Goal: Task Accomplishment & Management: Manage account settings

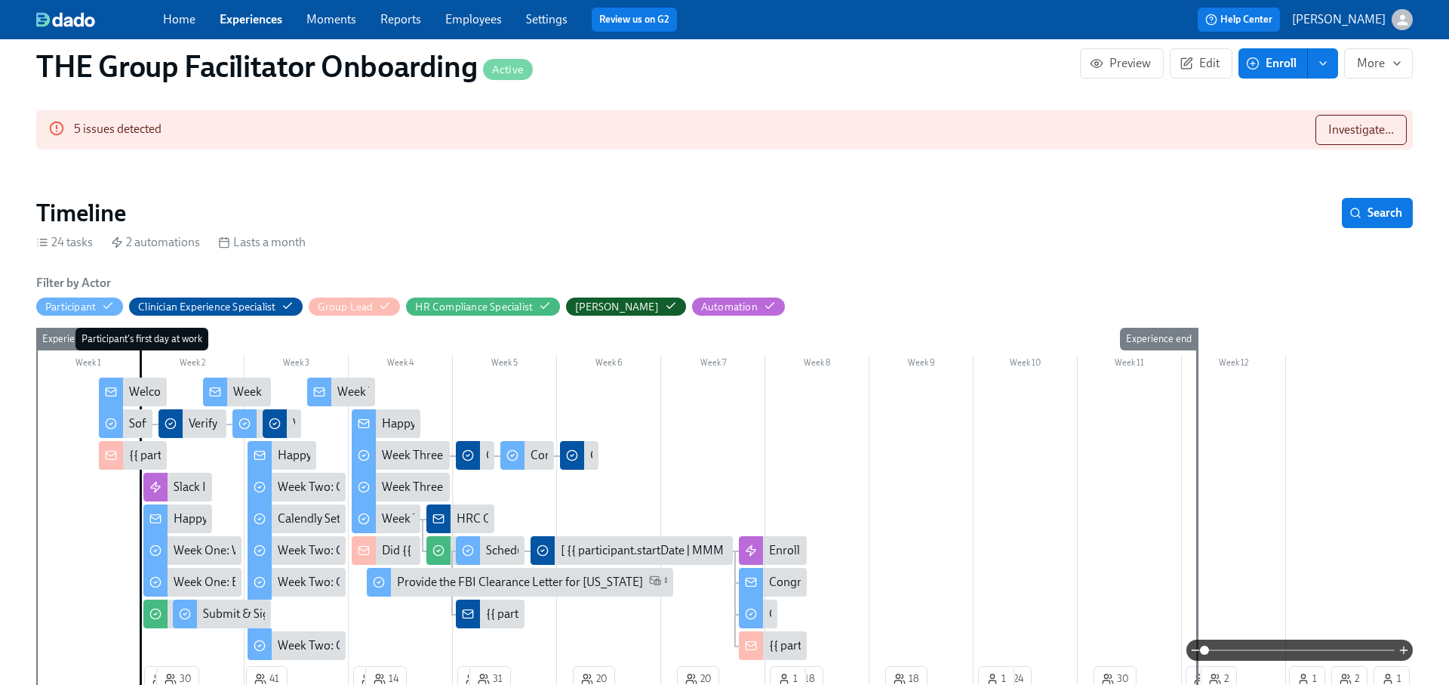
scroll to position [325, 0]
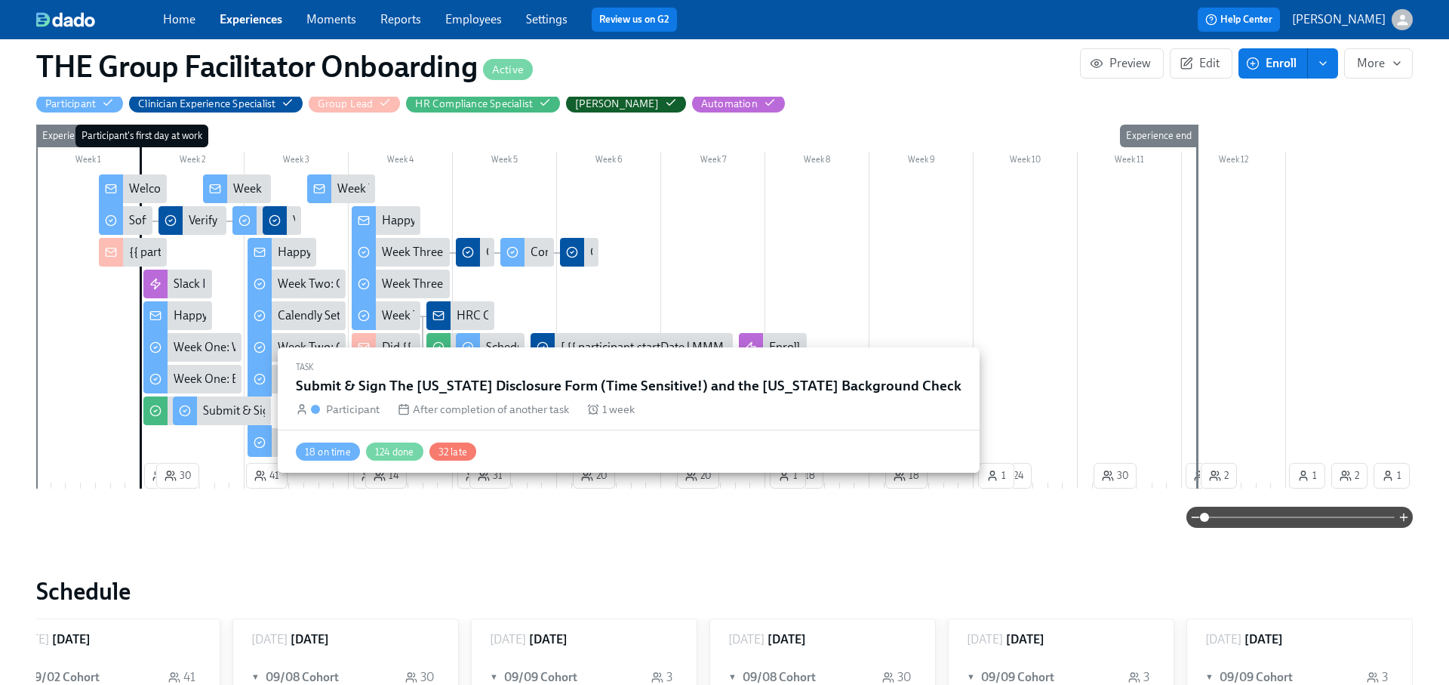
click at [246, 408] on div "Submit & Sign The Utah Disclosure Form (Time Sensitive!) and the Louisiana Back…" at bounding box center [471, 410] width 536 height 17
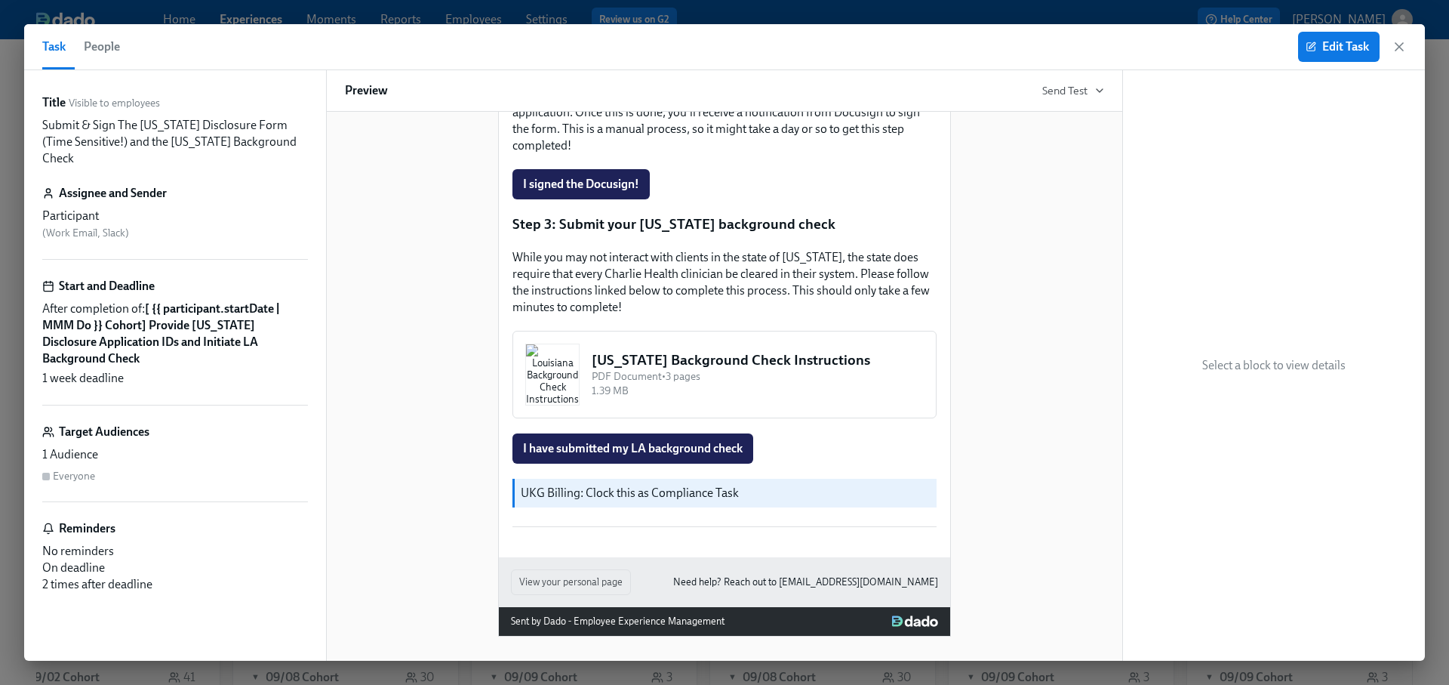
scroll to position [544, 0]
click at [1332, 44] on span "Edit Task" at bounding box center [1339, 46] width 60 height 15
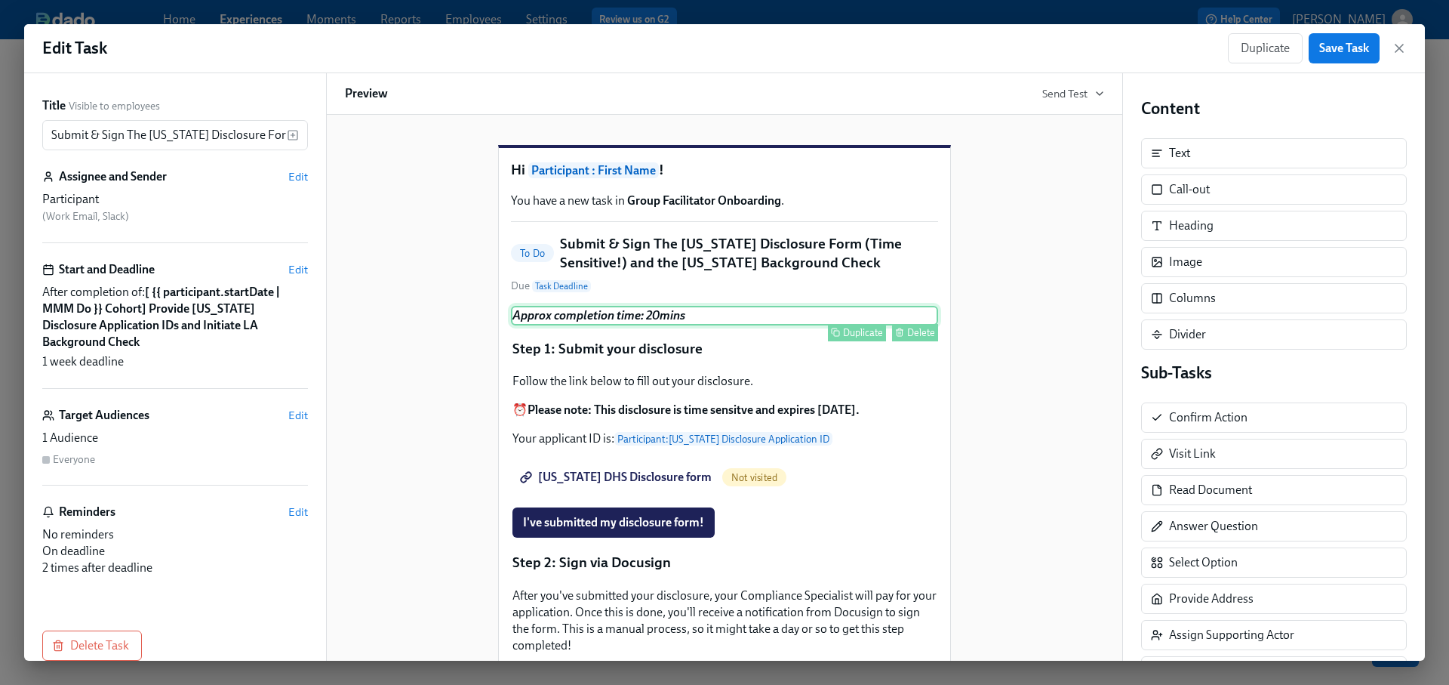
scroll to position [547, 0]
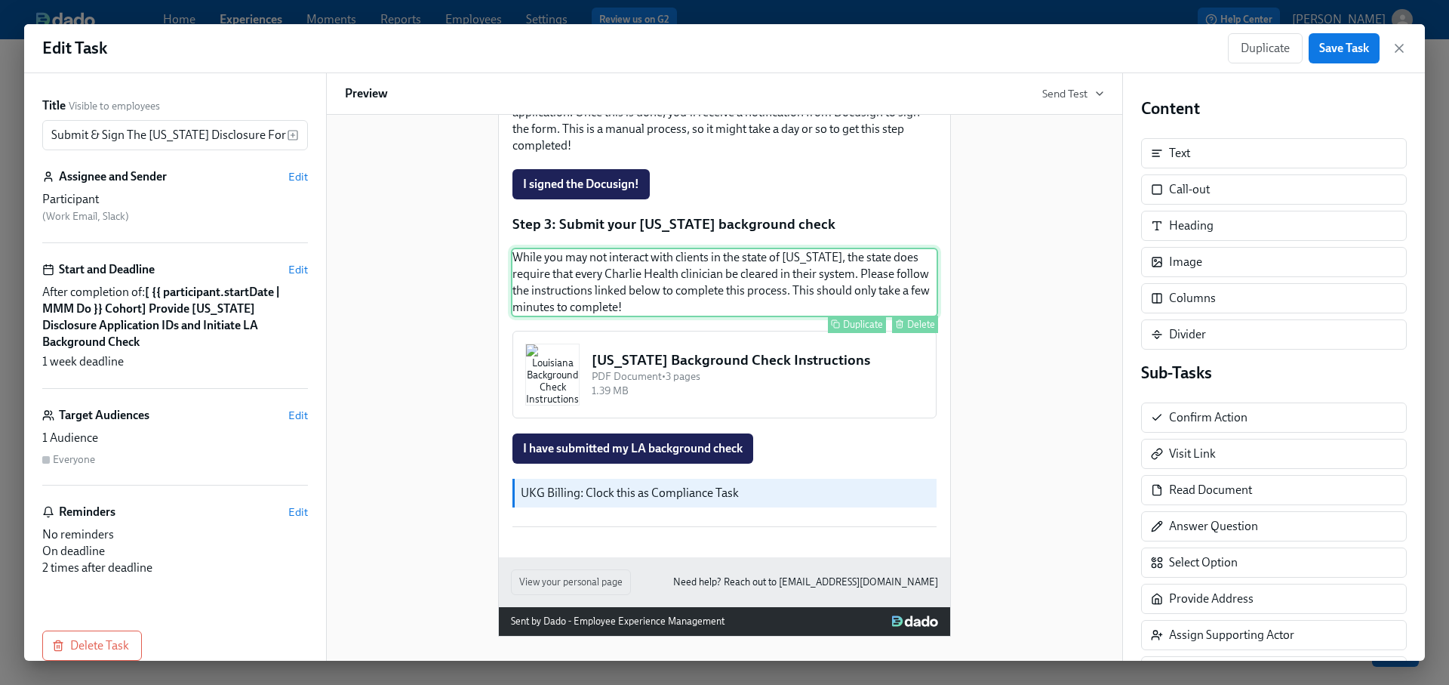
click at [733, 263] on div "While you may not interact with clients in the state of Louisiana, the state do…" at bounding box center [724, 282] width 427 height 69
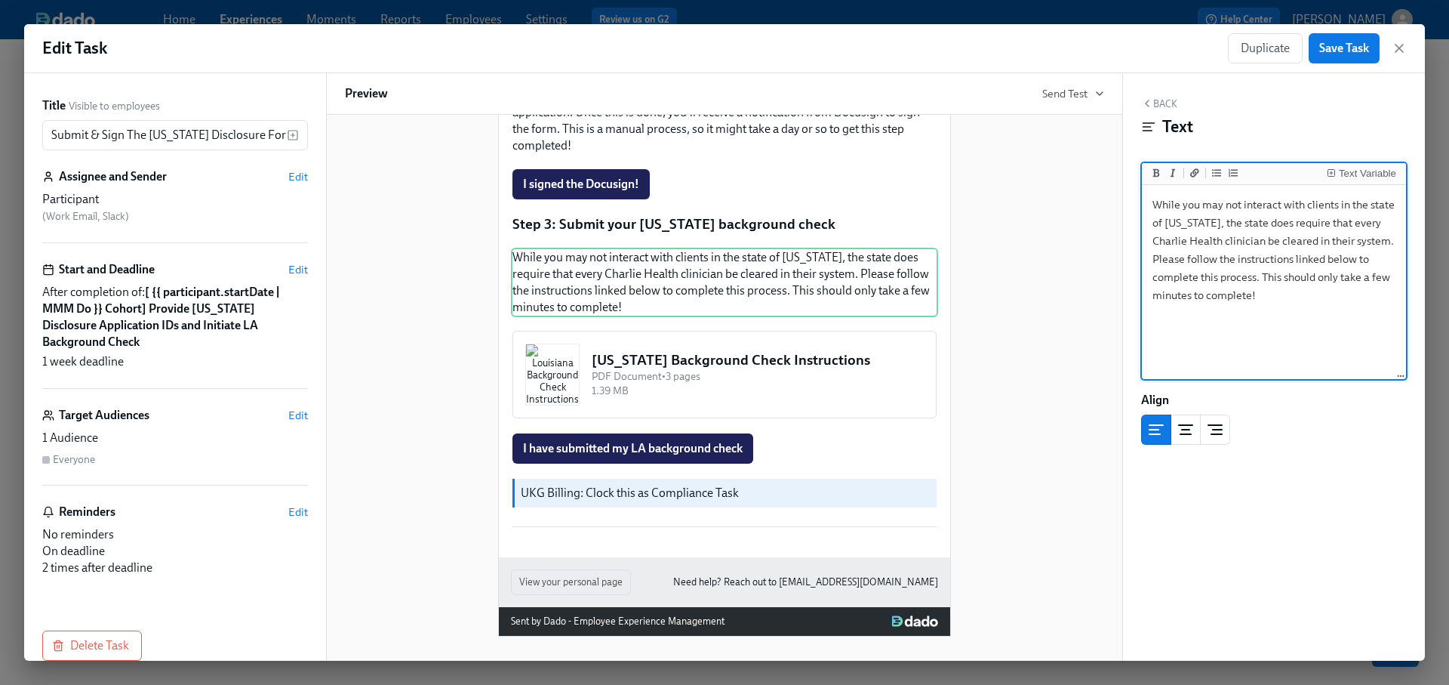
click at [1316, 308] on textarea "While you may not interact with clients in the state of Louisiana, the state do…" at bounding box center [1274, 282] width 258 height 189
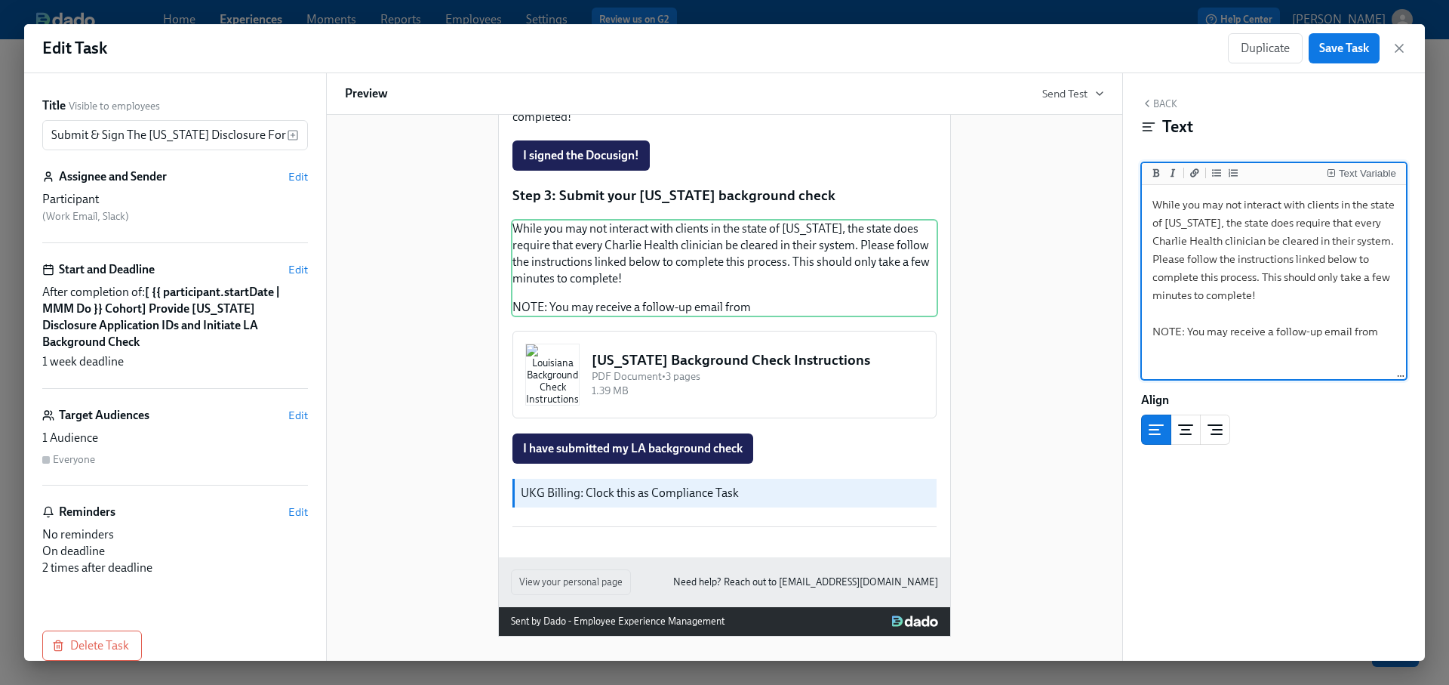
paste textarea "background@southernresearchinc.com"
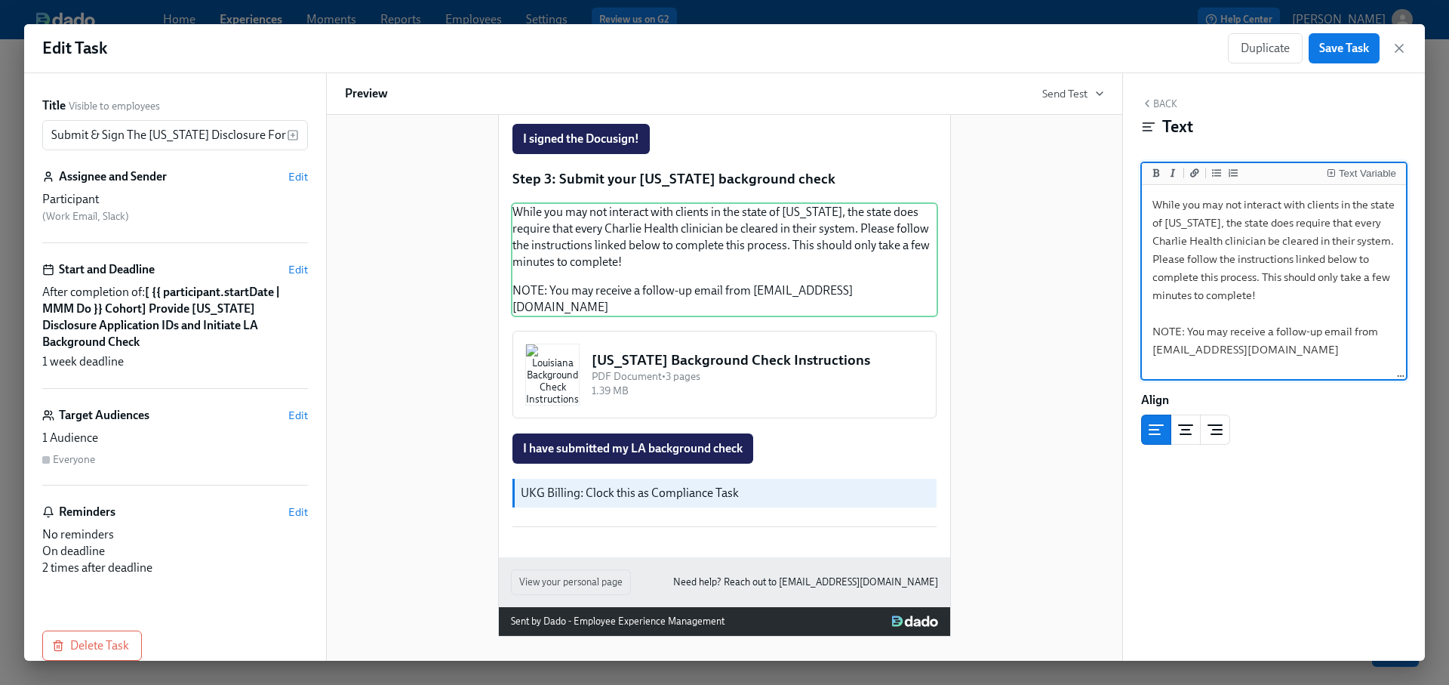
drag, startPoint x: 1352, startPoint y: 349, endPoint x: 1146, endPoint y: 349, distance: 206.0
click at [1146, 349] on textarea "While you may not interact with clients in the state of Louisiana, the state do…" at bounding box center [1274, 282] width 258 height 189
click at [1385, 351] on textarea "While you may not interact with clients in the state of Louisiana, the state do…" at bounding box center [1274, 282] width 258 height 189
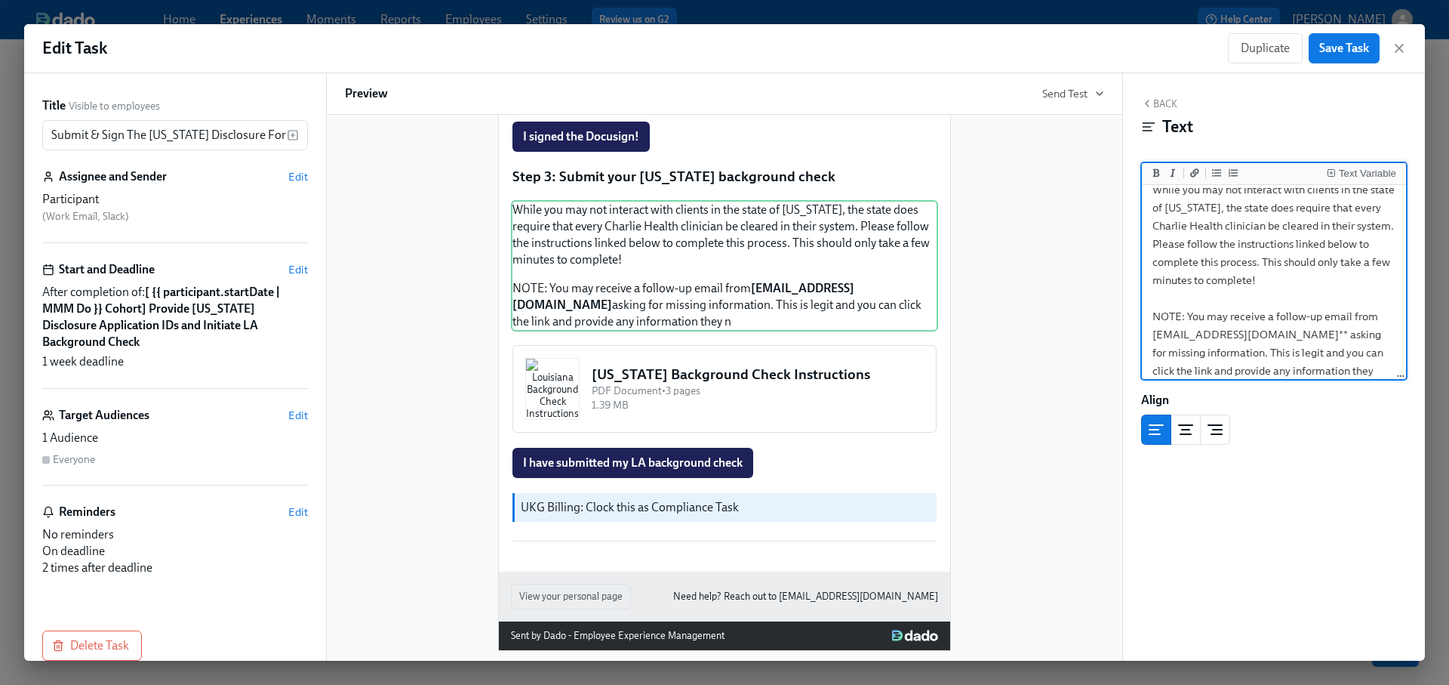
scroll to position [33, 0]
click at [1292, 348] on textarea "While you may not interact with clients in the state of Louisiana, the state do…" at bounding box center [1274, 271] width 258 height 232
click at [1251, 371] on textarea "While you may not interact with clients in the state of Louisiana, the state do…" at bounding box center [1274, 271] width 258 height 232
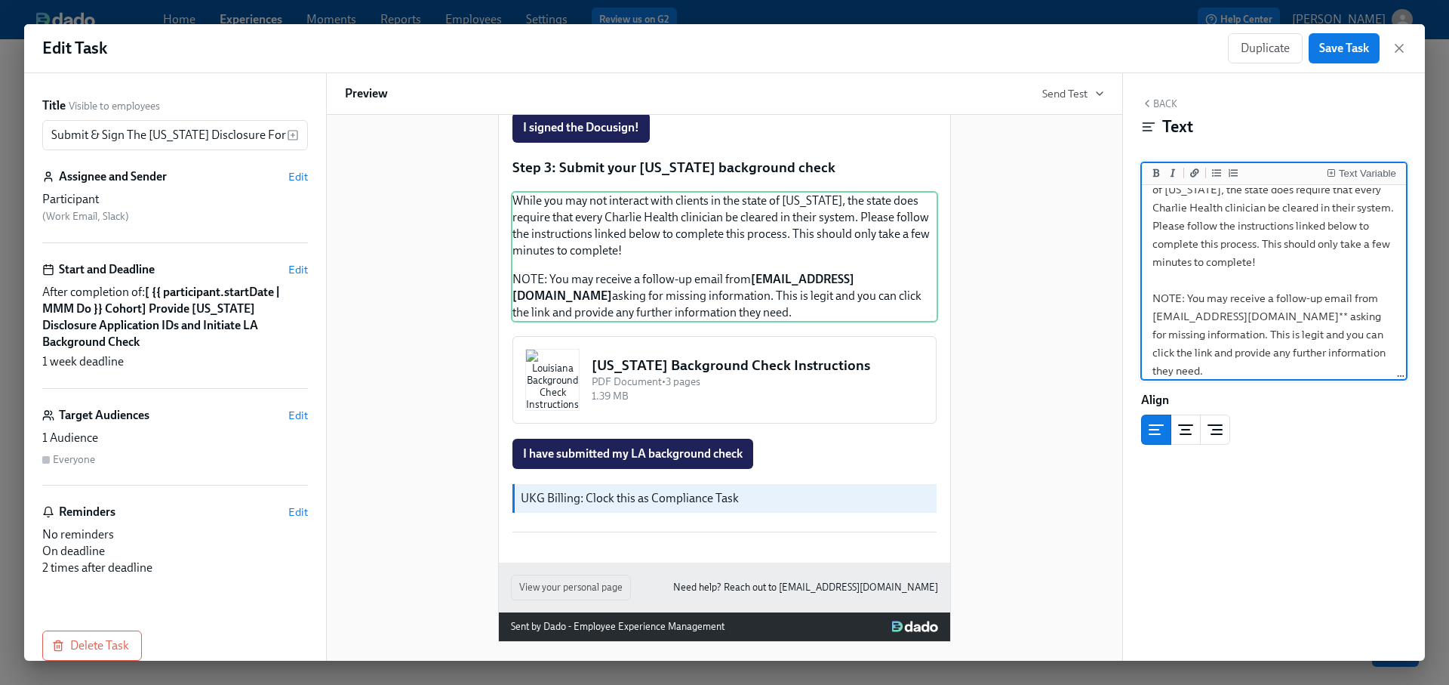
scroll to position [559, 0]
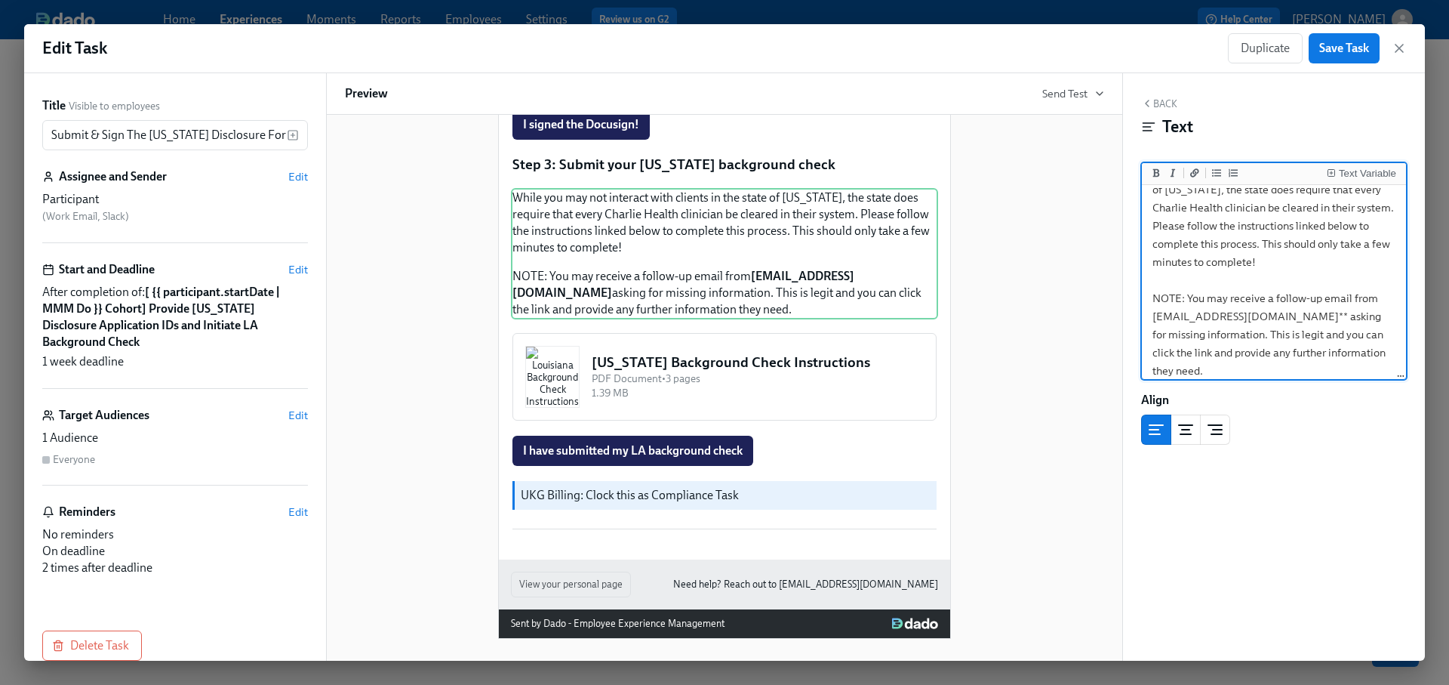
type textarea "While you may not interact with clients in the state of Louisiana, the state do…"
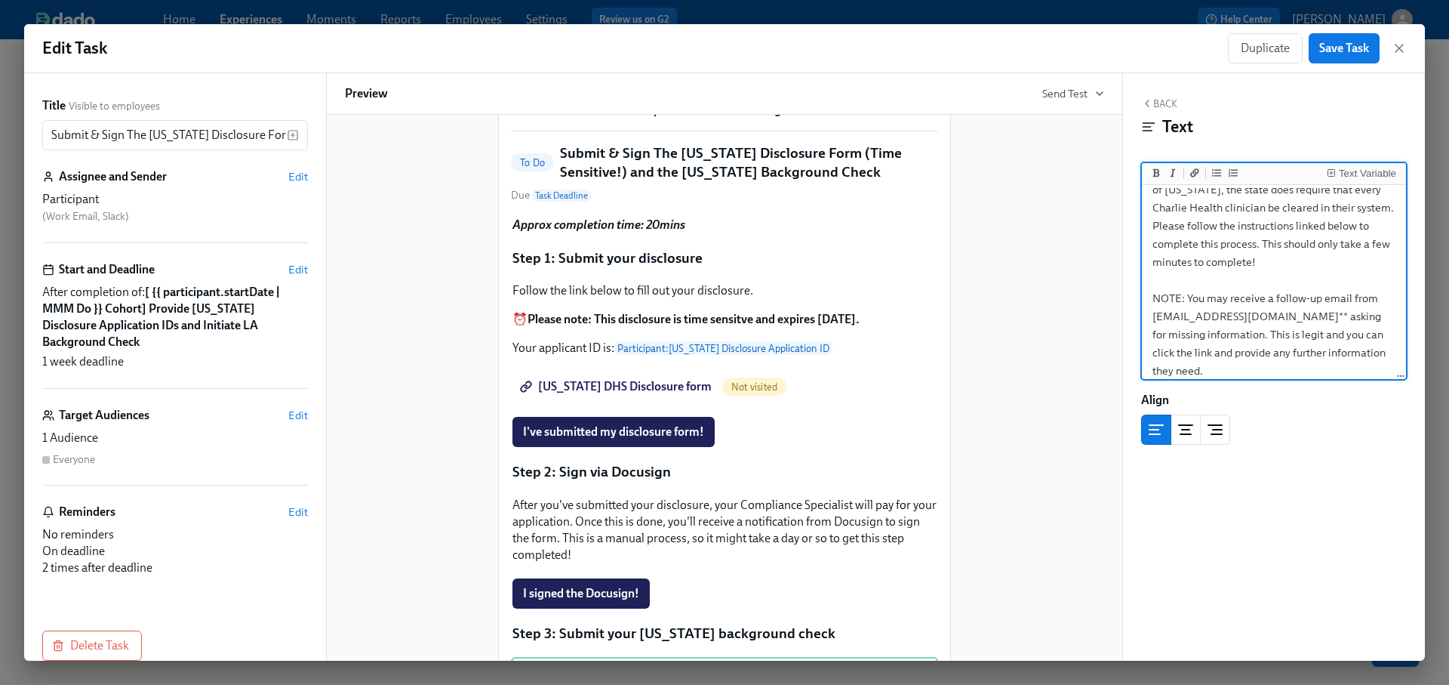
scroll to position [0, 0]
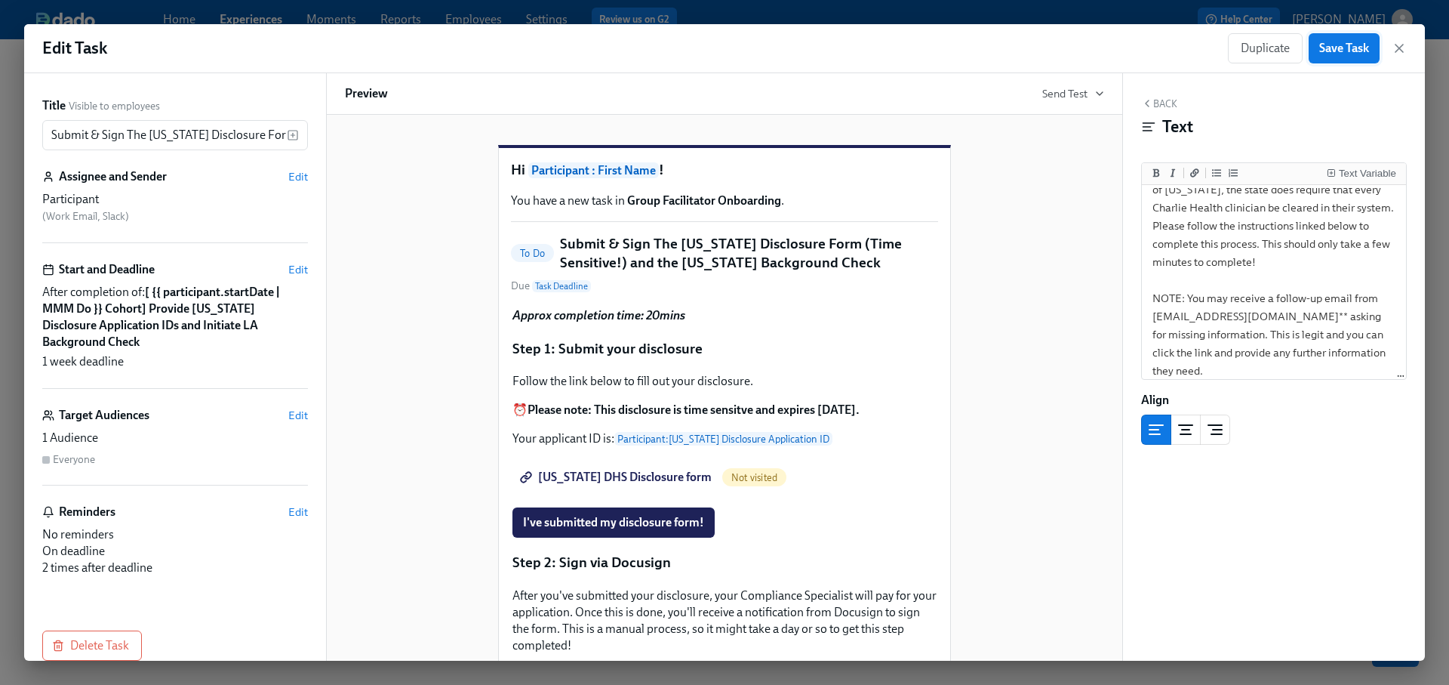
click at [1340, 44] on span "Save Task" at bounding box center [1344, 48] width 50 height 15
click at [1395, 48] on icon "button" at bounding box center [1399, 48] width 15 height 15
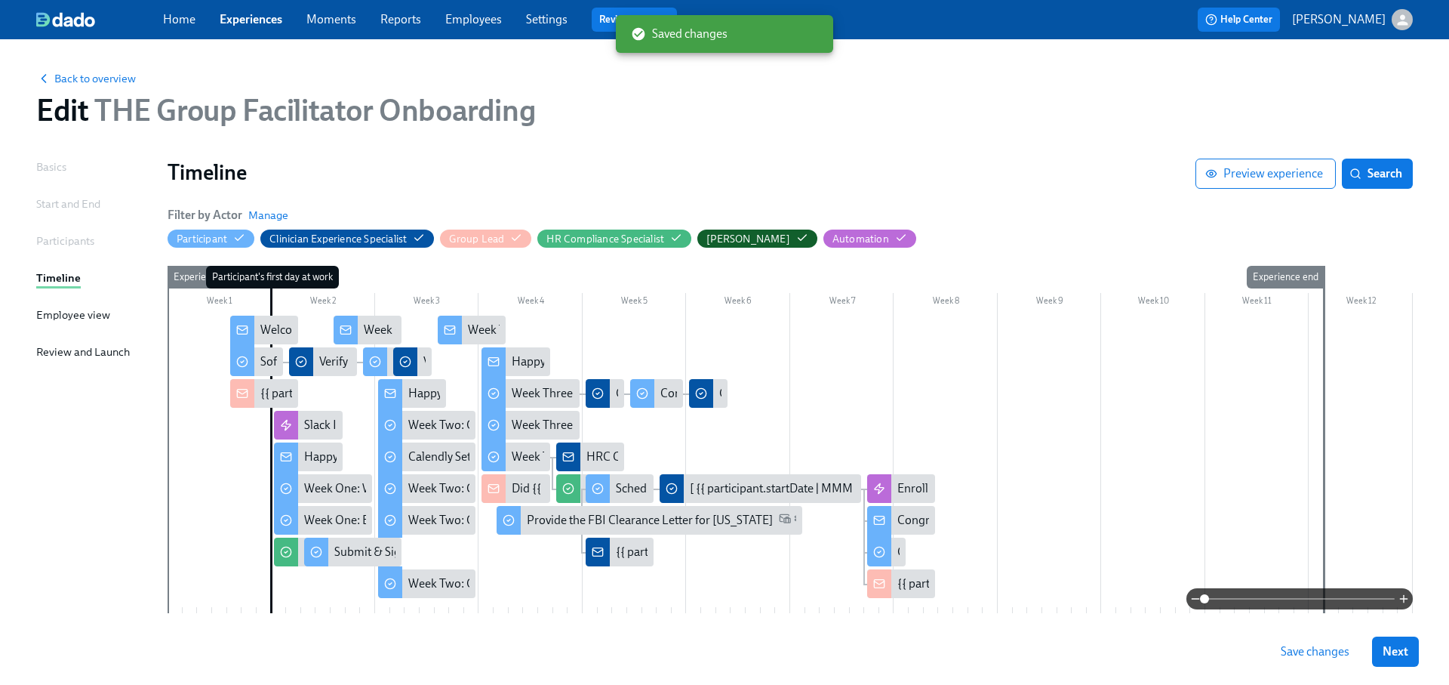
click at [1318, 644] on span "Save changes" at bounding box center [1315, 651] width 69 height 15
click at [1299, 654] on span "Save changes" at bounding box center [1315, 651] width 69 height 15
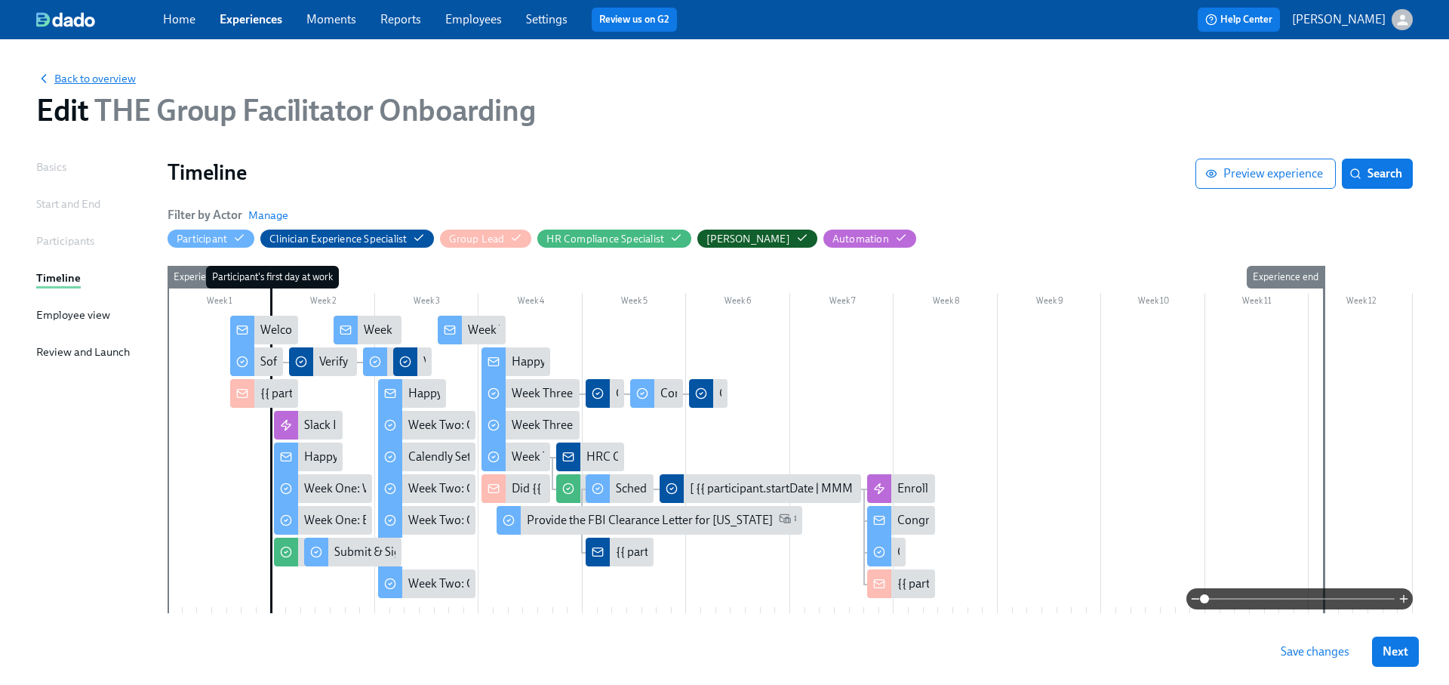
click at [77, 82] on span "Back to overview" at bounding box center [86, 78] width 100 height 15
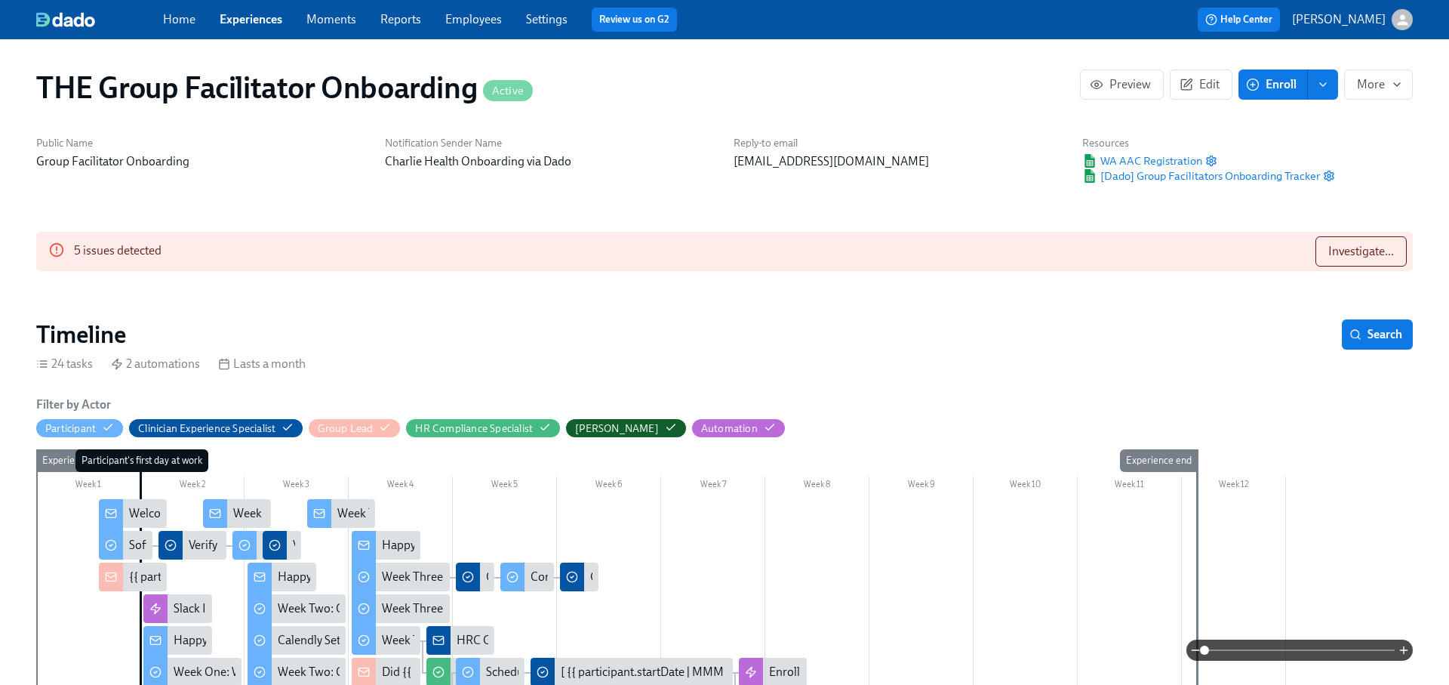
scroll to position [0, 21697]
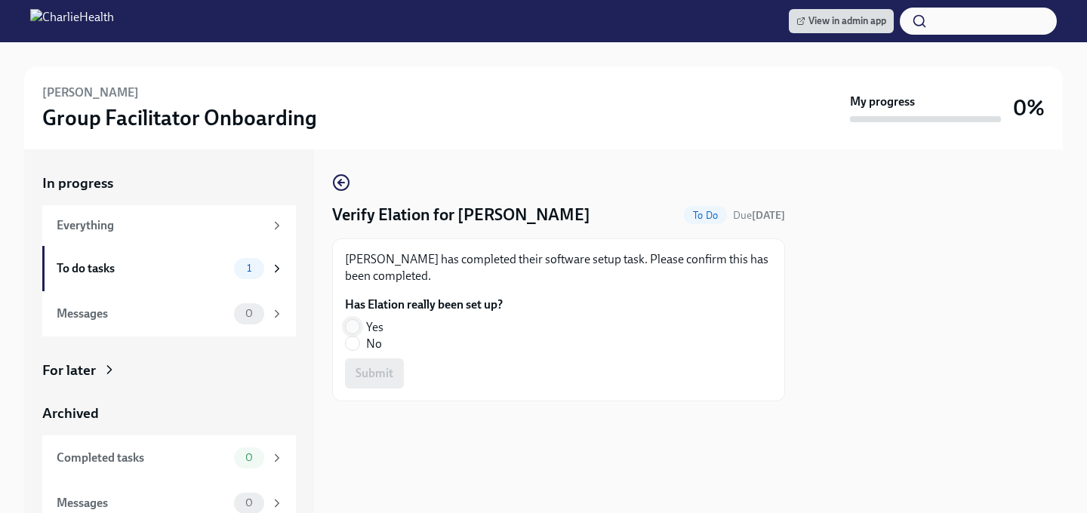
click at [356, 328] on input "Yes" at bounding box center [353, 327] width 14 height 14
radio input "true"
click at [366, 365] on button "Submit" at bounding box center [374, 373] width 59 height 30
click at [368, 349] on span "No" at bounding box center [374, 344] width 16 height 17
click at [359, 349] on input "No" at bounding box center [353, 344] width 14 height 14
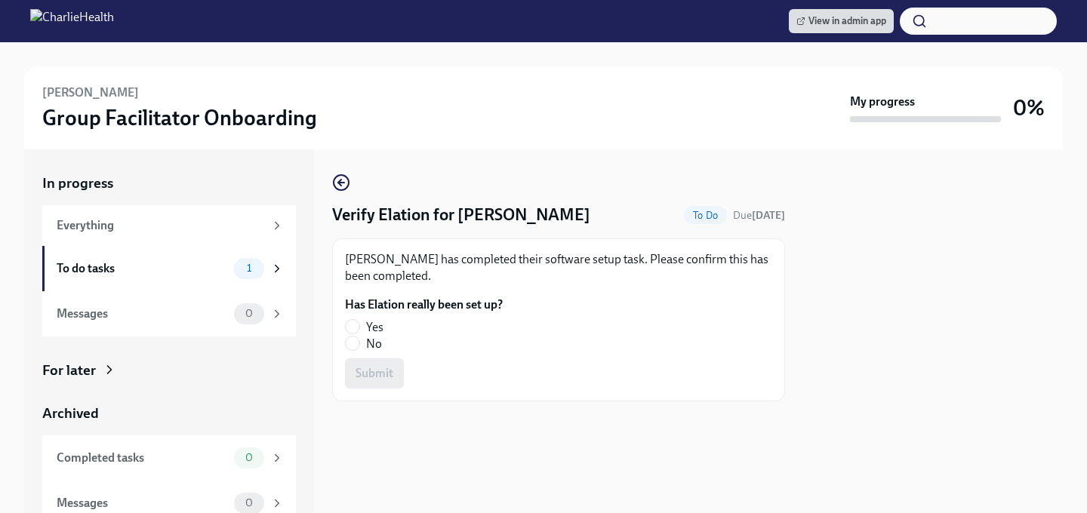
radio input "true"
click at [371, 369] on span "Submit" at bounding box center [374, 373] width 38 height 15
click at [363, 344] on label "No" at bounding box center [418, 344] width 146 height 17
click at [359, 344] on input "No" at bounding box center [353, 344] width 14 height 14
radio input "true"
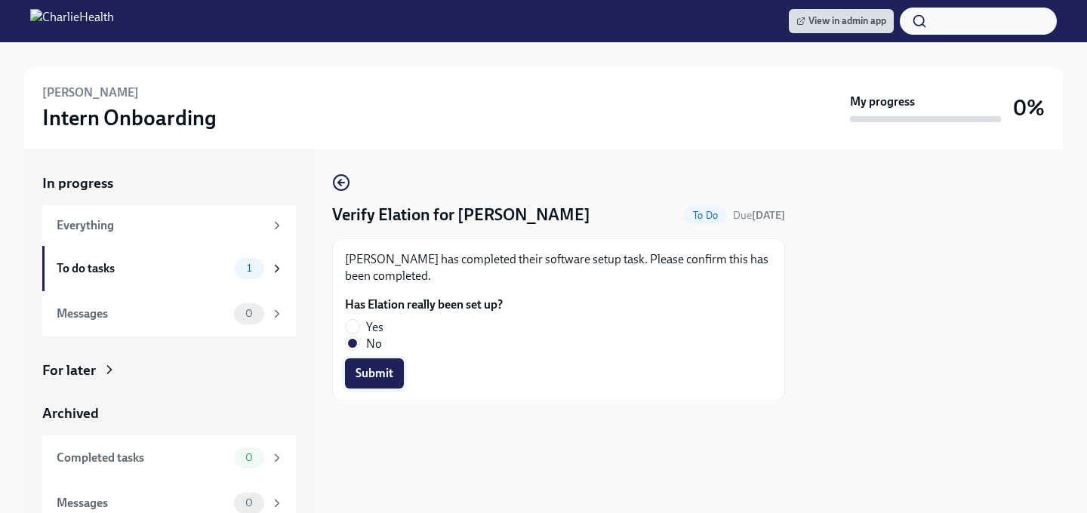
click at [371, 367] on span "Submit" at bounding box center [374, 373] width 38 height 15
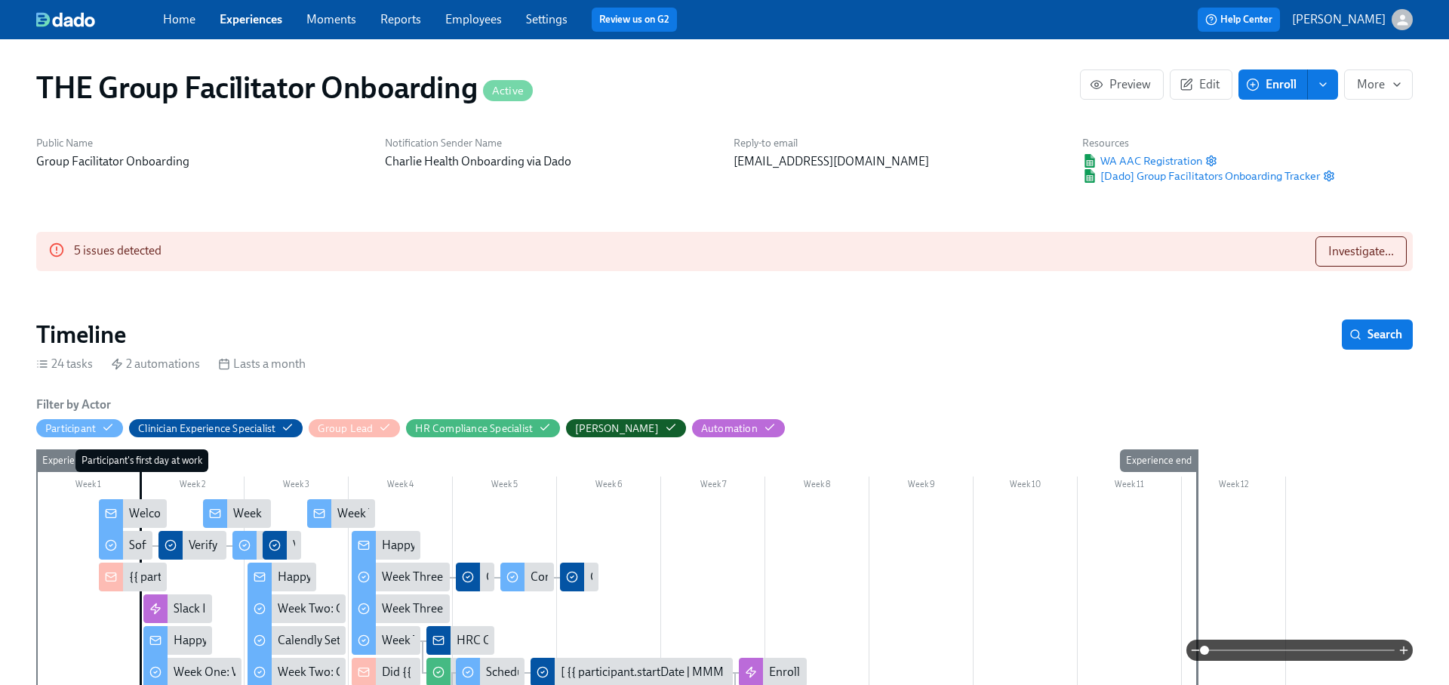
scroll to position [0, 22937]
click at [1218, 77] on span "Edit" at bounding box center [1201, 84] width 37 height 15
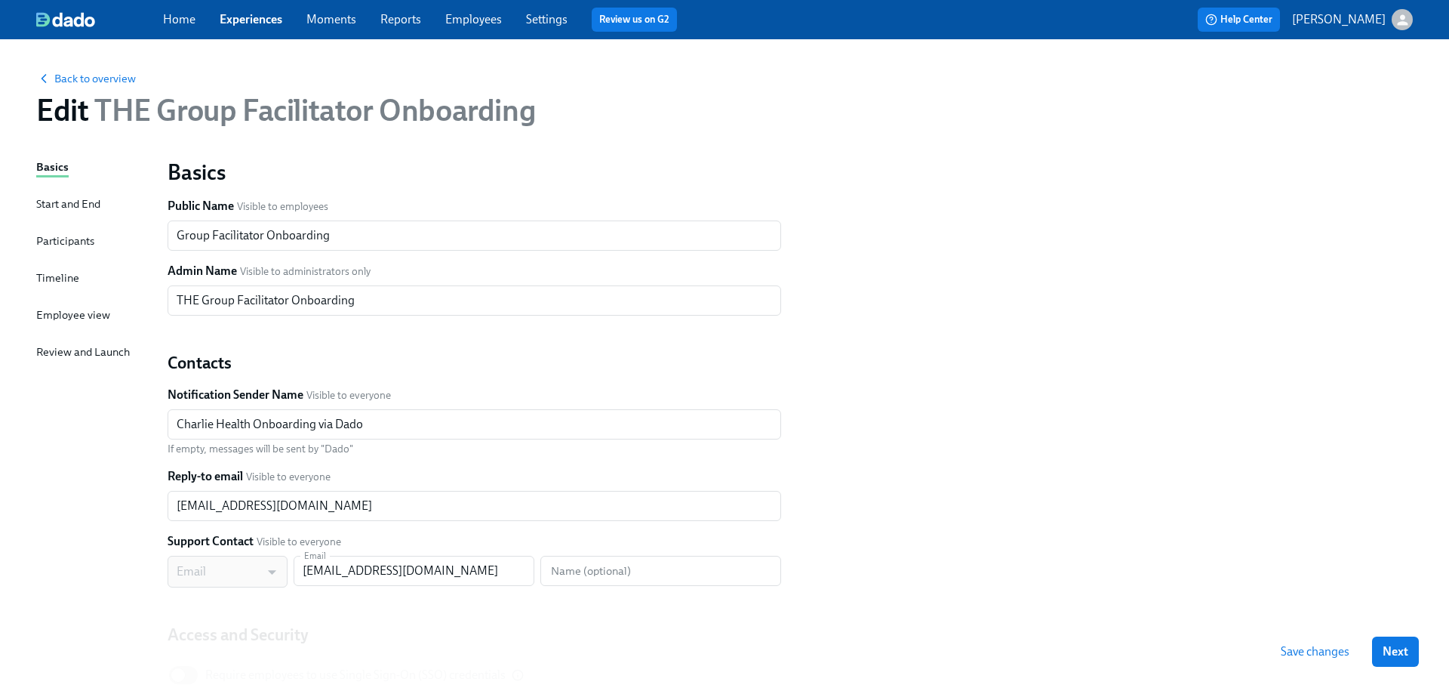
click at [69, 278] on div "Timeline" at bounding box center [57, 277] width 43 height 17
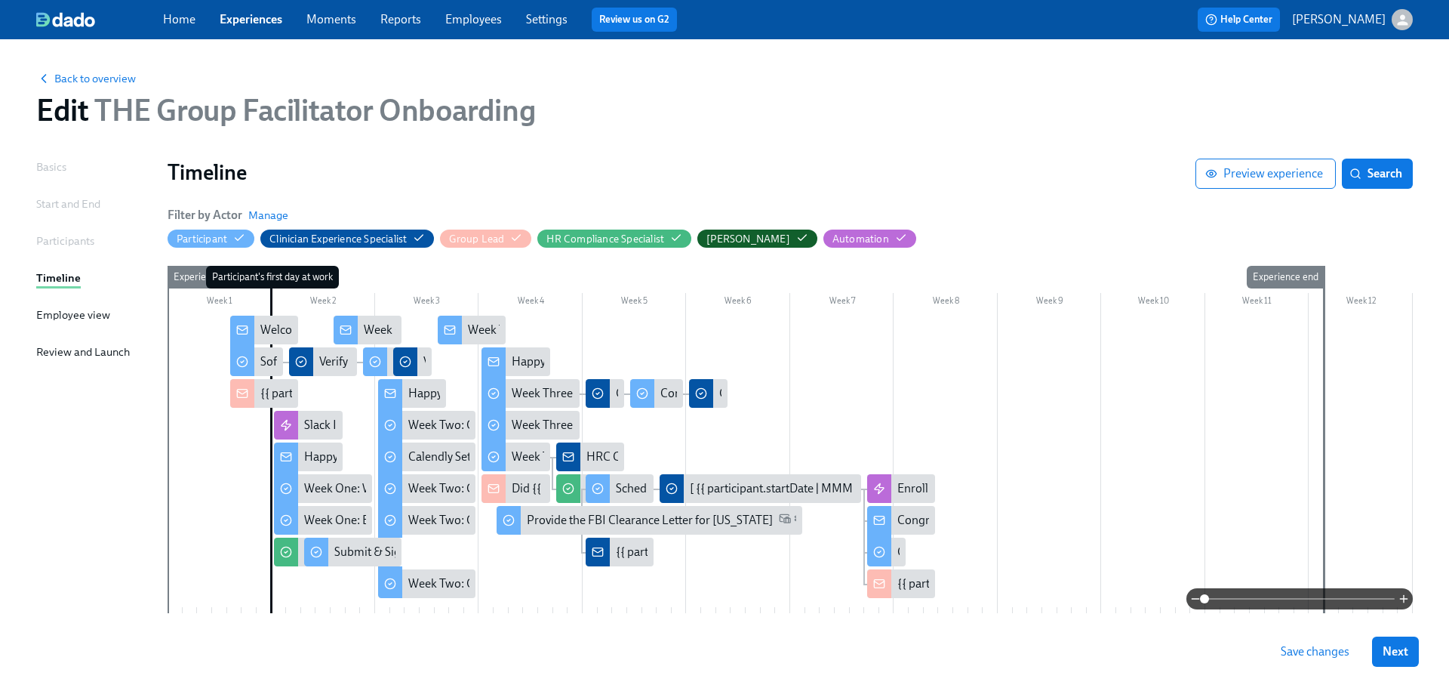
scroll to position [59, 0]
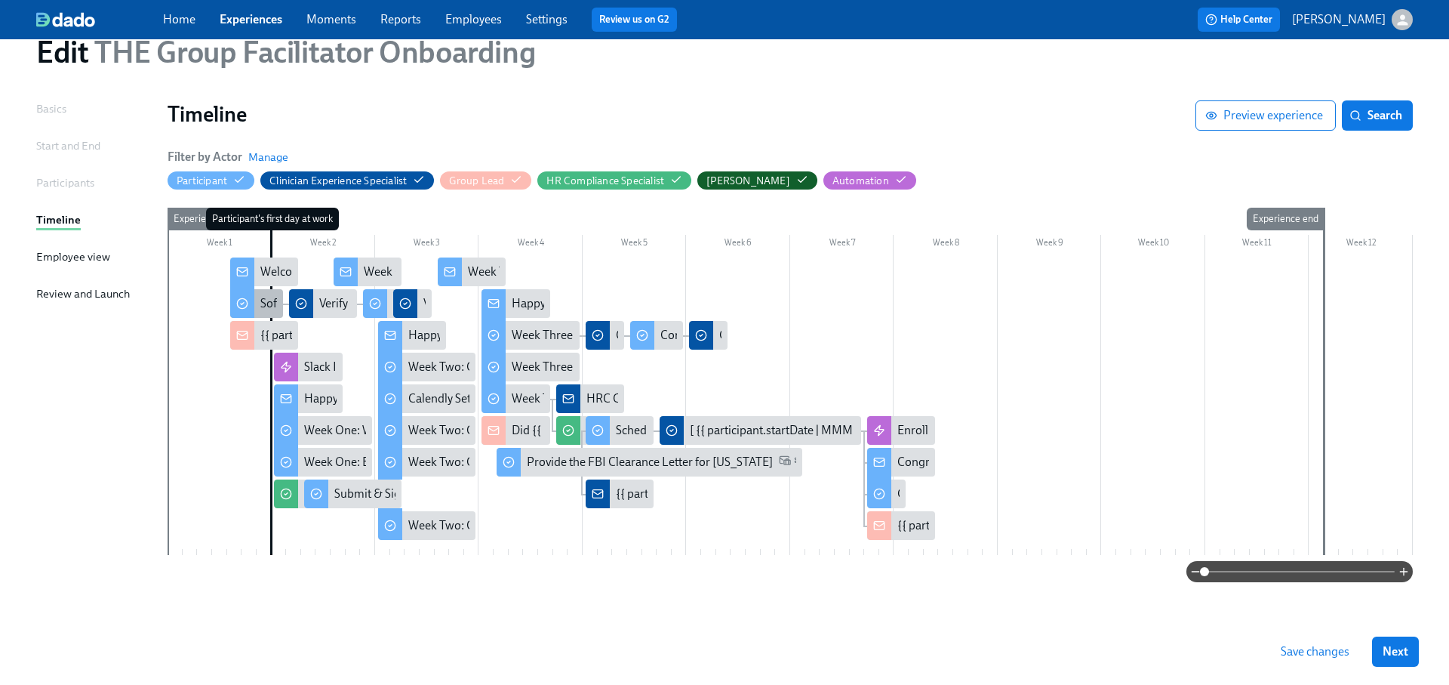
click at [260, 300] on div "Software Set-Up" at bounding box center [301, 303] width 83 height 17
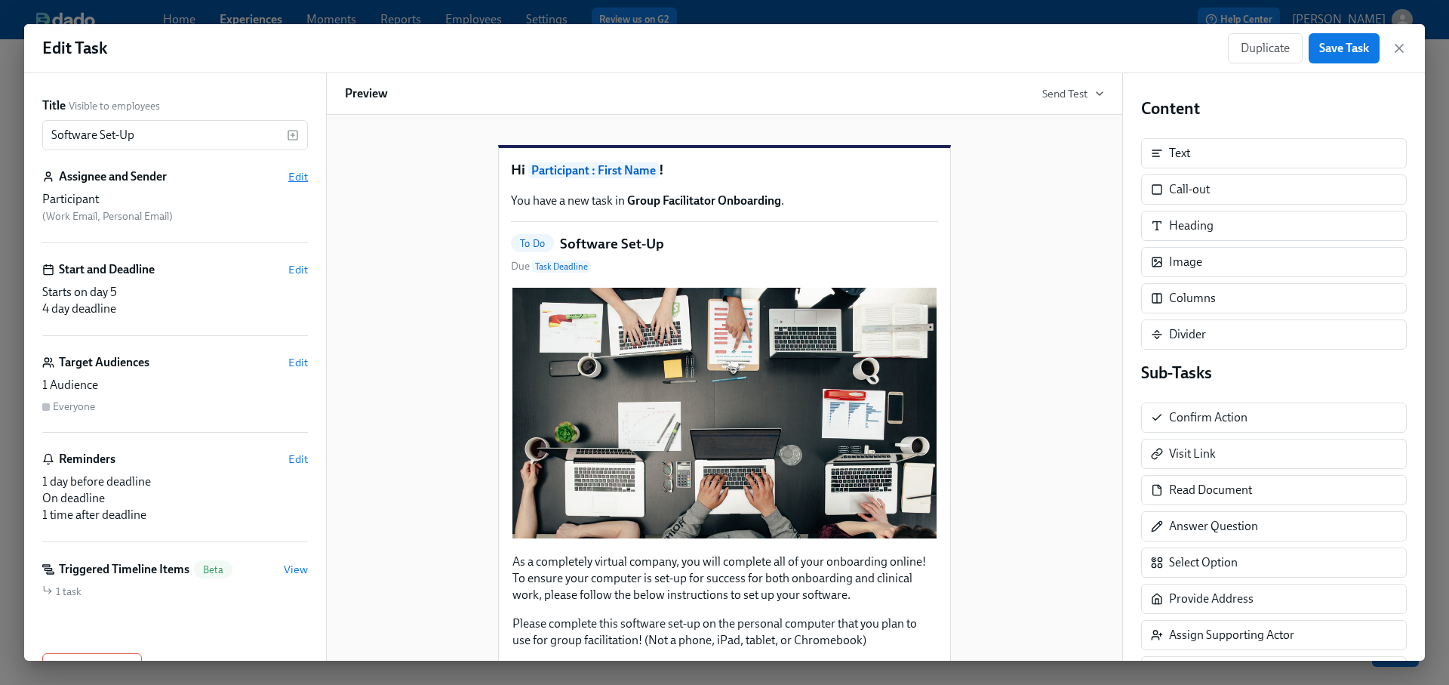
click at [300, 173] on span "Edit" at bounding box center [298, 176] width 20 height 15
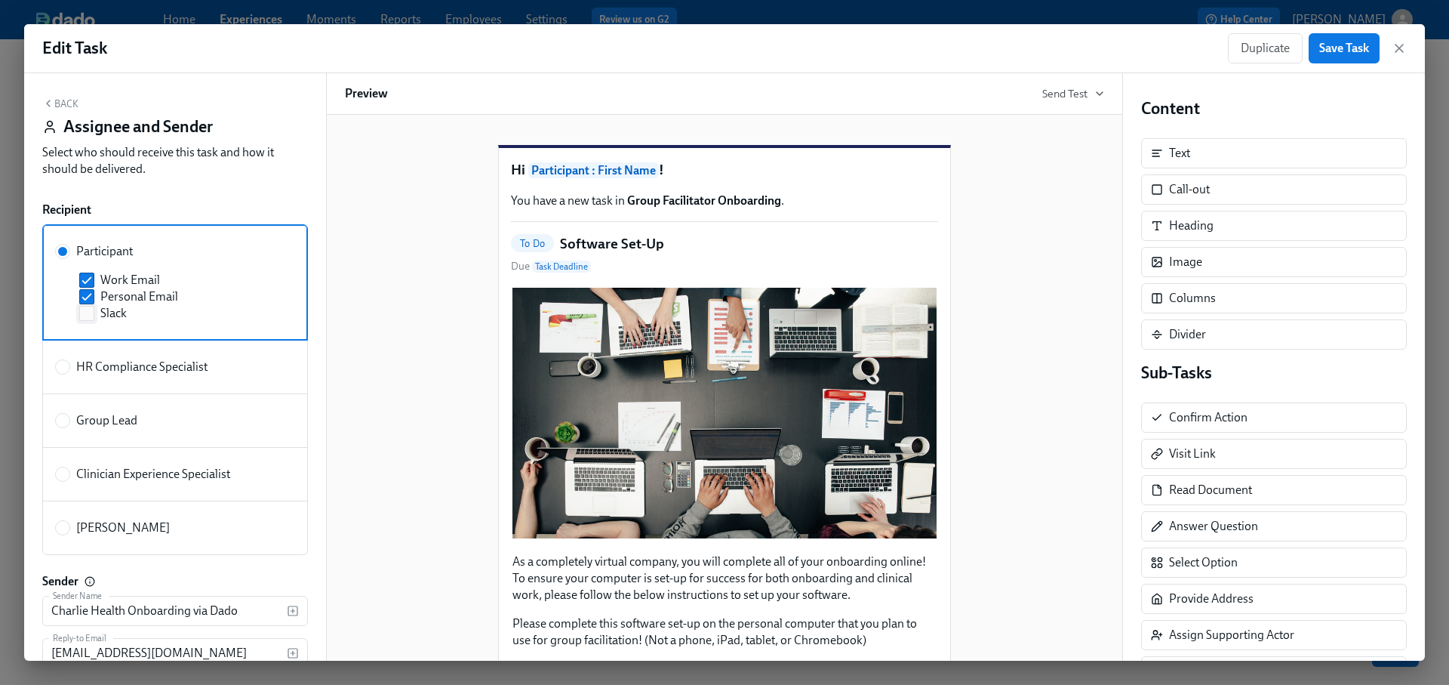
click at [115, 311] on span "Slack" at bounding box center [113, 313] width 26 height 17
click at [94, 311] on input "Slack" at bounding box center [87, 313] width 14 height 14
checkbox input "true"
click at [70, 101] on button "Back" at bounding box center [60, 103] width 36 height 12
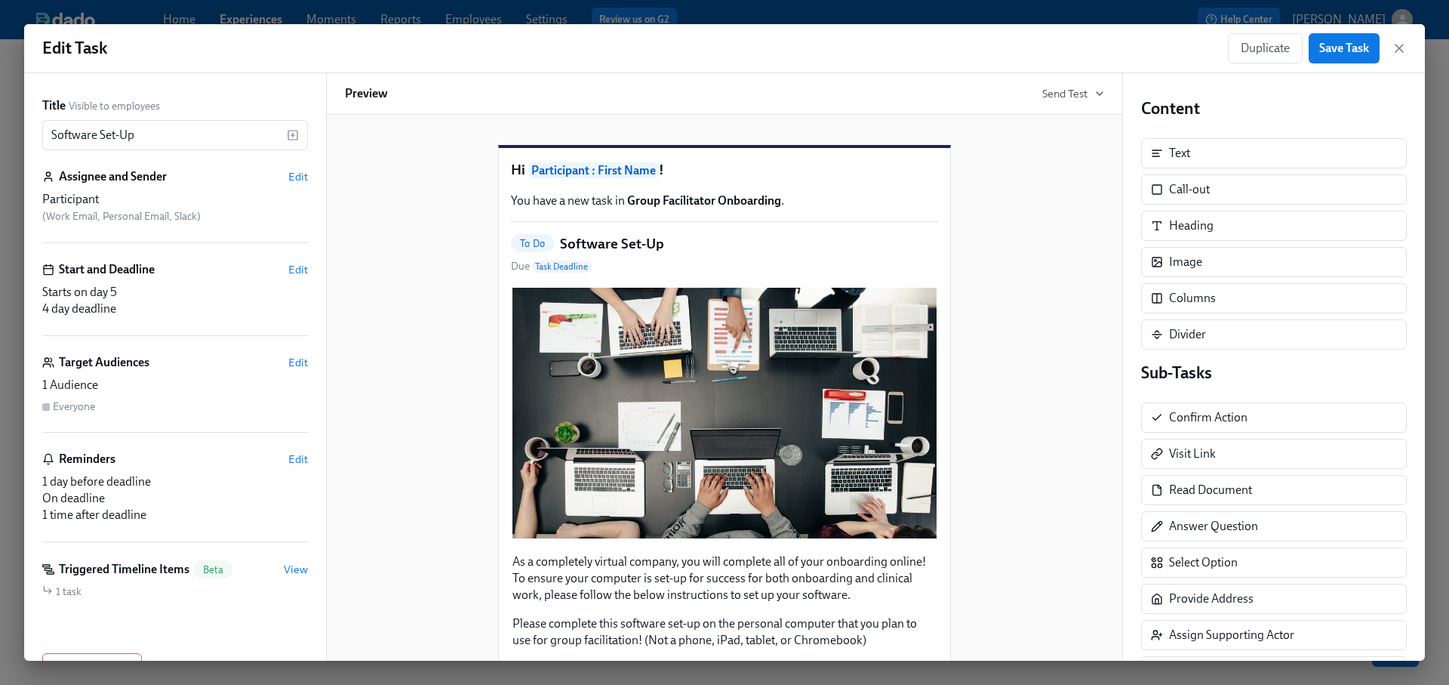
scroll to position [45, 0]
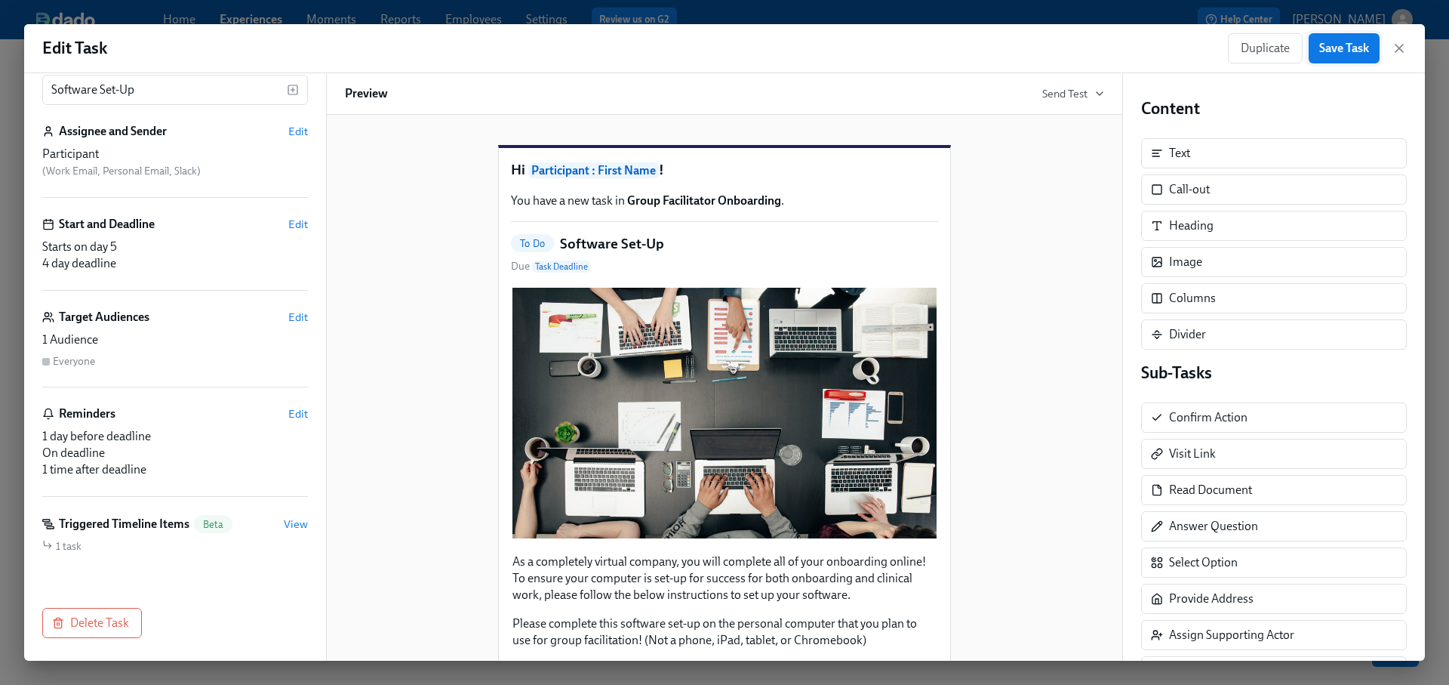
click at [1351, 48] on span "Save Task" at bounding box center [1344, 48] width 50 height 15
click at [1400, 44] on icon "button" at bounding box center [1399, 48] width 15 height 15
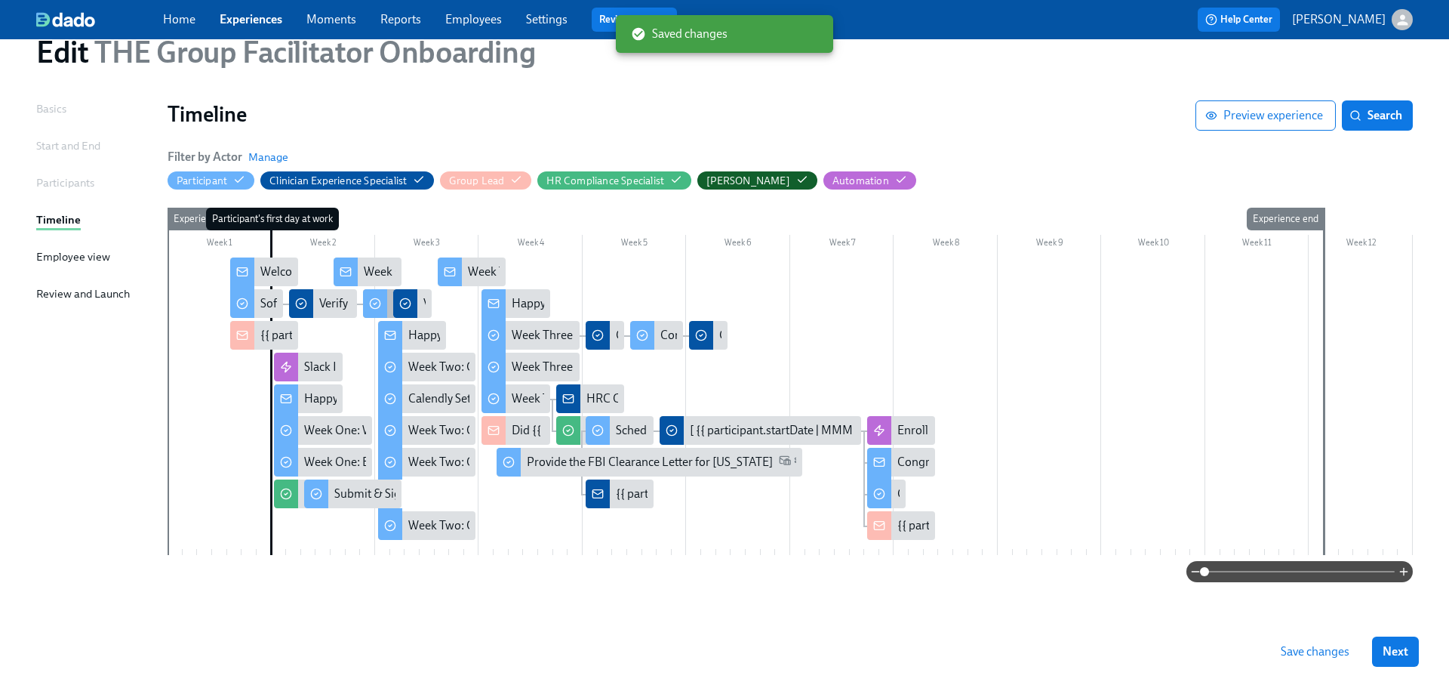
click at [382, 307] on div at bounding box center [375, 303] width 24 height 29
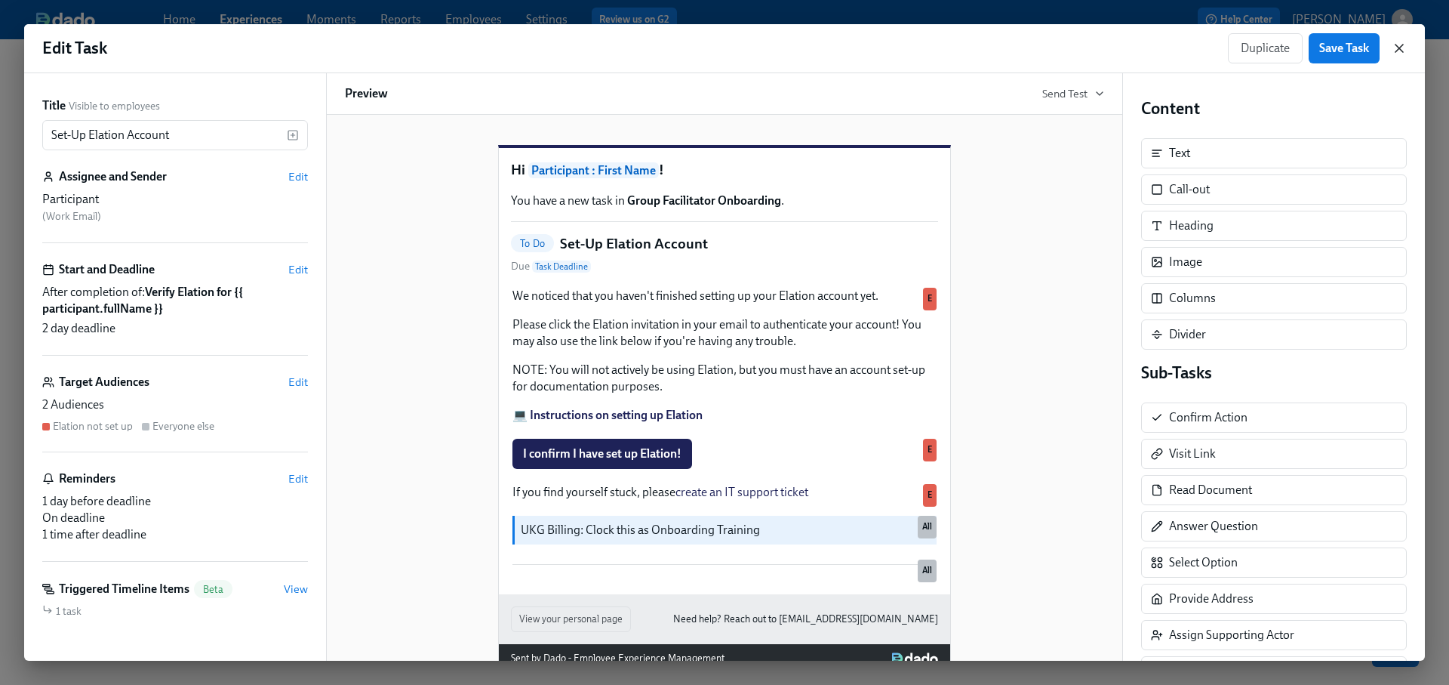
click at [1404, 47] on icon "button" at bounding box center [1399, 48] width 15 height 15
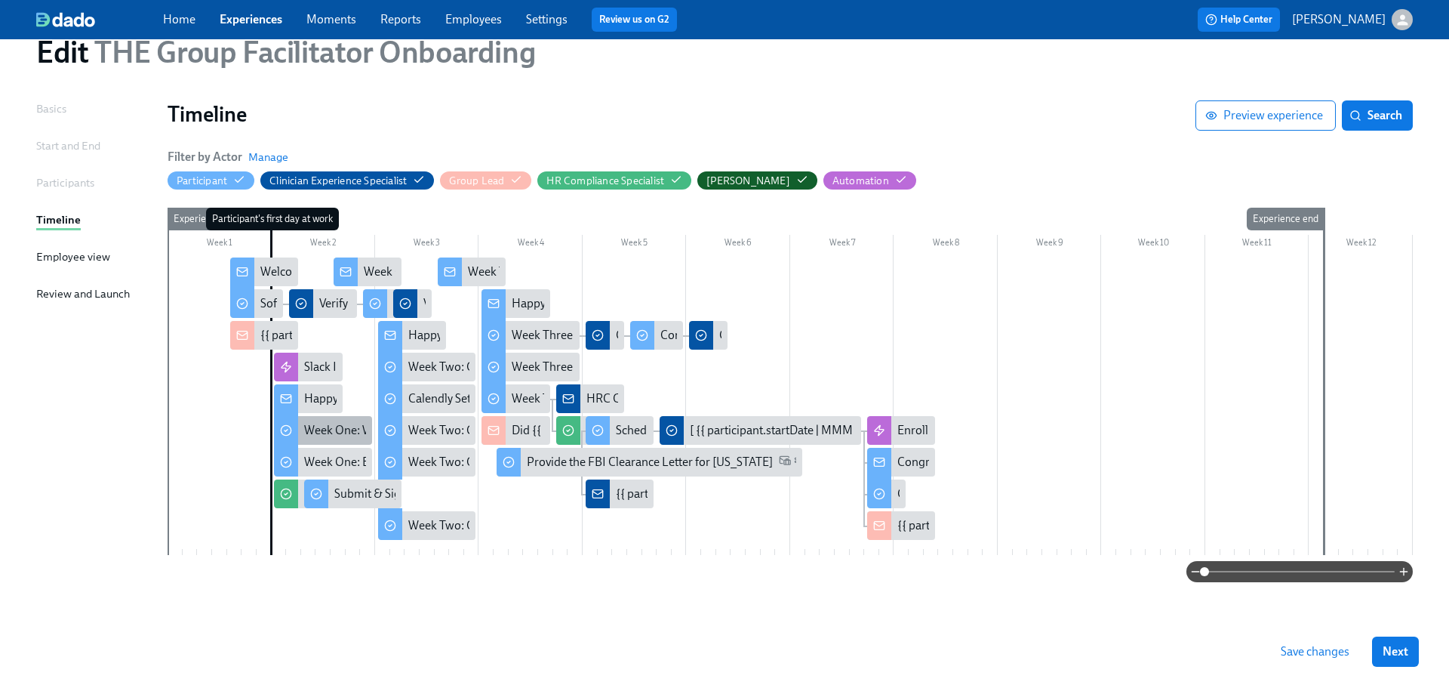
click at [327, 426] on div "Week One: Welcome To Charlie Health Tasks! (~3 hours to complete)" at bounding box center [478, 430] width 349 height 17
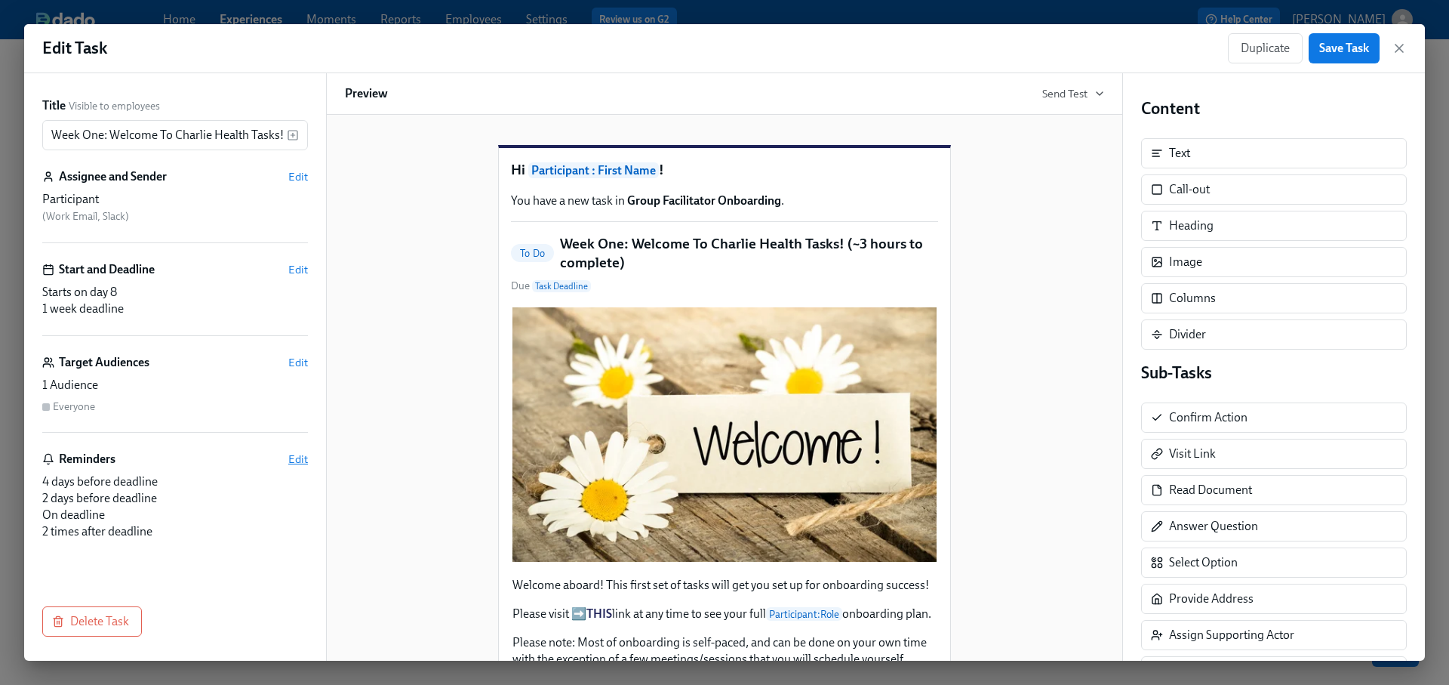
click at [303, 460] on span "Edit" at bounding box center [298, 458] width 20 height 15
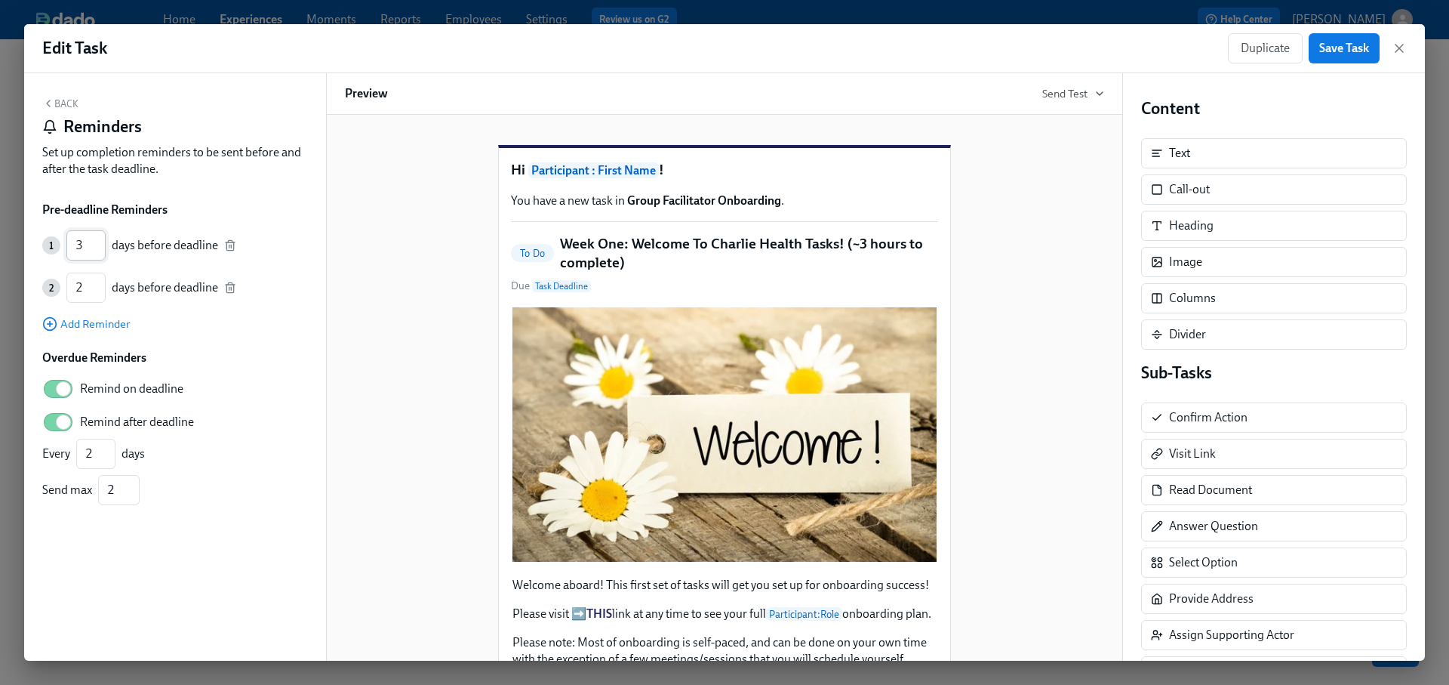
type input "3"
click at [100, 249] on input "3" at bounding box center [85, 245] width 39 height 30
click at [227, 285] on icon "button" at bounding box center [230, 285] width 9 height 0
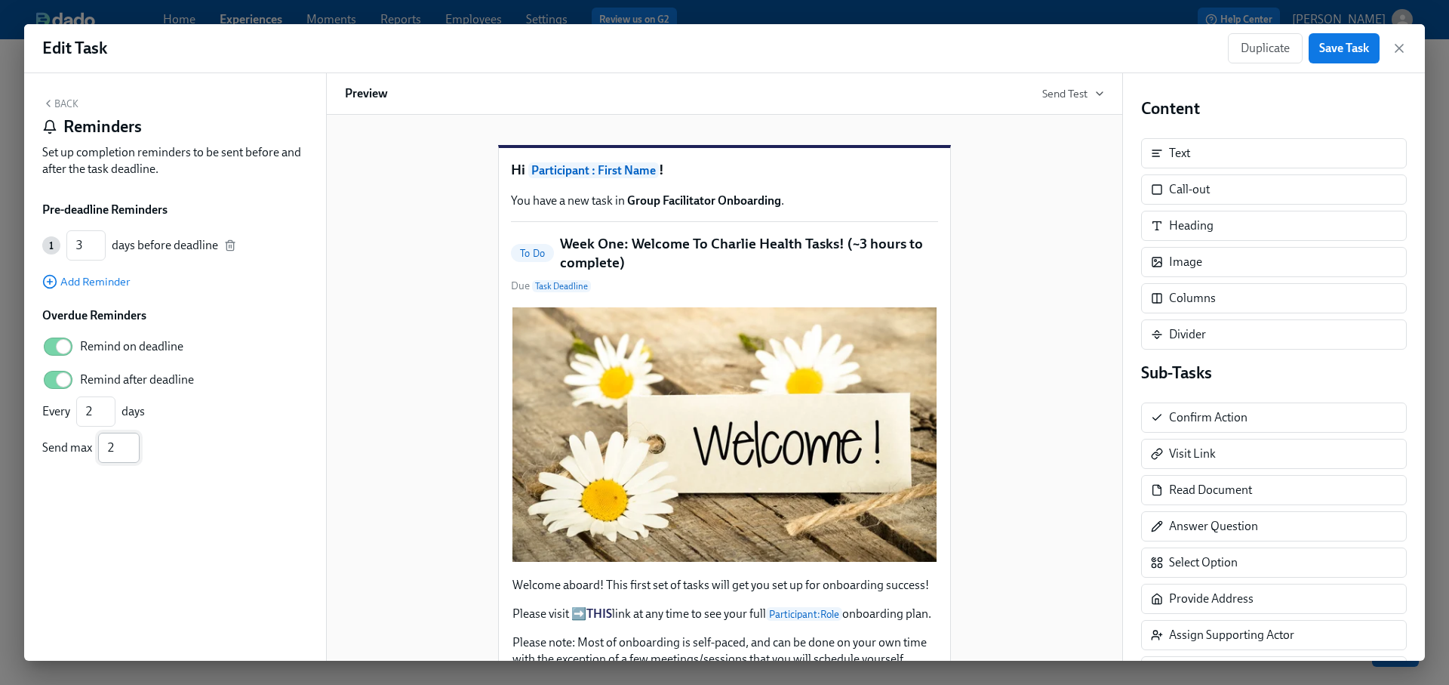
click at [114, 451] on input "2" at bounding box center [119, 447] width 42 height 30
click at [63, 380] on input "Remind after deadline" at bounding box center [53, 379] width 100 height 33
click at [94, 414] on input "1" at bounding box center [95, 411] width 39 height 30
click at [68, 380] on input "Remind after deadline" at bounding box center [53, 379] width 100 height 33
checkbox input "true"
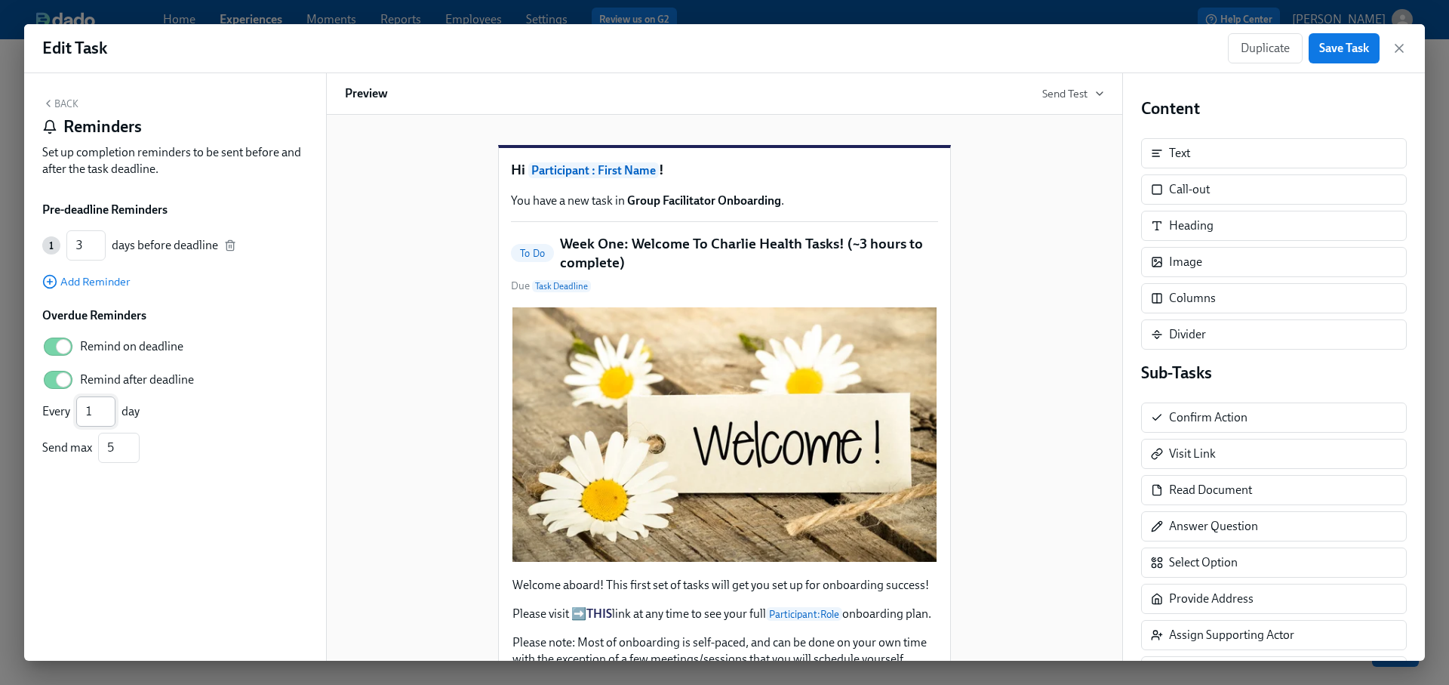
click at [102, 409] on input "1" at bounding box center [95, 411] width 39 height 30
click at [96, 411] on input "1" at bounding box center [95, 411] width 39 height 30
click at [89, 411] on input "1" at bounding box center [95, 411] width 39 height 30
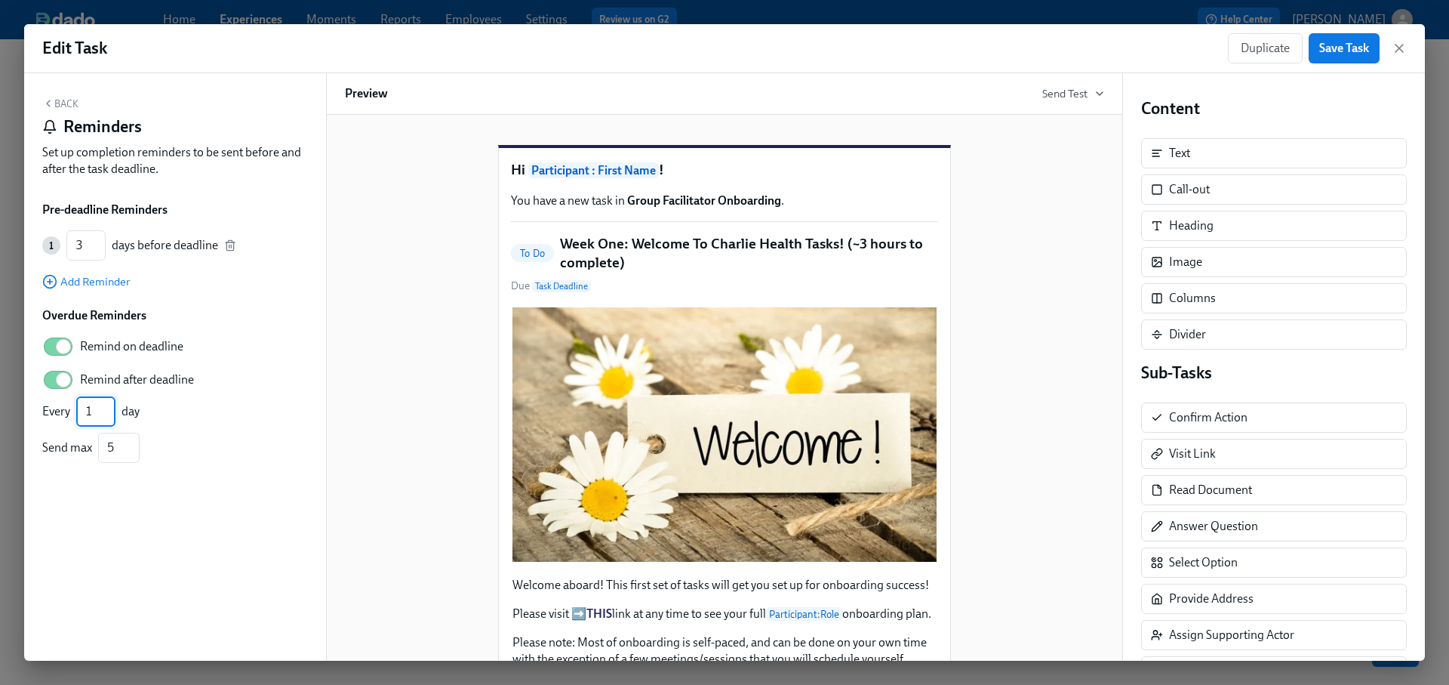
click at [89, 411] on input "1" at bounding box center [95, 411] width 39 height 30
type input "2"
click at [110, 451] on input "5" at bounding box center [119, 447] width 42 height 30
type input "1"
click at [112, 532] on div "Back Reminders Set up completion reminders to be sent before and after the task…" at bounding box center [175, 366] width 302 height 587
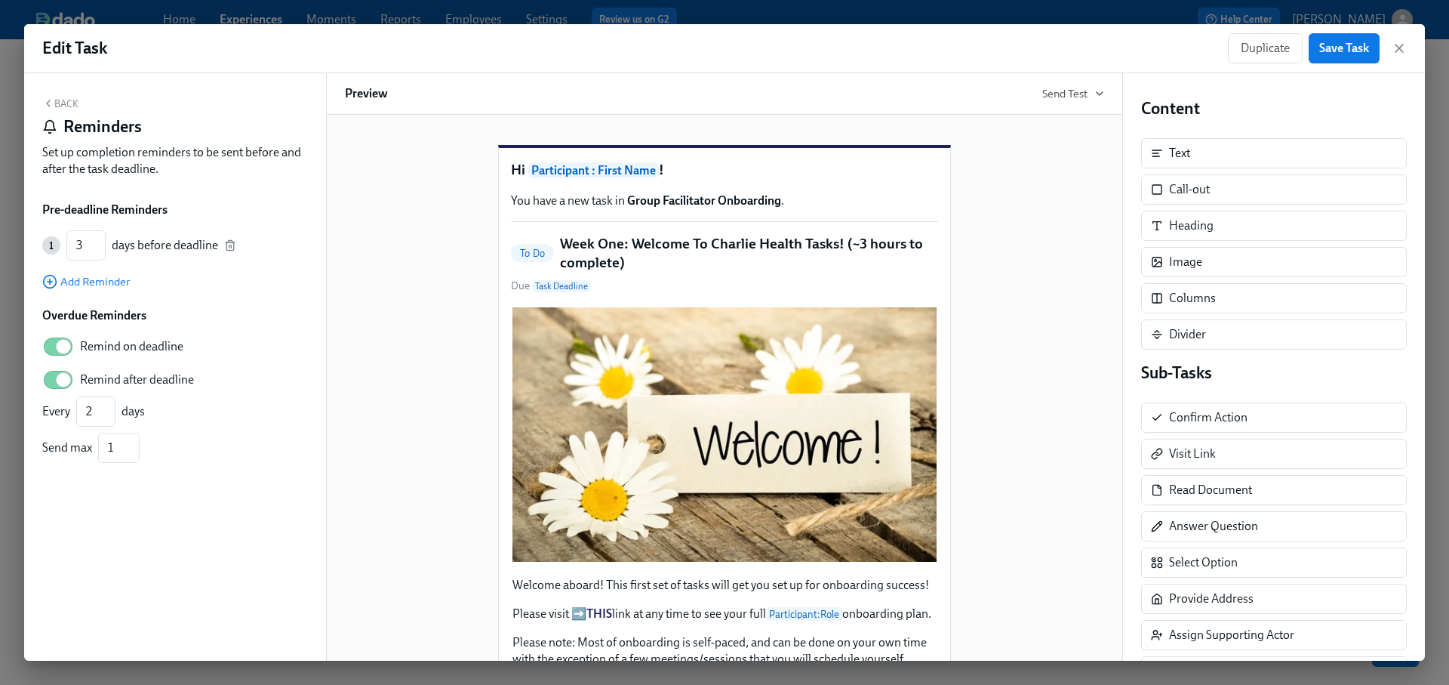
click at [64, 104] on button "Back" at bounding box center [60, 103] width 36 height 12
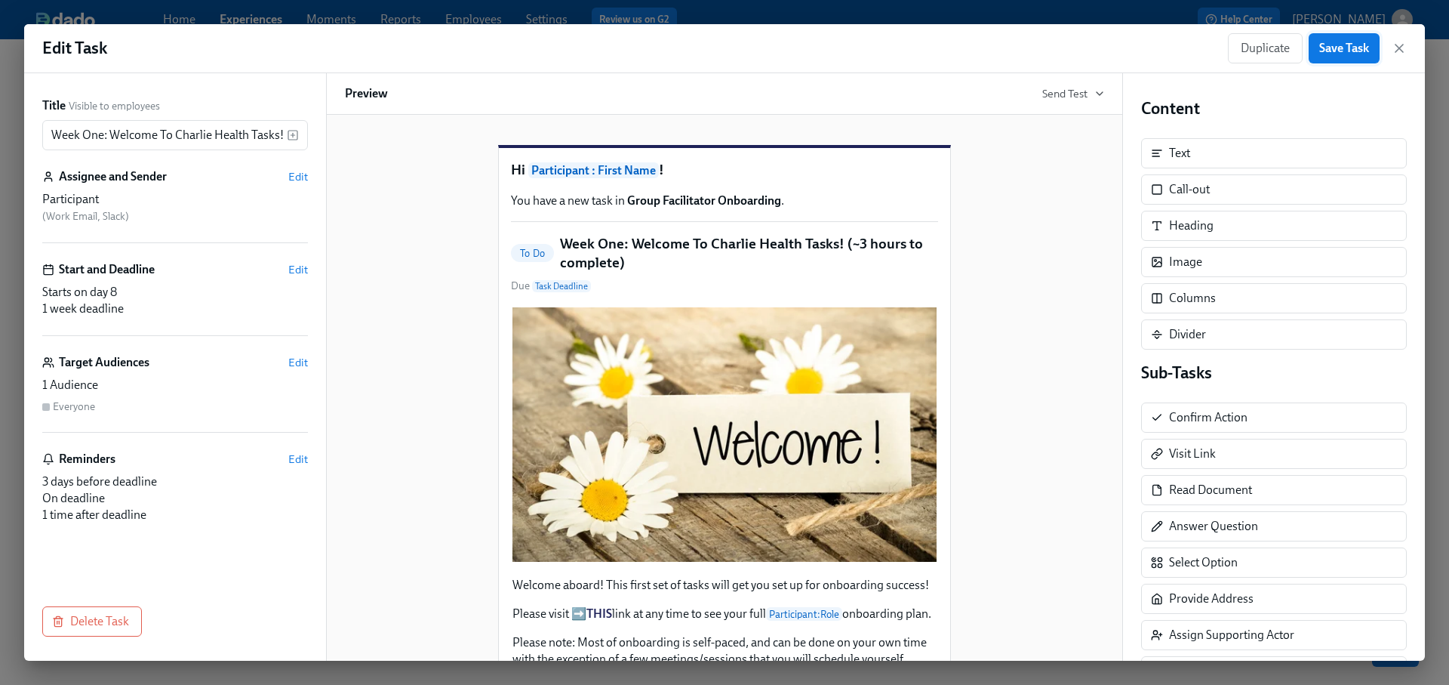
click at [1350, 52] on span "Save Task" at bounding box center [1344, 48] width 50 height 15
click at [1402, 45] on icon "button" at bounding box center [1399, 49] width 8 height 8
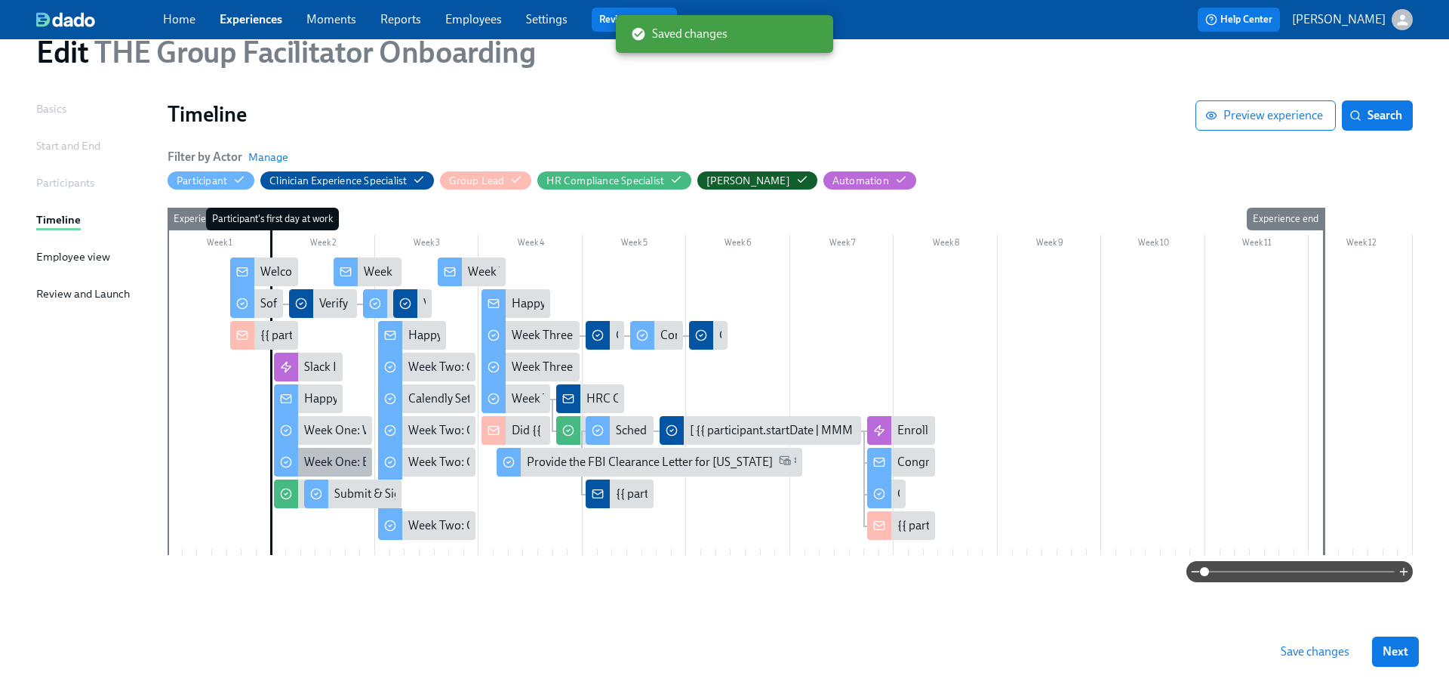
click at [345, 460] on div "Week One: Essential Compliance Tasks (~6.5 hours to complete)" at bounding box center [468, 462] width 328 height 17
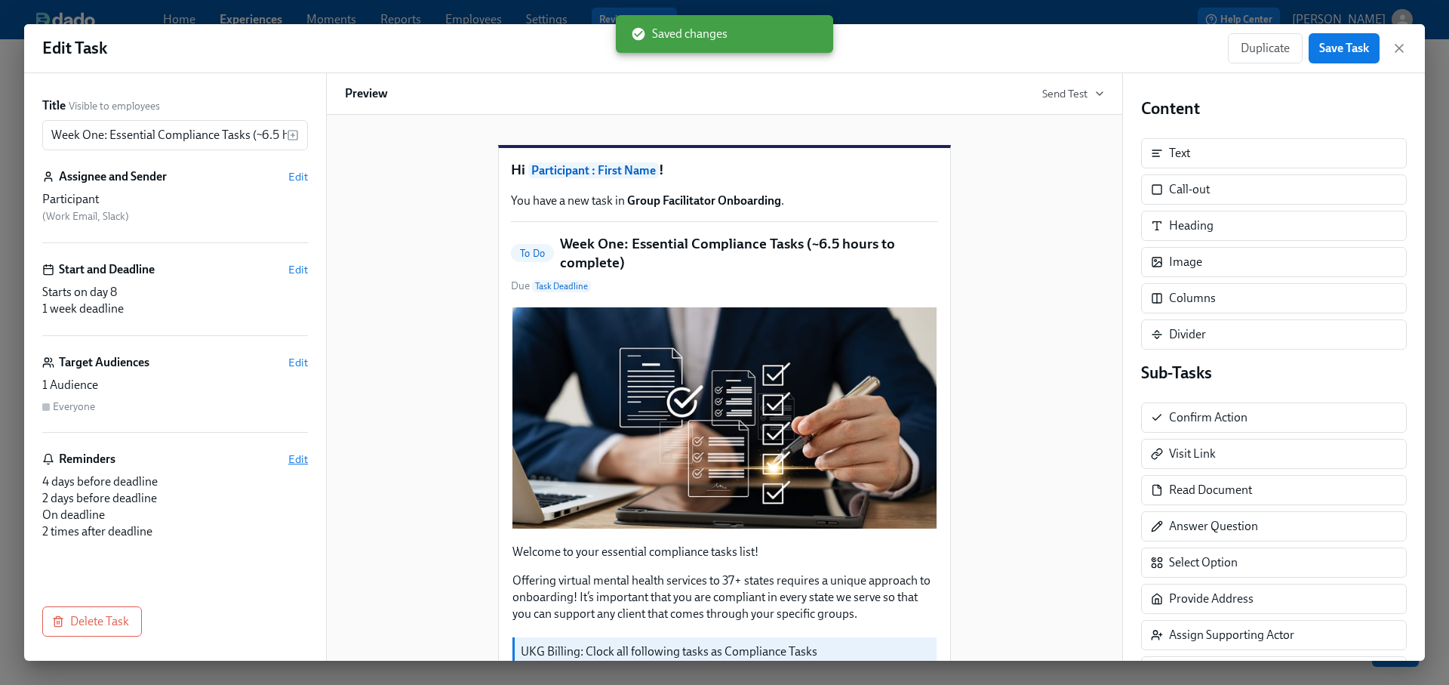
click at [294, 457] on span "Edit" at bounding box center [298, 458] width 20 height 15
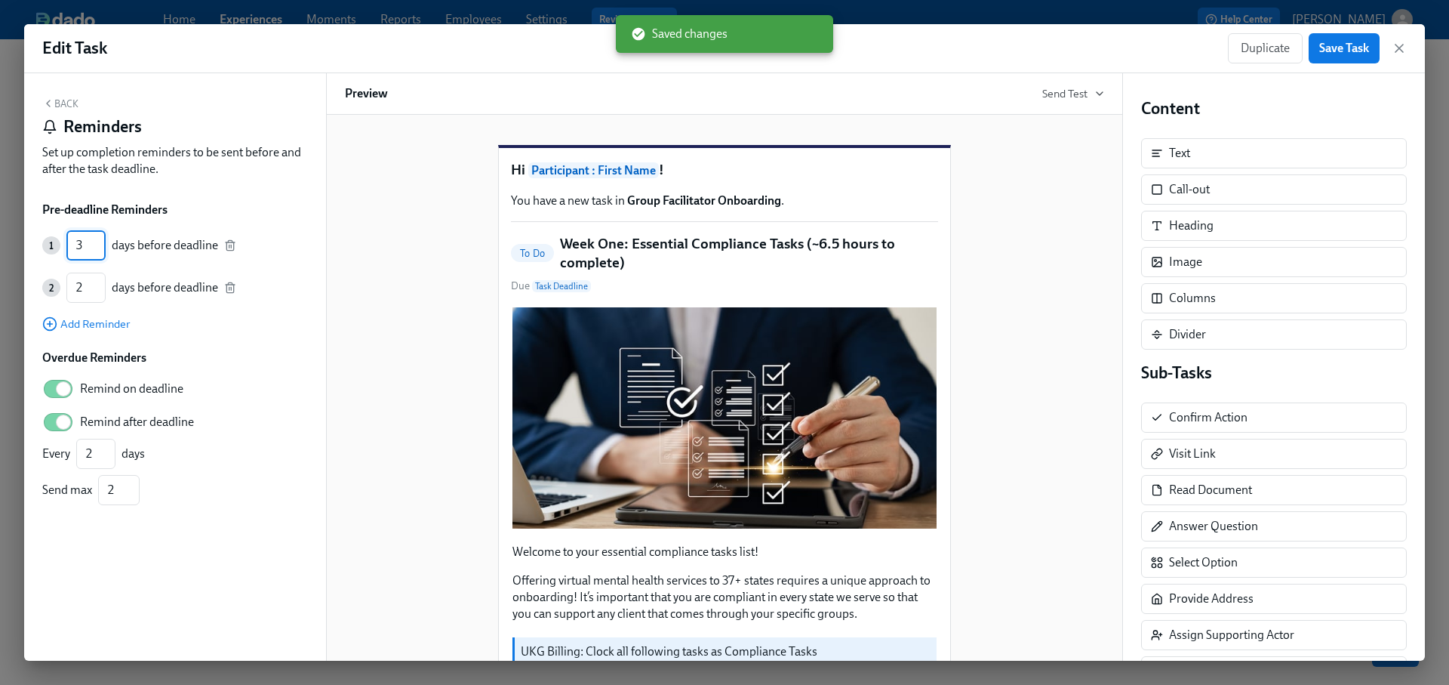
type input "3"
click at [101, 252] on input "3" at bounding box center [85, 245] width 39 height 30
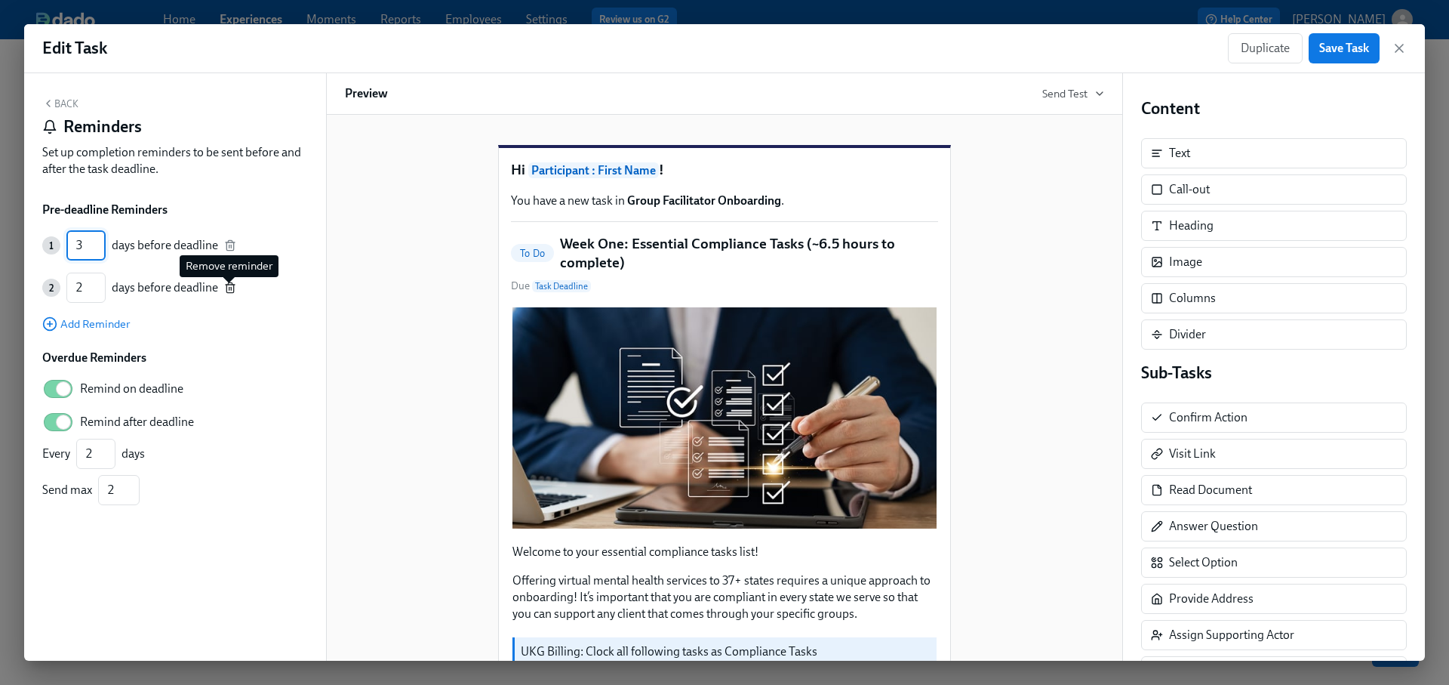
click at [231, 288] on line "button" at bounding box center [231, 289] width 0 height 3
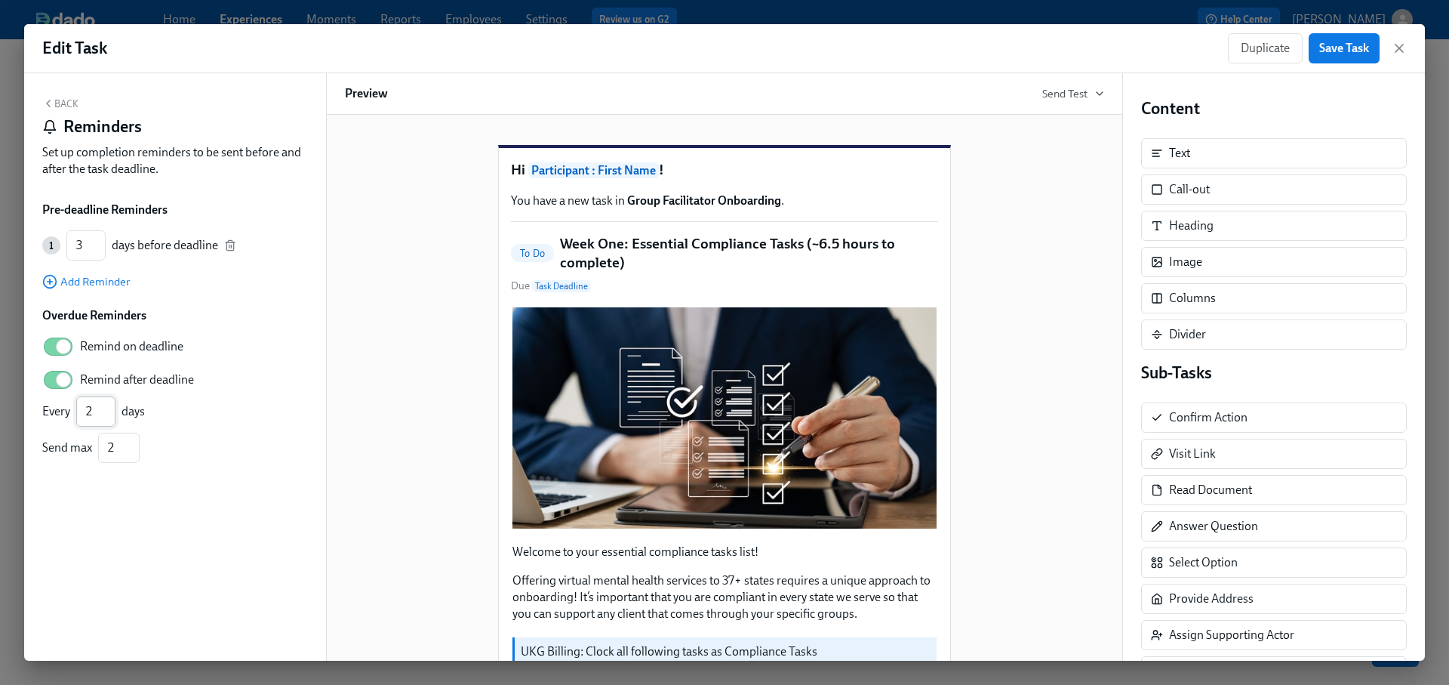
click at [87, 411] on input "2" at bounding box center [95, 411] width 39 height 30
type input "1"
click at [109, 416] on input "1" at bounding box center [95, 411] width 39 height 30
type input "1"
click at [131, 455] on input "1" at bounding box center [119, 447] width 42 height 30
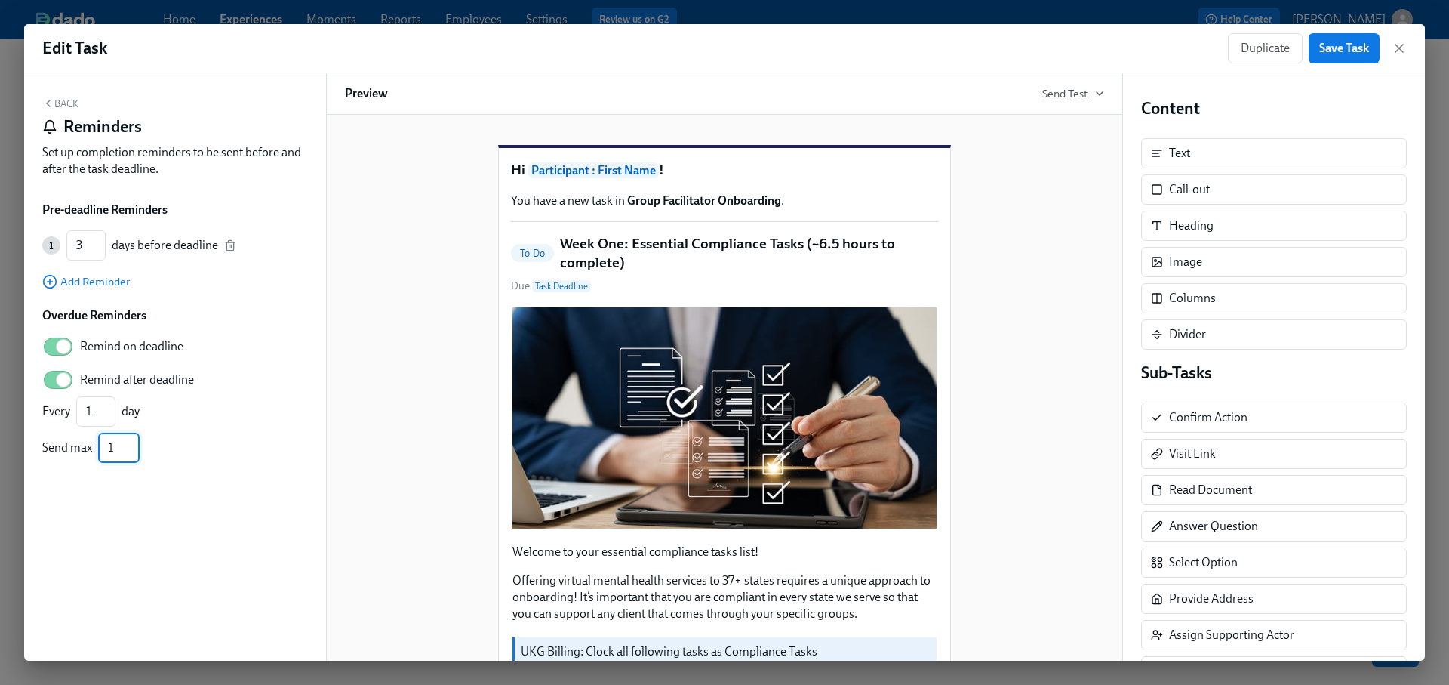
click at [238, 495] on div "Back Reminders Set up completion reminders to be sent before and after the task…" at bounding box center [175, 366] width 302 height 587
click at [74, 106] on button "Back" at bounding box center [60, 103] width 36 height 12
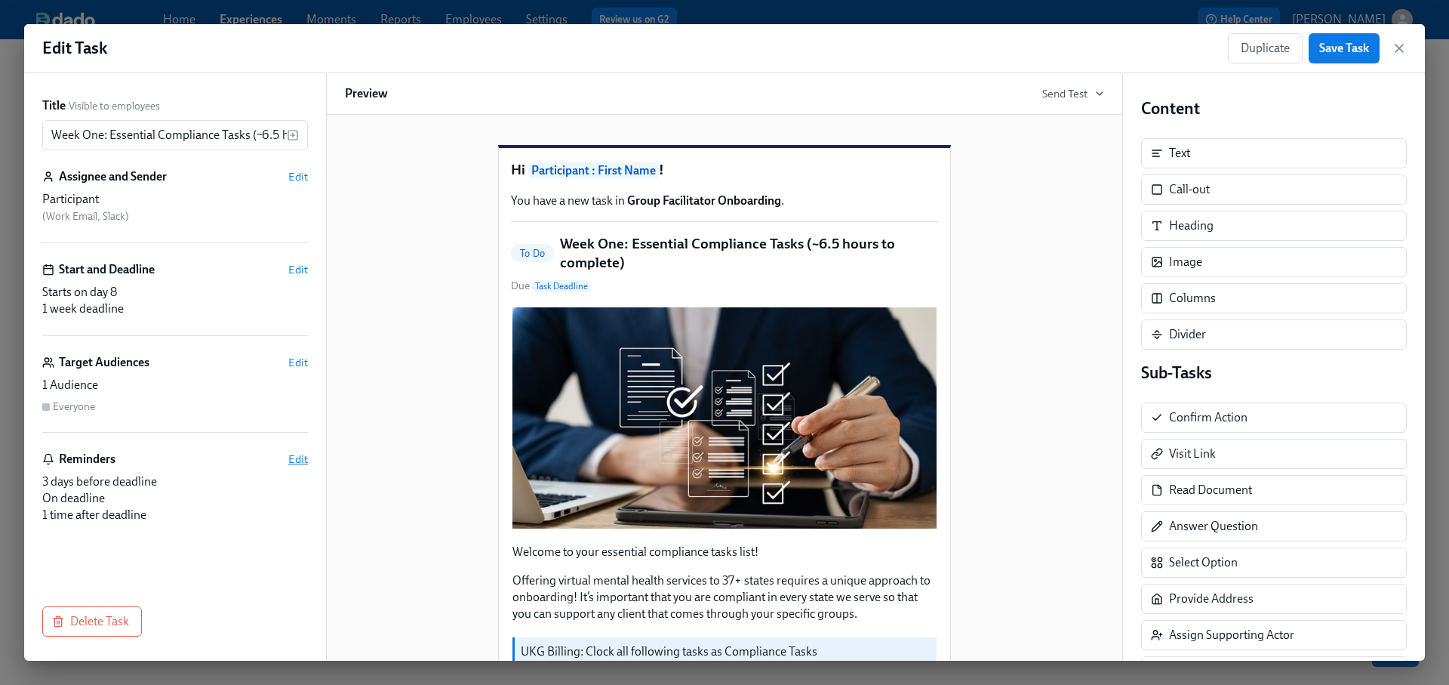
click at [296, 456] on span "Edit" at bounding box center [298, 458] width 20 height 15
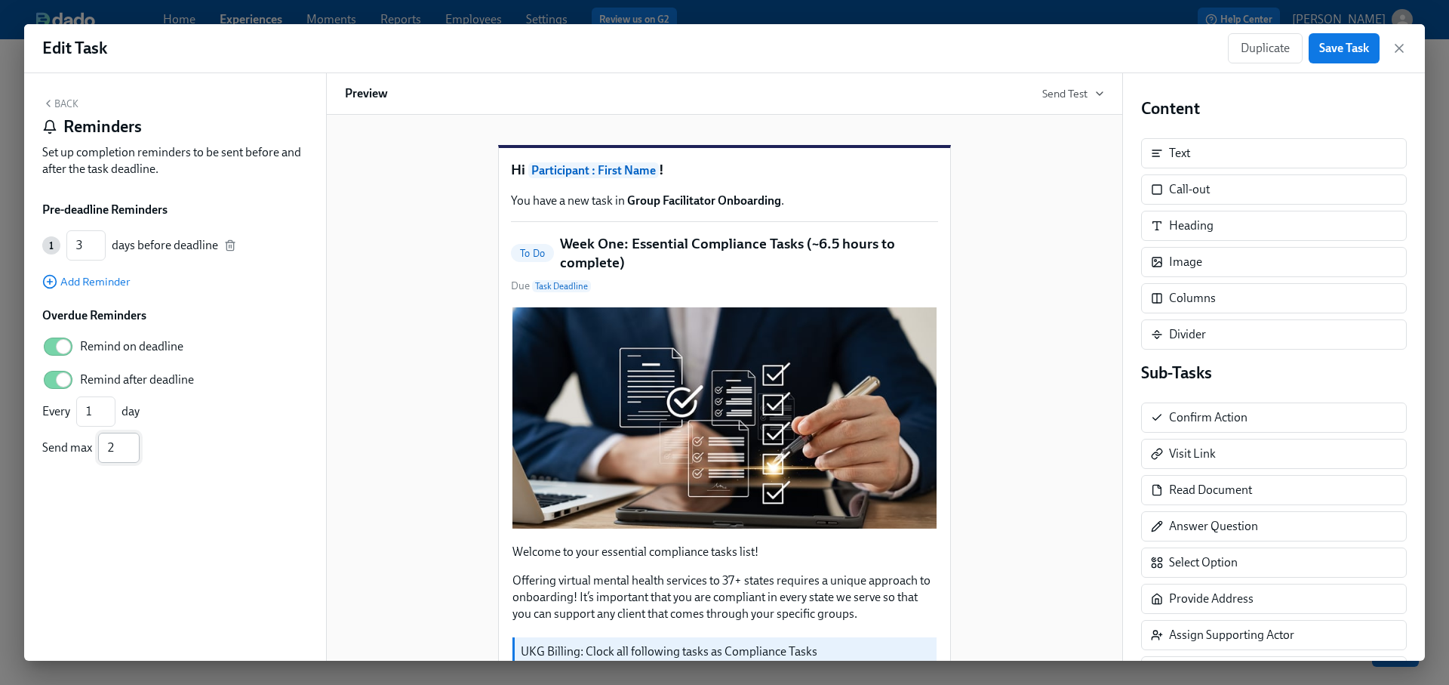
type input "2"
click at [131, 442] on input "2" at bounding box center [119, 447] width 42 height 30
click at [67, 109] on button "Back" at bounding box center [60, 103] width 36 height 12
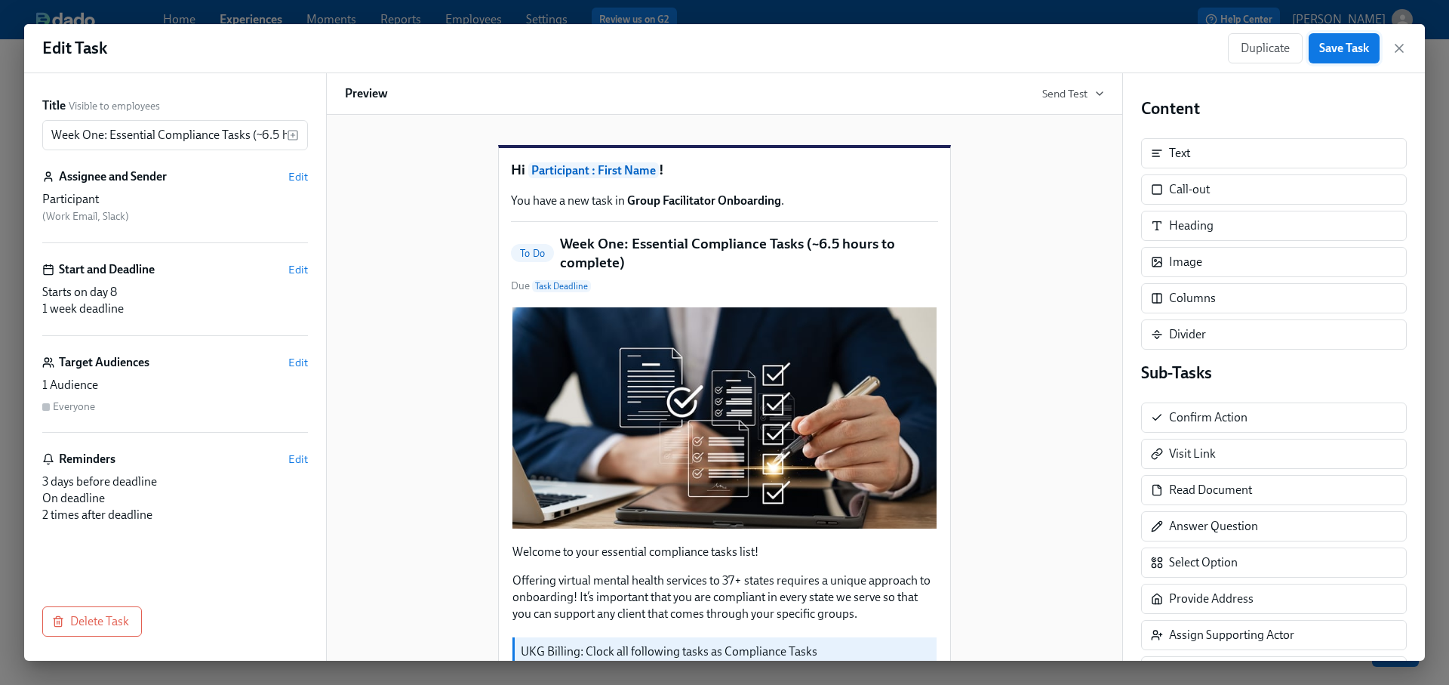
click at [1334, 45] on span "Save Task" at bounding box center [1344, 48] width 50 height 15
click at [1402, 46] on icon "button" at bounding box center [1399, 48] width 15 height 15
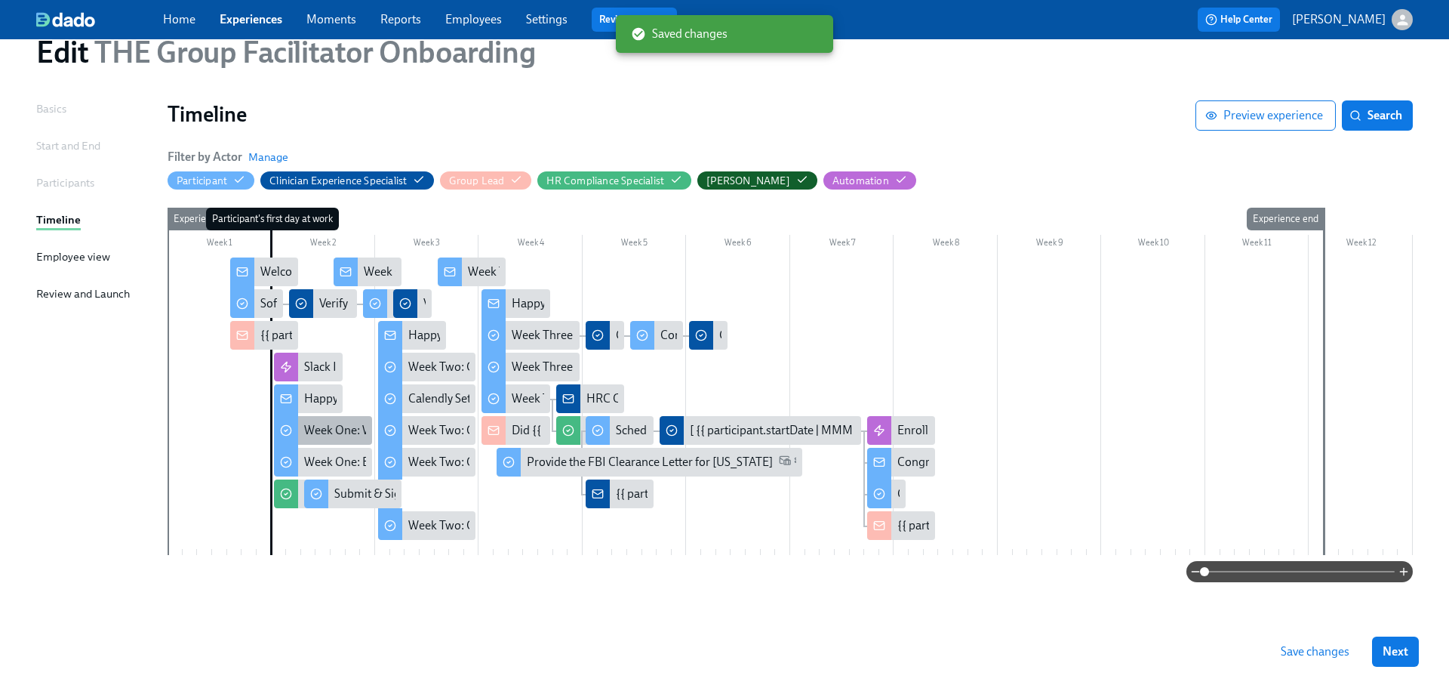
click at [334, 423] on div "Week One: Welcome To Charlie Health Tasks! (~3 hours to complete)" at bounding box center [478, 430] width 349 height 17
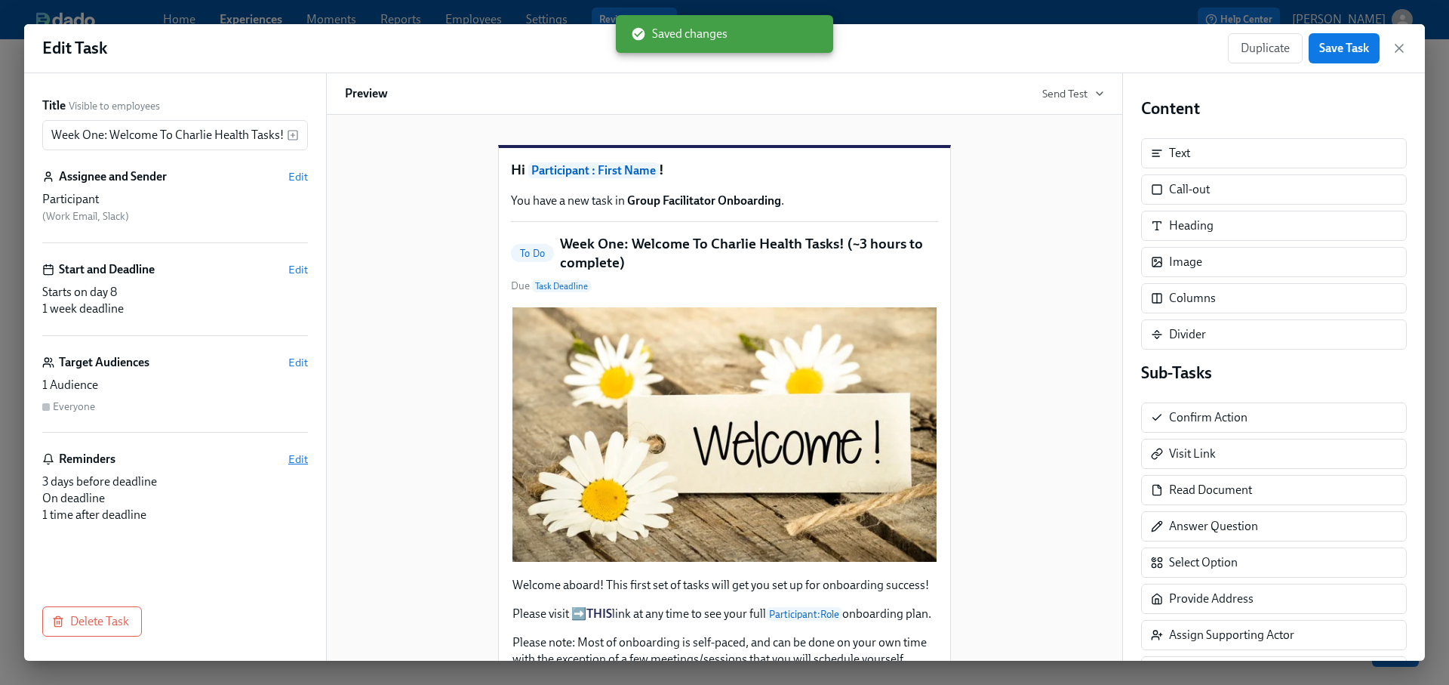
click at [297, 457] on span "Edit" at bounding box center [298, 458] width 20 height 15
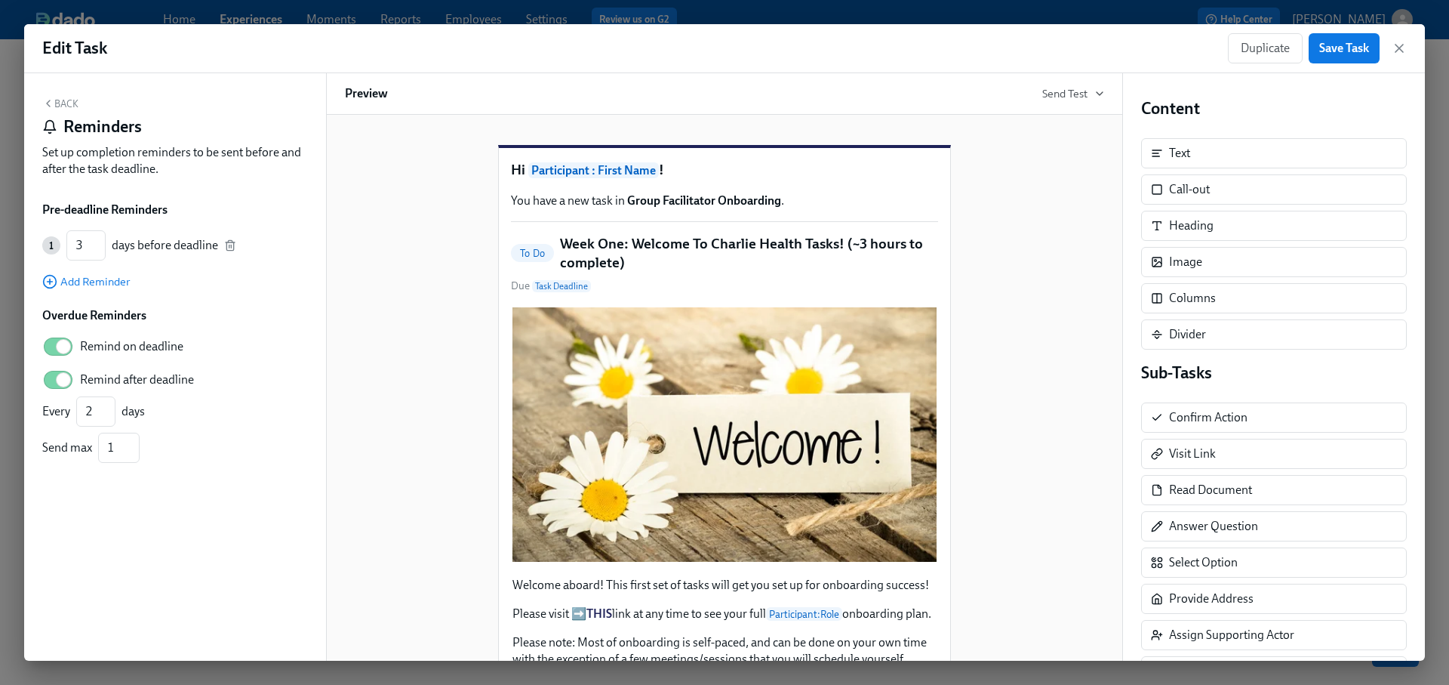
click at [1408, 46] on div "Edit Task Duplicate Save Task" at bounding box center [724, 48] width 1401 height 49
click at [1395, 48] on icon "button" at bounding box center [1399, 48] width 15 height 15
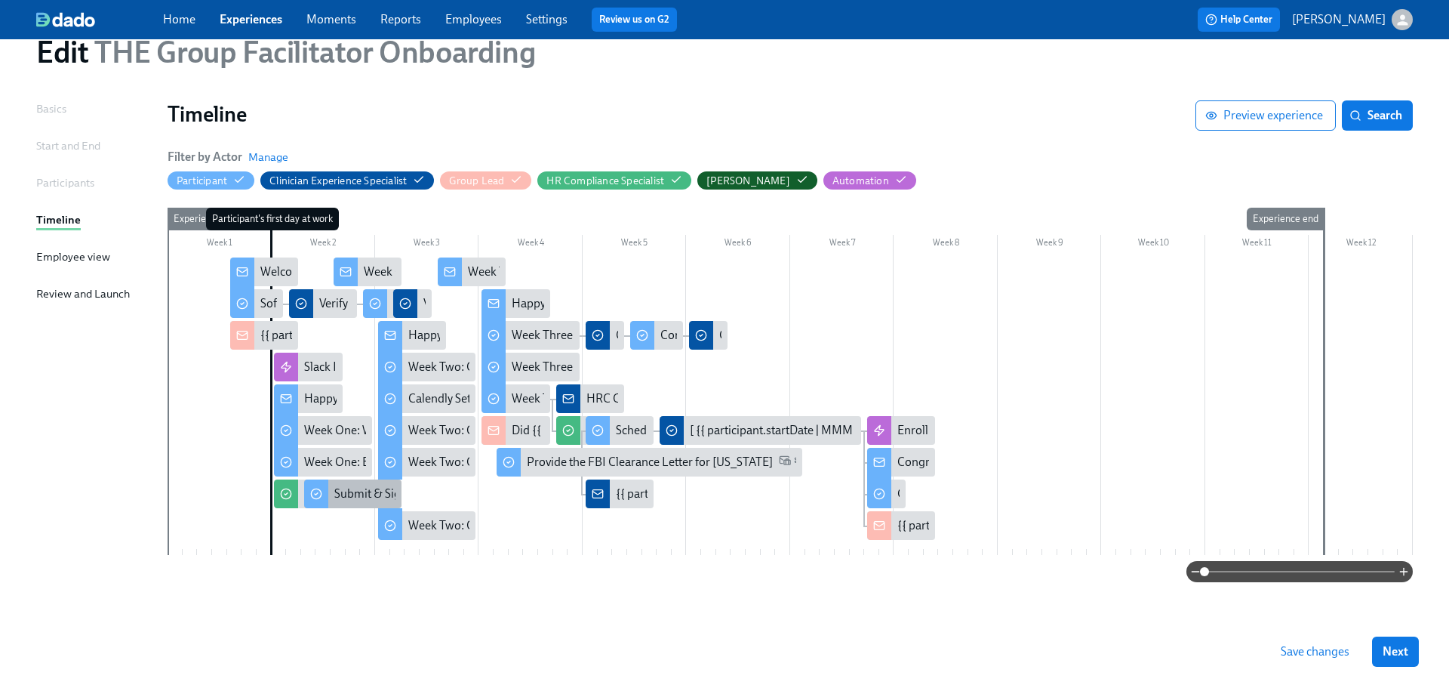
click at [360, 488] on div "Submit & Sign The Utah Disclosure Form (Time Sensitive!) and the Louisiana Back…" at bounding box center [602, 493] width 536 height 17
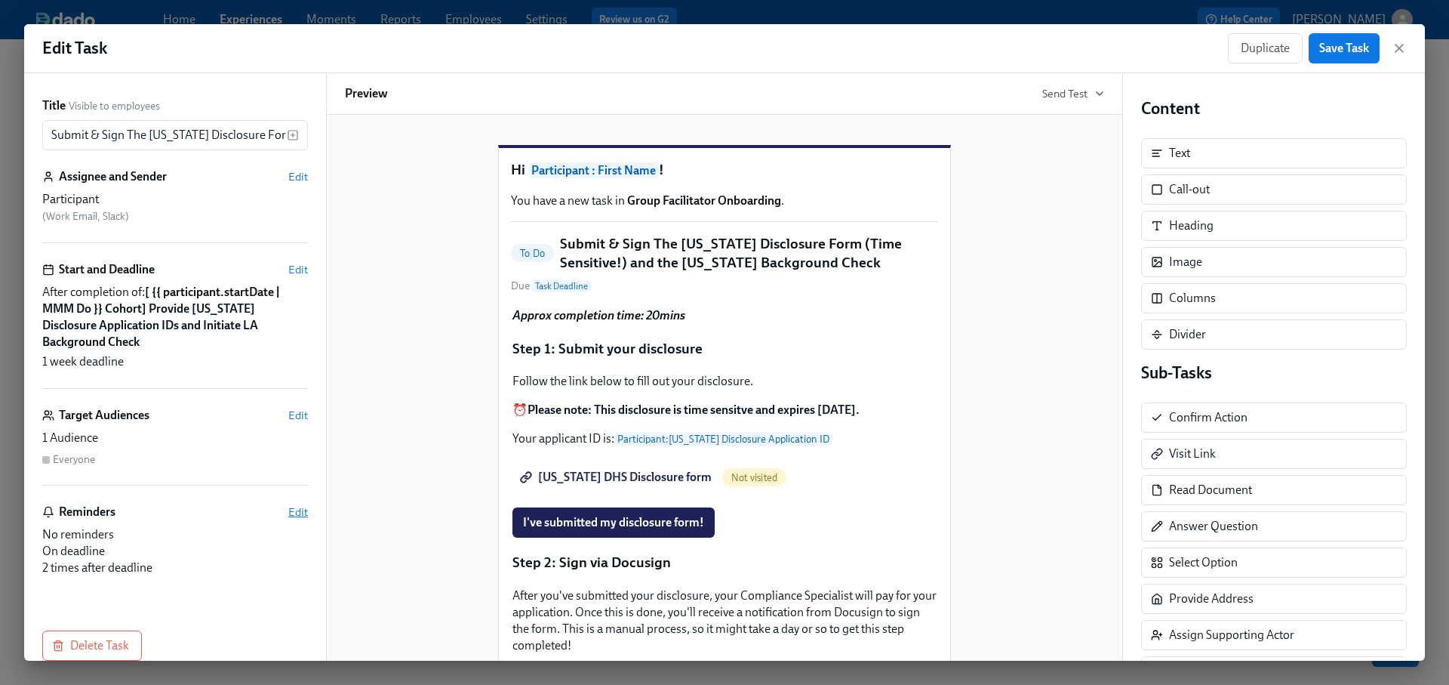
click at [299, 504] on span "Edit" at bounding box center [298, 511] width 20 height 15
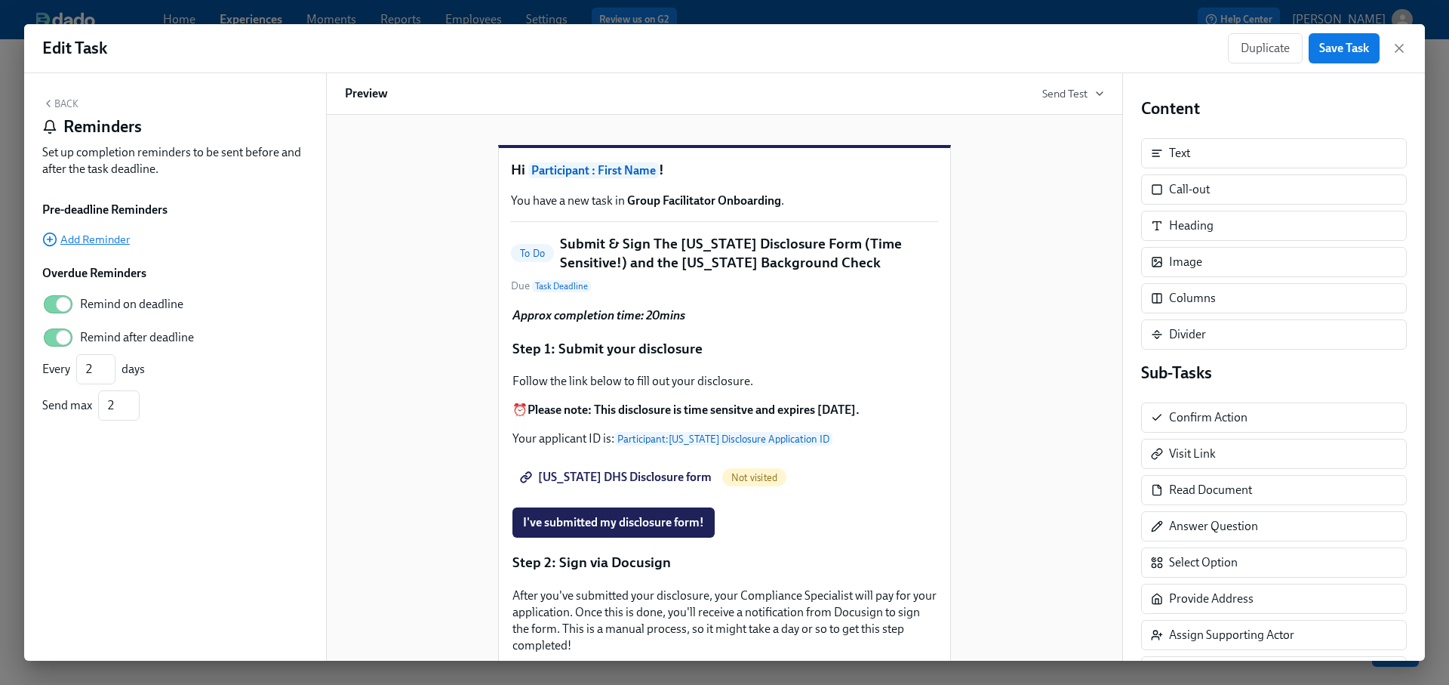
click at [92, 242] on span "Add Reminder" at bounding box center [86, 239] width 88 height 15
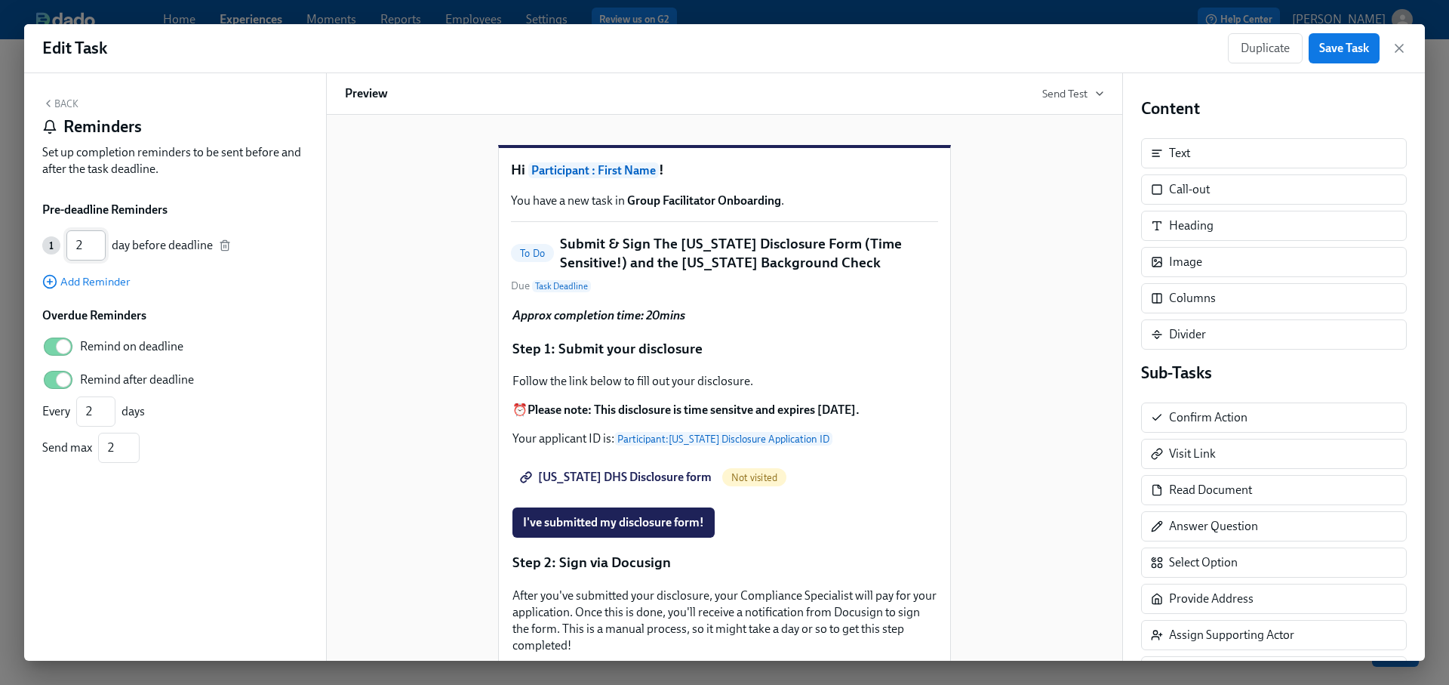
click at [101, 240] on input "2" at bounding box center [85, 245] width 39 height 30
type input "3"
click at [101, 240] on input "3" at bounding box center [85, 245] width 39 height 30
click at [109, 416] on input "1" at bounding box center [95, 411] width 39 height 30
type input "2"
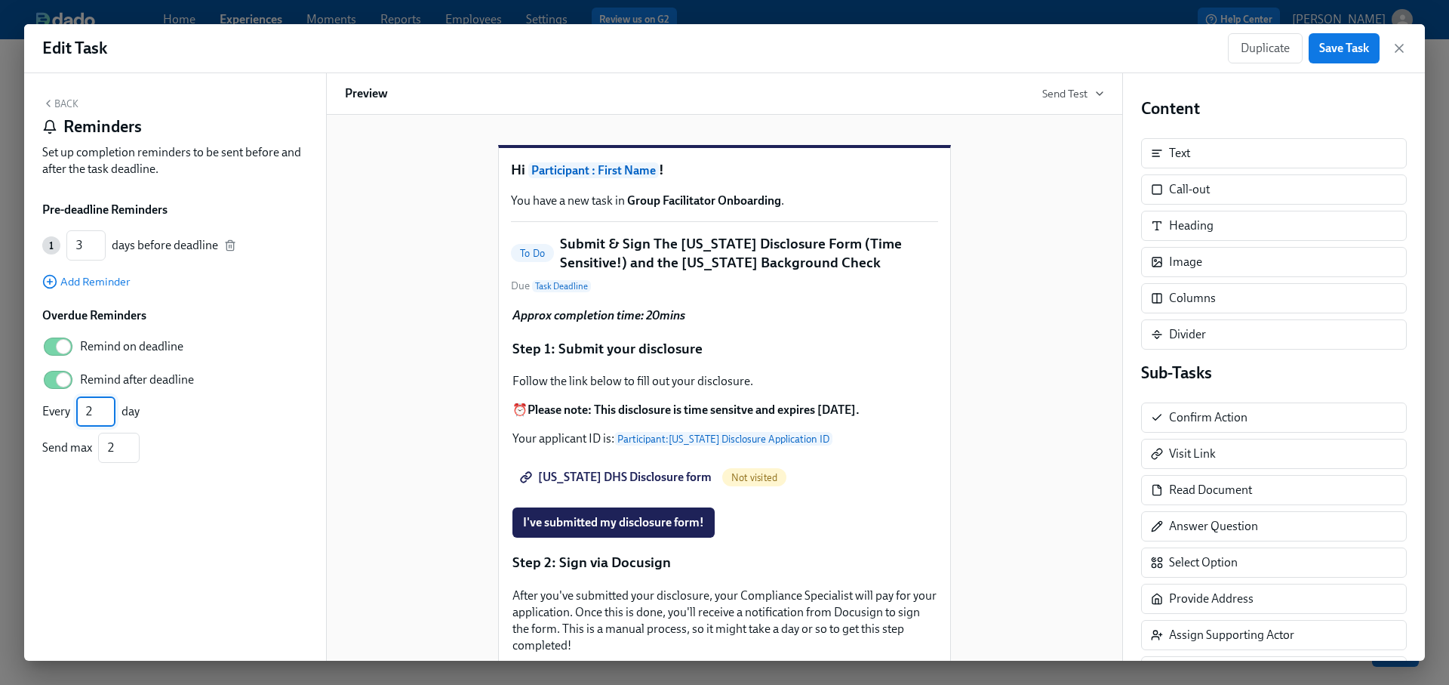
click at [109, 410] on input "2" at bounding box center [95, 411] width 39 height 30
type input "1"
click at [128, 452] on input "1" at bounding box center [119, 447] width 42 height 30
click at [1328, 51] on span "Save Task" at bounding box center [1344, 48] width 50 height 15
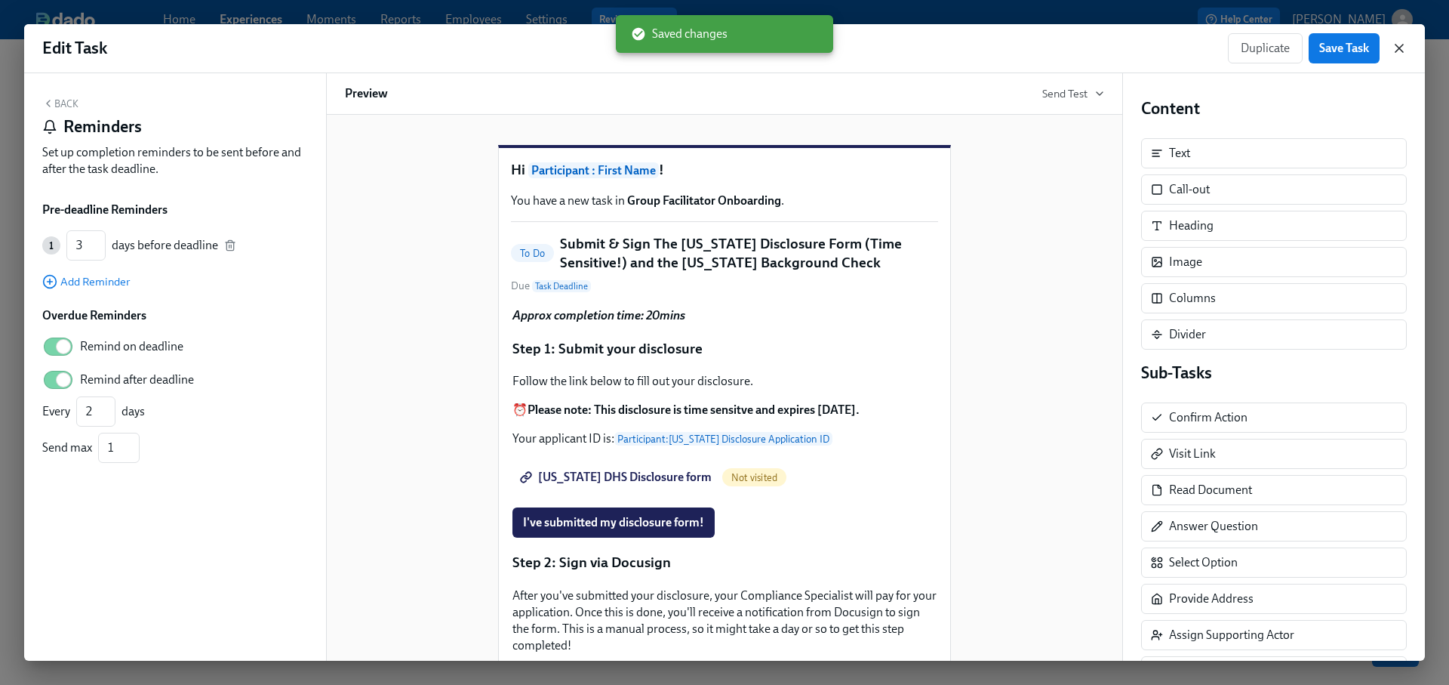
click at [1402, 45] on icon "button" at bounding box center [1399, 49] width 8 height 8
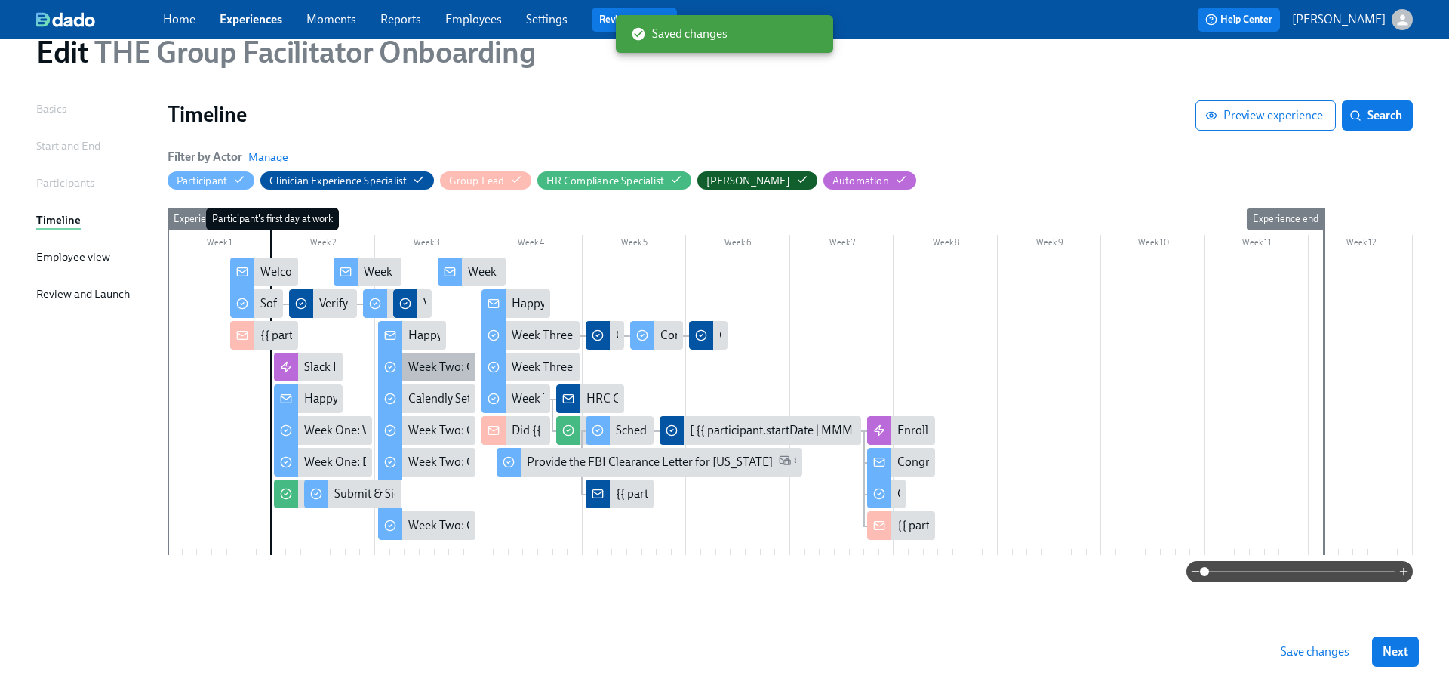
click at [445, 359] on div "Week Two: Core Compliance Tasks (~ 4 hours)" at bounding box center [525, 366] width 235 height 17
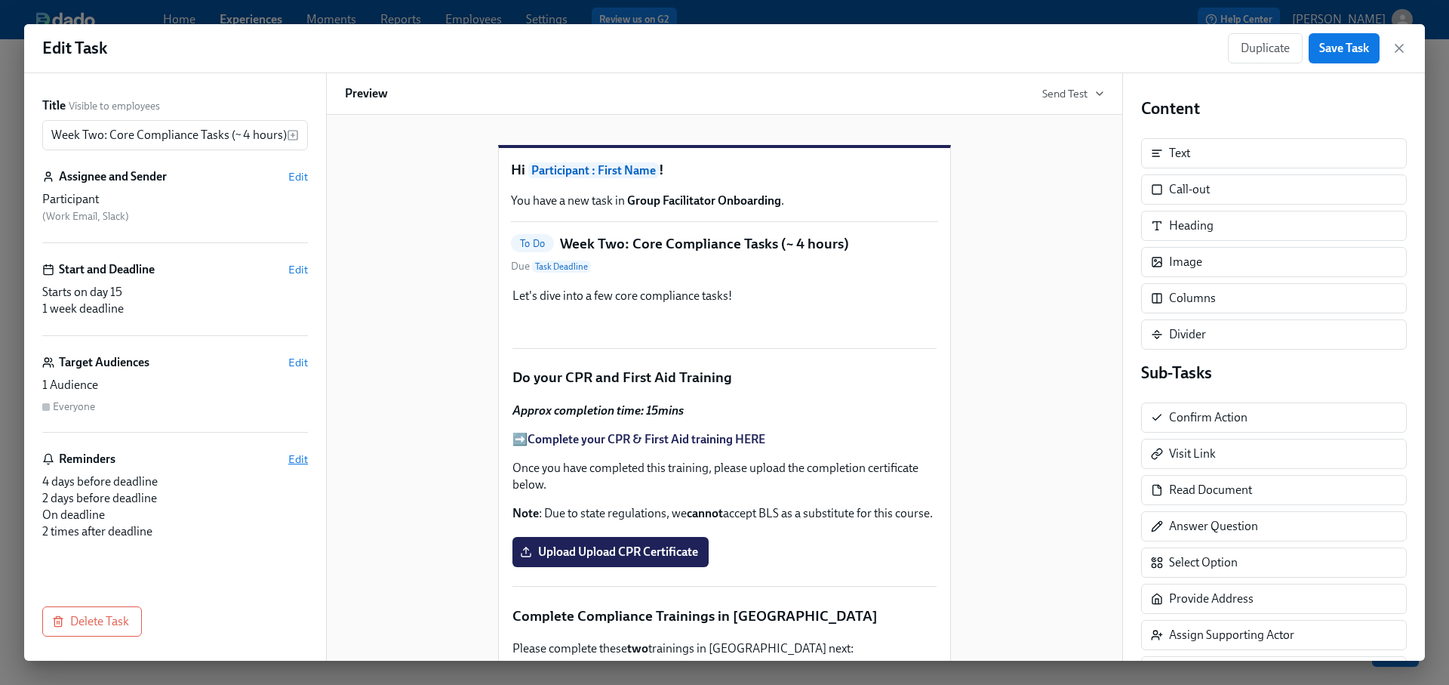
click at [299, 461] on span "Edit" at bounding box center [298, 458] width 20 height 15
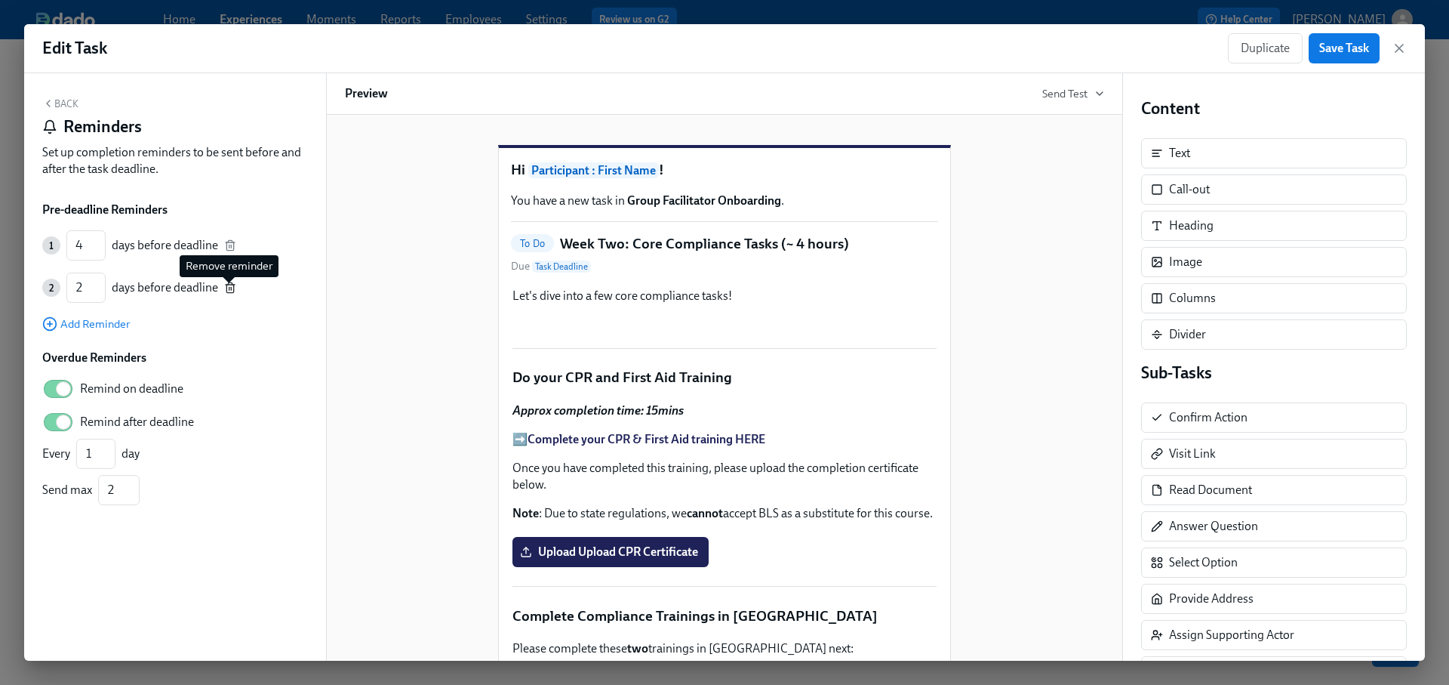
click at [226, 290] on icon "button" at bounding box center [229, 289] width 7 height 8
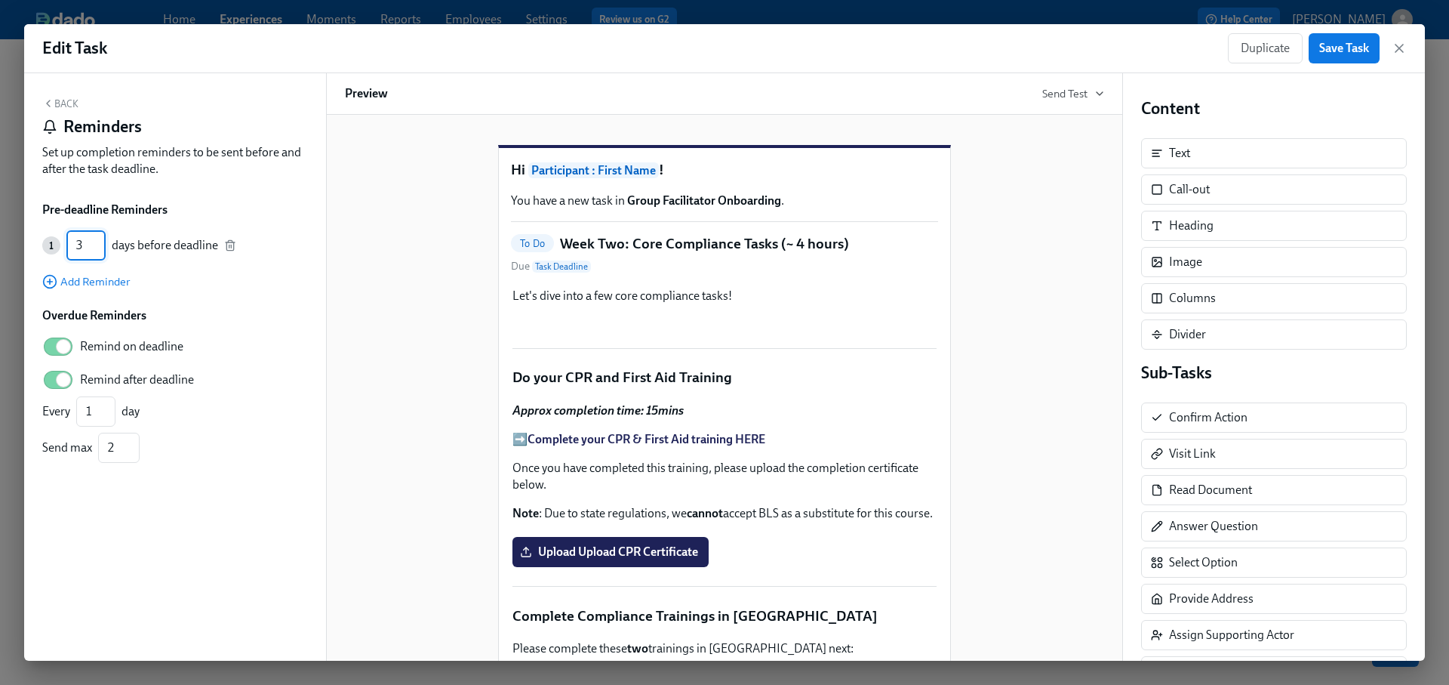
type input "3"
click at [100, 250] on input "3" at bounding box center [85, 245] width 39 height 30
type input "2"
click at [112, 409] on input "2" at bounding box center [95, 411] width 39 height 30
type input "1"
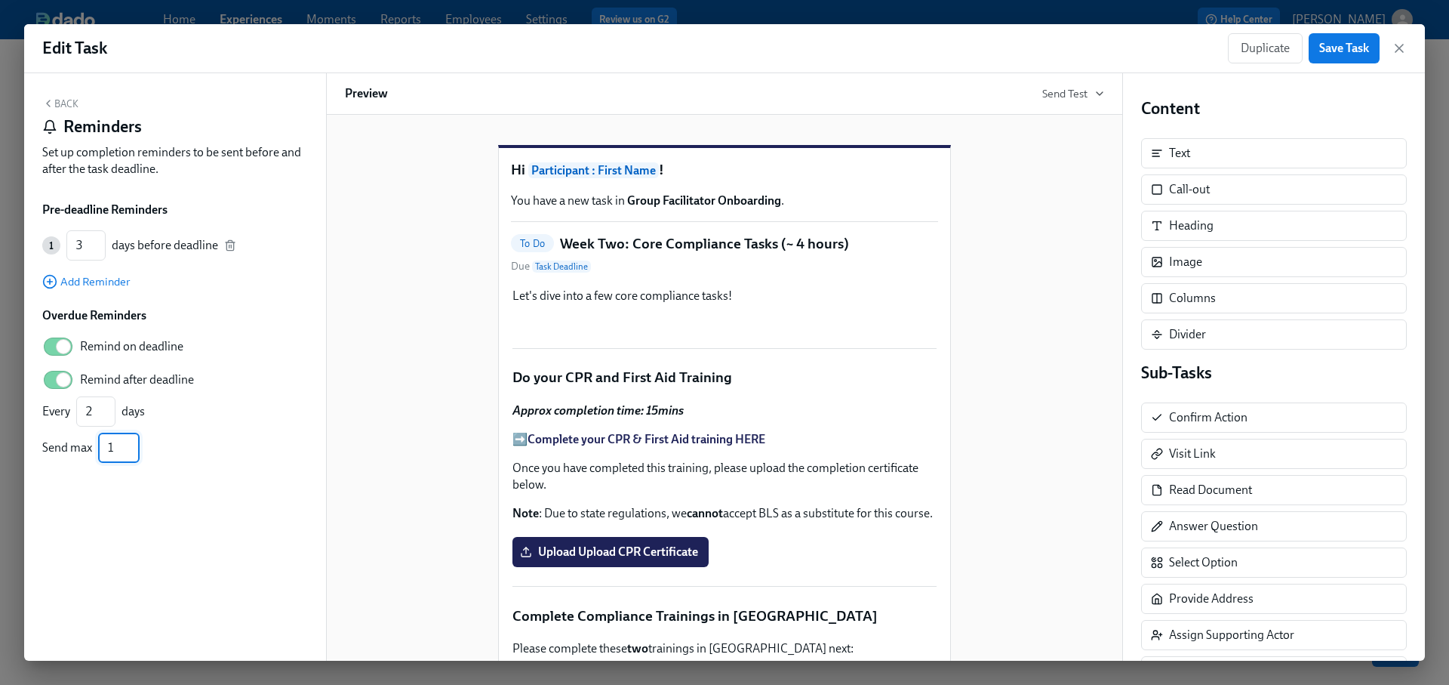
click at [134, 451] on input "1" at bounding box center [119, 447] width 42 height 30
click at [1336, 54] on span "Save Task" at bounding box center [1344, 48] width 50 height 15
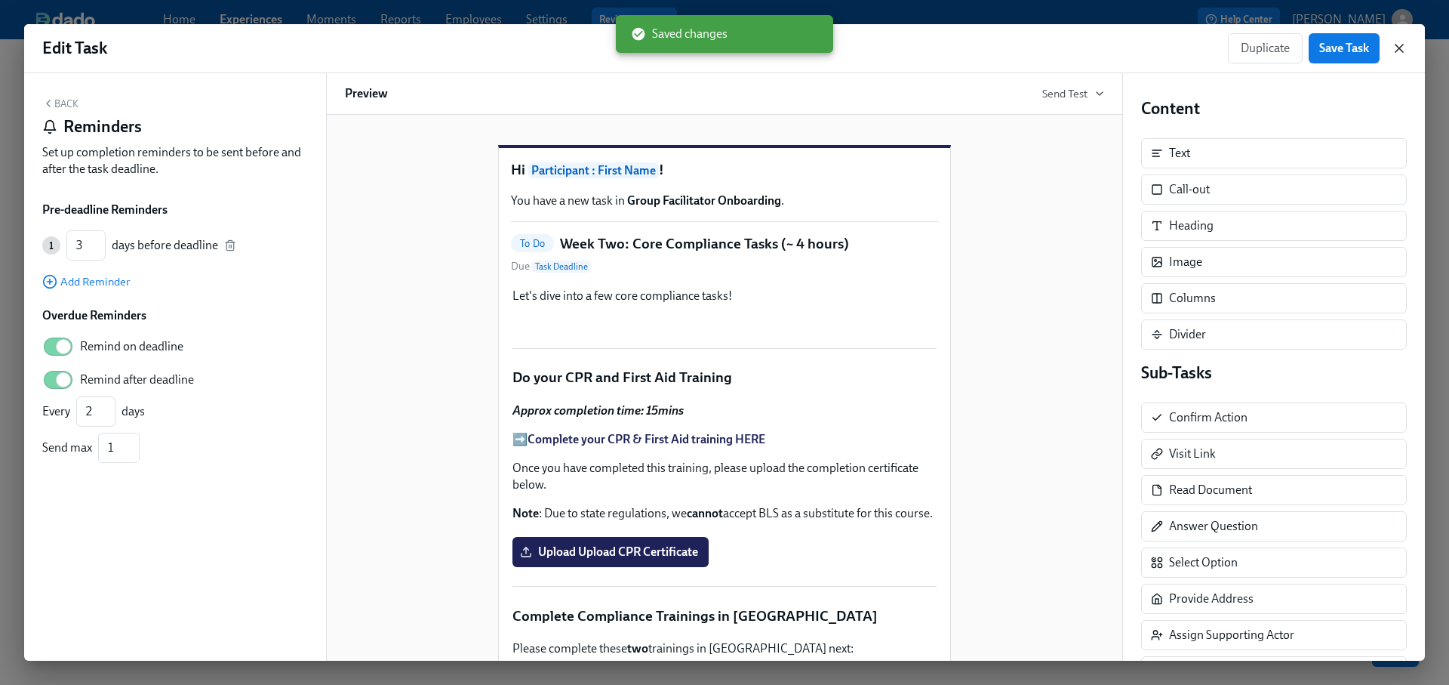
click at [1399, 48] on icon "button" at bounding box center [1399, 49] width 8 height 8
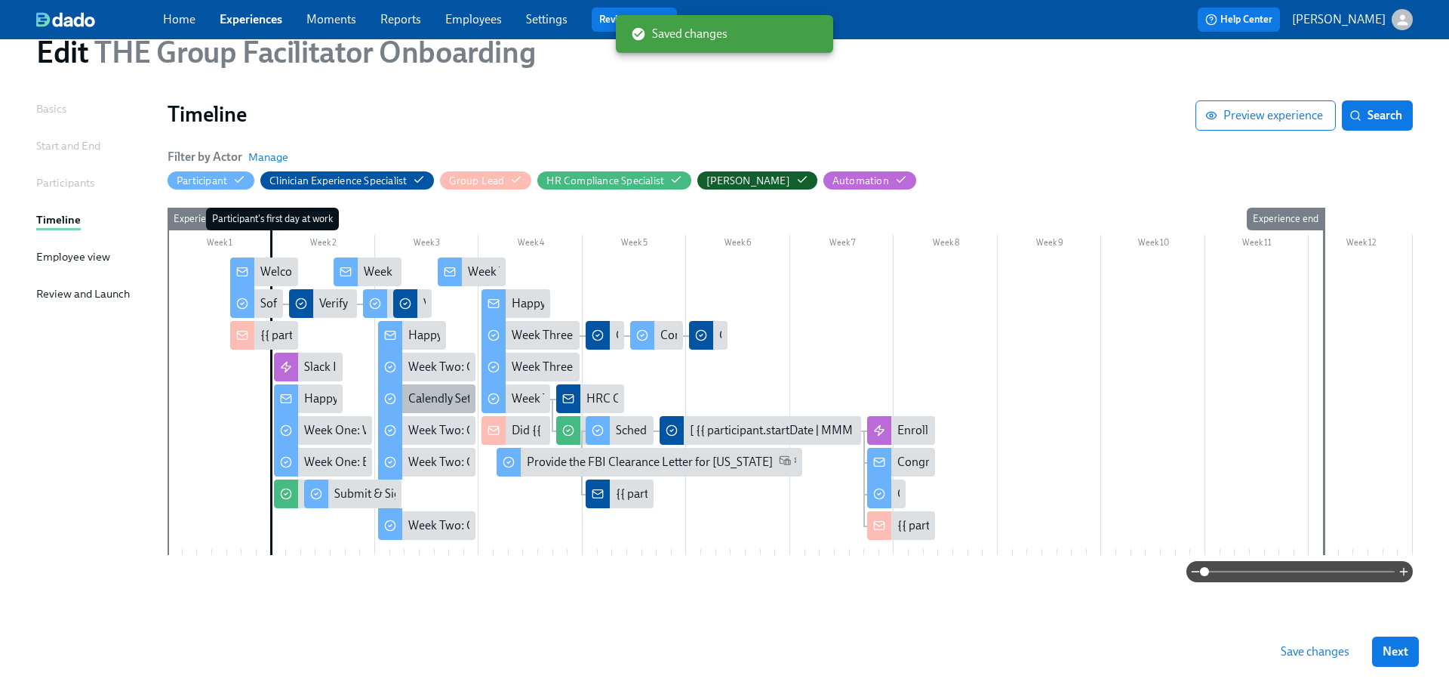
click at [455, 391] on div "Calendly Set-Up for GQS" at bounding box center [470, 398] width 125 height 17
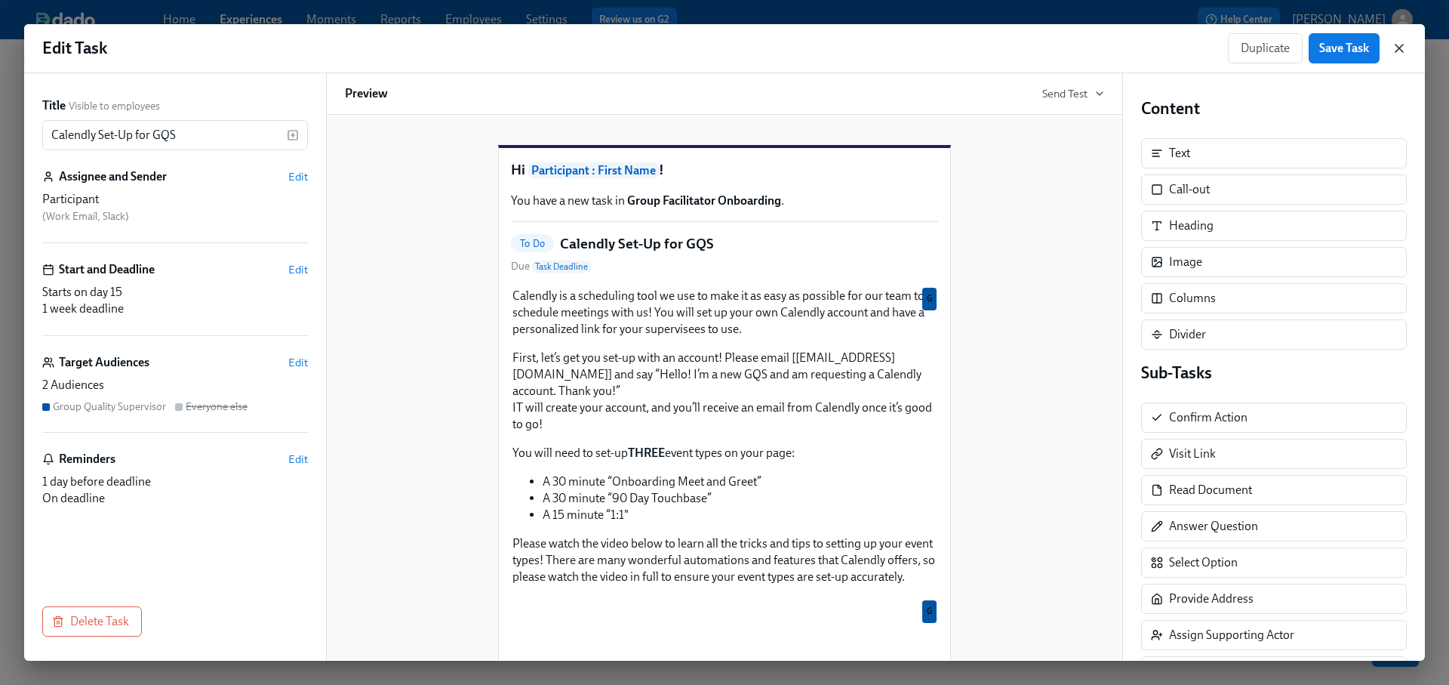
click at [1401, 41] on icon "button" at bounding box center [1399, 48] width 15 height 15
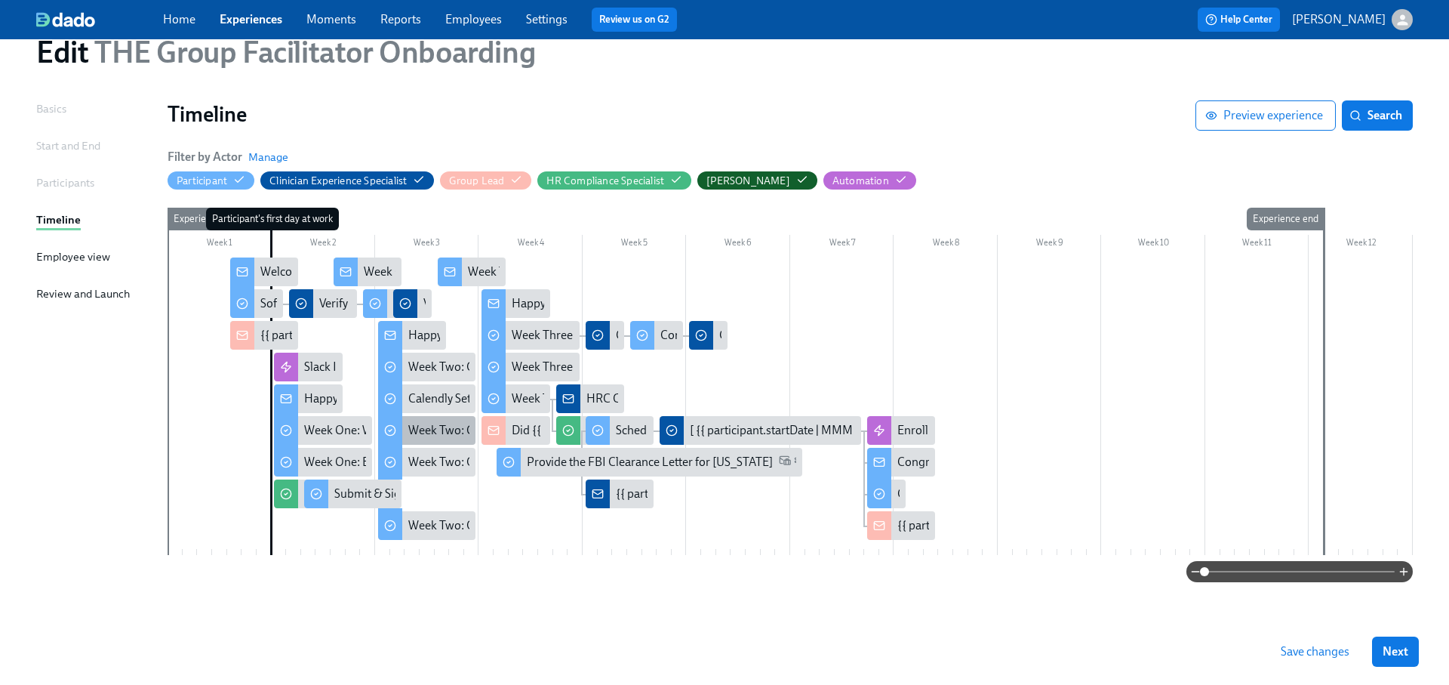
click at [441, 434] on div "Week Two: Get To Know Your Role (~4 hours to complete)" at bounding box center [555, 430] width 294 height 17
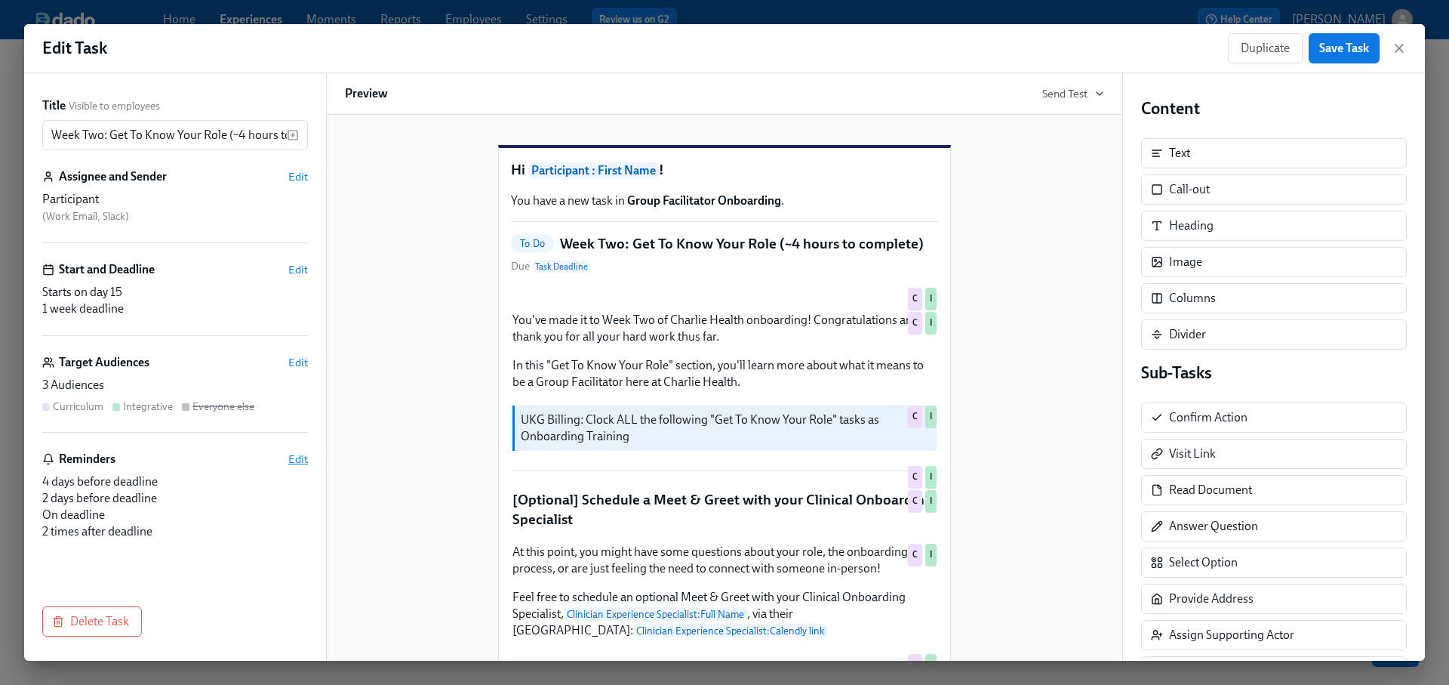
click at [291, 453] on span "Edit" at bounding box center [298, 458] width 20 height 15
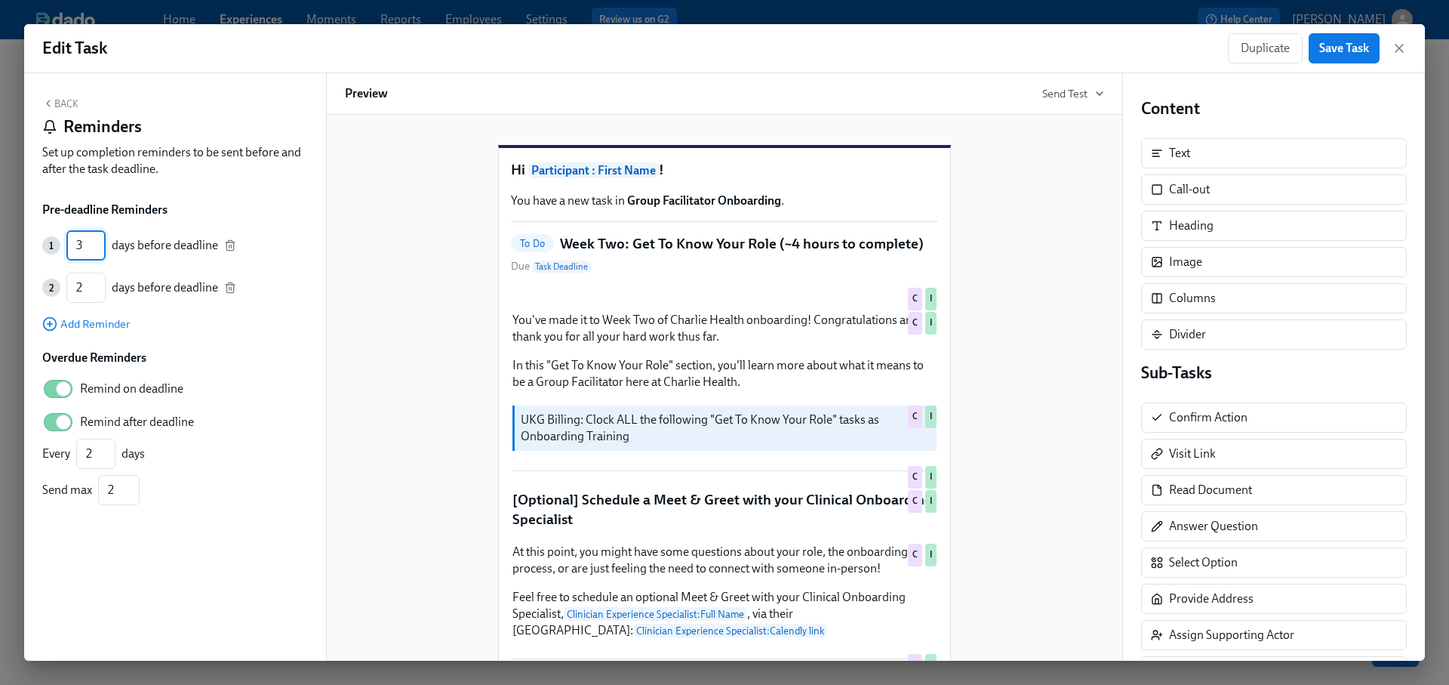
type input "3"
click at [99, 251] on input "3" at bounding box center [85, 245] width 39 height 30
click at [231, 288] on line "button" at bounding box center [231, 289] width 0 height 3
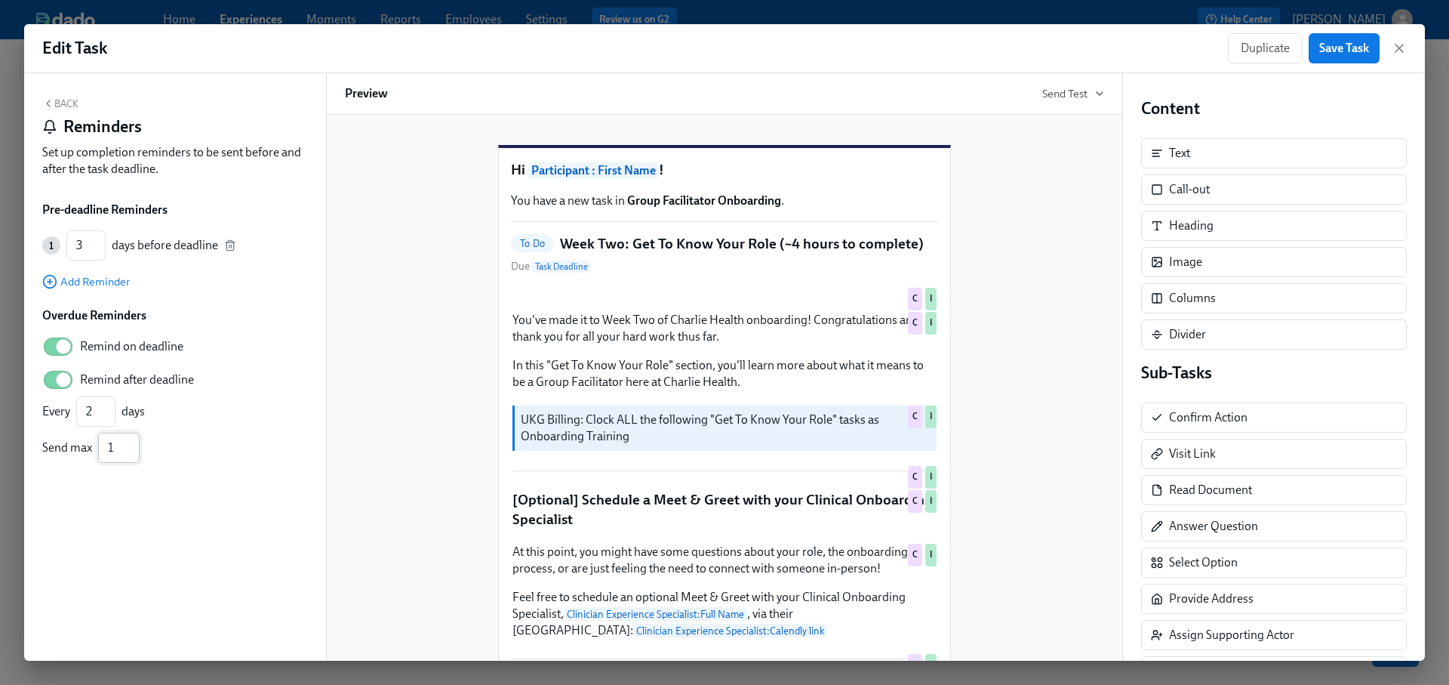
type input "1"
click at [131, 451] on input "1" at bounding box center [119, 447] width 42 height 30
click at [1350, 54] on span "Save Task" at bounding box center [1344, 48] width 50 height 15
click at [1399, 51] on icon "button" at bounding box center [1399, 48] width 15 height 15
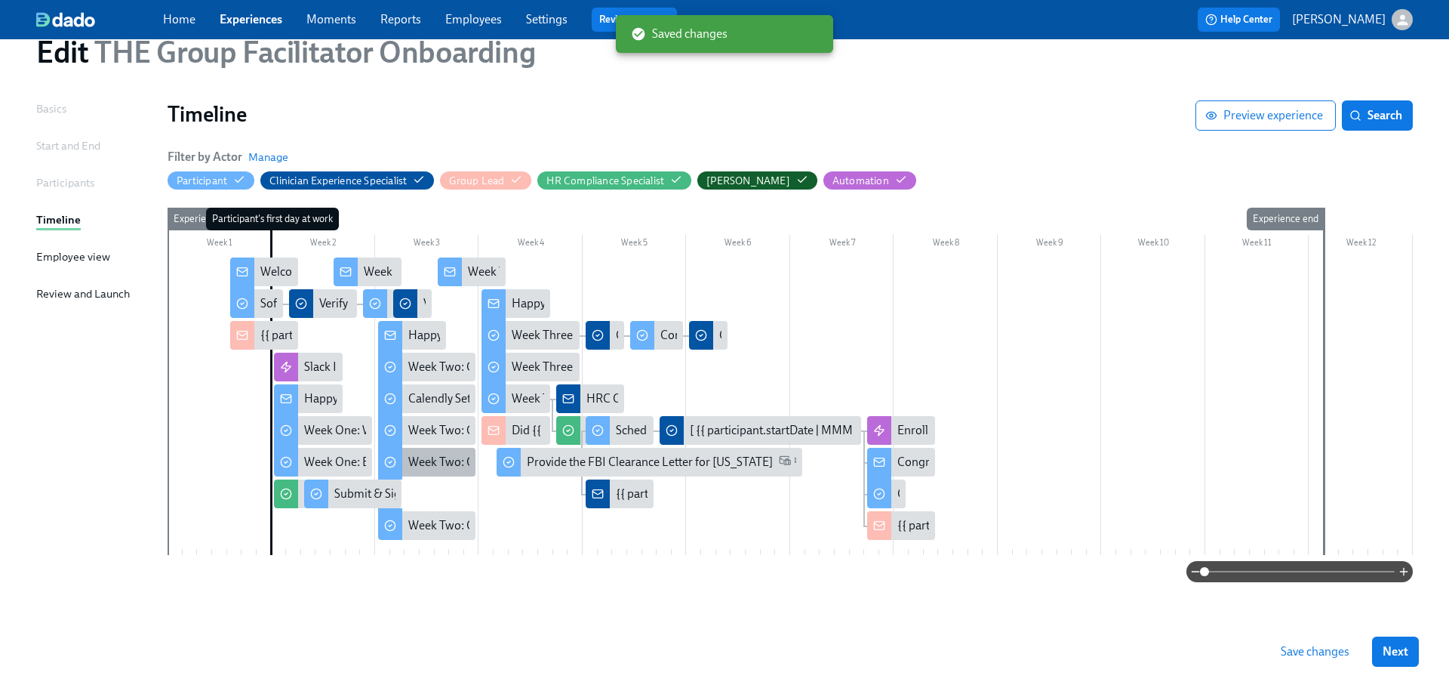
click at [438, 456] on div "Week Two: Core Processes (~1.25 hours to complete)" at bounding box center [542, 462] width 269 height 17
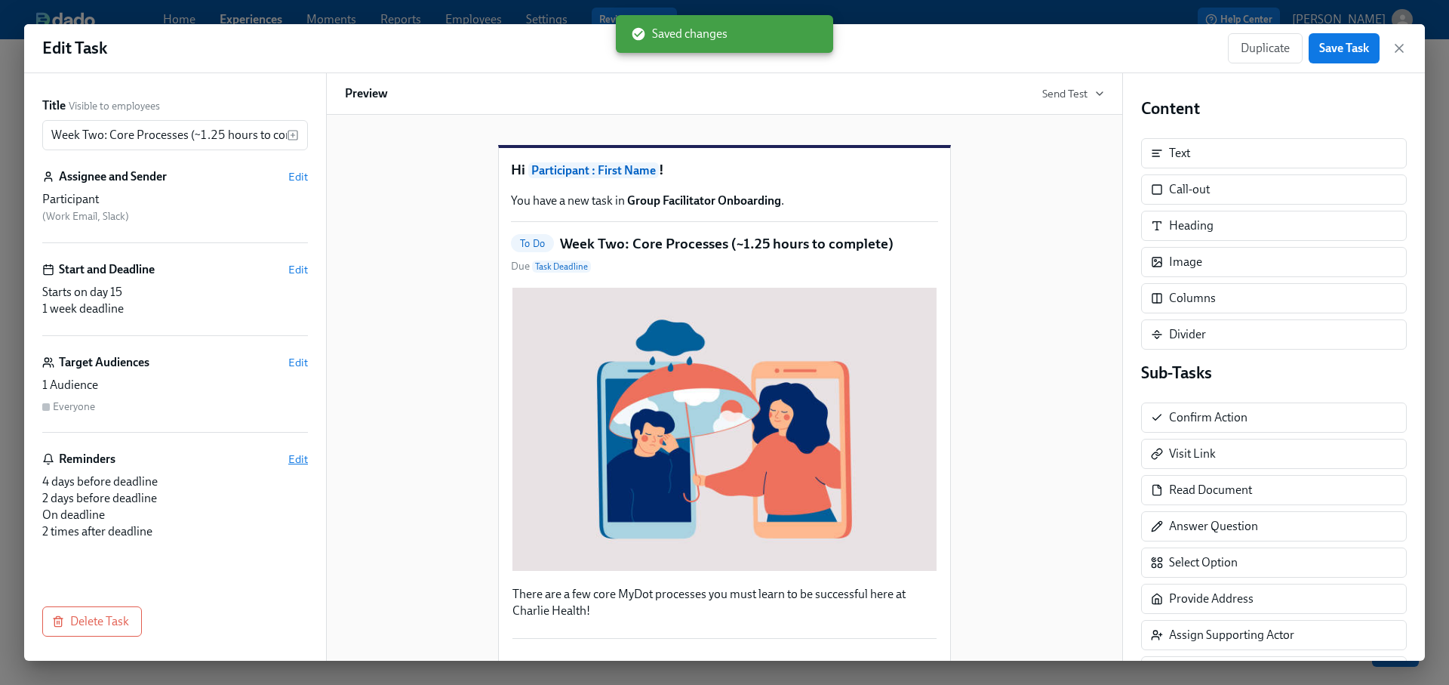
click at [301, 451] on span "Edit" at bounding box center [298, 458] width 20 height 15
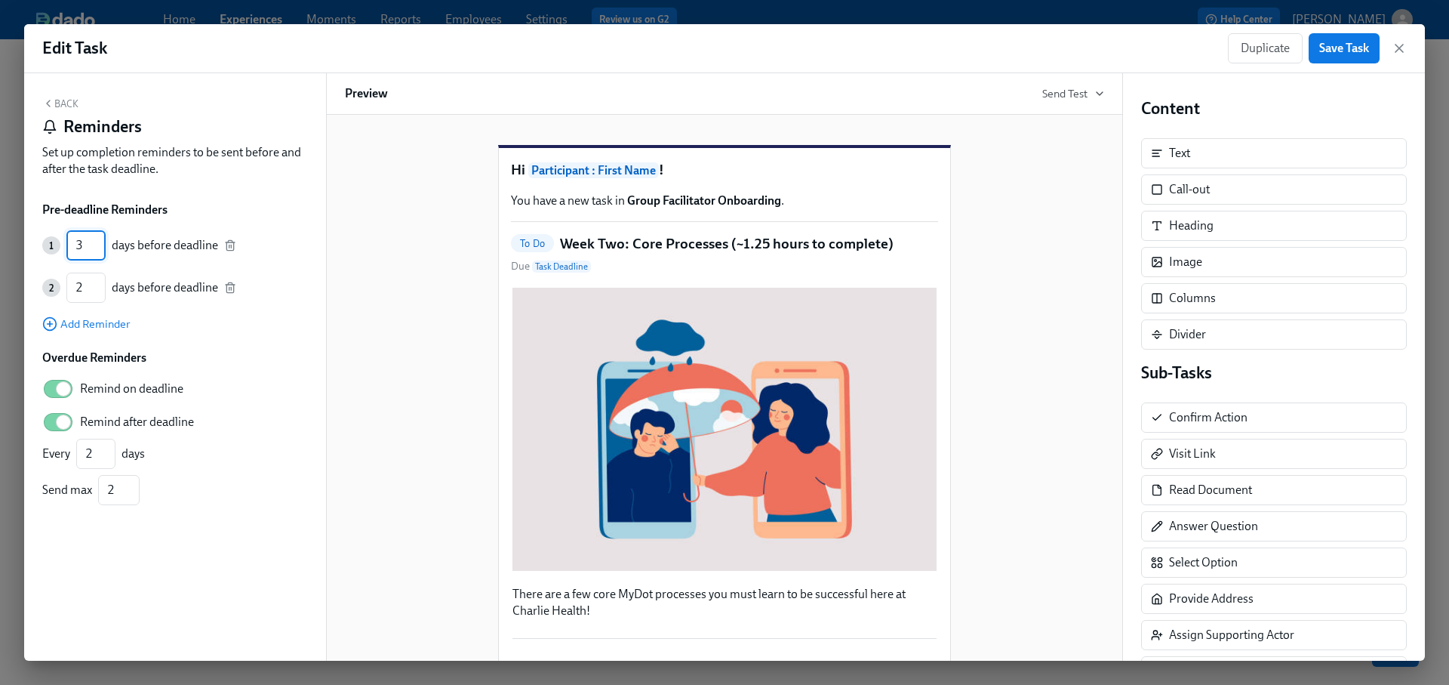
type input "3"
click at [99, 252] on input "3" at bounding box center [85, 245] width 39 height 30
click at [229, 285] on icon "button" at bounding box center [230, 288] width 12 height 12
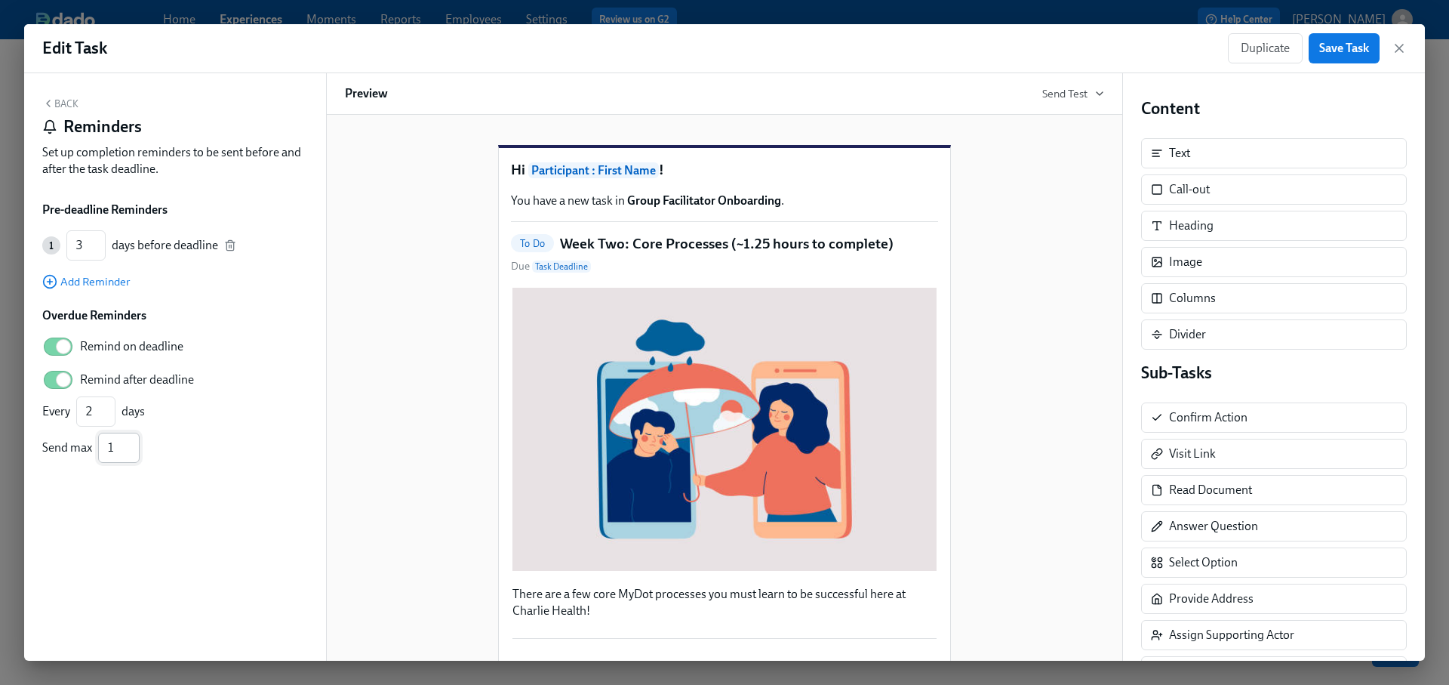
type input "1"
click at [131, 451] on input "1" at bounding box center [119, 447] width 42 height 30
click at [1319, 48] on span "Save Task" at bounding box center [1344, 48] width 50 height 15
click at [1394, 54] on icon "button" at bounding box center [1399, 48] width 15 height 15
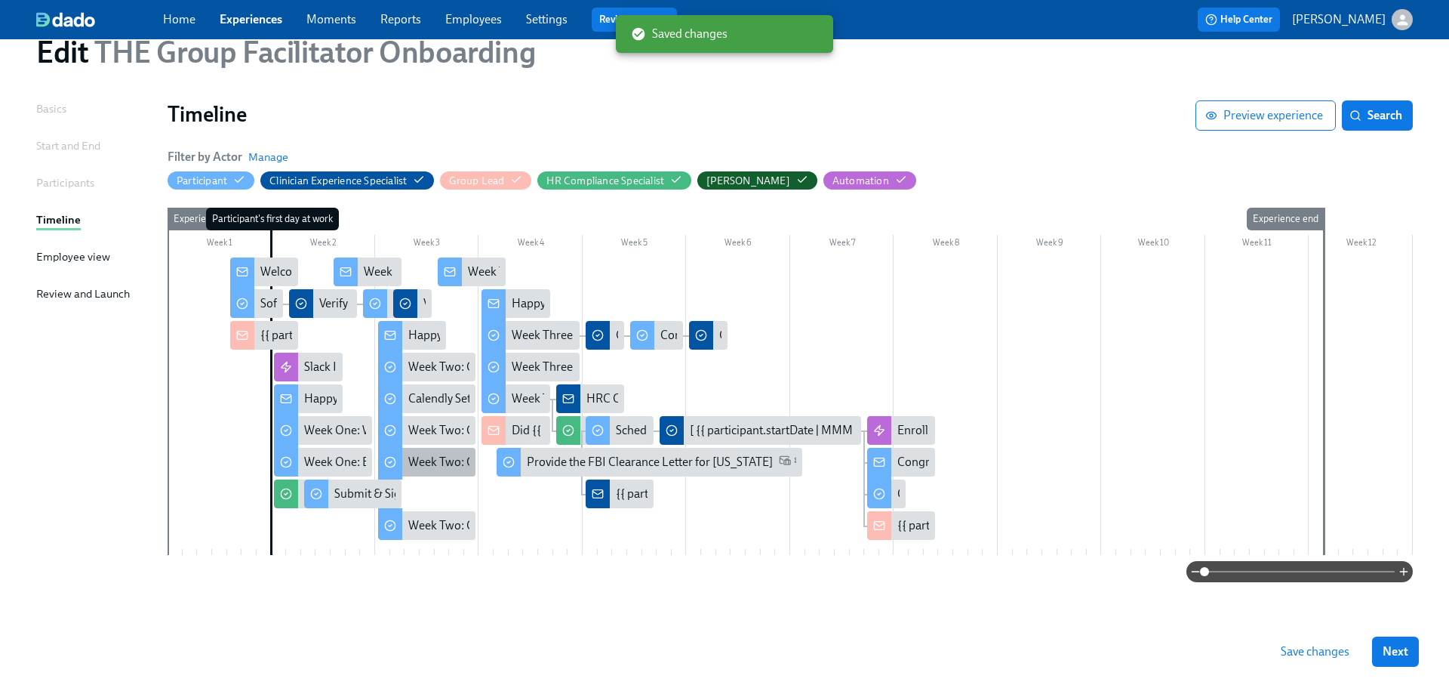
click at [425, 464] on div "Week Two: Core Processes (~1.25 hours to complete)" at bounding box center [542, 462] width 269 height 17
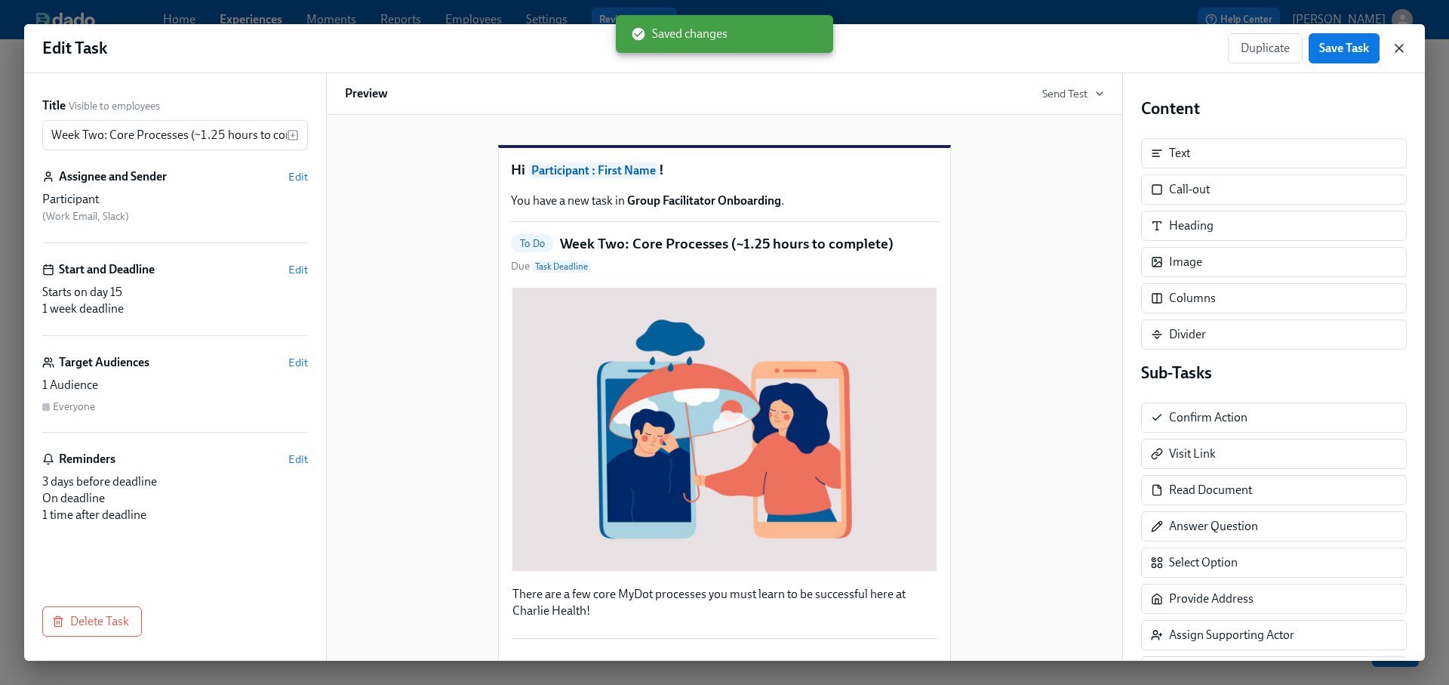
click at [1401, 48] on icon "button" at bounding box center [1399, 48] width 15 height 15
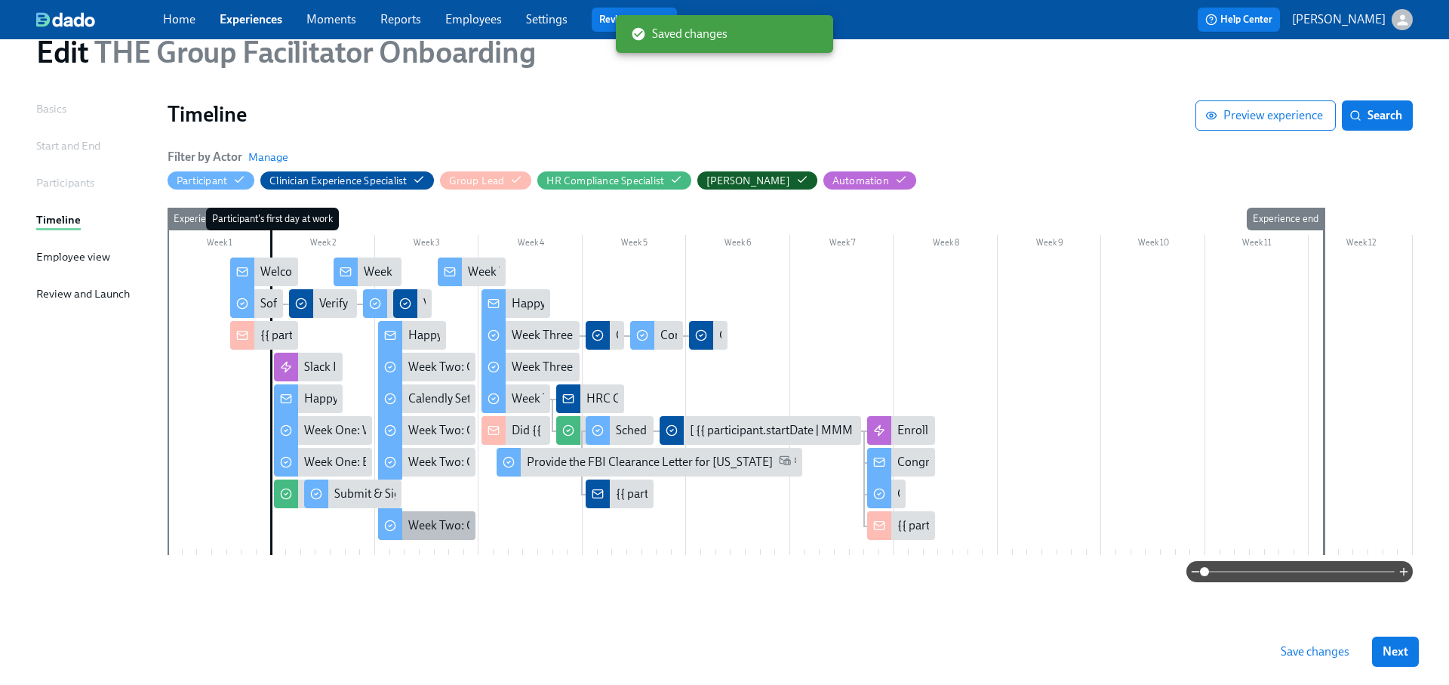
click at [455, 528] on div "Week Two: Compliance Crisis Response (~1.5 hours to complete)" at bounding box center [573, 525] width 330 height 17
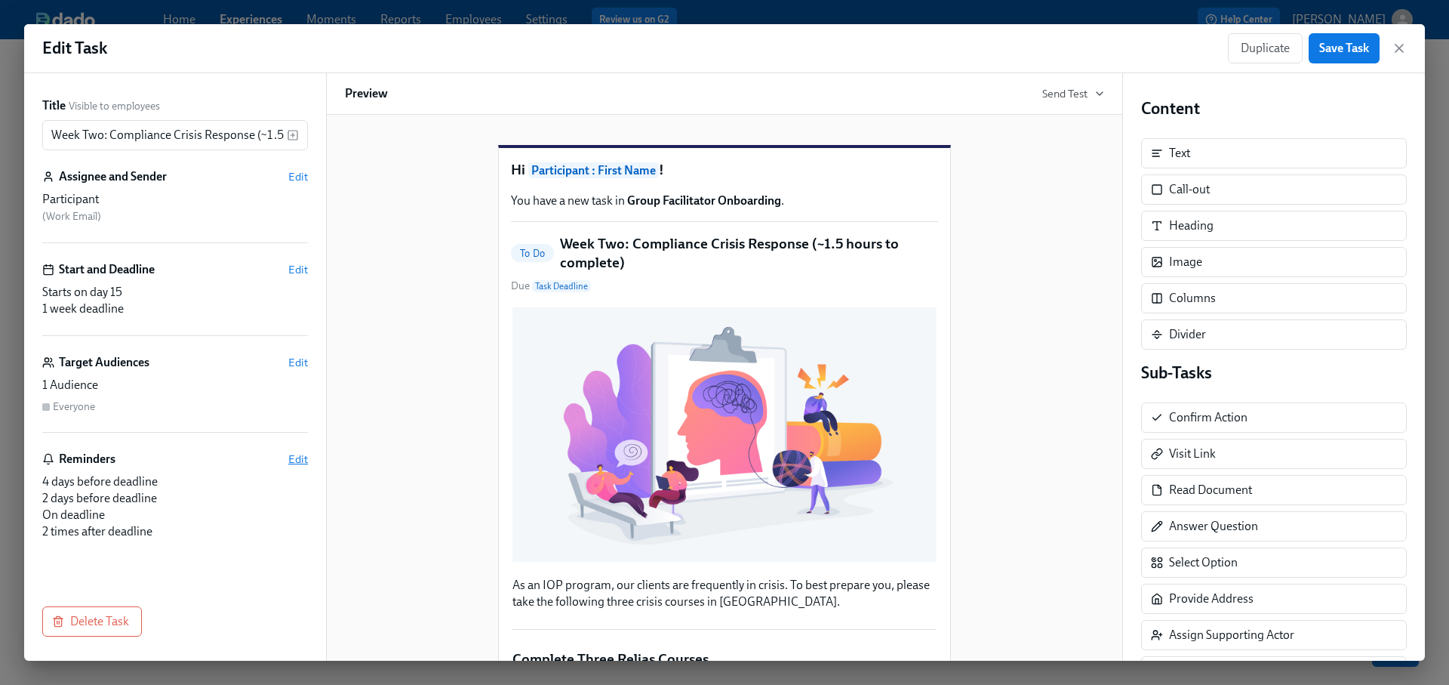
click at [297, 457] on span "Edit" at bounding box center [298, 458] width 20 height 15
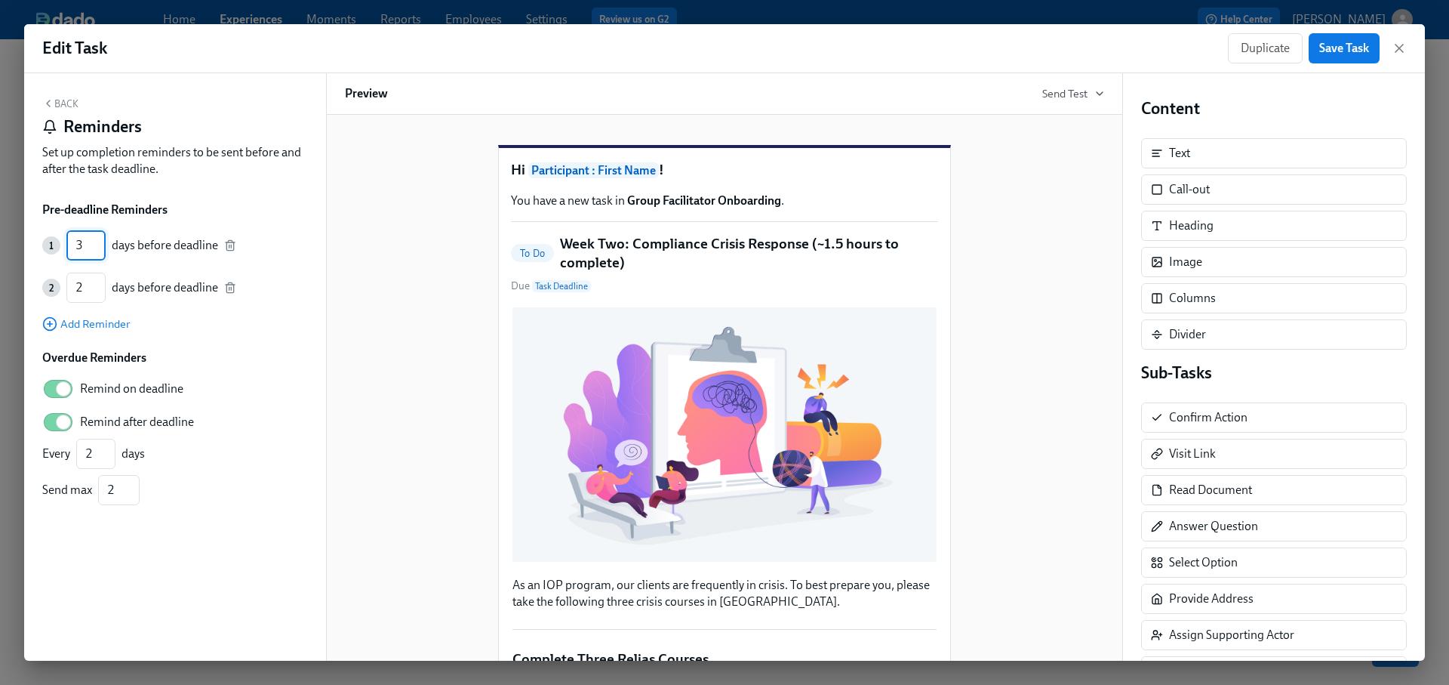
type input "3"
click at [97, 251] on input "3" at bounding box center [85, 245] width 39 height 30
click at [226, 288] on icon "button" at bounding box center [230, 288] width 12 height 12
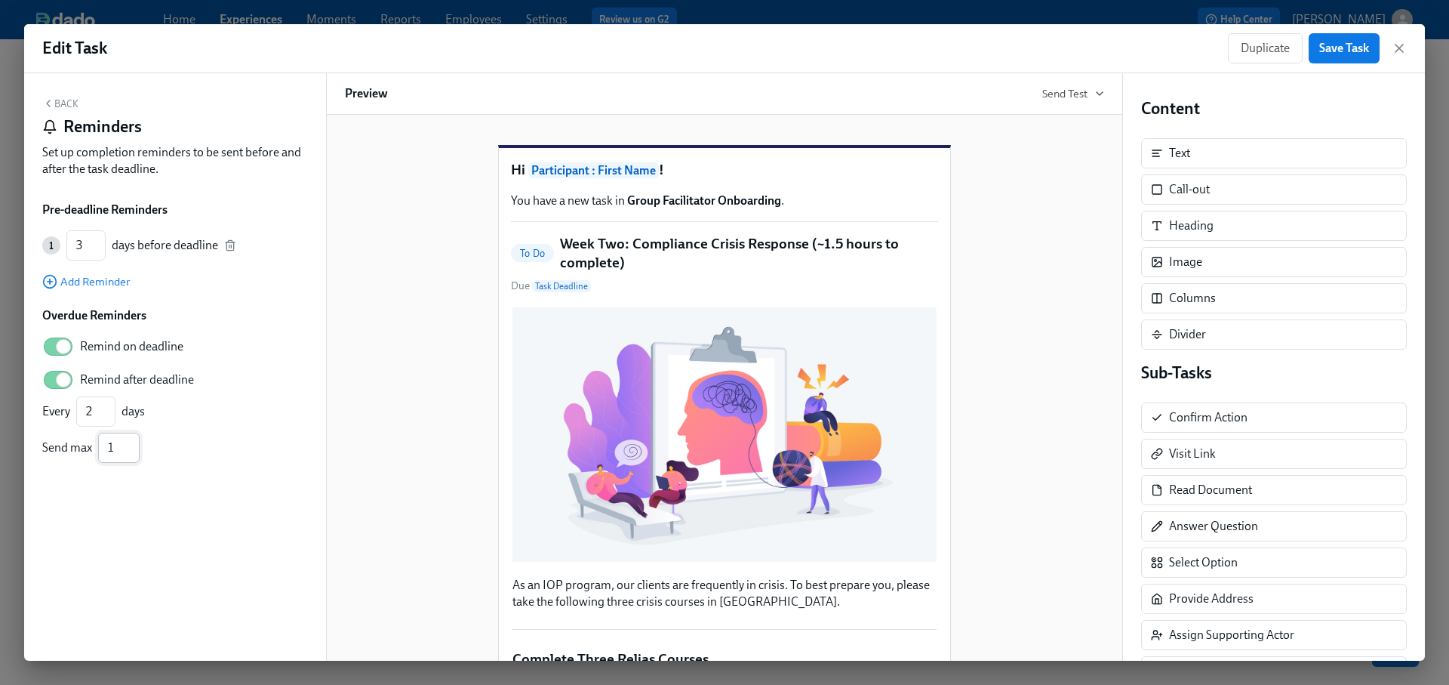
type input "1"
click at [132, 452] on input "1" at bounding box center [119, 447] width 42 height 30
click at [1359, 41] on span "Save Task" at bounding box center [1344, 48] width 50 height 15
click at [1398, 46] on icon "button" at bounding box center [1399, 48] width 15 height 15
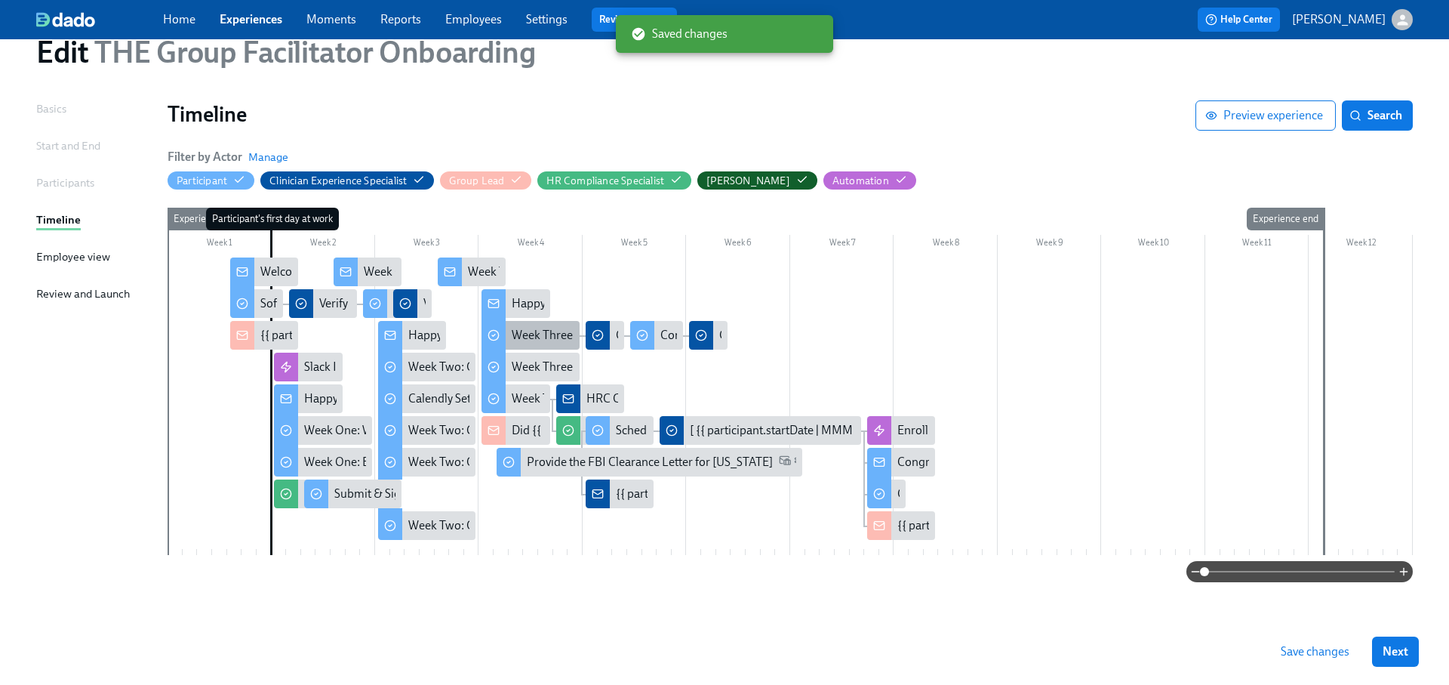
click at [537, 334] on div "Week Three: Cultural Competence & Special Populations (~3 hours to complete)" at bounding box center [716, 335] width 408 height 17
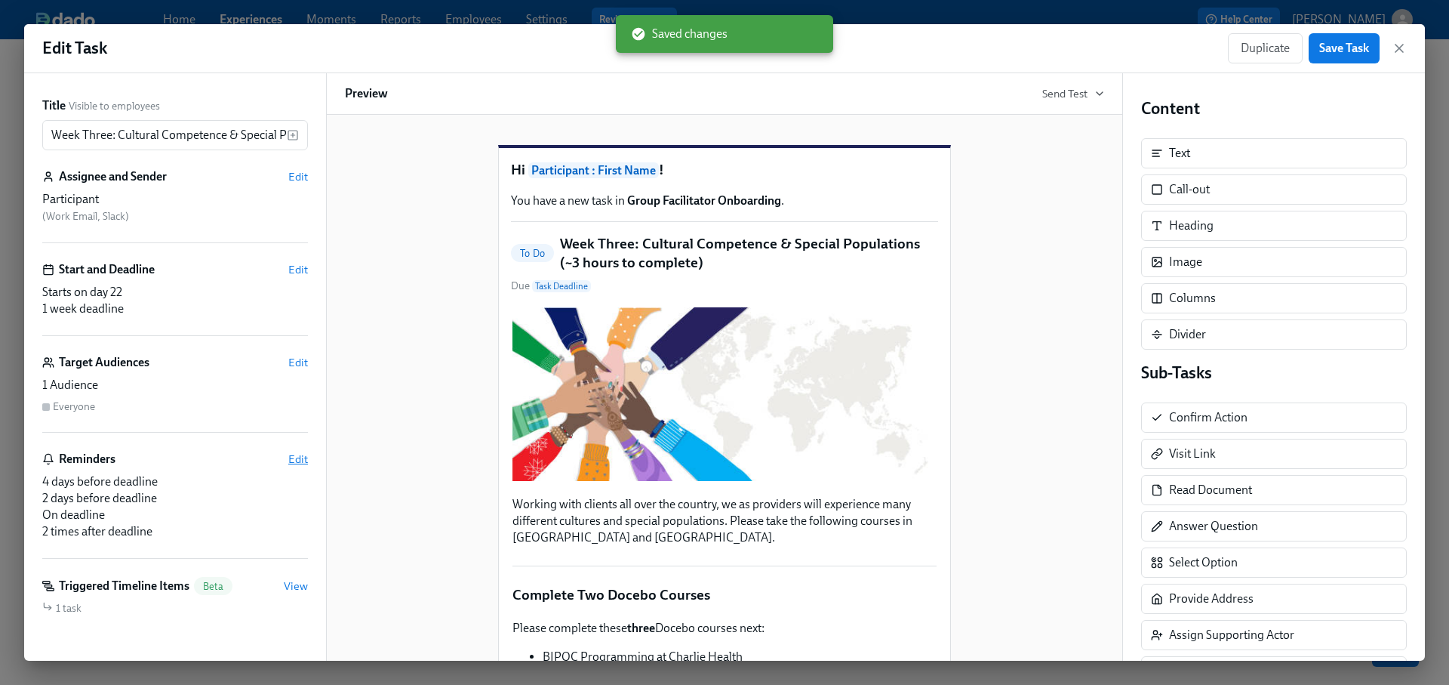
click at [291, 458] on span "Edit" at bounding box center [298, 458] width 20 height 15
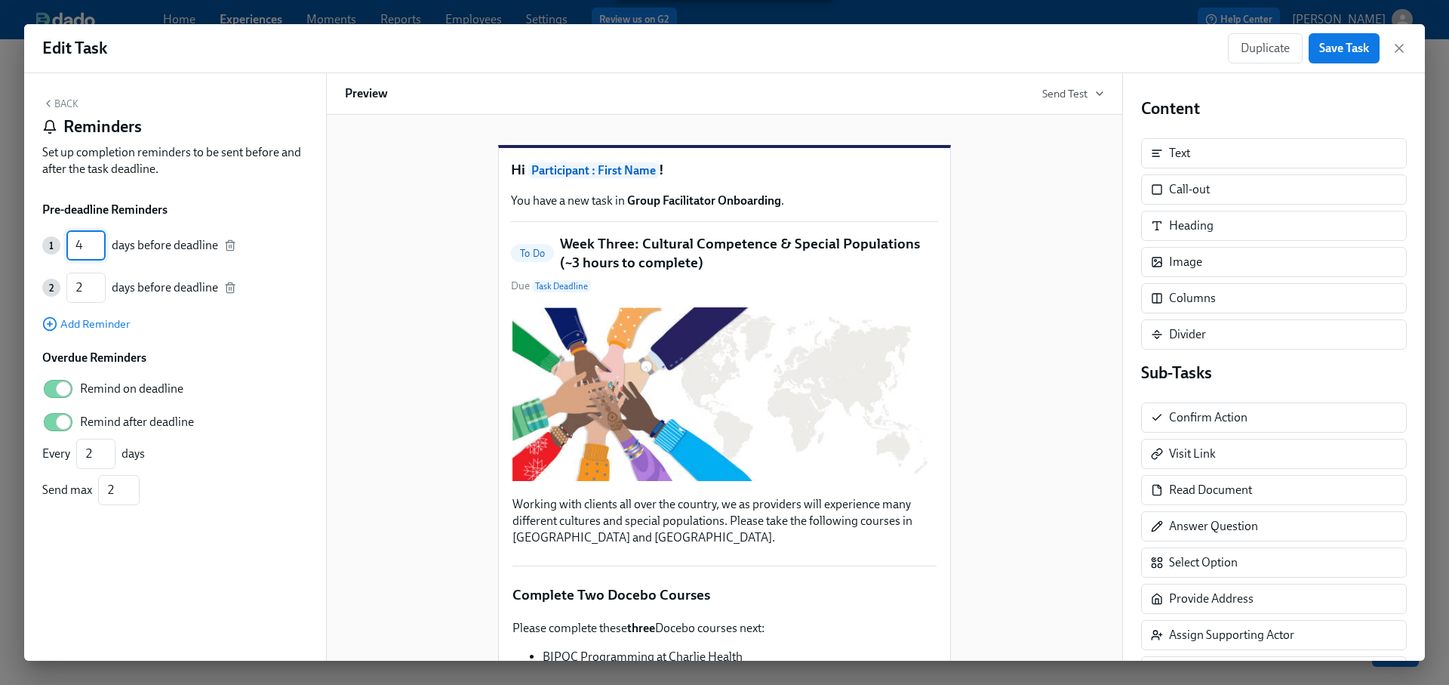
click at [100, 254] on input "4" at bounding box center [85, 245] width 39 height 30
type input "3"
click at [100, 251] on input "3" at bounding box center [85, 245] width 39 height 30
click at [232, 289] on icon "button" at bounding box center [230, 288] width 12 height 12
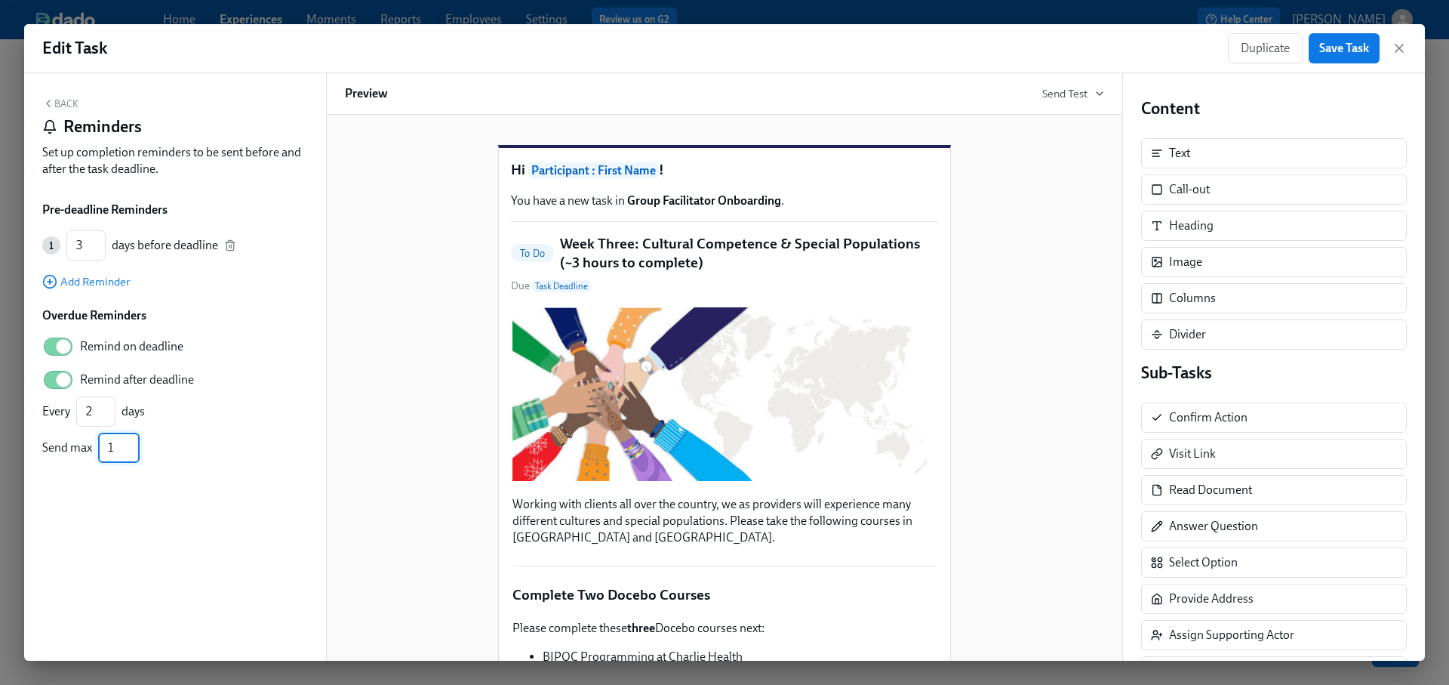
type input "1"
click at [131, 450] on input "1" at bounding box center [119, 447] width 42 height 30
click at [1354, 51] on span "Save Task" at bounding box center [1344, 48] width 50 height 15
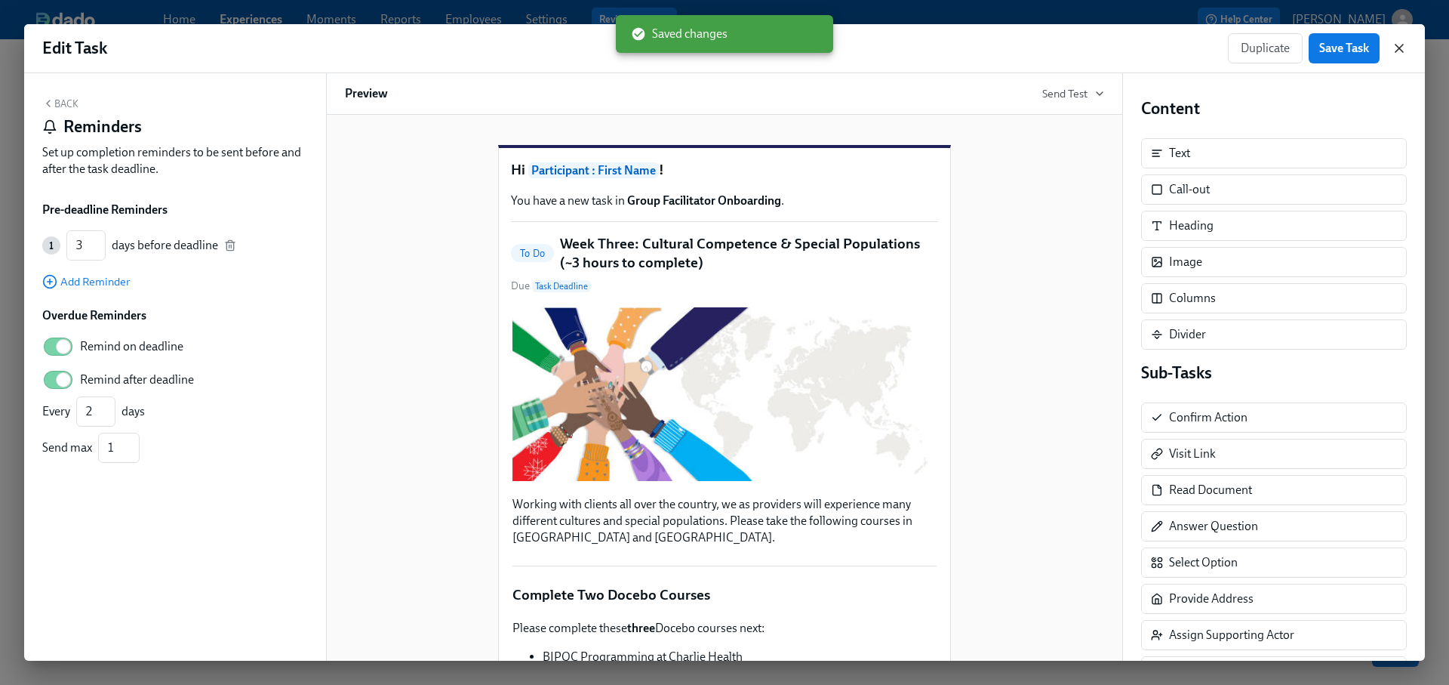
click at [1397, 50] on icon "button" at bounding box center [1399, 49] width 8 height 8
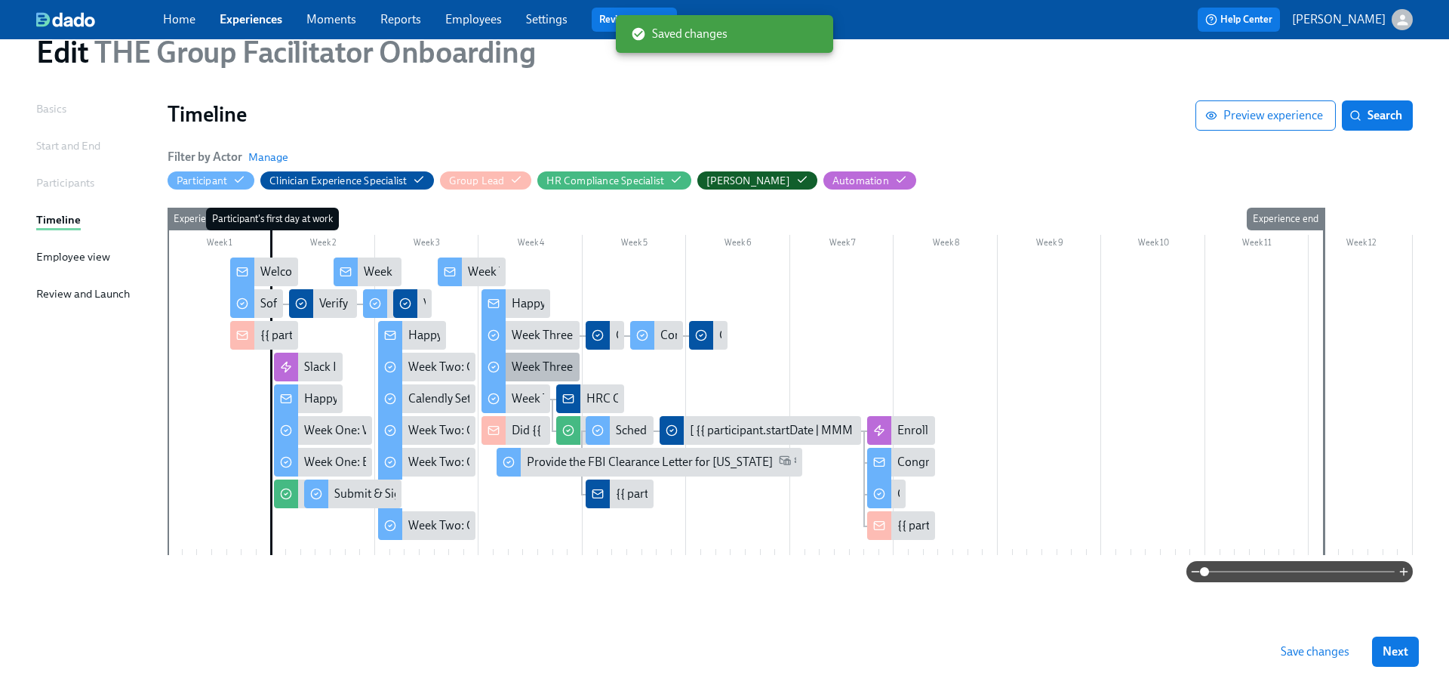
click at [565, 366] on div "Week Three: Ethics, Conduct, & Legal Responsibilities (~5 hours to complete)" at bounding box center [708, 366] width 393 height 17
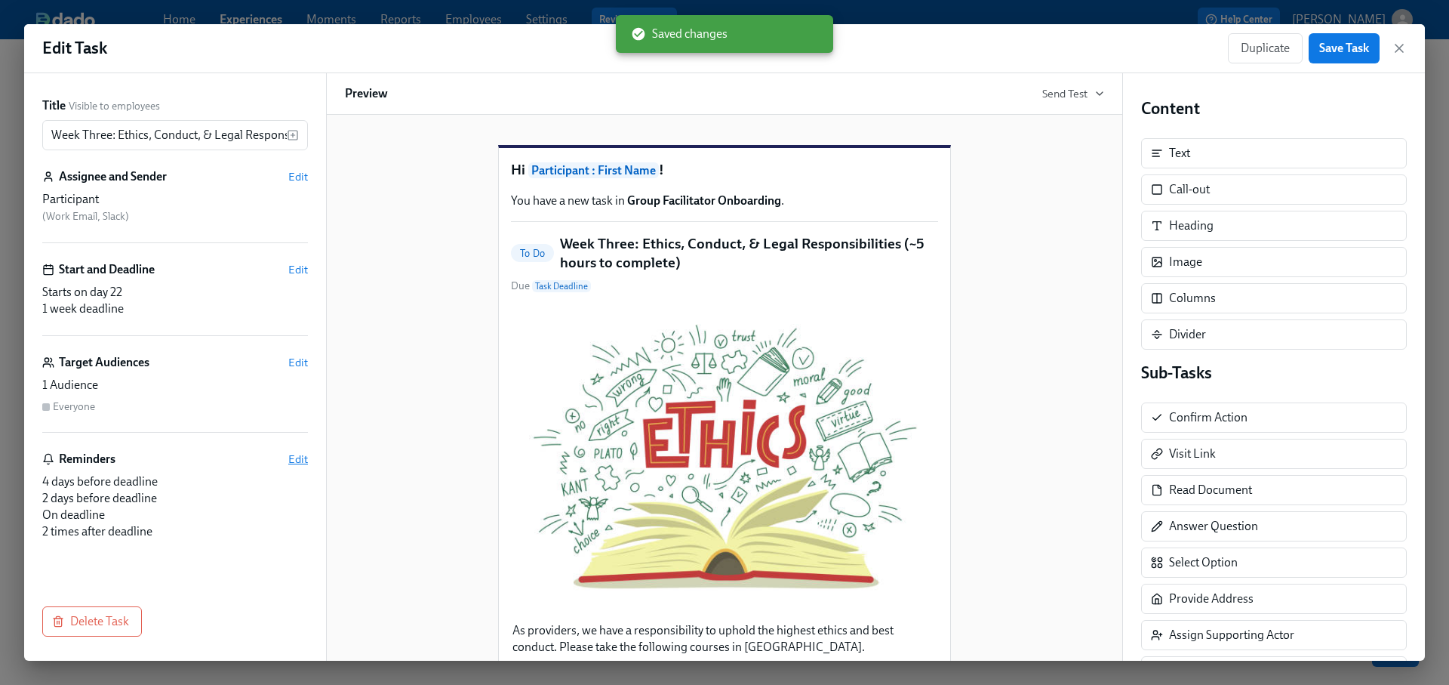
click at [302, 456] on span "Edit" at bounding box center [298, 458] width 20 height 15
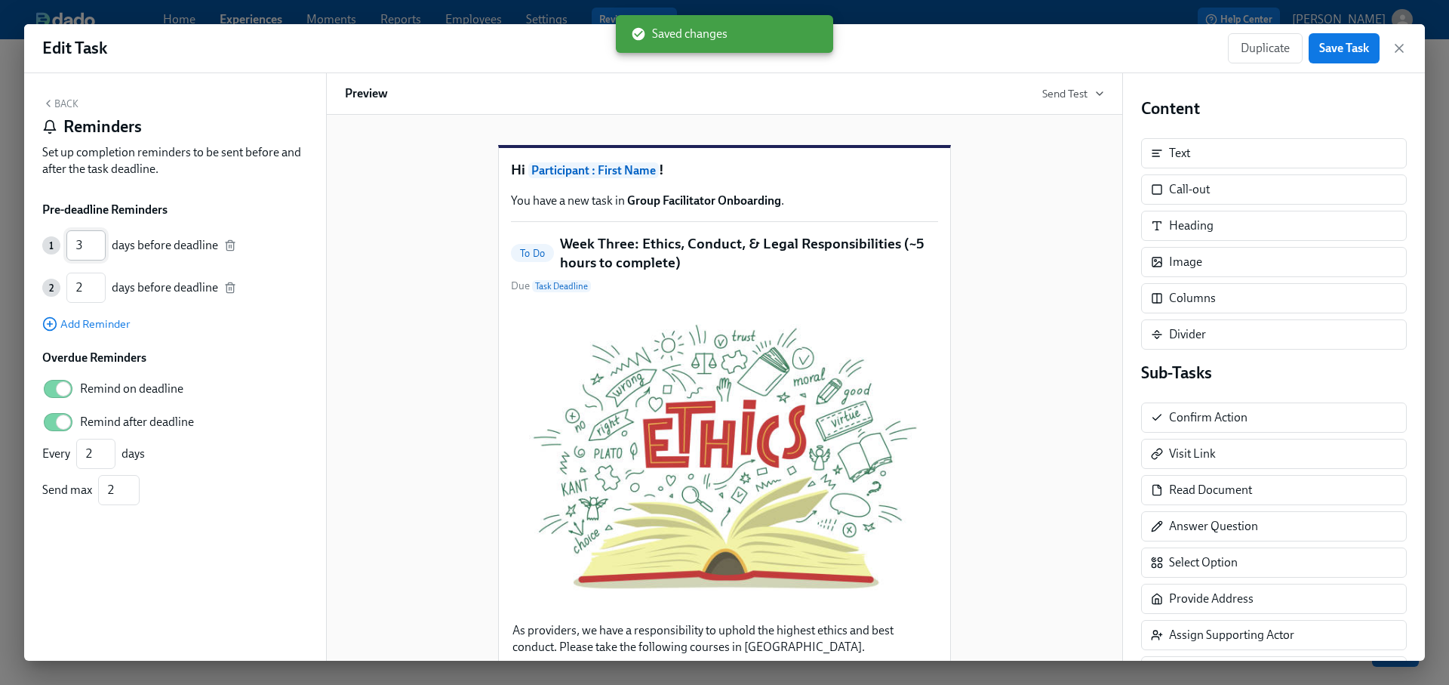
type input "3"
click at [100, 251] on input "3" at bounding box center [85, 245] width 39 height 30
click at [229, 286] on icon "button" at bounding box center [230, 288] width 12 height 12
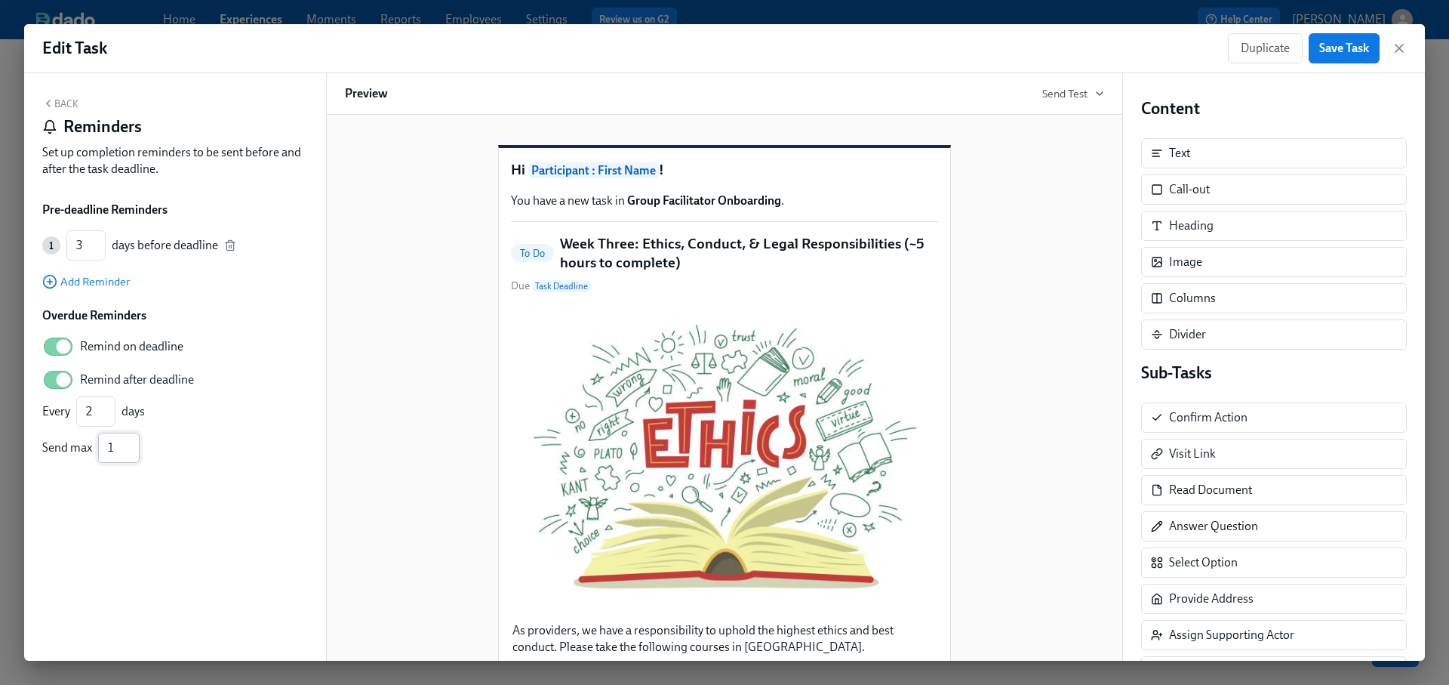
type input "1"
click at [128, 454] on input "1" at bounding box center [119, 447] width 42 height 30
click at [1355, 54] on span "Save Task" at bounding box center [1344, 48] width 50 height 15
click at [1398, 54] on icon "button" at bounding box center [1399, 48] width 15 height 15
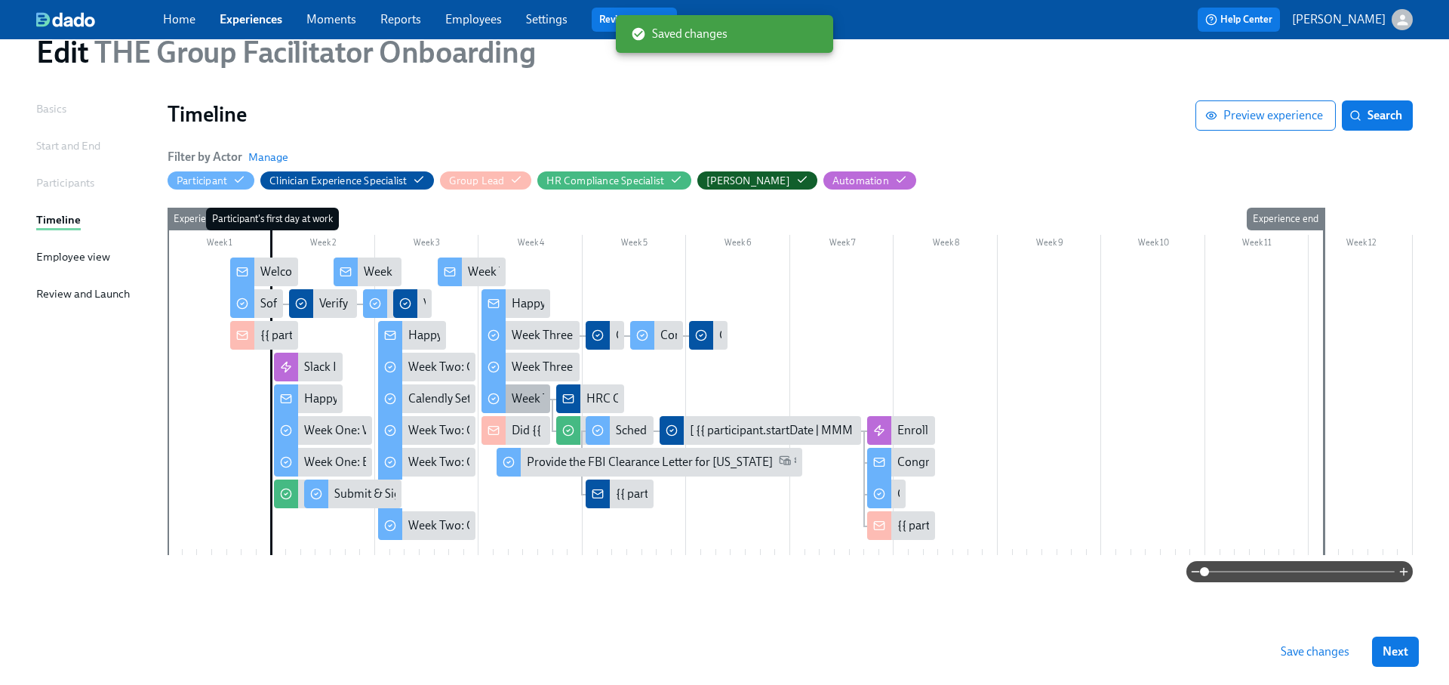
click at [522, 401] on div "Week Three: Final Onboarding Tasks (~1.5 hours to complete)" at bounding box center [669, 398] width 315 height 17
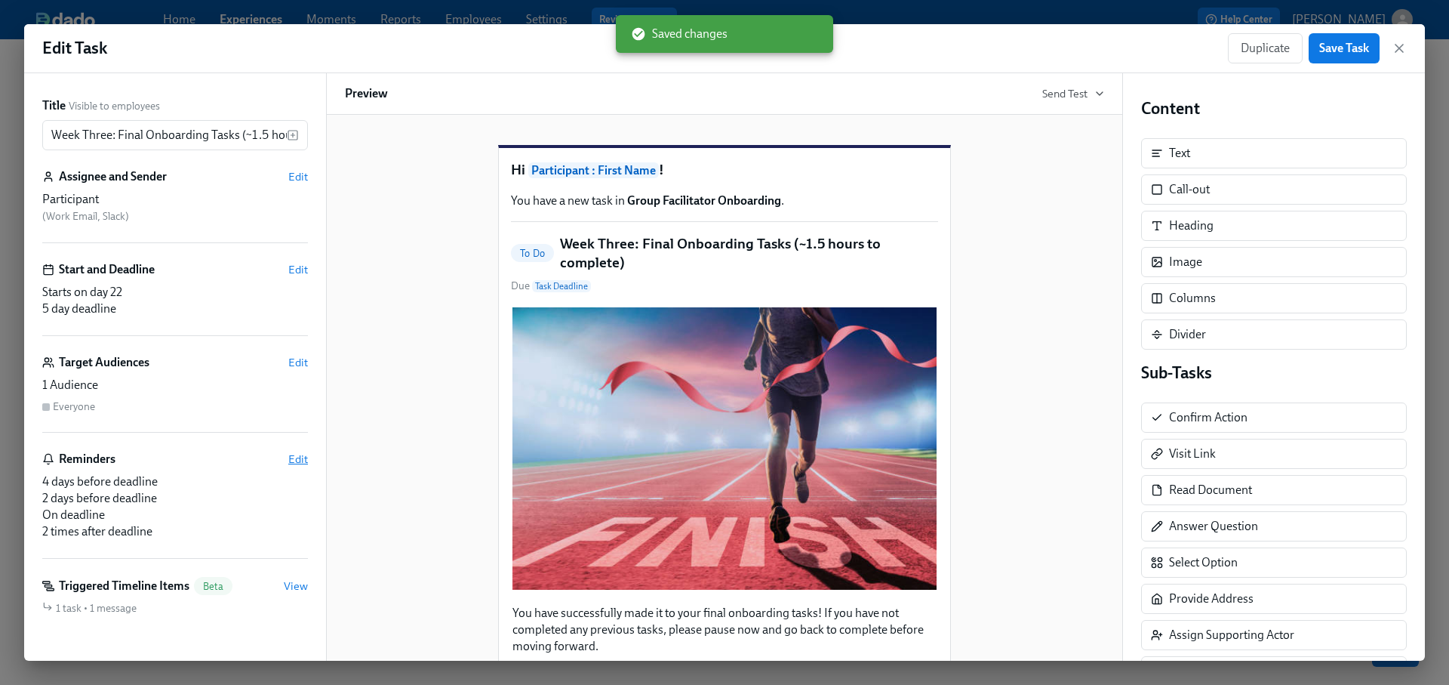
click at [300, 453] on span "Edit" at bounding box center [298, 458] width 20 height 15
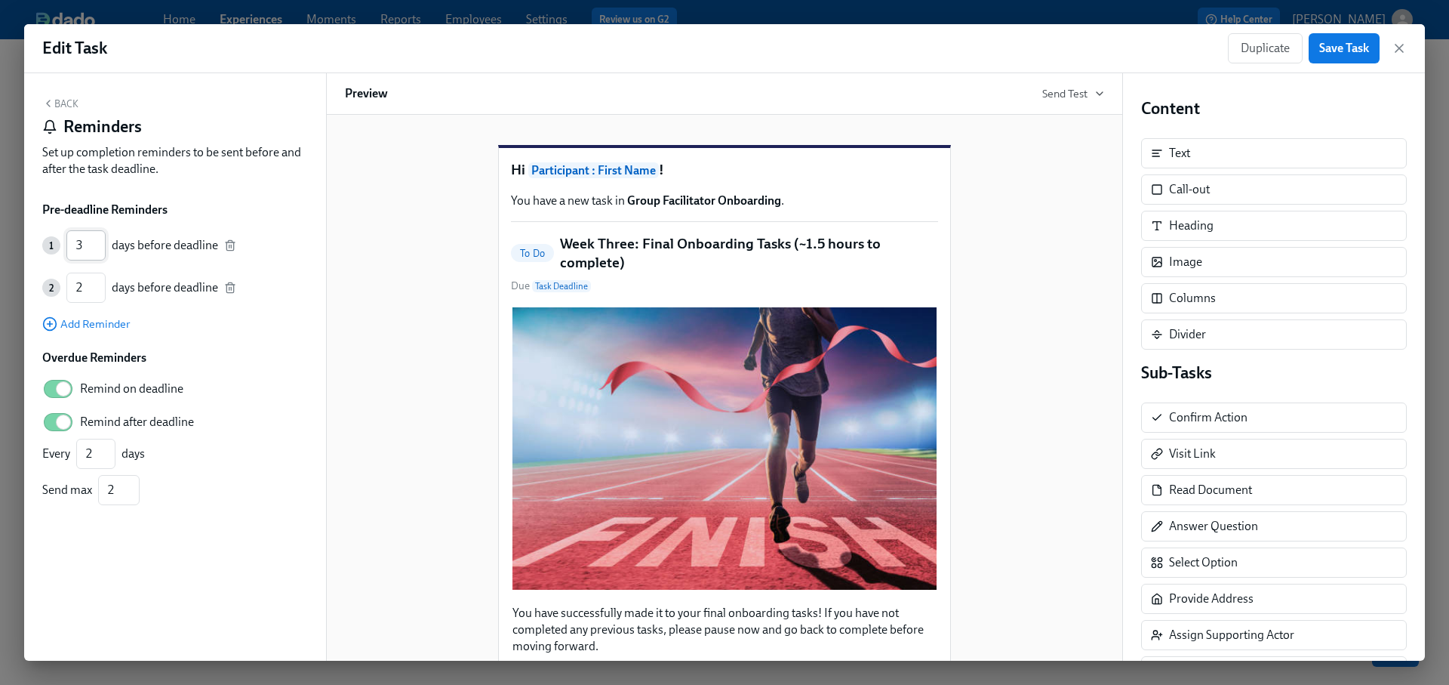
type input "3"
click at [99, 251] on input "3" at bounding box center [85, 245] width 39 height 30
click at [232, 290] on icon "button" at bounding box center [230, 288] width 12 height 12
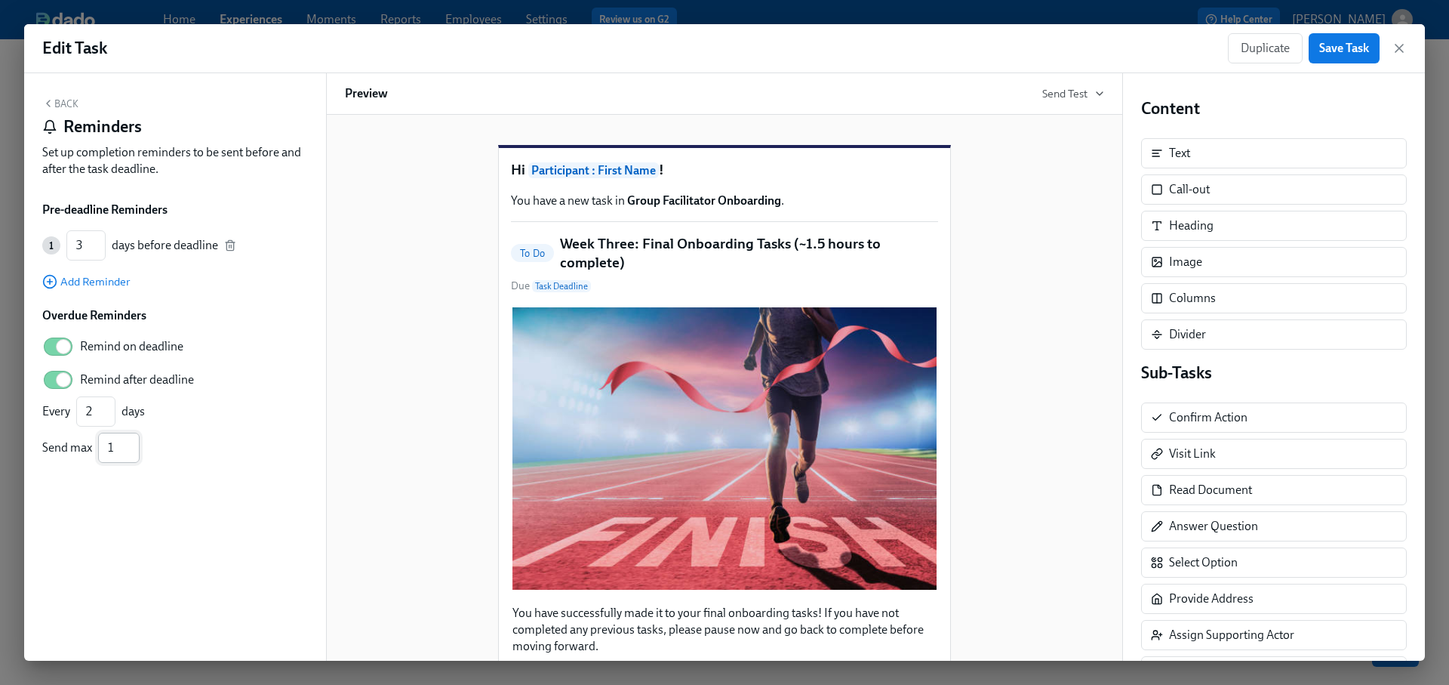
type input "1"
click at [130, 451] on input "1" at bounding box center [119, 447] width 42 height 30
click at [1326, 48] on span "Save Task" at bounding box center [1344, 48] width 50 height 15
click at [1405, 47] on icon "button" at bounding box center [1399, 48] width 15 height 15
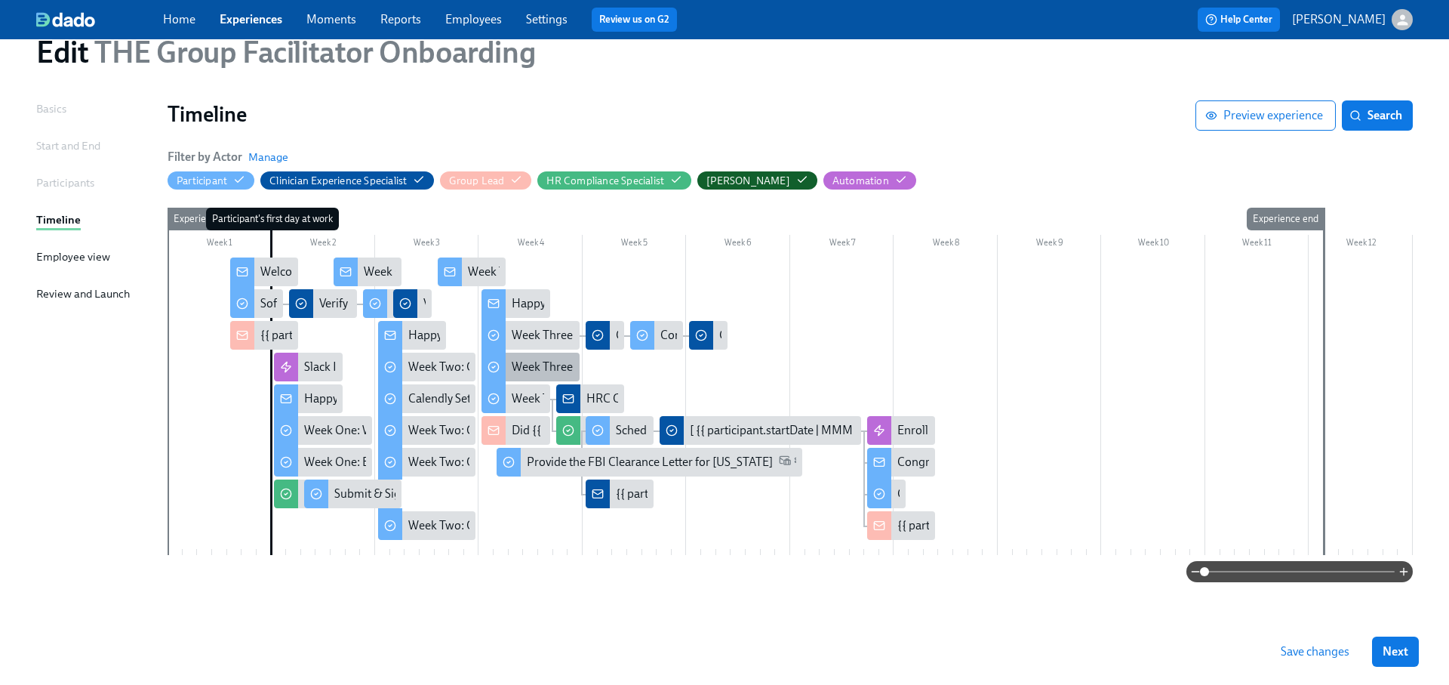
click at [562, 366] on div "Week Three: Ethics, Conduct, & Legal Responsibilities (~5 hours to complete)" at bounding box center [708, 366] width 393 height 17
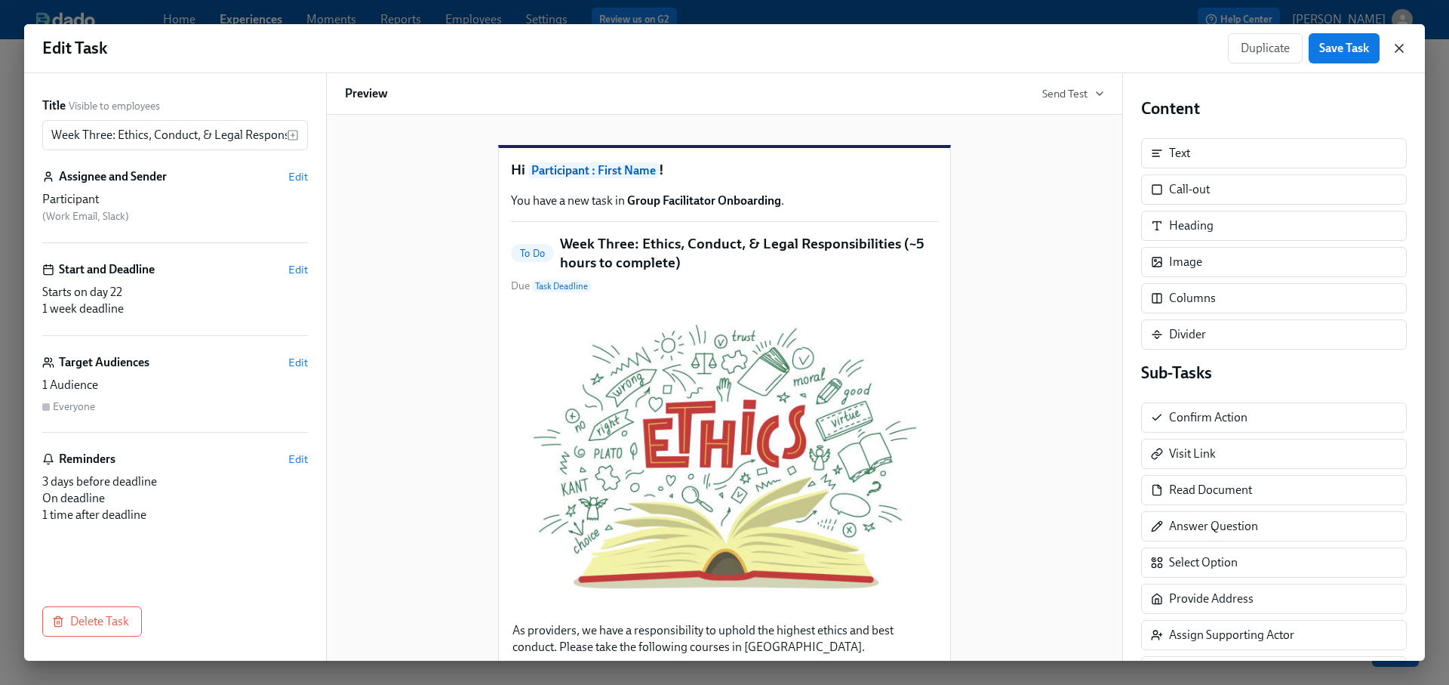
click at [1400, 46] on icon "button" at bounding box center [1399, 49] width 8 height 8
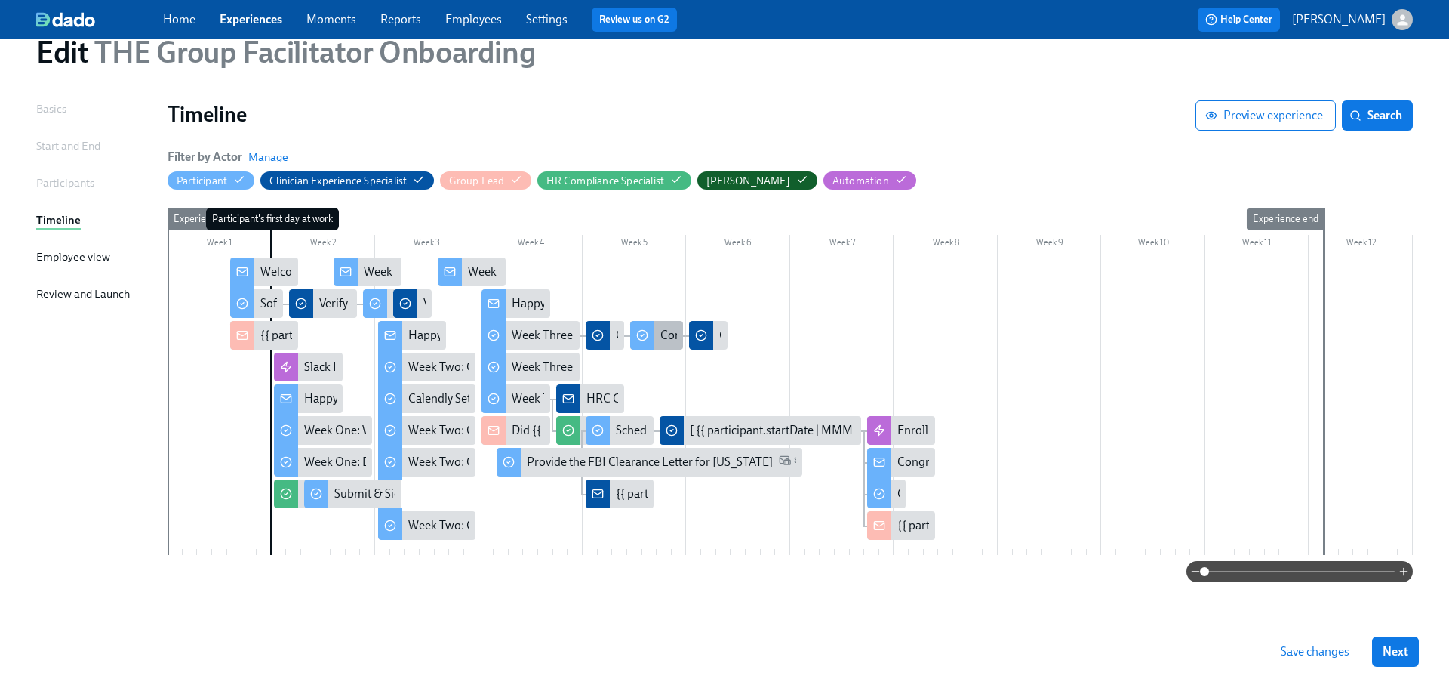
click at [663, 337] on div "Complete Docebo Courses" at bounding box center [728, 335] width 137 height 17
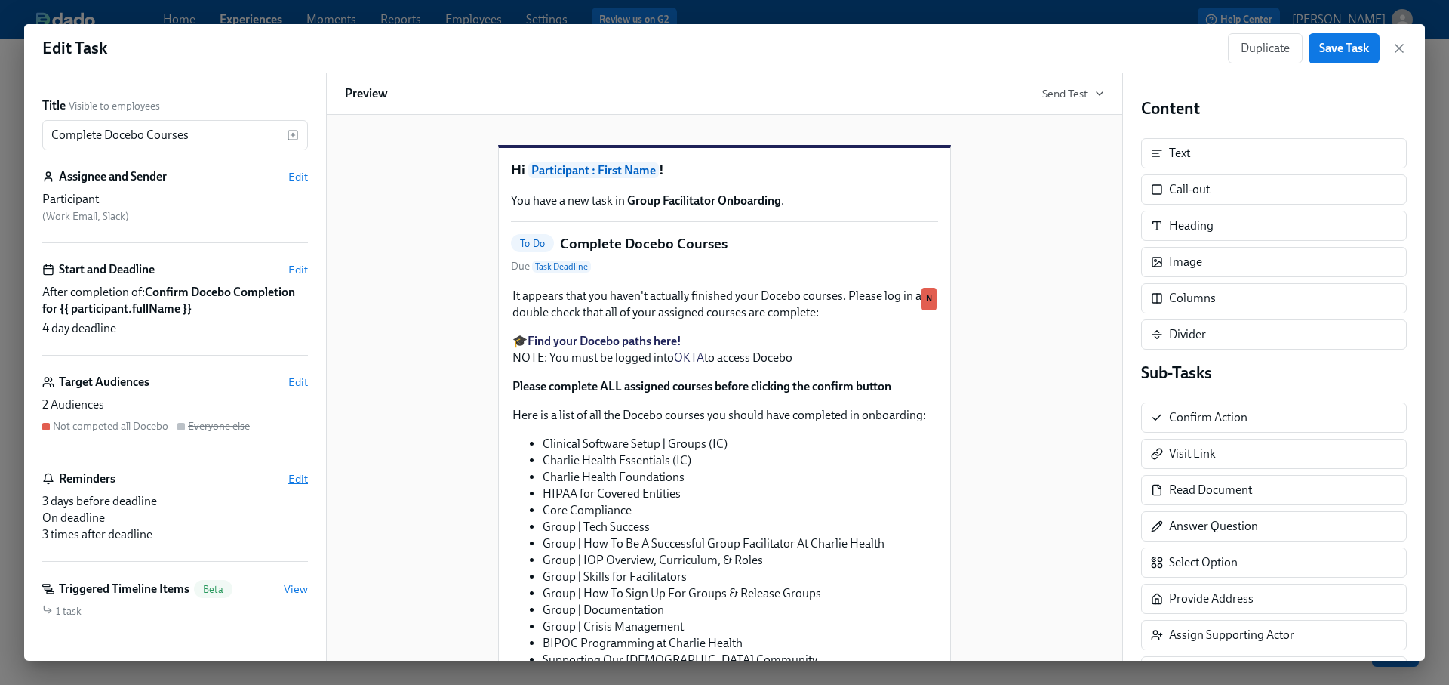
click at [291, 478] on span "Edit" at bounding box center [298, 478] width 20 height 15
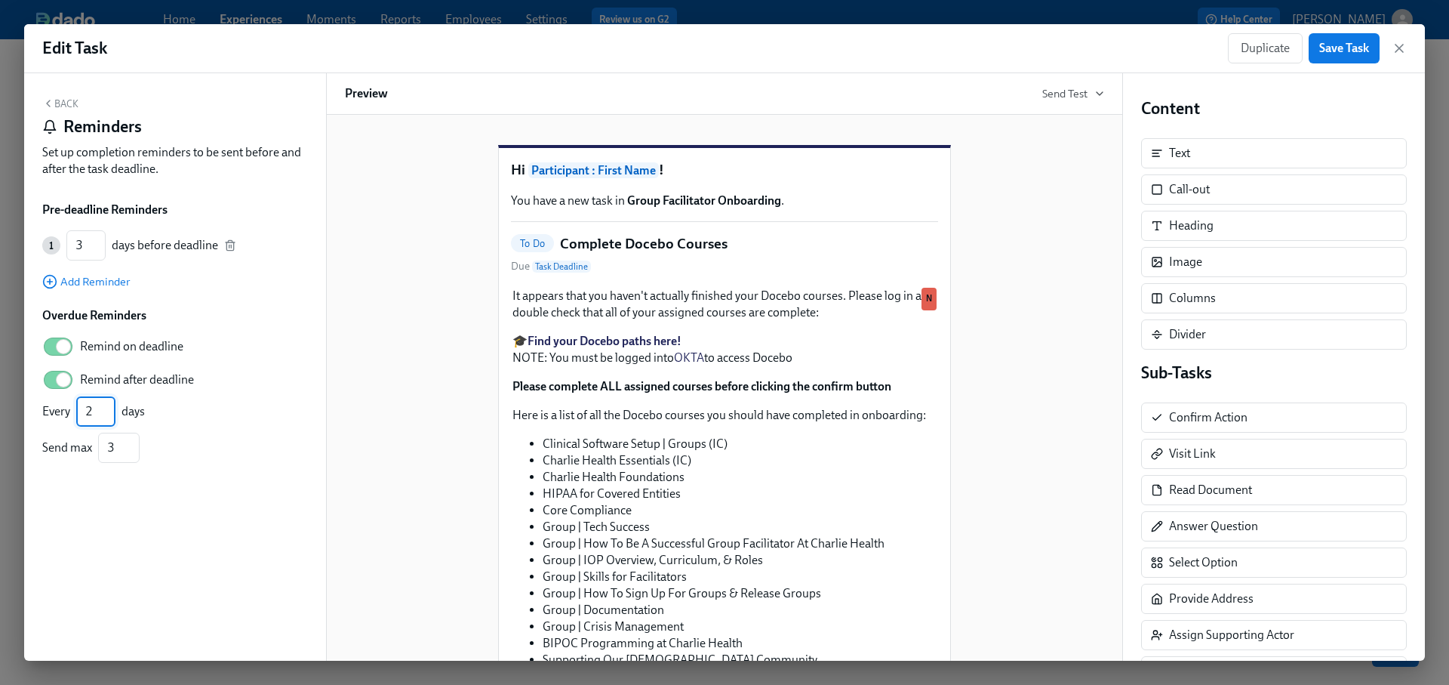
type input "2"
click at [110, 412] on input "2" at bounding box center [95, 411] width 39 height 30
click at [131, 451] on input "2" at bounding box center [119, 447] width 42 height 30
type input "1"
click at [131, 451] on input "1" at bounding box center [119, 447] width 42 height 30
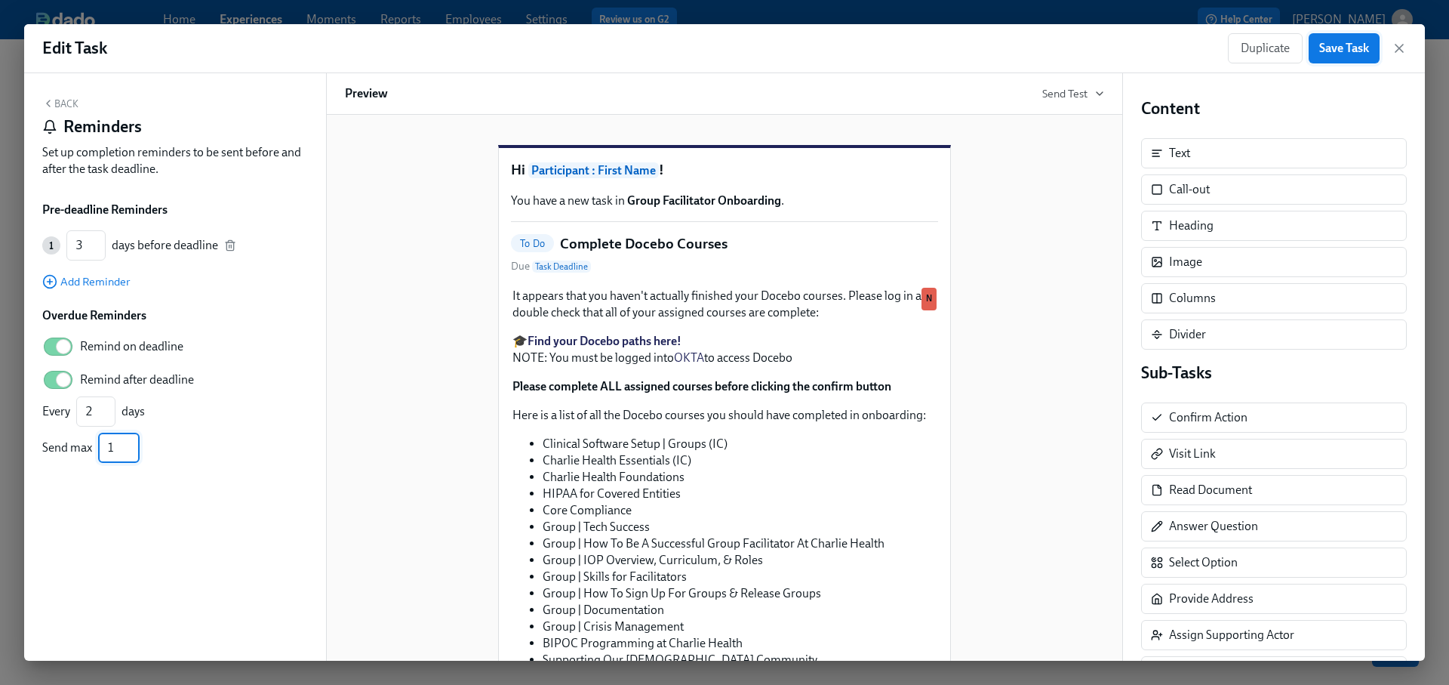
click at [1326, 41] on span "Save Task" at bounding box center [1344, 48] width 50 height 15
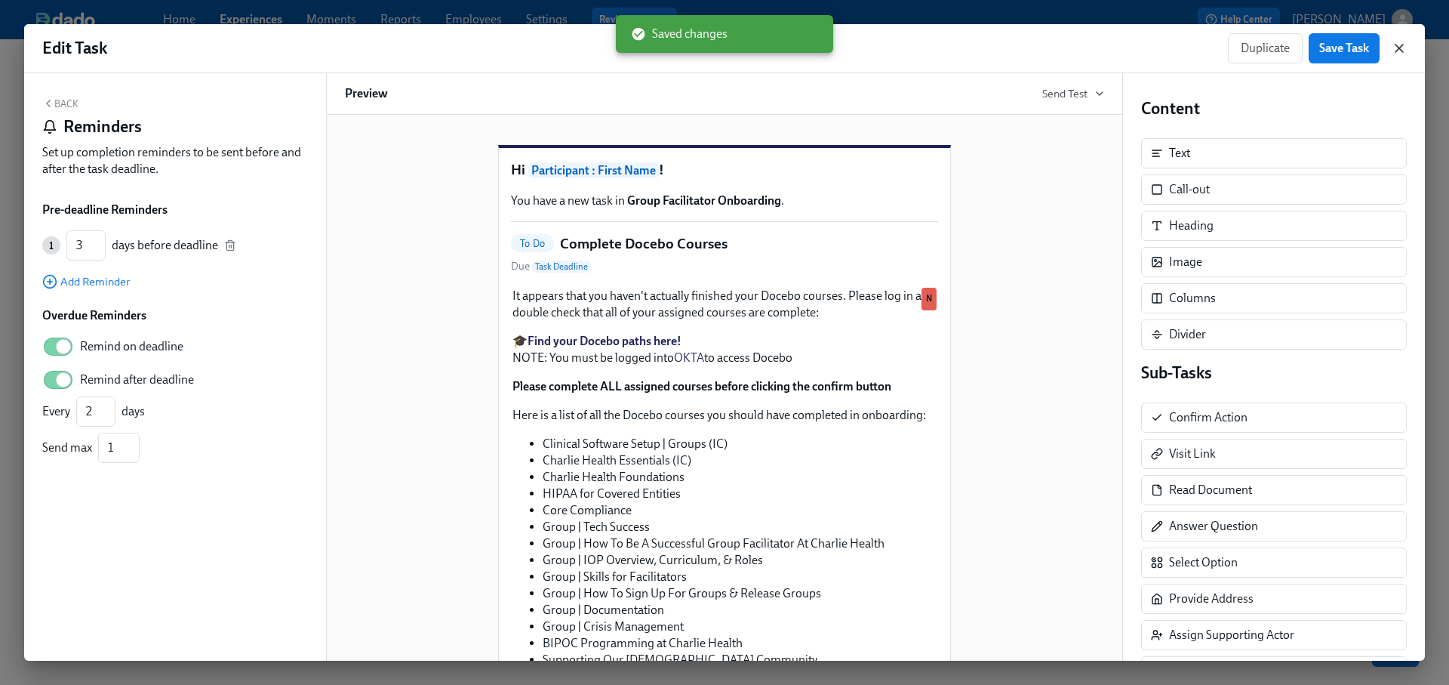
click at [1401, 47] on icon "button" at bounding box center [1399, 48] width 15 height 15
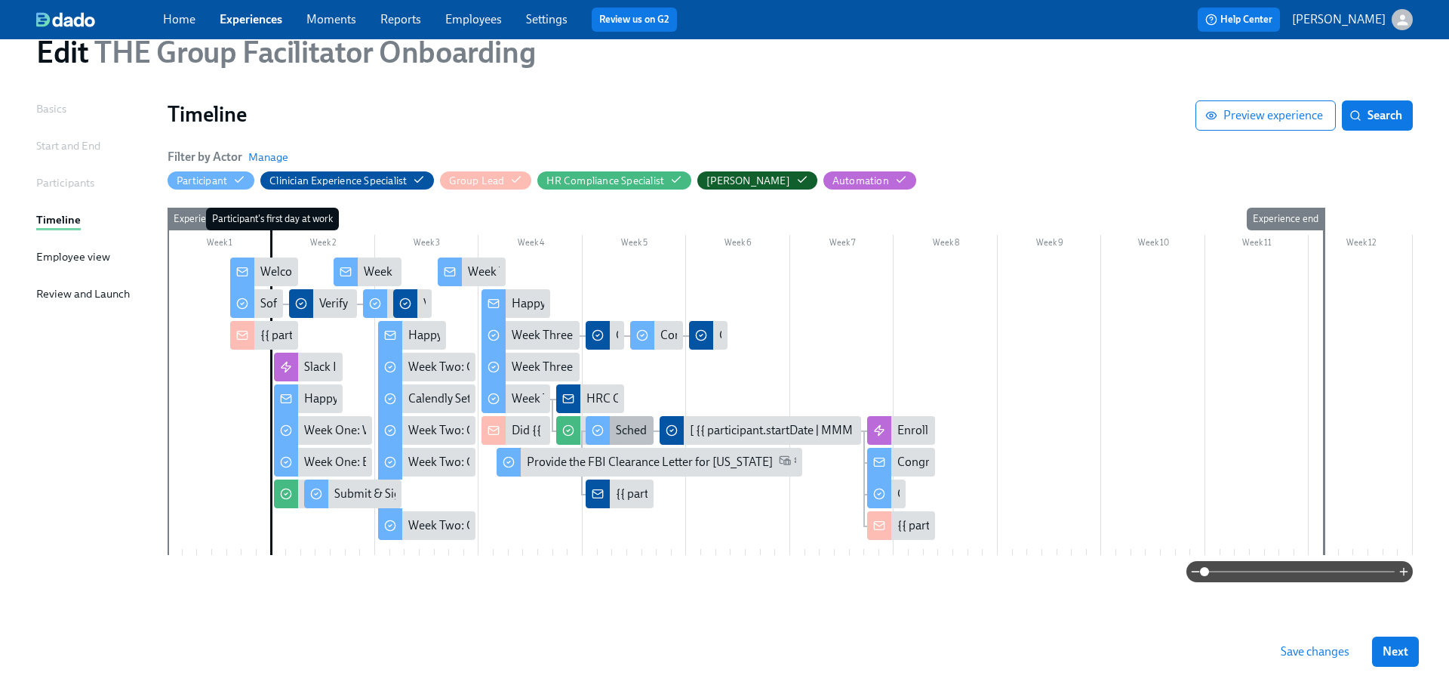
click at [641, 429] on div "Schedule Onboarding Check-Out!" at bounding box center [703, 430] width 174 height 17
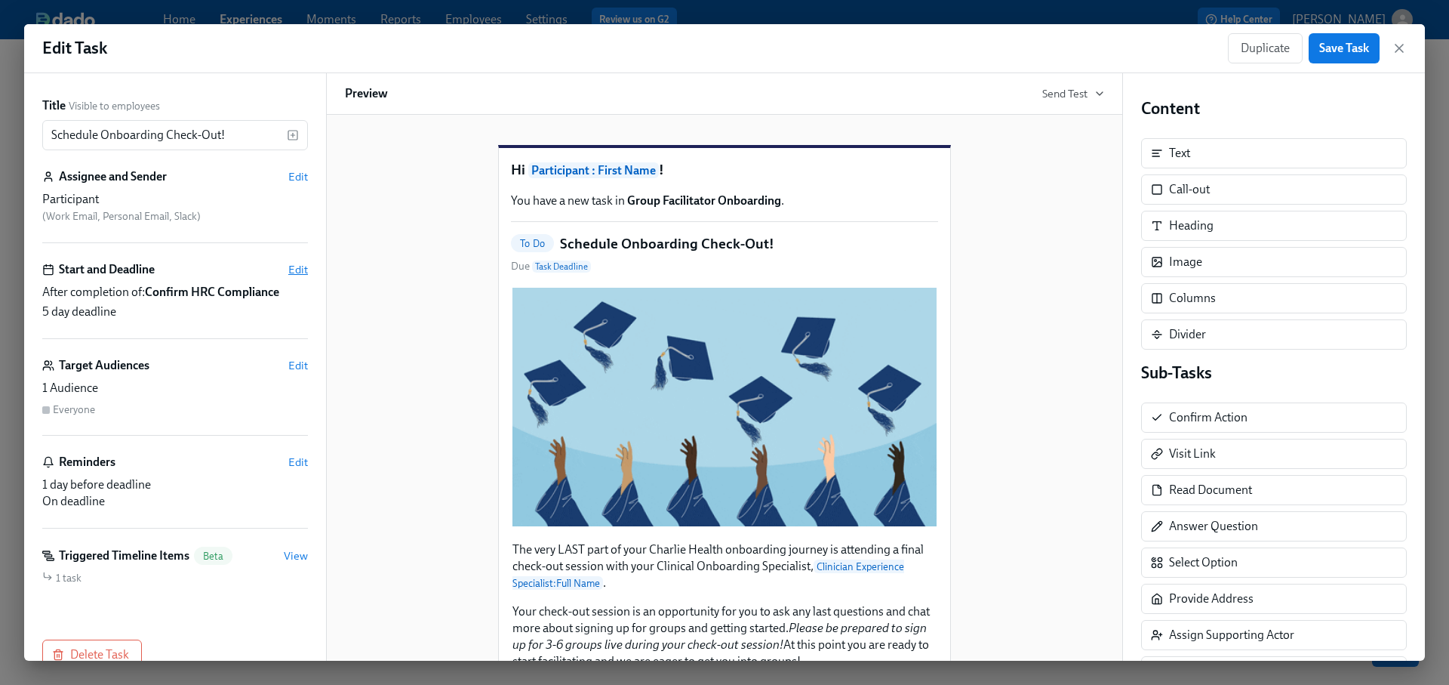
click at [301, 262] on span "Edit" at bounding box center [298, 269] width 20 height 15
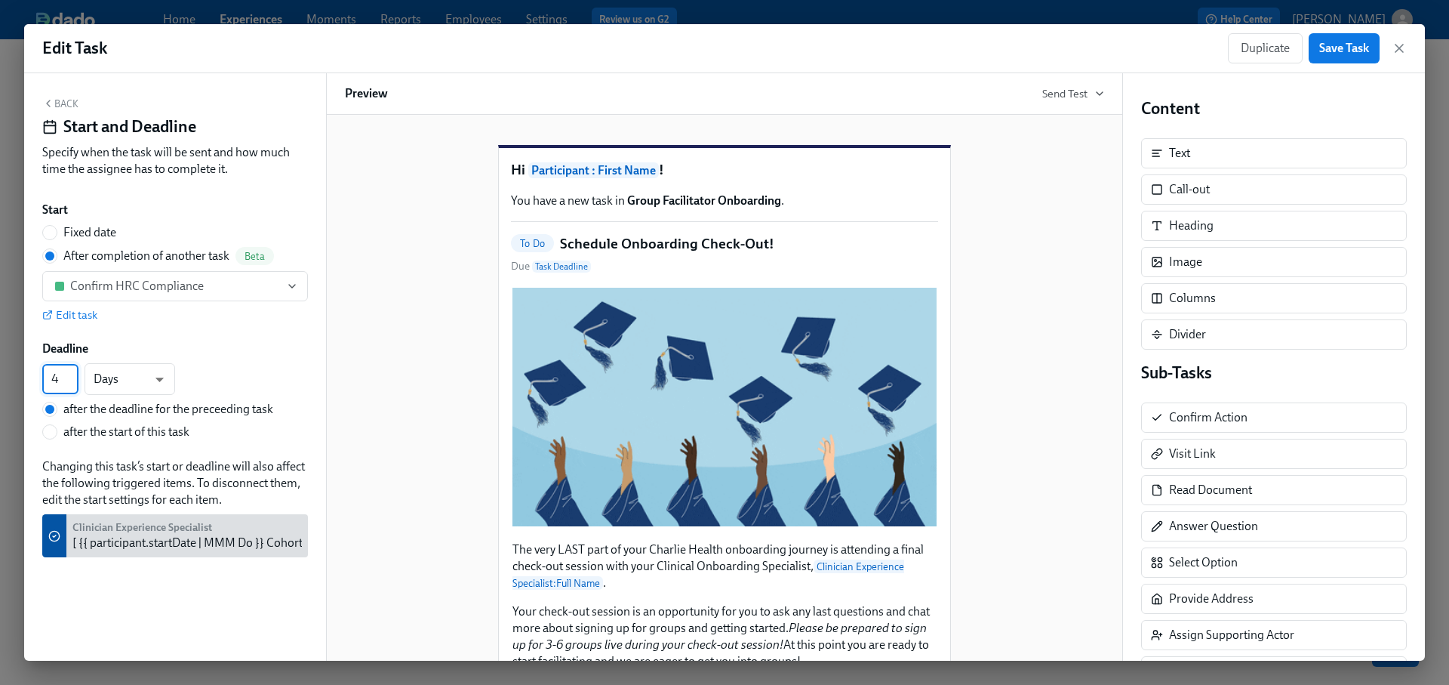
type input "4"
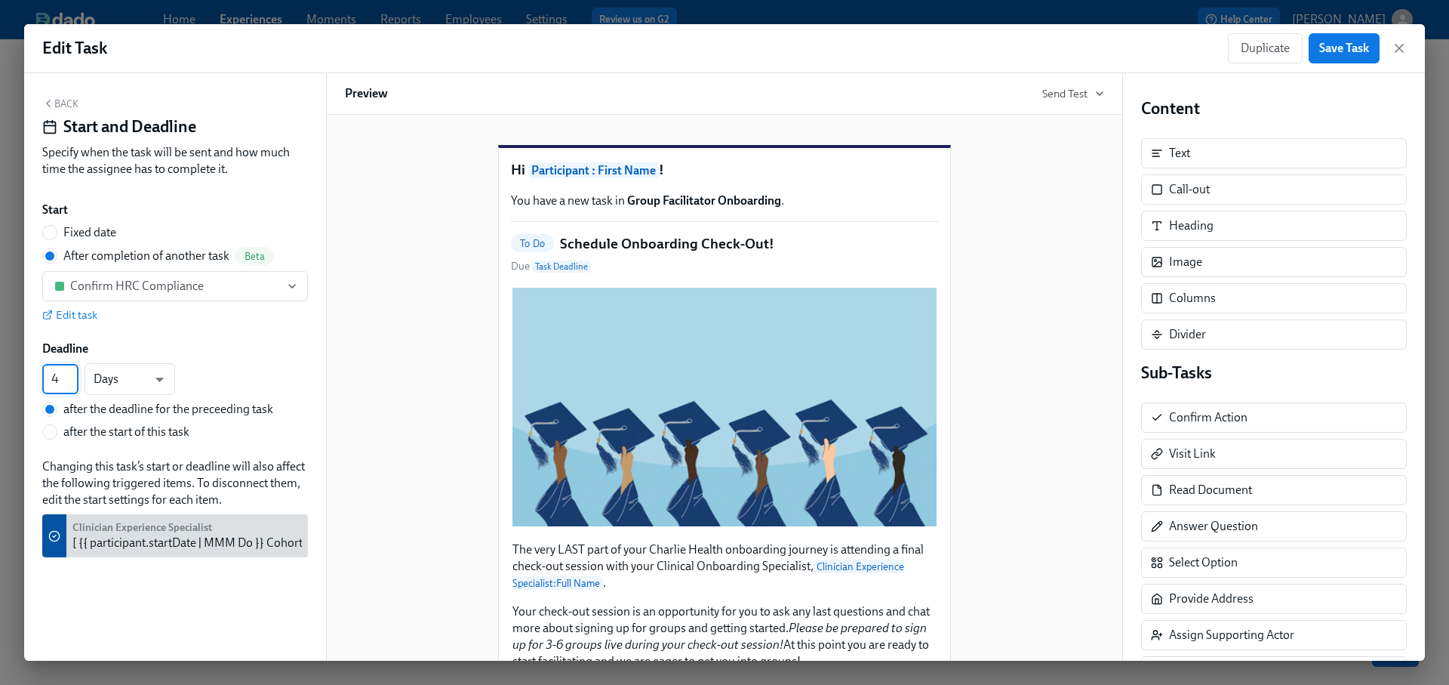
click at [69, 383] on input "4" at bounding box center [60, 379] width 36 height 30
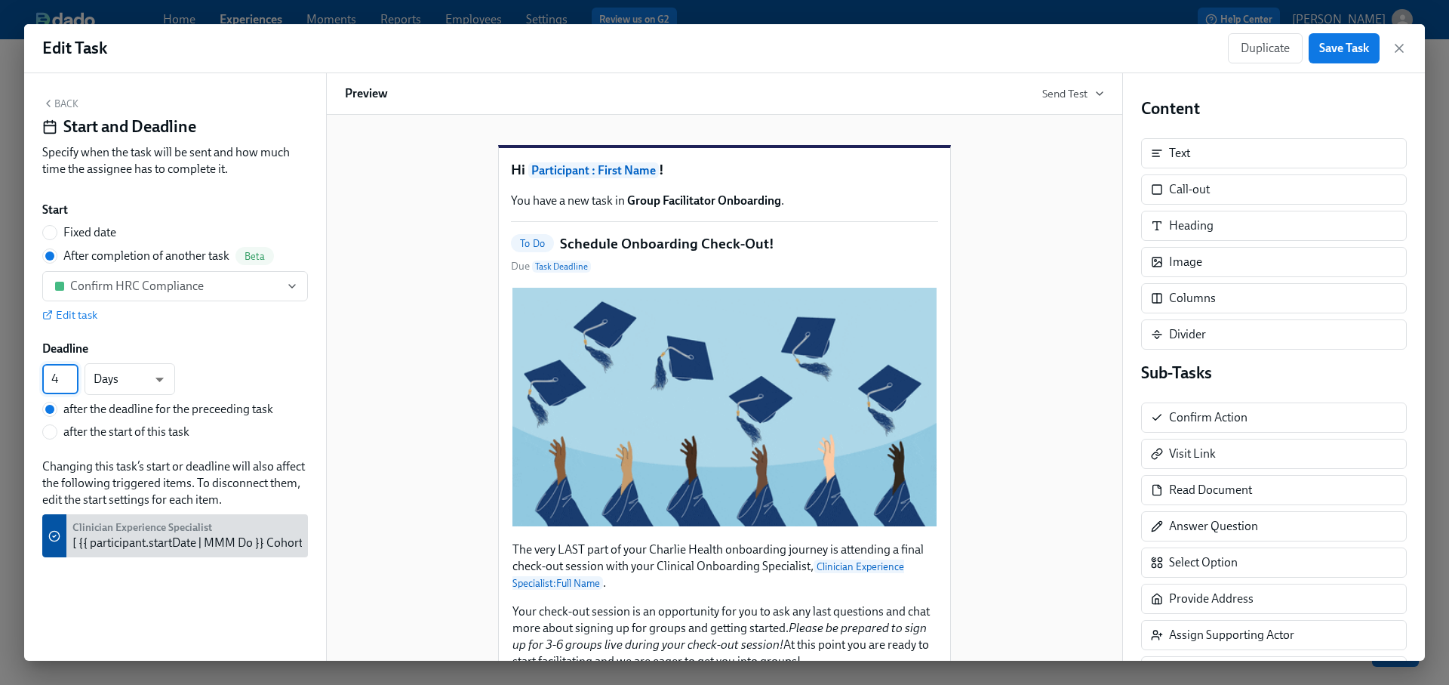
click at [67, 100] on button "Back" at bounding box center [60, 103] width 36 height 12
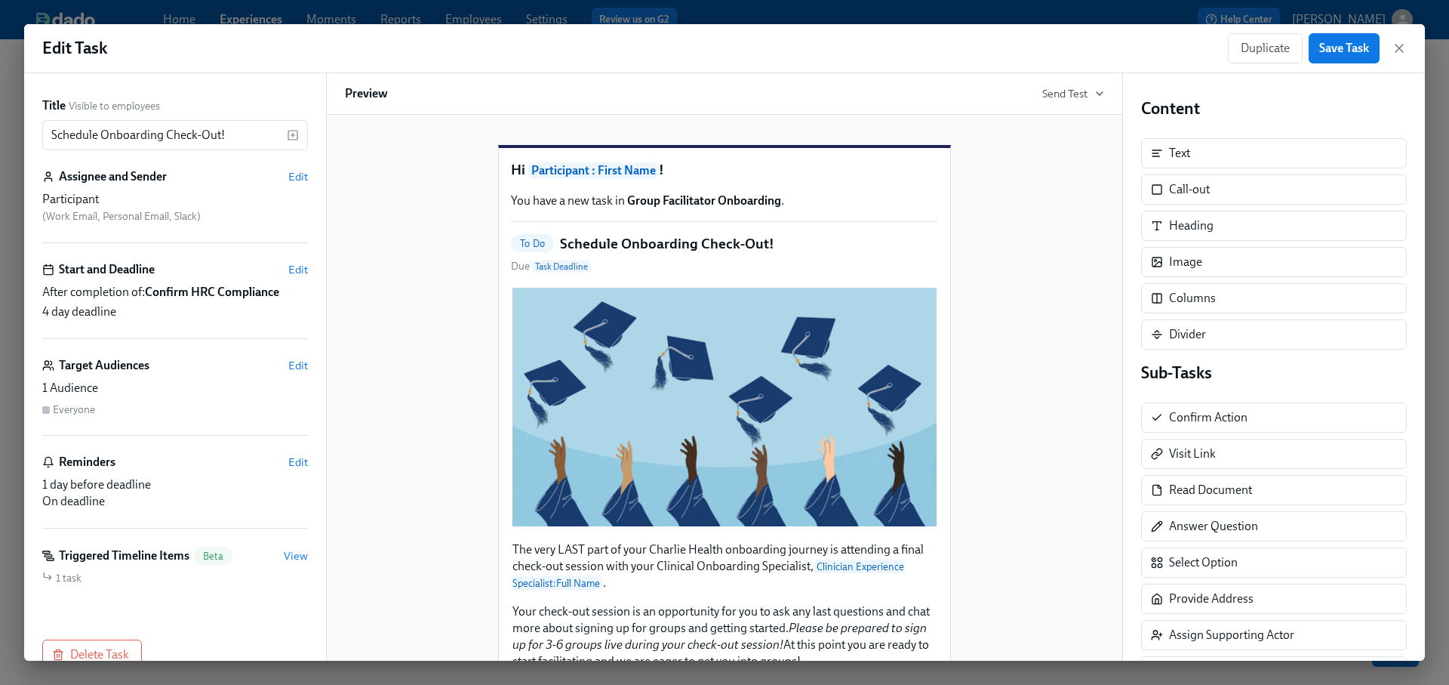
scroll to position [32, 0]
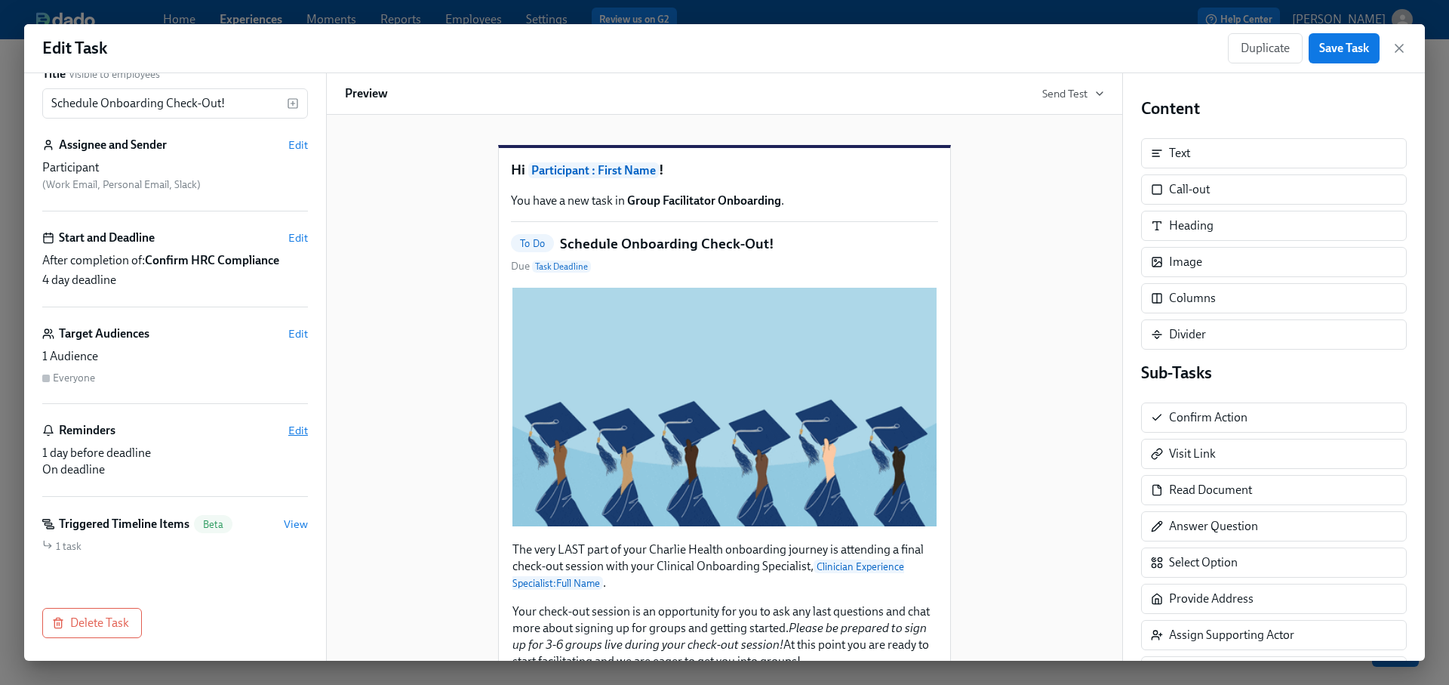
click at [296, 426] on span "Edit" at bounding box center [298, 430] width 20 height 15
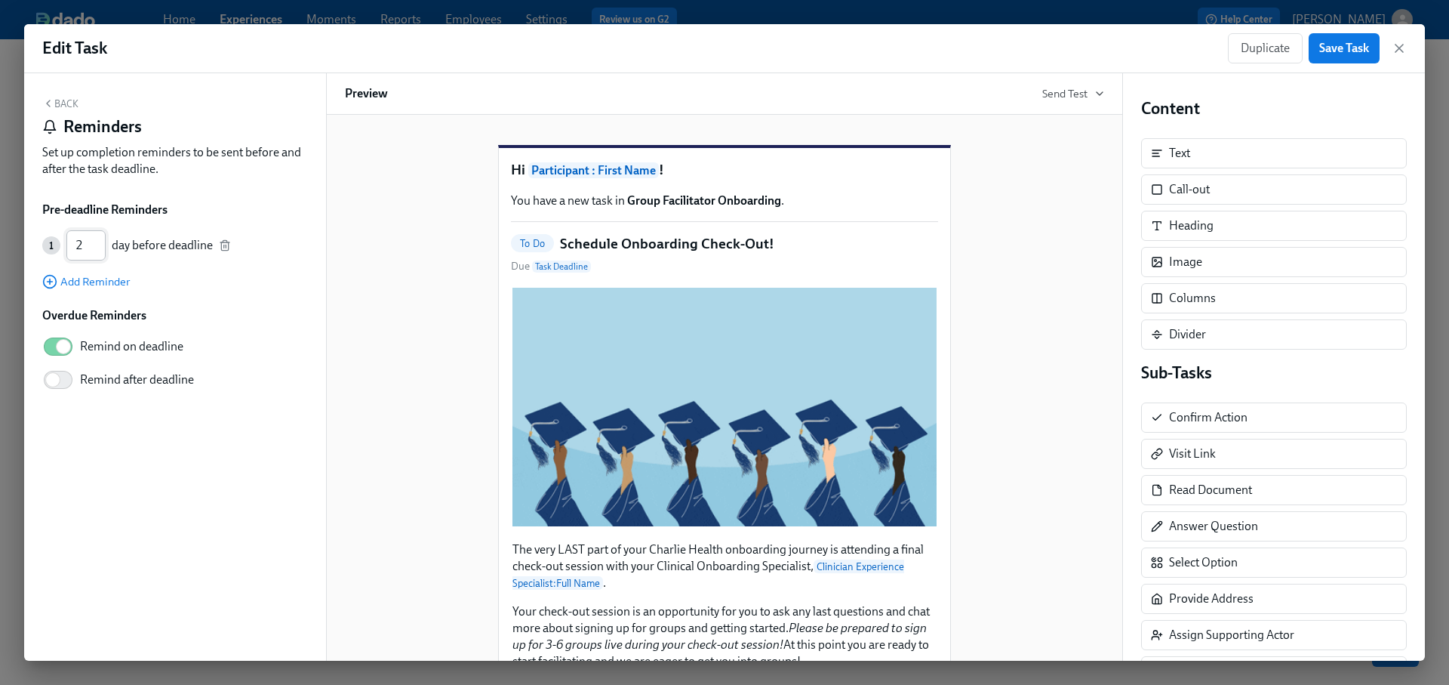
type input "2"
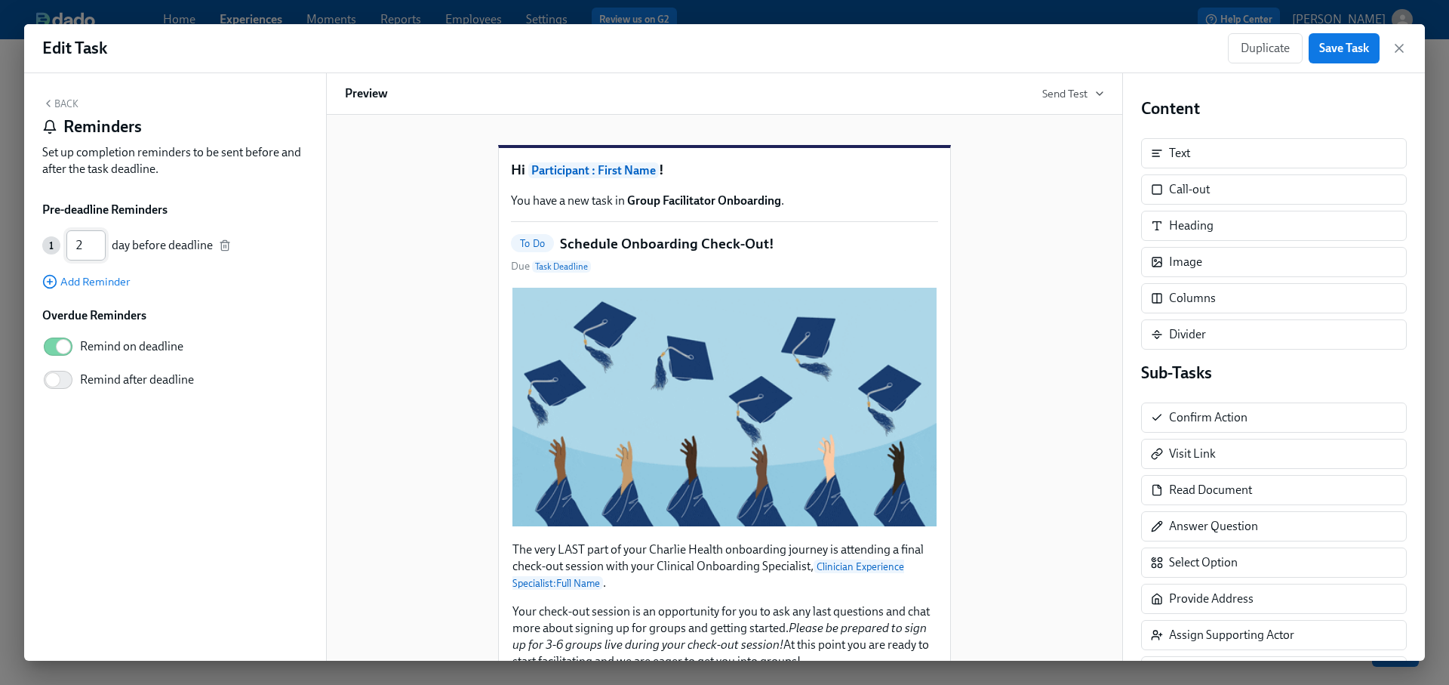
click at [100, 240] on input "2" at bounding box center [85, 245] width 39 height 30
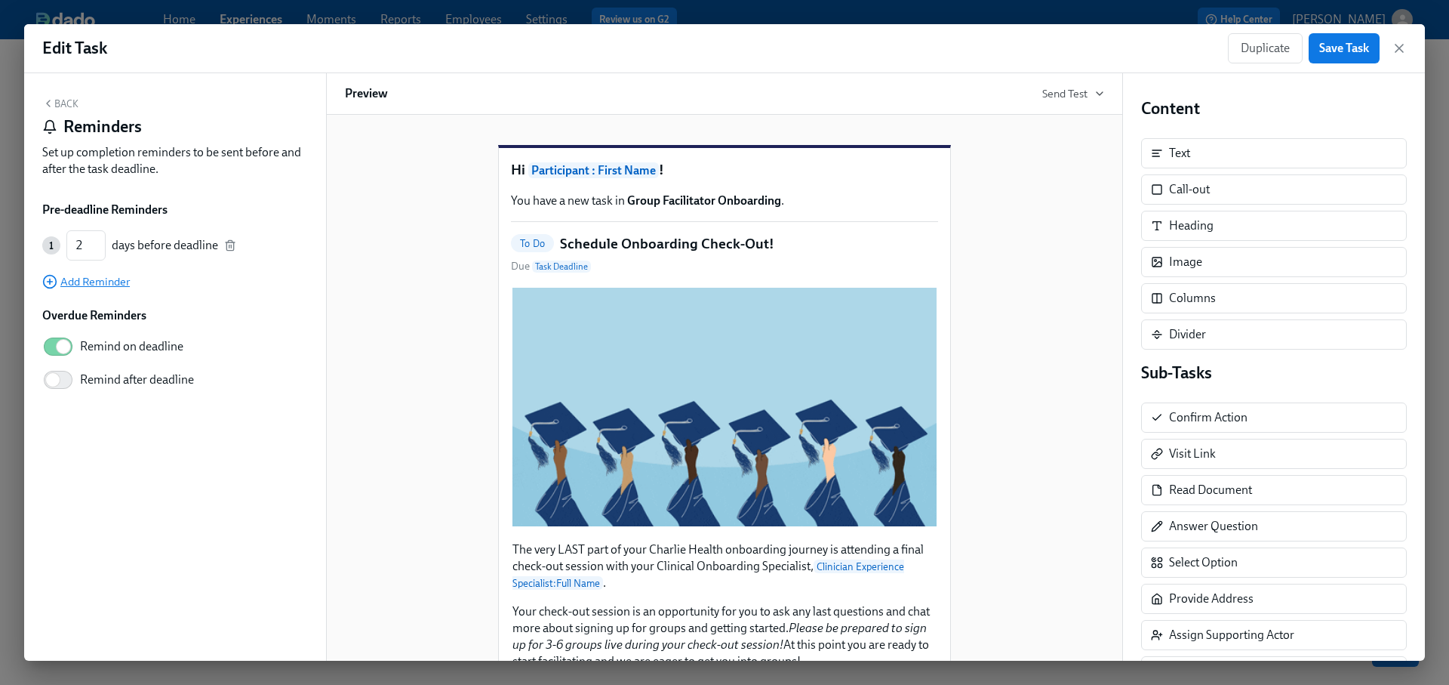
click at [104, 276] on span "Add Reminder" at bounding box center [86, 281] width 88 height 15
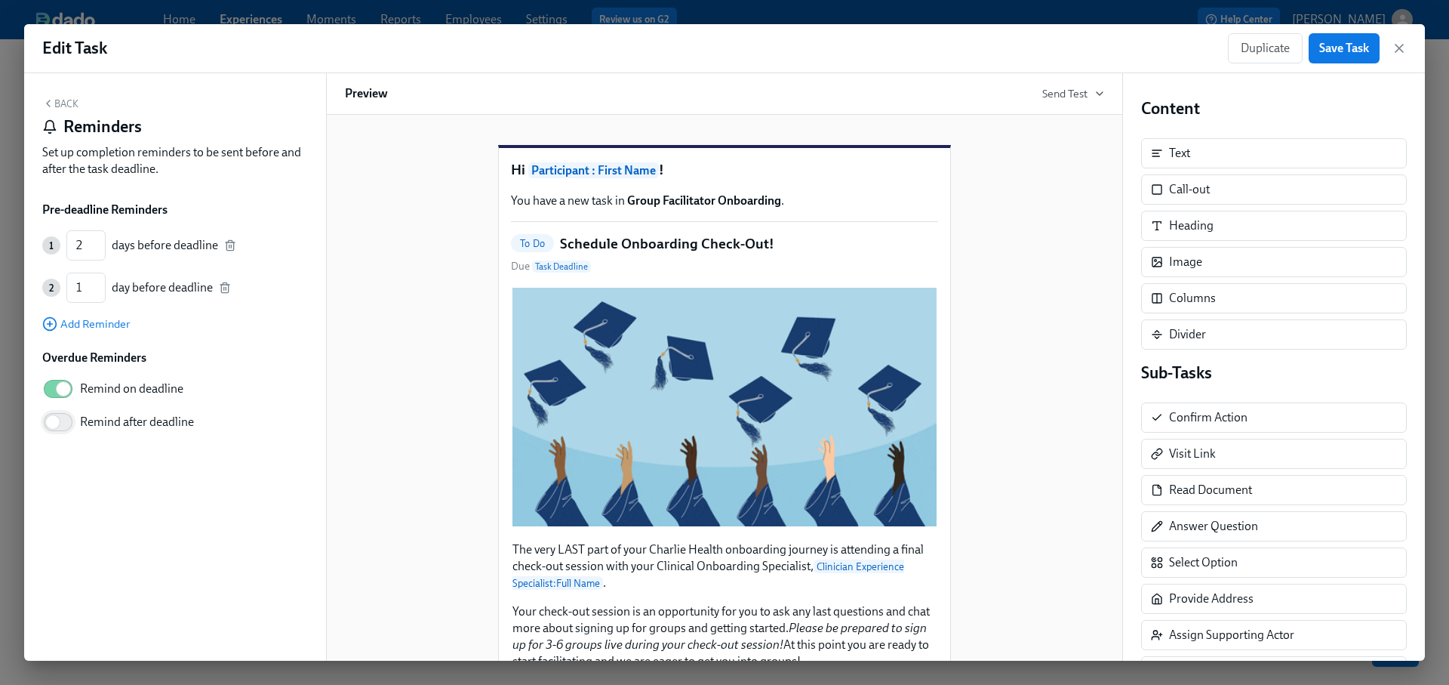
click at [57, 428] on input "Remind after deadline" at bounding box center [53, 421] width 100 height 33
checkbox input "true"
click at [1343, 51] on span "Save Task" at bounding box center [1344, 48] width 50 height 15
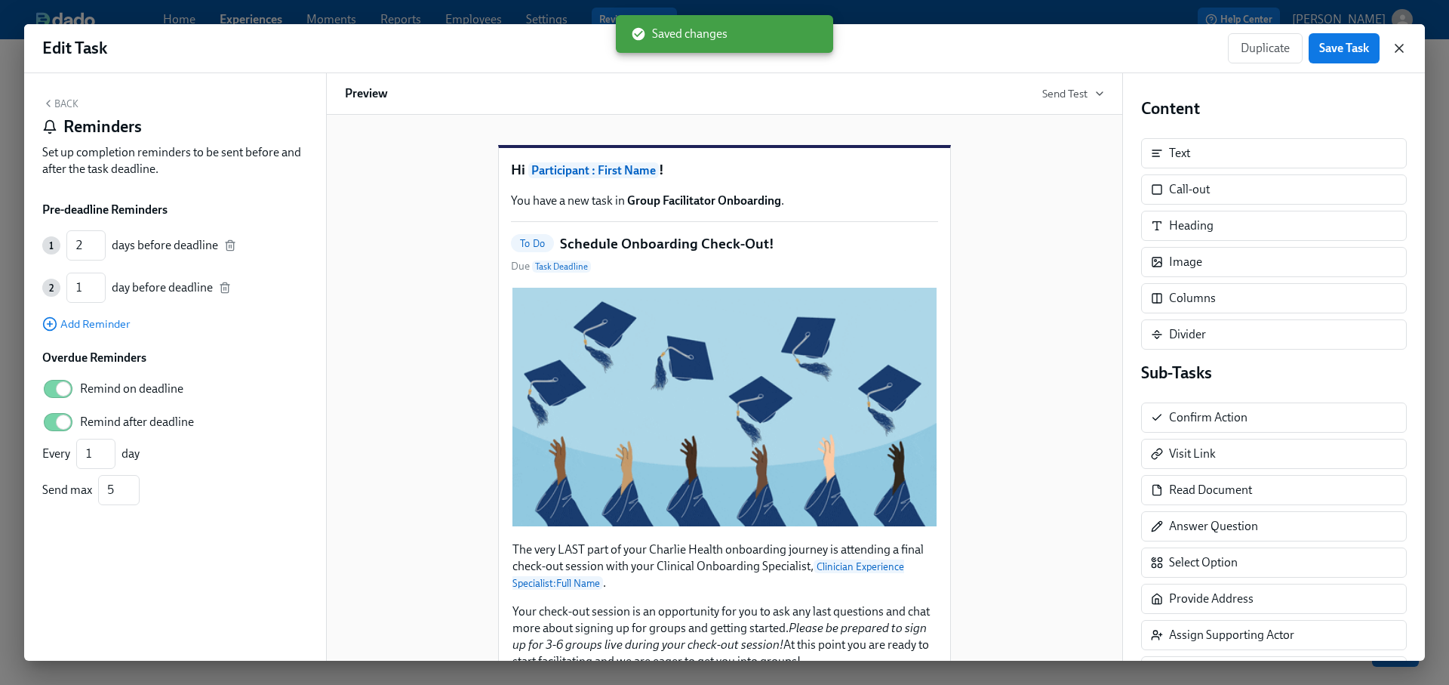
click at [1404, 48] on icon "button" at bounding box center [1399, 48] width 15 height 15
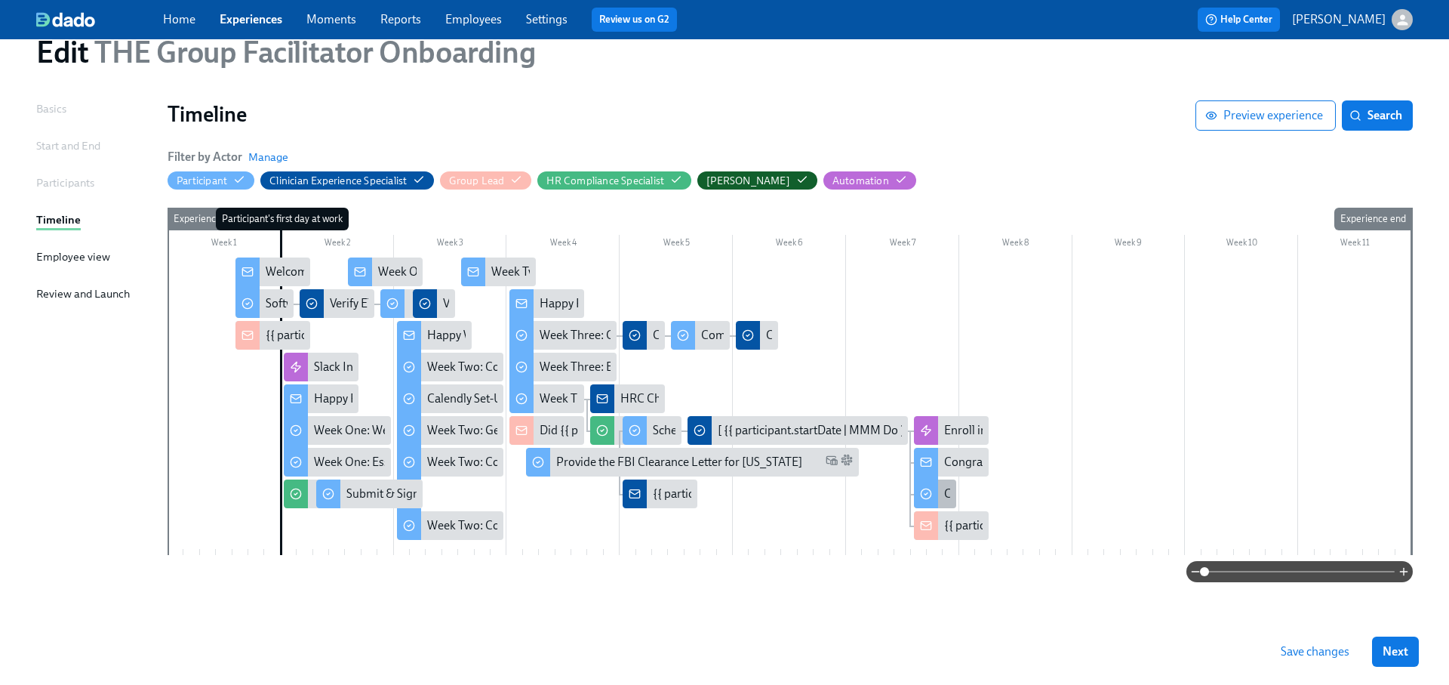
click at [946, 488] on div "Complete Our Short Onboarding Survey" at bounding box center [1046, 493] width 205 height 17
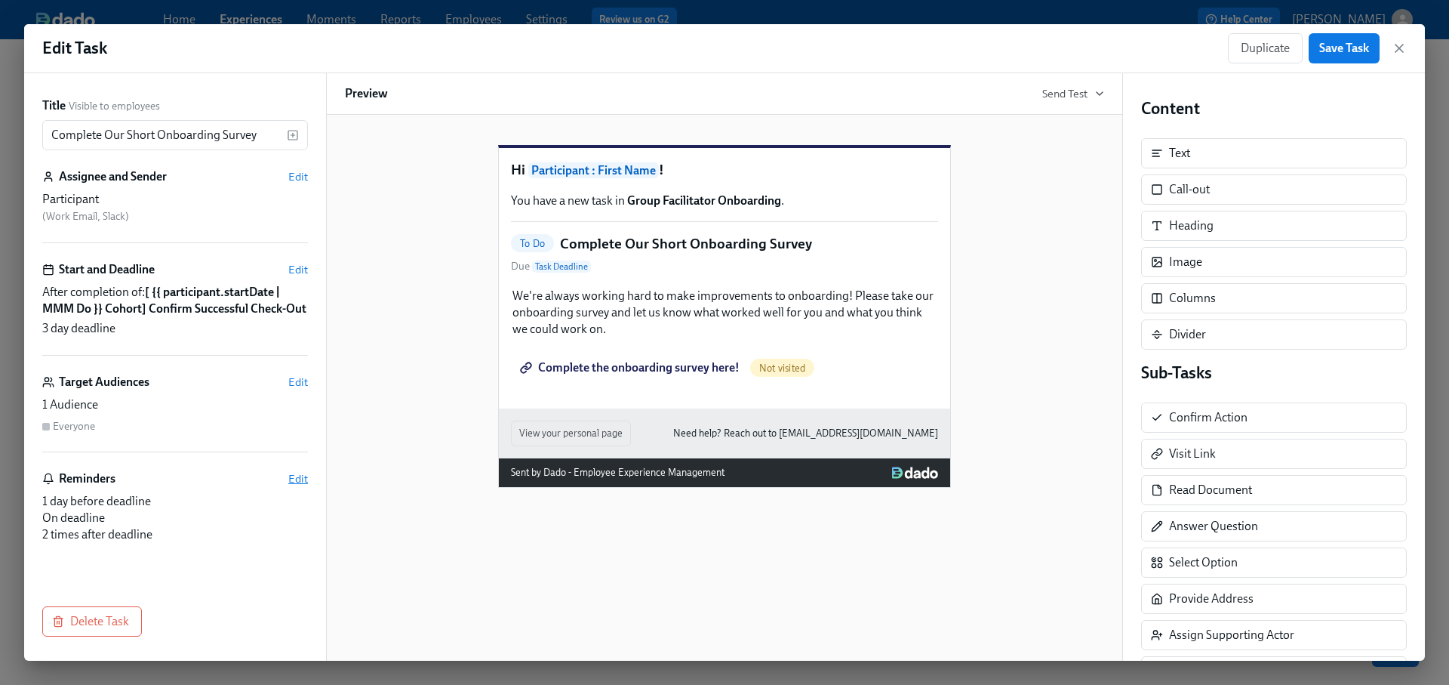
click at [299, 486] on span "Edit" at bounding box center [298, 478] width 20 height 15
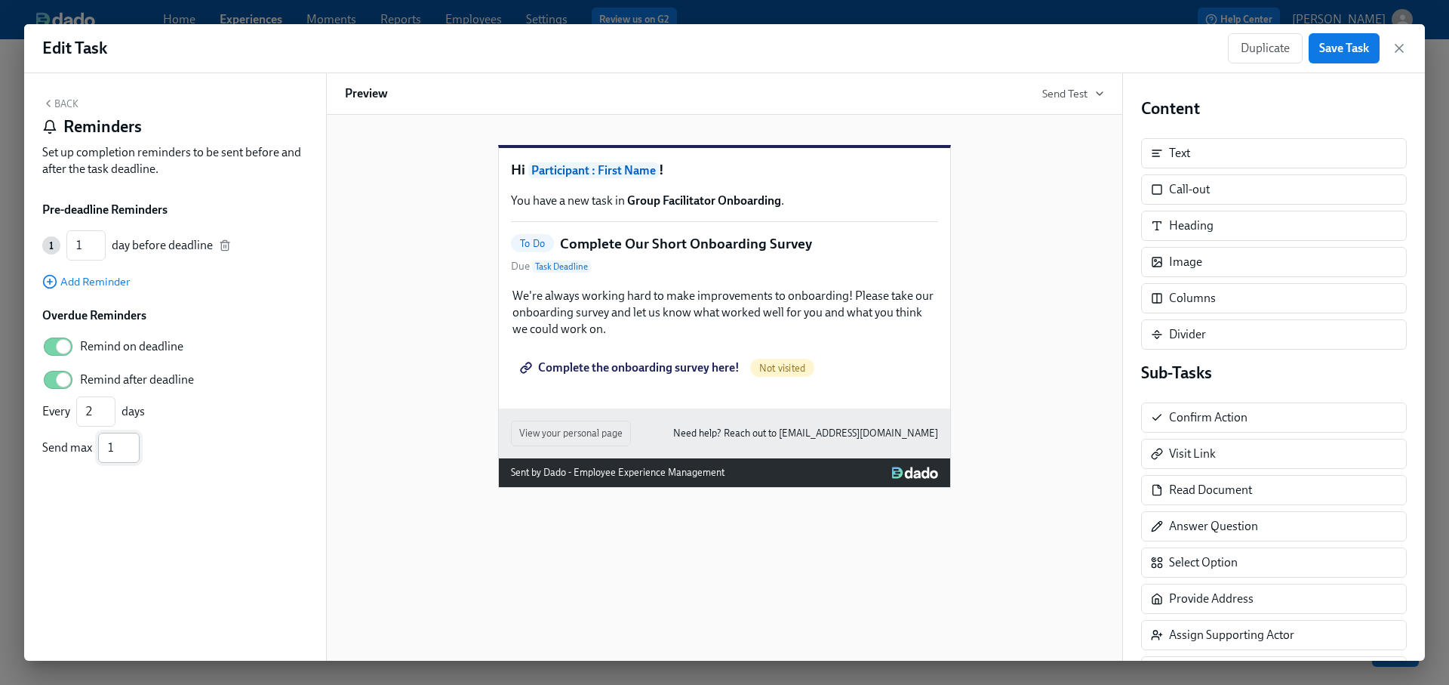
type input "1"
click at [131, 454] on input "1" at bounding box center [119, 447] width 42 height 30
click at [1342, 57] on button "Save Task" at bounding box center [1344, 48] width 71 height 30
click at [1405, 52] on icon "button" at bounding box center [1399, 48] width 15 height 15
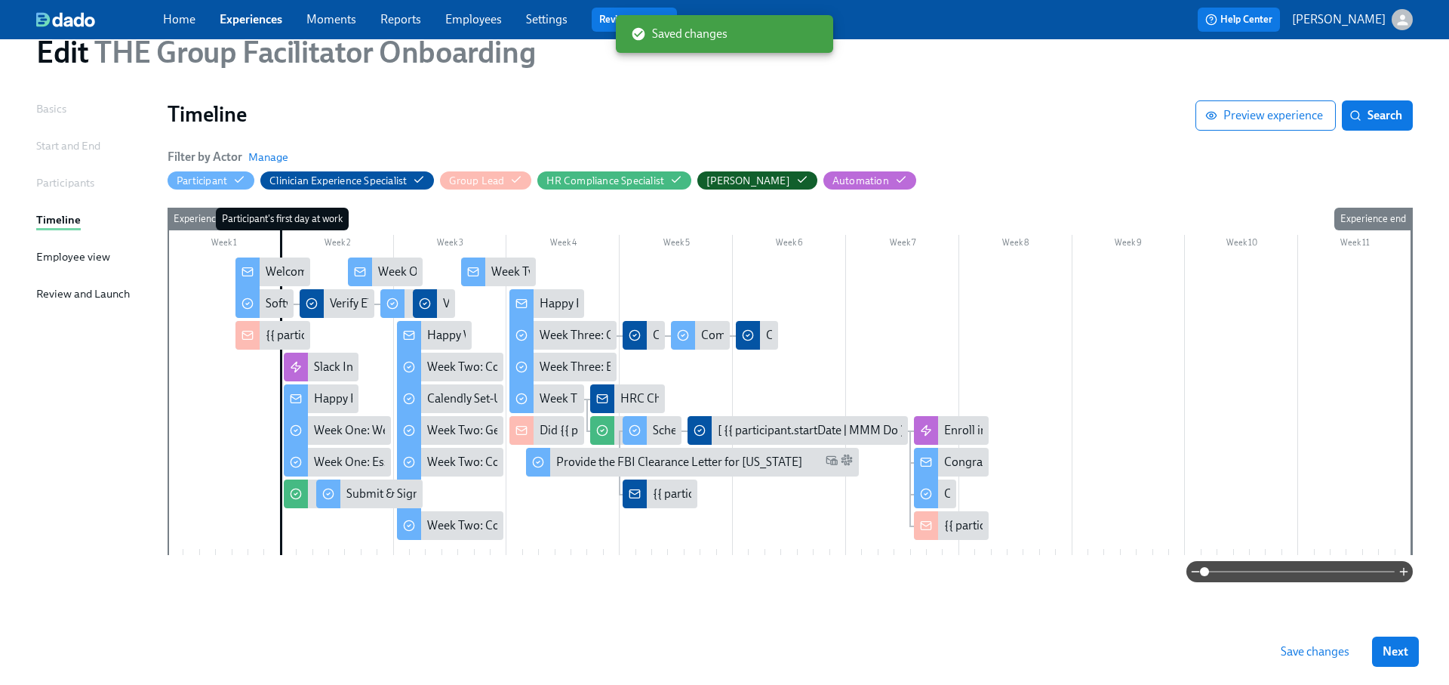
click at [1299, 657] on span "Save changes" at bounding box center [1315, 651] width 69 height 15
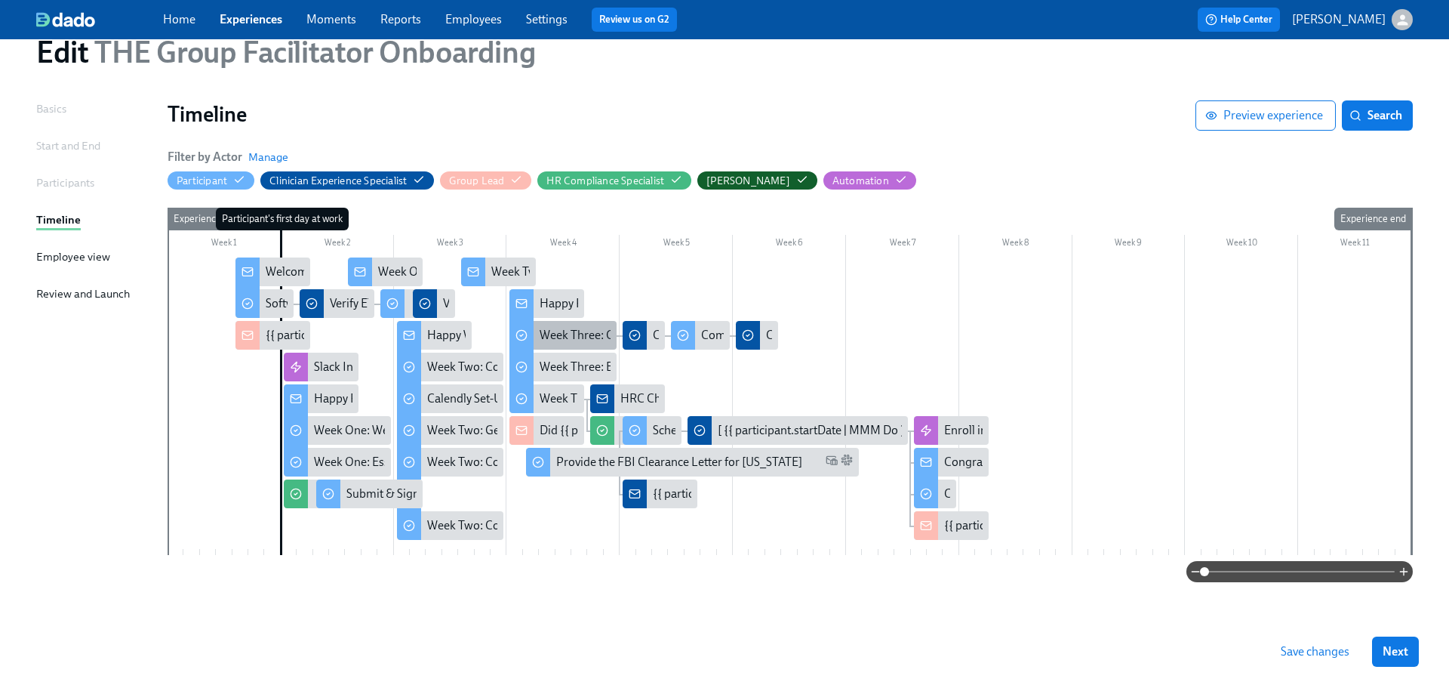
click at [594, 334] on div "Week Three: Cultural Competence & Special Populations (~3 hours to complete)" at bounding box center [744, 335] width 408 height 17
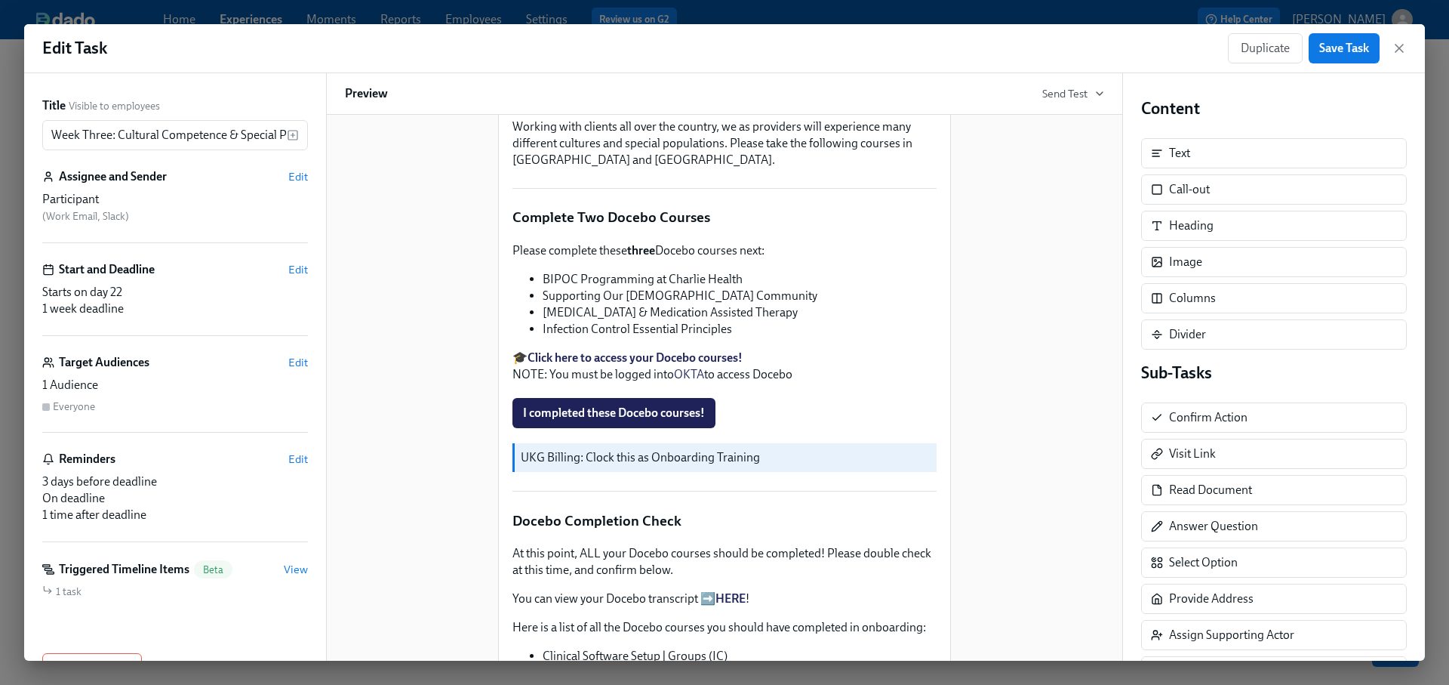
scroll to position [378, 0]
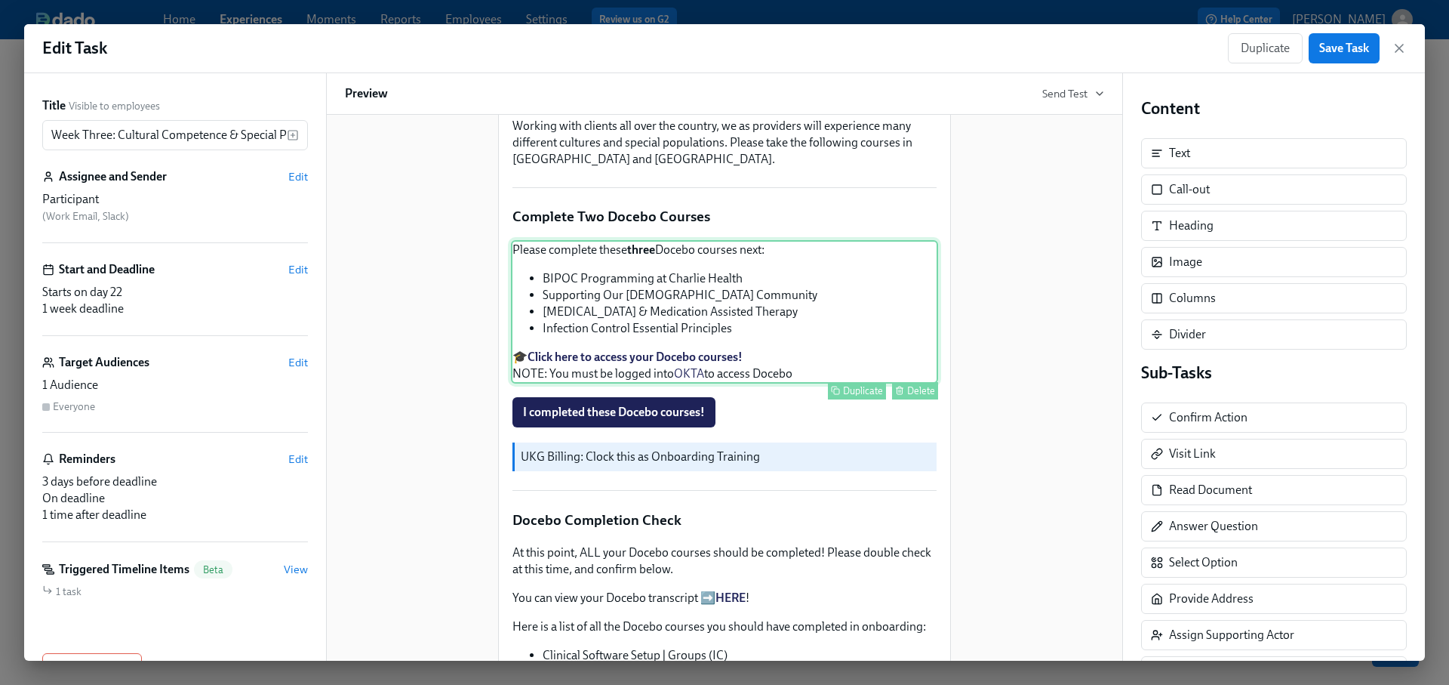
click at [722, 325] on div "Please complete these three Docebo courses next: BIPOC Programming at Charlie H…" at bounding box center [724, 311] width 427 height 143
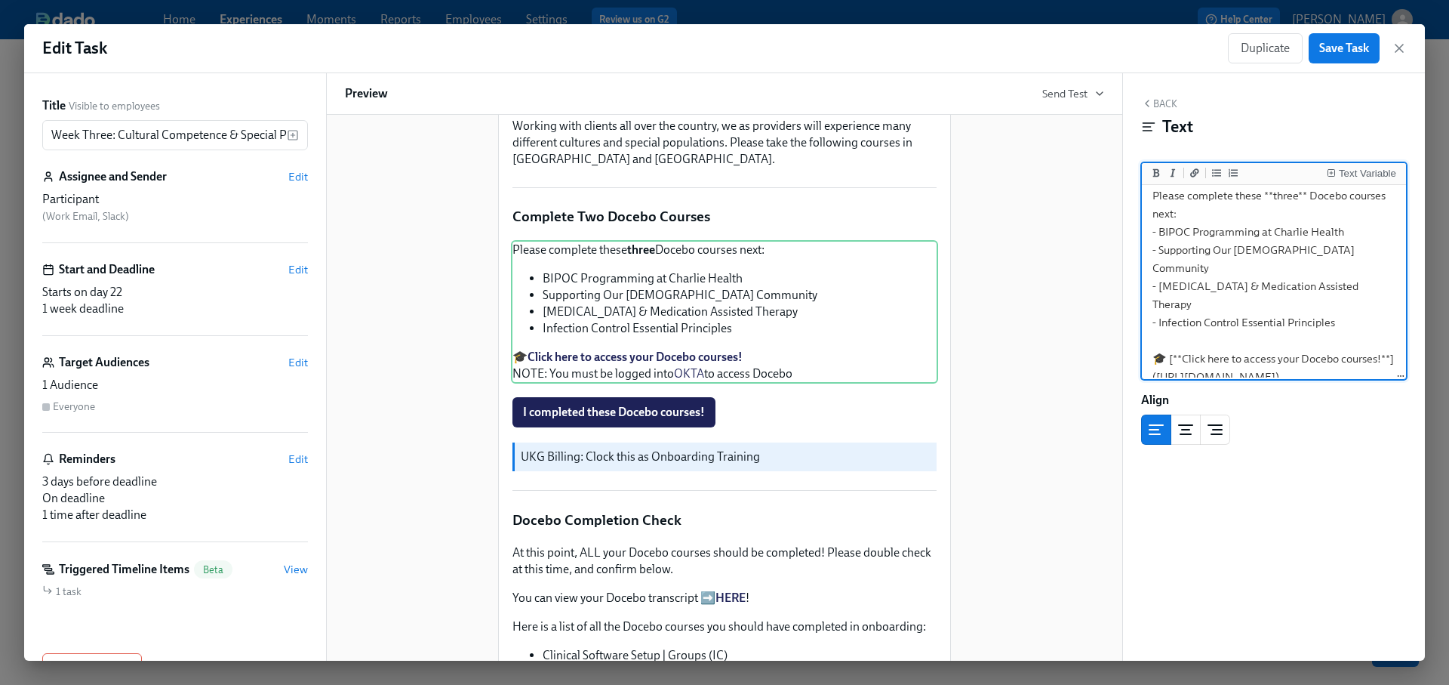
scroll to position [8, 0]
drag, startPoint x: 1344, startPoint y: 305, endPoint x: 1146, endPoint y: 266, distance: 202.3
click at [1146, 266] on textarea "Please complete these **three** Docebo courses next: - BIPOC Programming at Cha…" at bounding box center [1274, 305] width 258 height 251
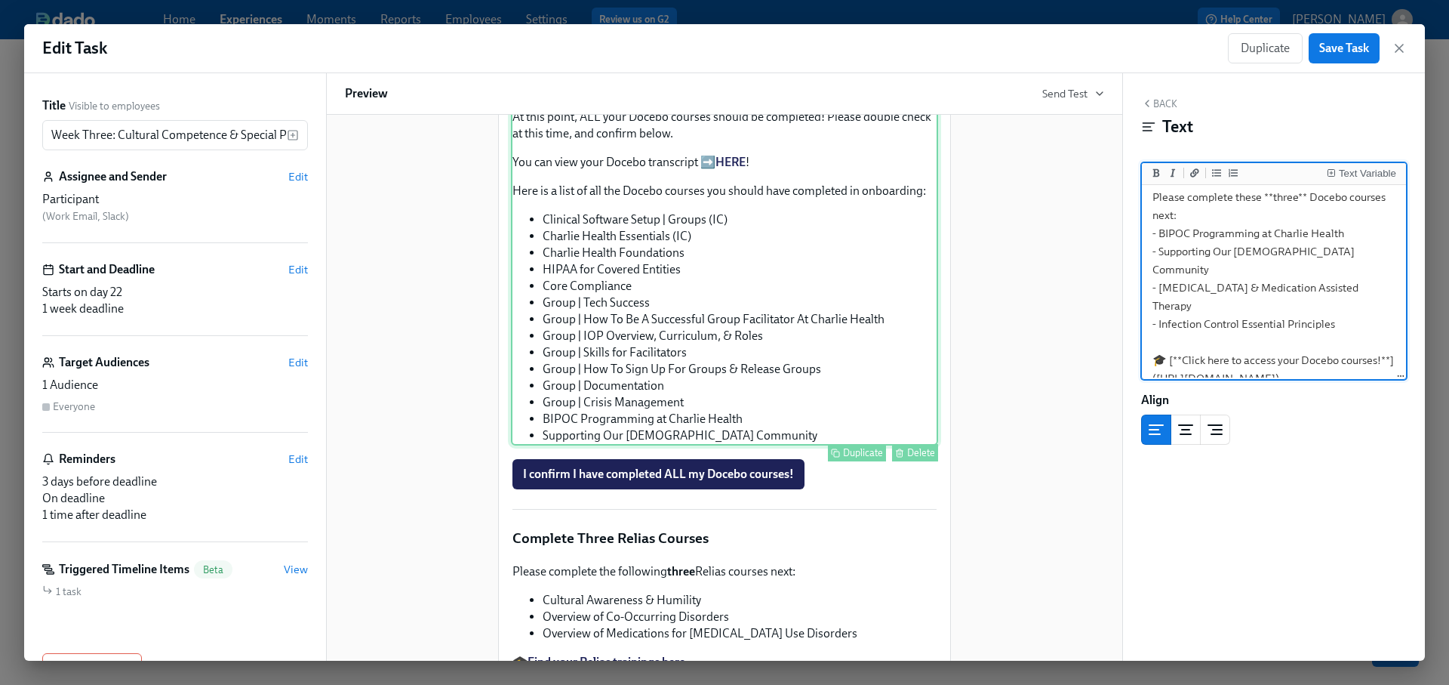
click at [708, 313] on div "At this point, ALL your Docebo courses should be completed! Please double check…" at bounding box center [724, 276] width 427 height 338
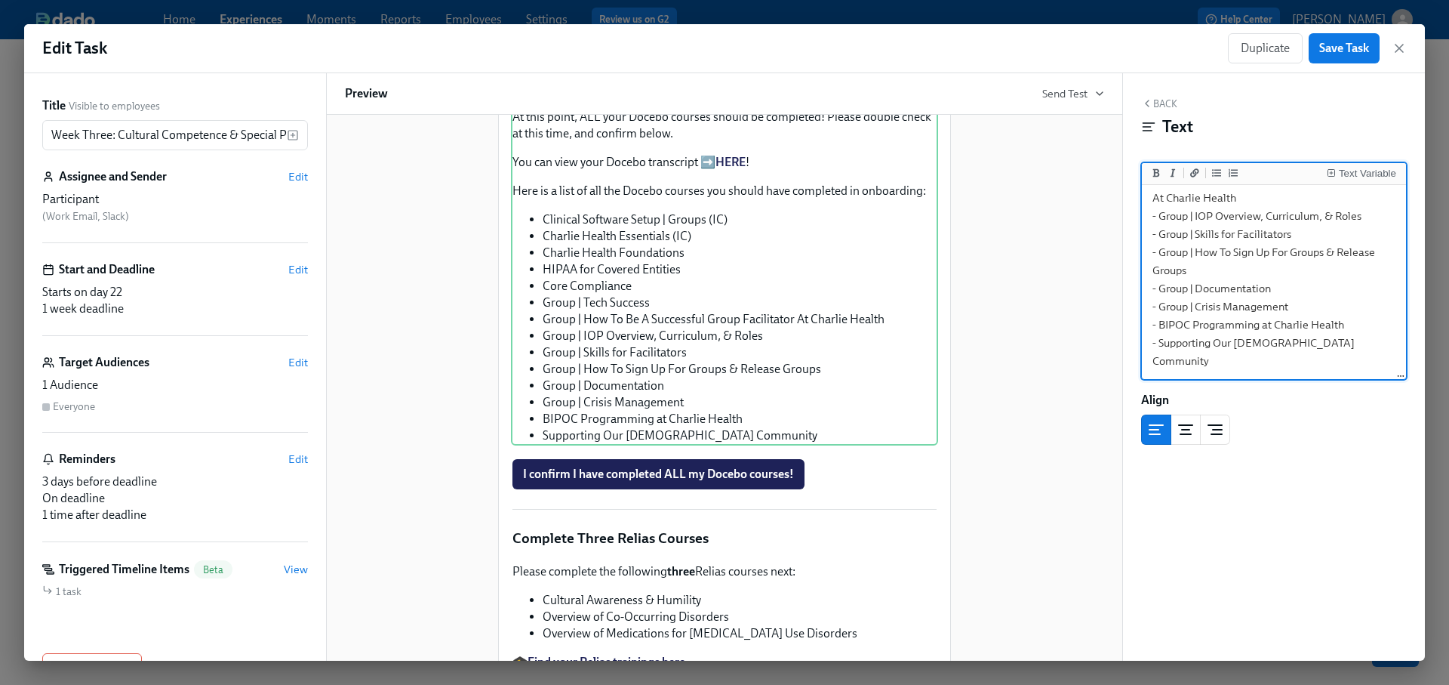
scroll to position [332, 0]
click at [1358, 365] on textarea "At this point, ALL your Docebo courses should be completed! Please double check…" at bounding box center [1274, 125] width 258 height 504
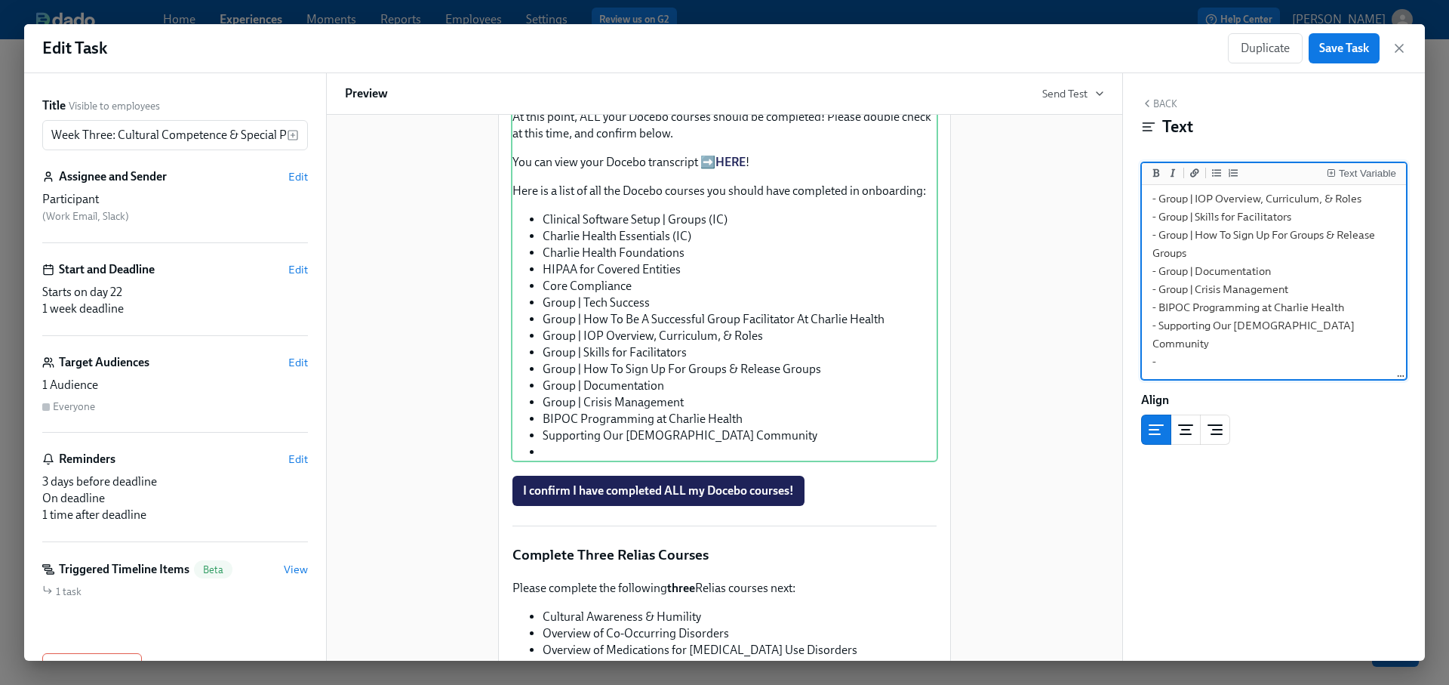
scroll to position [377, 0]
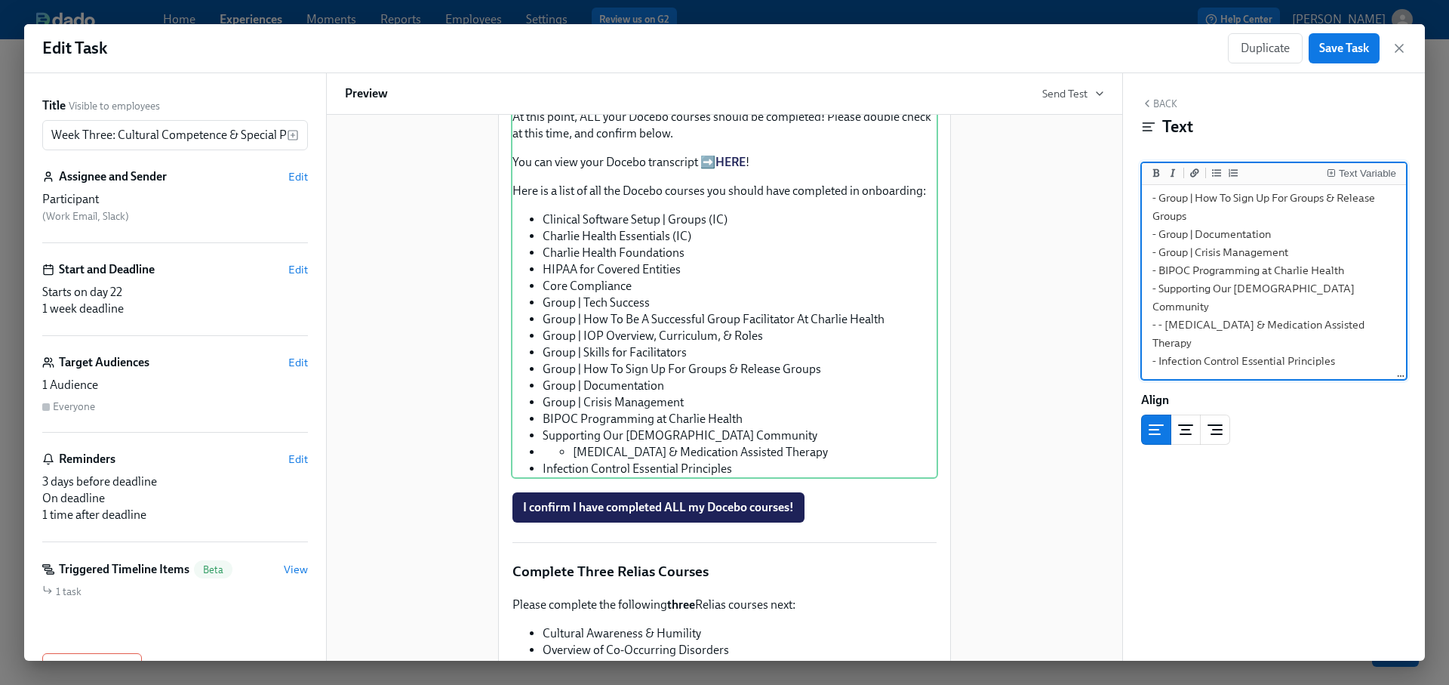
click at [1165, 334] on textarea "At this point, ALL your Docebo courses should be completed! Please double check…" at bounding box center [1274, 98] width 258 height 558
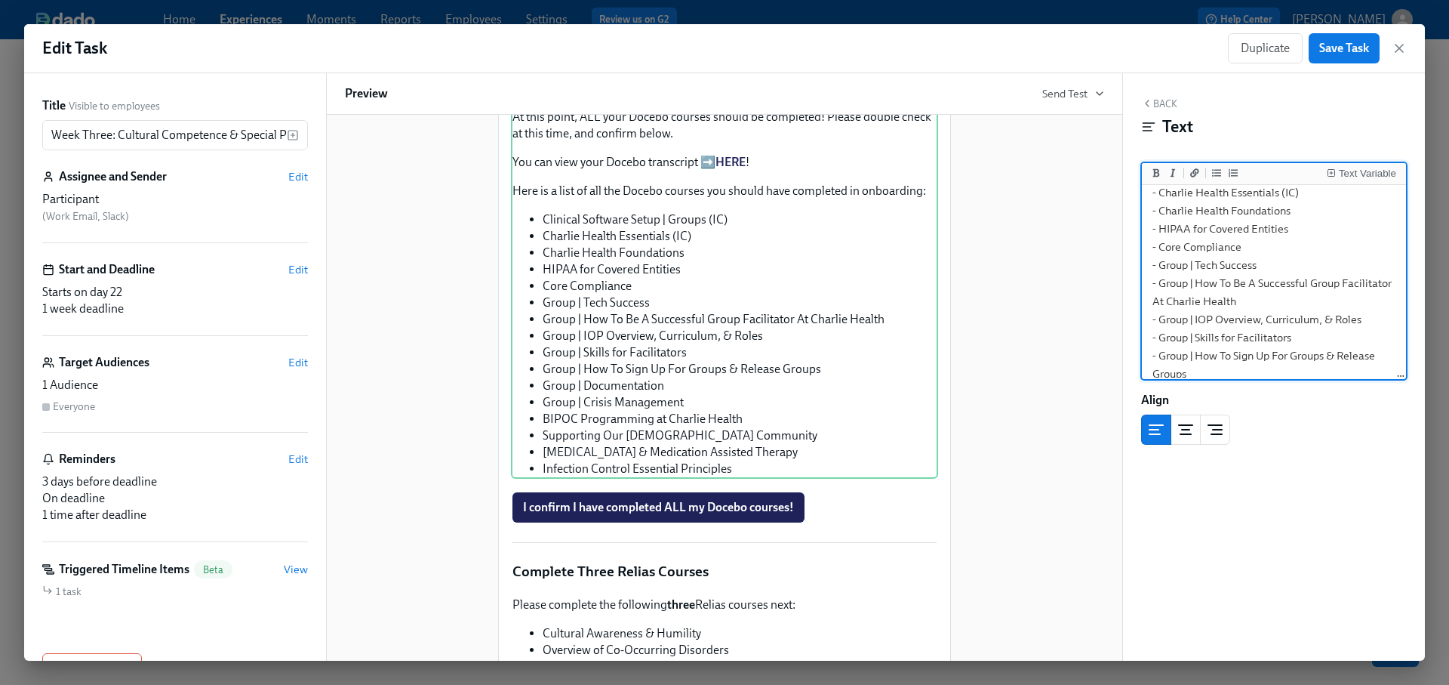
scroll to position [208, 0]
click at [1302, 254] on textarea "At this point, ALL your Docebo courses should be completed! Please double check…" at bounding box center [1274, 259] width 258 height 558
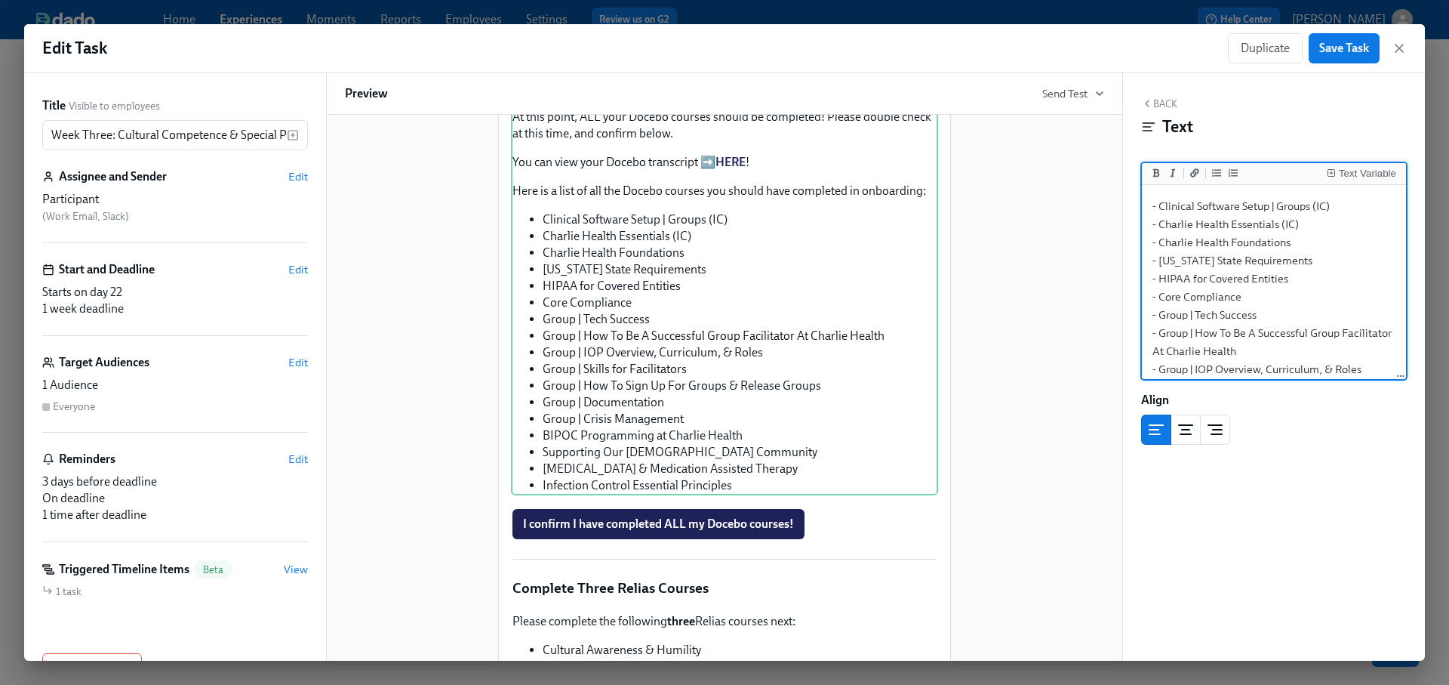
scroll to position [144, 0]
drag, startPoint x: 1343, startPoint y: 360, endPoint x: 1152, endPoint y: 276, distance: 207.8
click at [1152, 276] on textarea "At this point, ALL your Docebo courses should be completed! Please double check…" at bounding box center [1274, 332] width 258 height 577
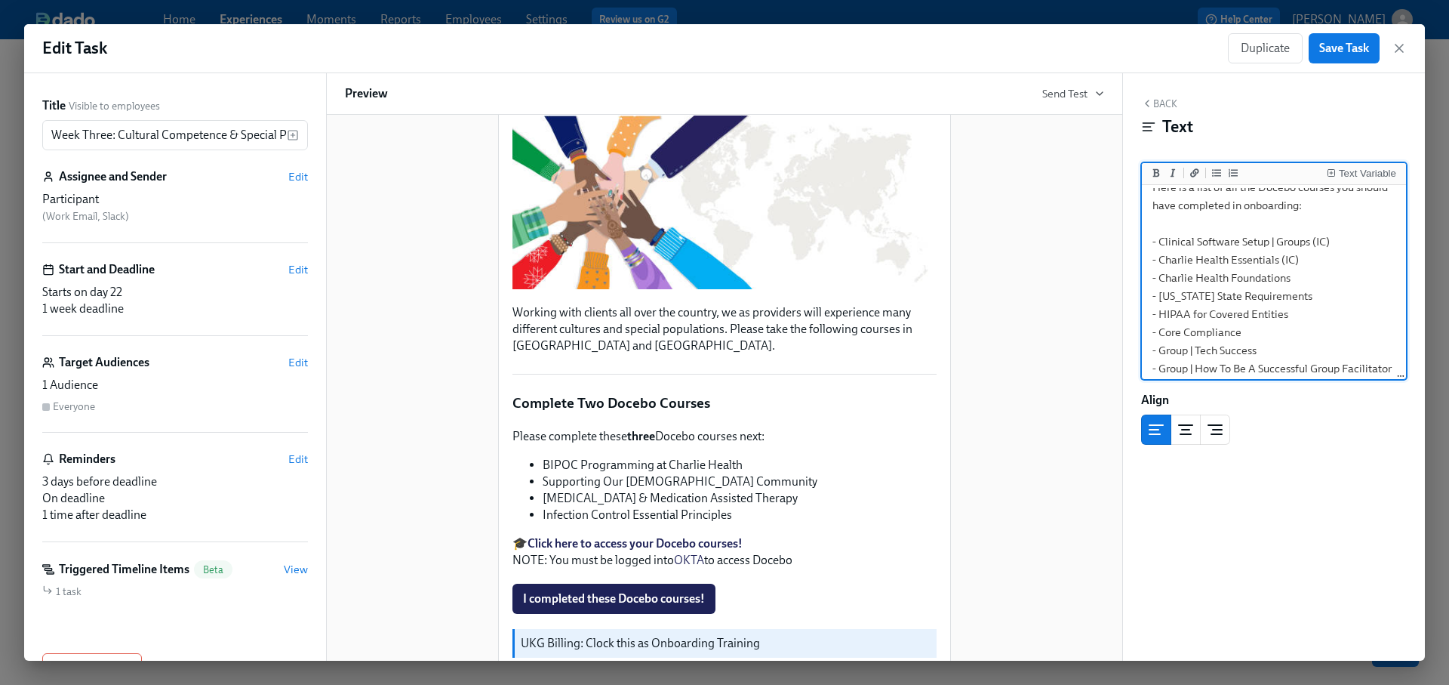
scroll to position [0, 0]
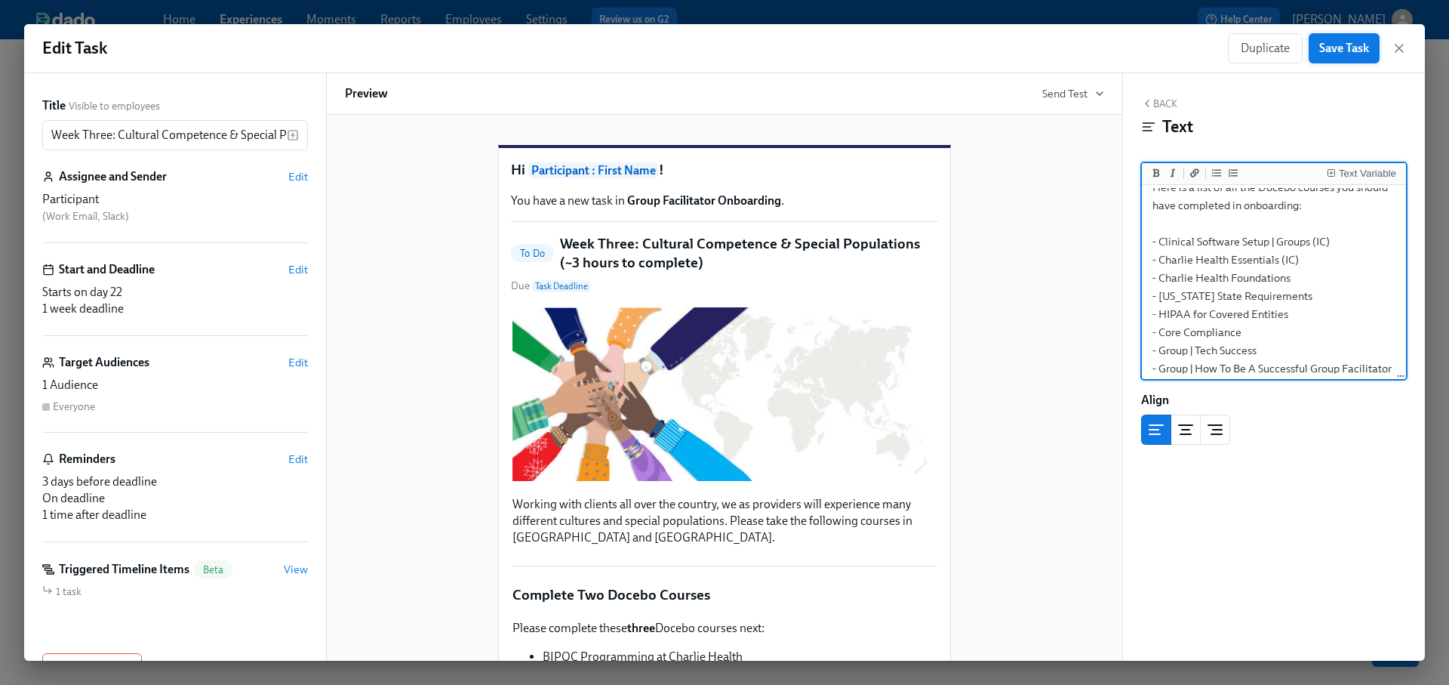
type textarea "At this point, ALL your Docebo courses should be completed! Please double check…"
click at [1343, 49] on span "Save Task" at bounding box center [1344, 48] width 50 height 15
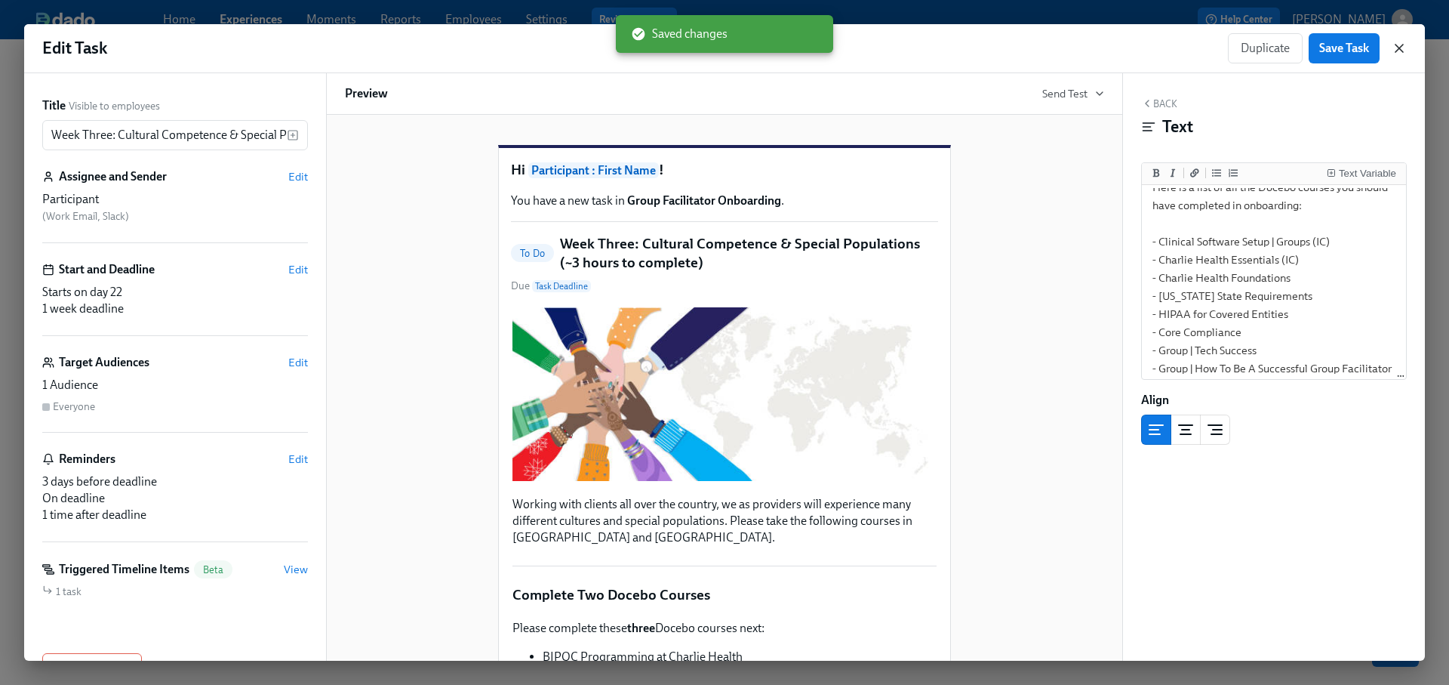
click at [1405, 44] on icon "button" at bounding box center [1399, 48] width 15 height 15
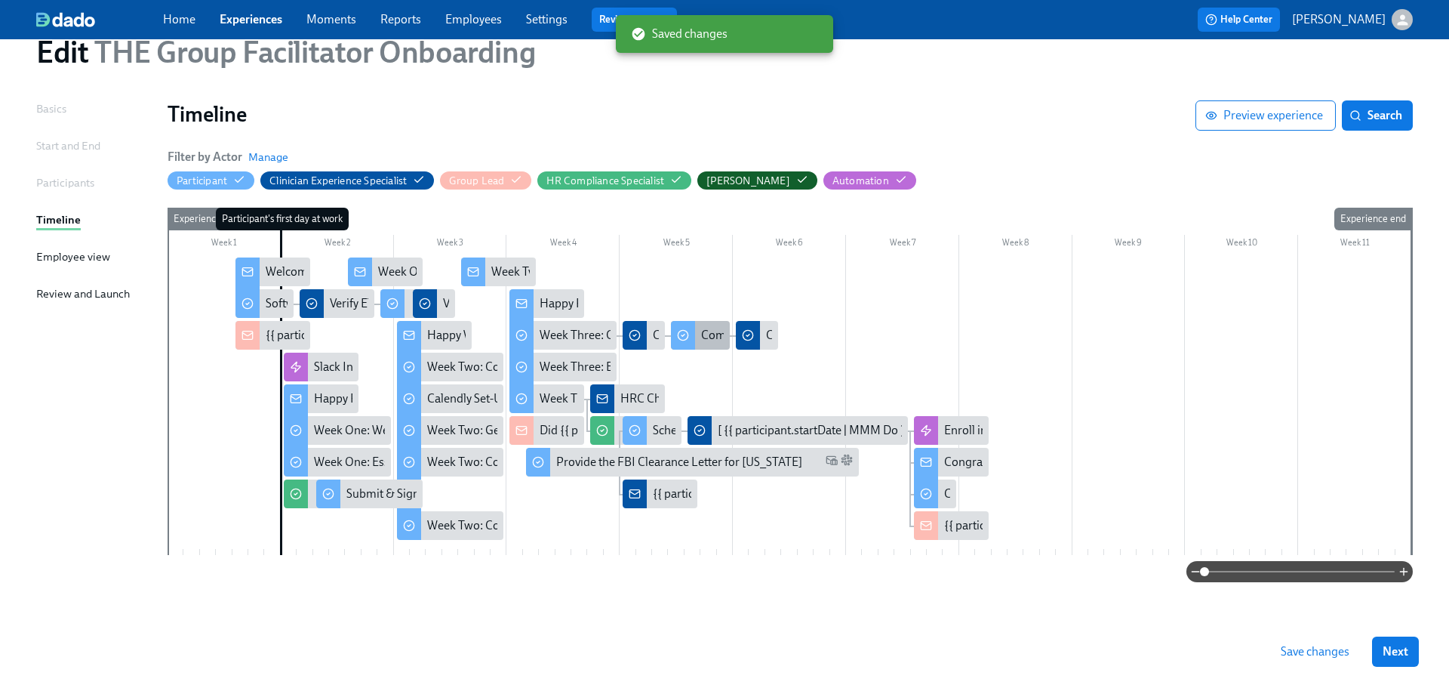
click at [702, 334] on div "Complete Docebo Courses" at bounding box center [769, 335] width 137 height 17
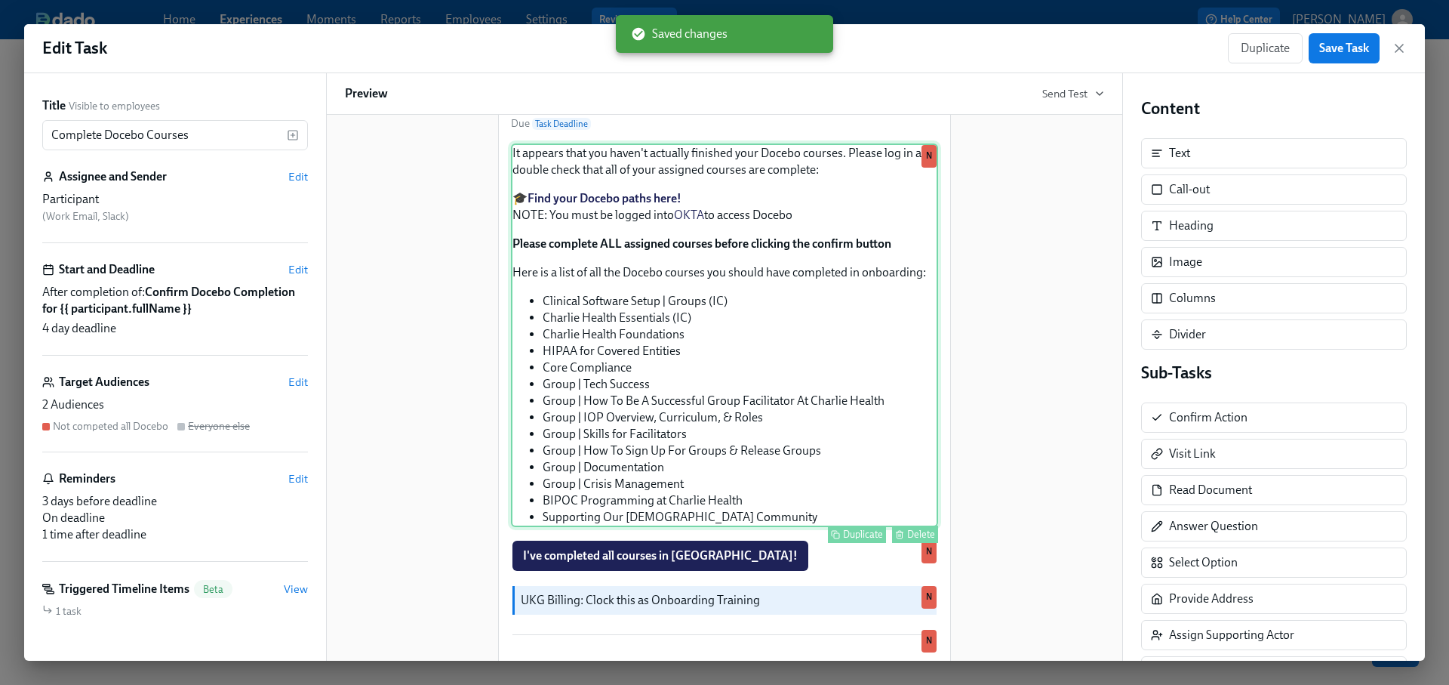
scroll to position [143, 0]
click at [739, 423] on div "It appears that you haven't actually finished your Docebo courses. Please log i…" at bounding box center [724, 334] width 427 height 383
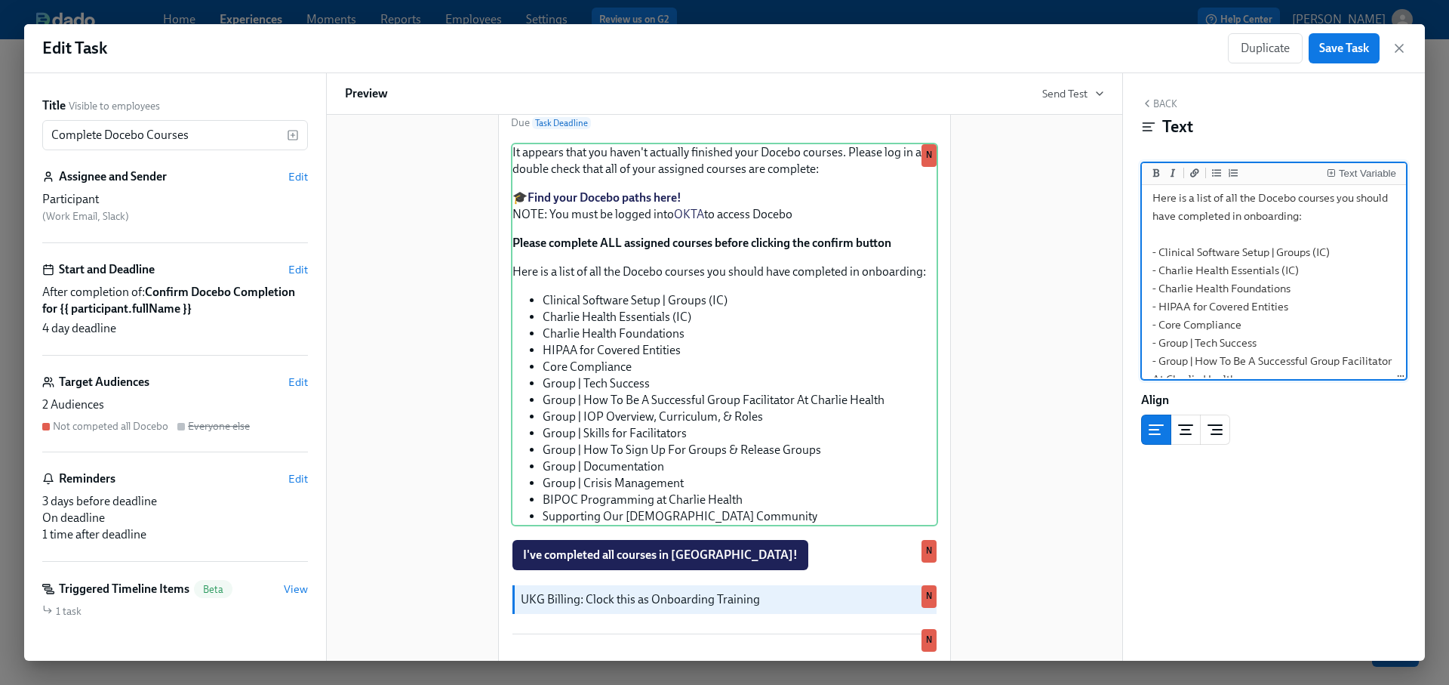
scroll to position [405, 0]
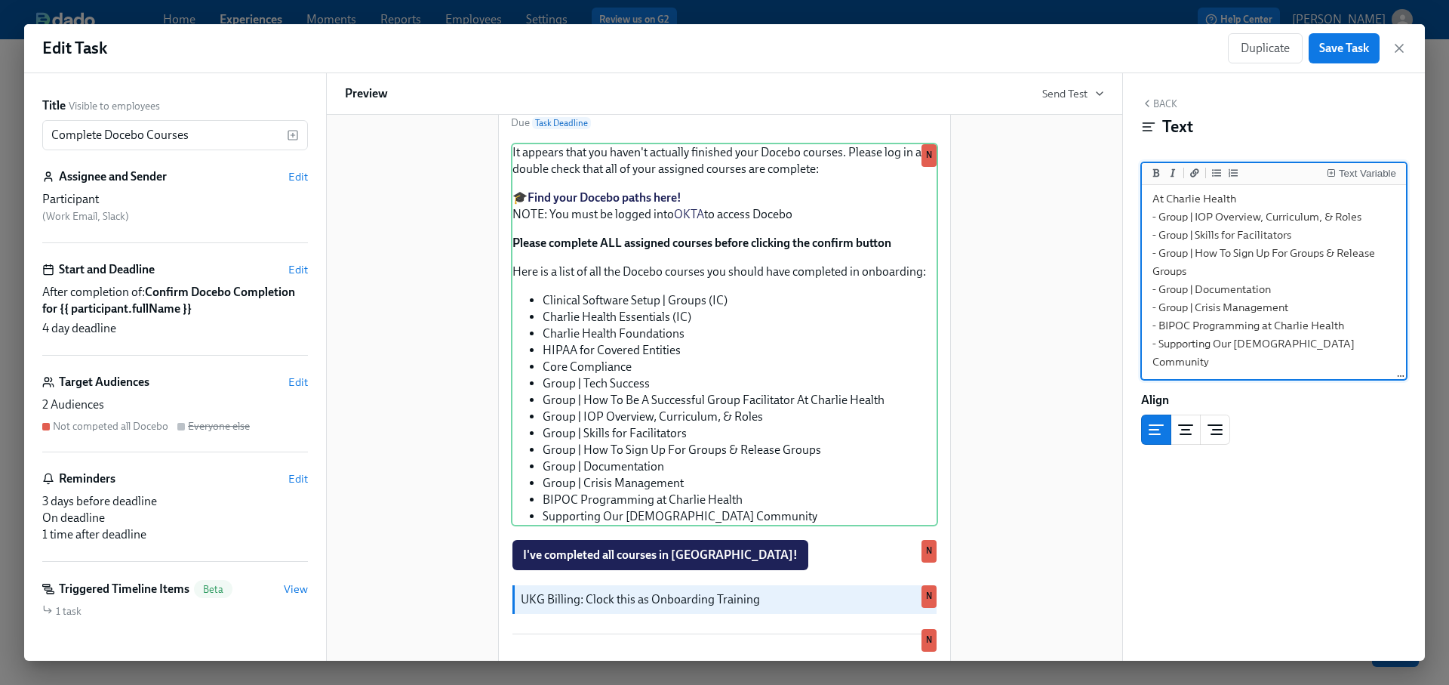
drag, startPoint x: 1152, startPoint y: 271, endPoint x: 1354, endPoint y: 540, distance: 336.9
click at [1354, 540] on div "Back Text Text Variable Align Block ID: C86Bjkj2eF7" at bounding box center [1274, 366] width 302 height 587
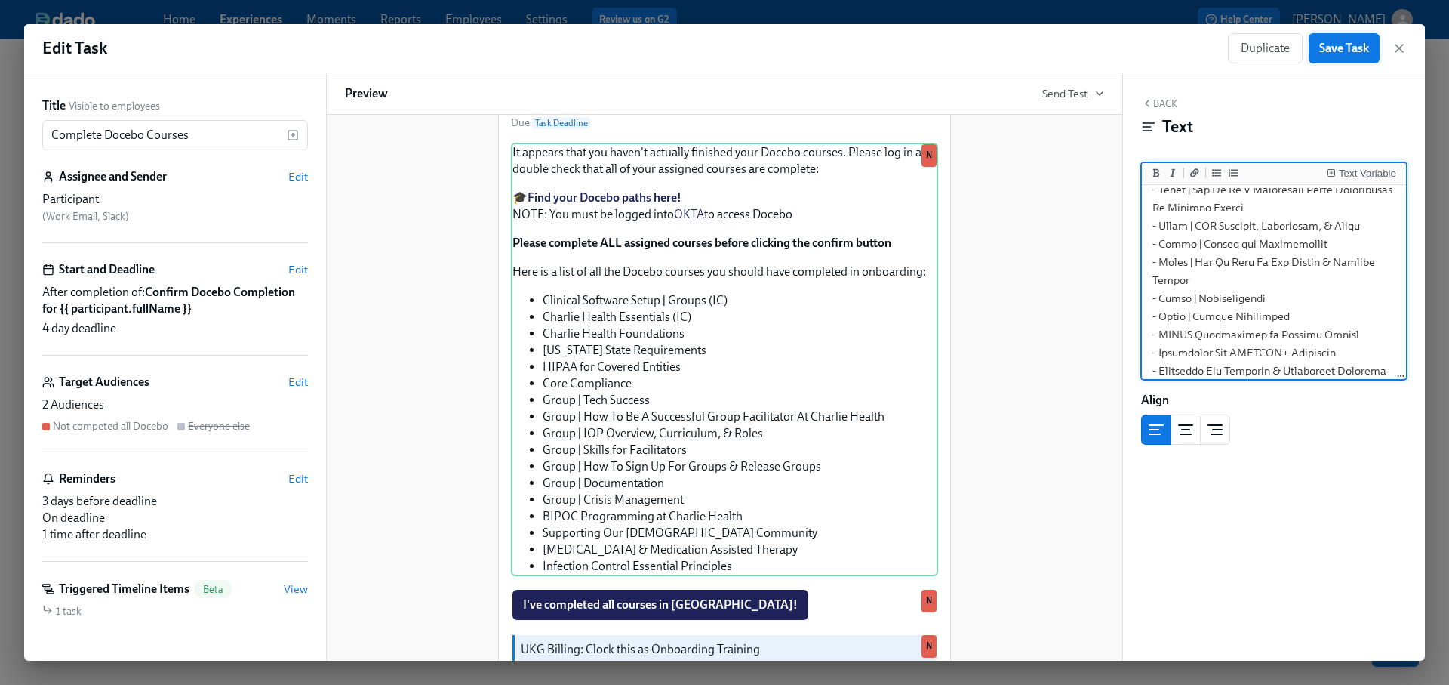
type textarea "It appears that you haven't actually finished your Docebo courses. Please log i…"
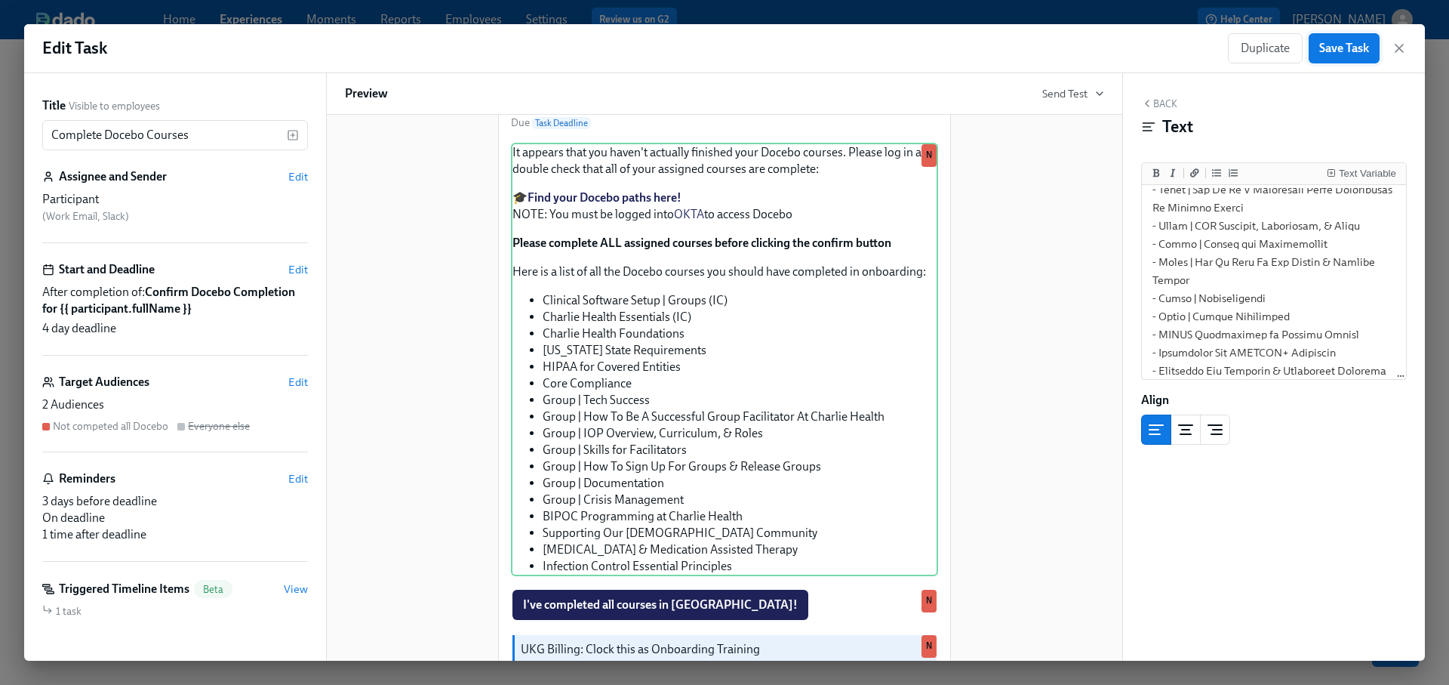
click at [1334, 50] on span "Save Task" at bounding box center [1344, 48] width 50 height 15
click at [1398, 52] on icon "button" at bounding box center [1399, 48] width 15 height 15
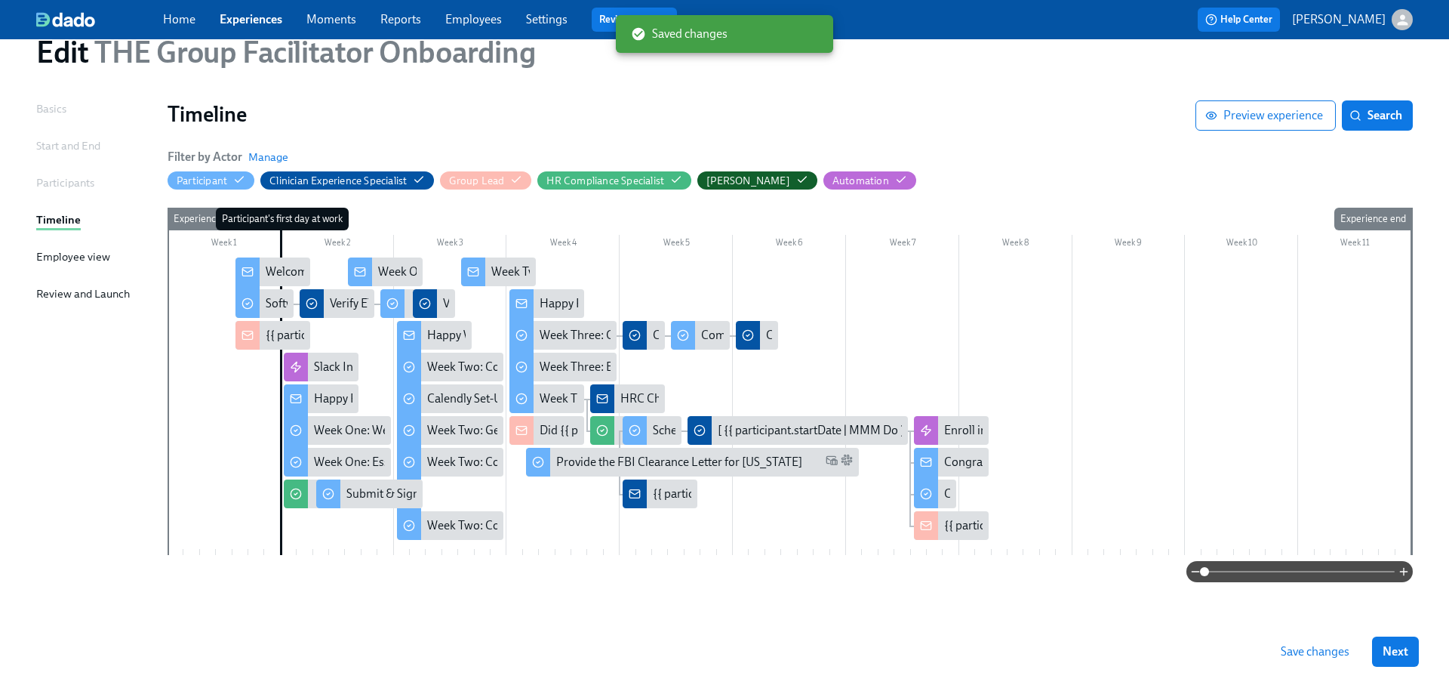
click at [1288, 646] on span "Save changes" at bounding box center [1315, 651] width 69 height 15
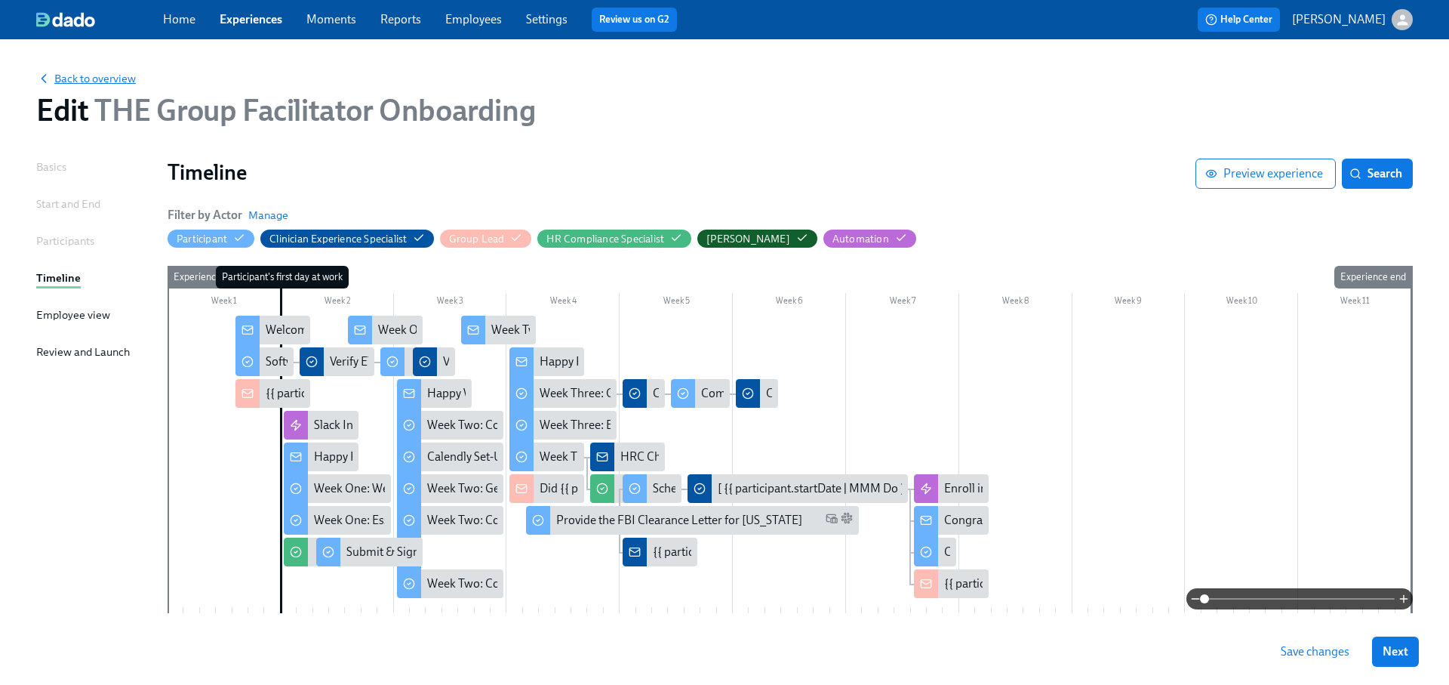
click at [106, 82] on span "Back to overview" at bounding box center [86, 78] width 100 height 15
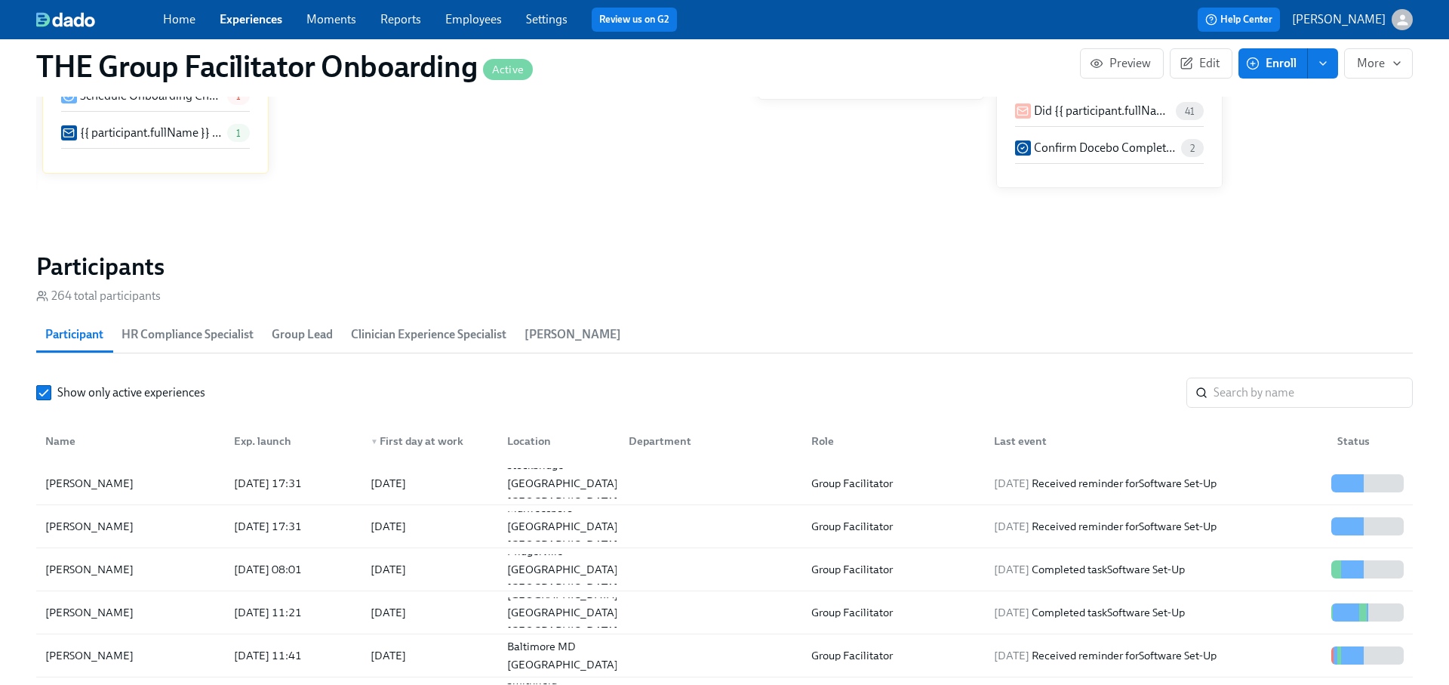
scroll to position [1126, 0]
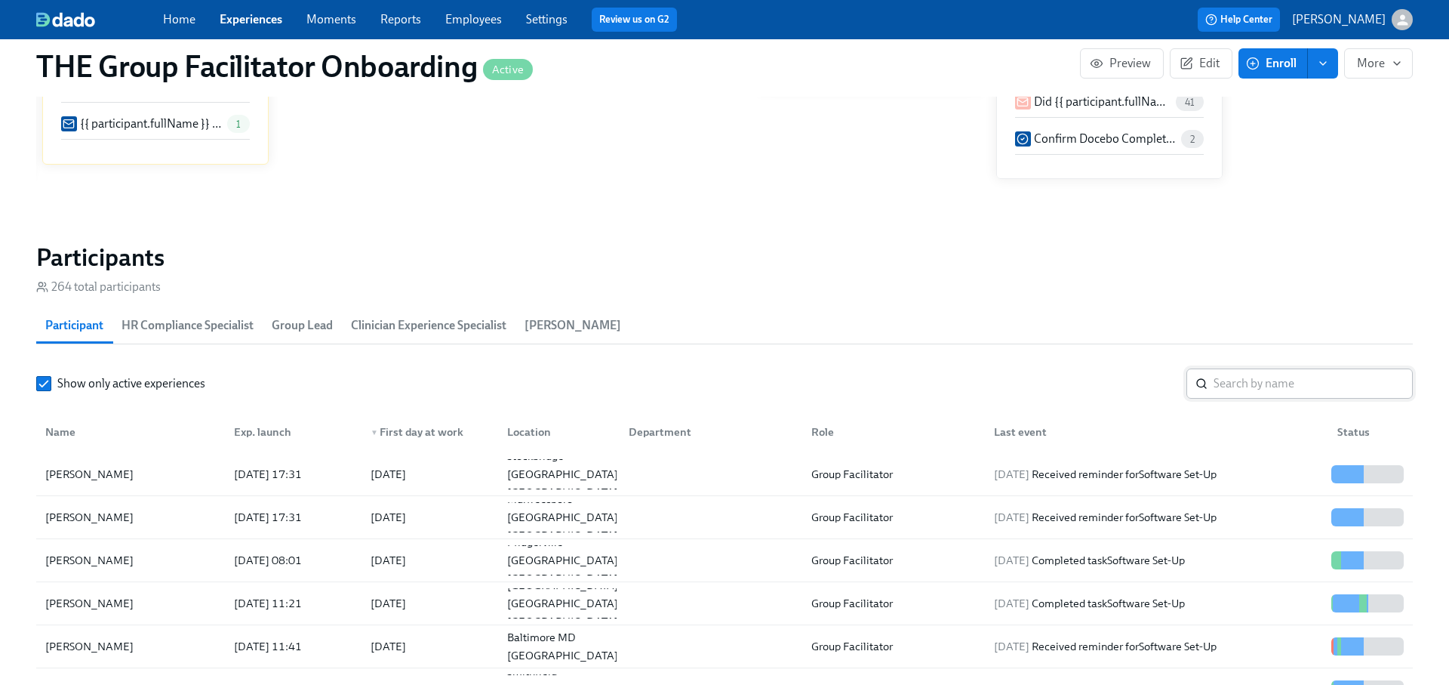
click at [1269, 389] on input "search" at bounding box center [1313, 383] width 199 height 30
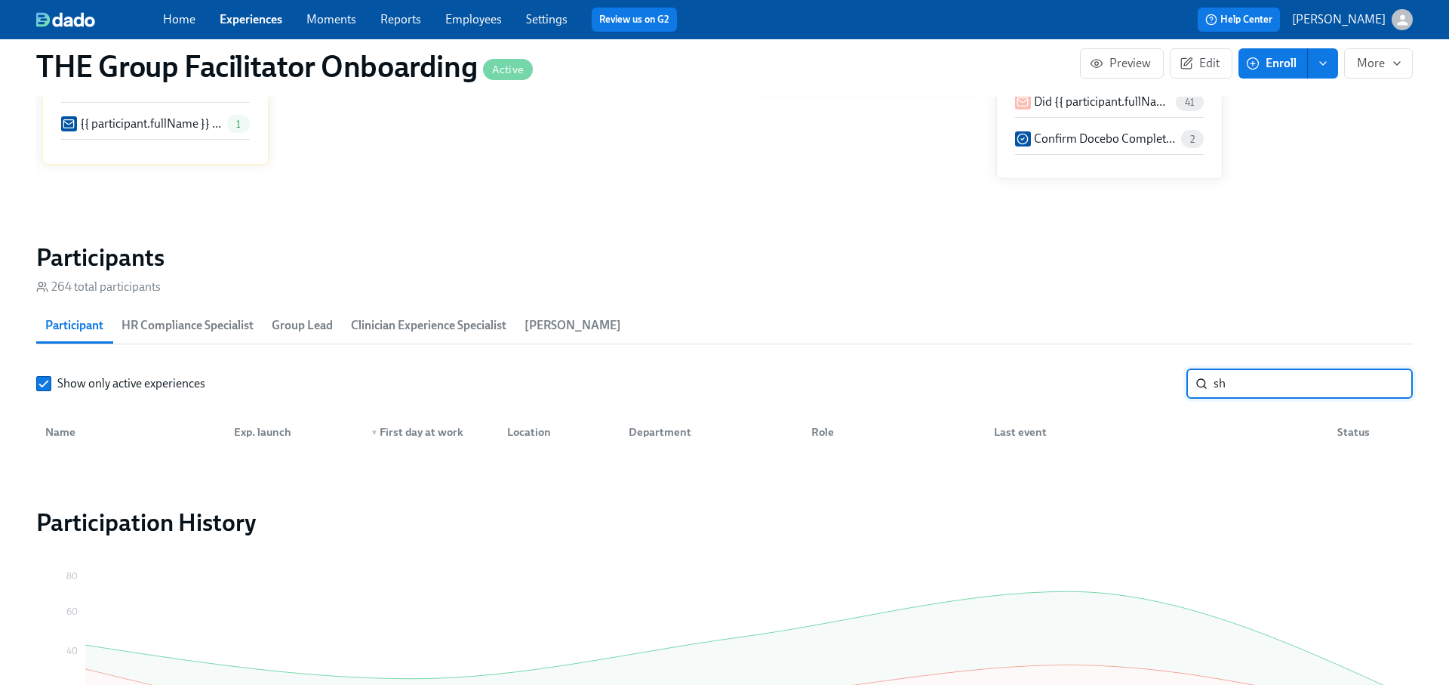
type input "s"
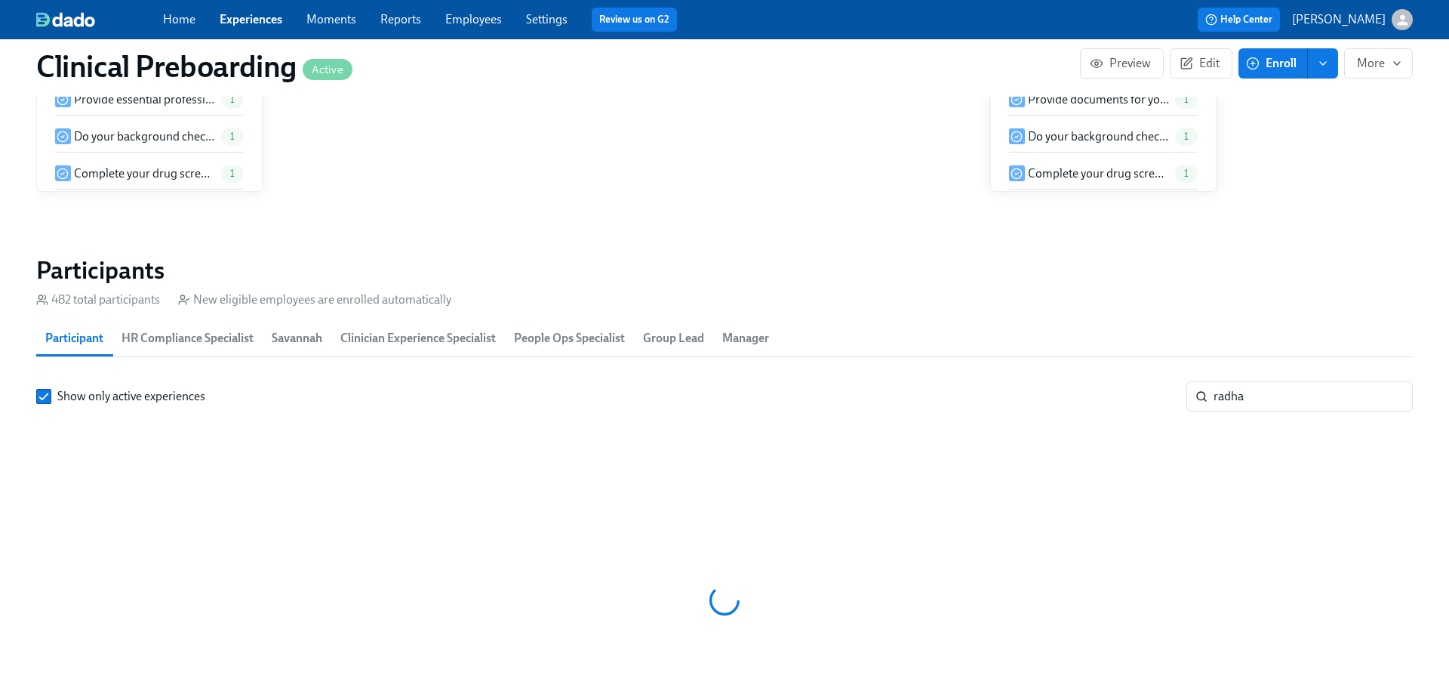
scroll to position [1522, 0]
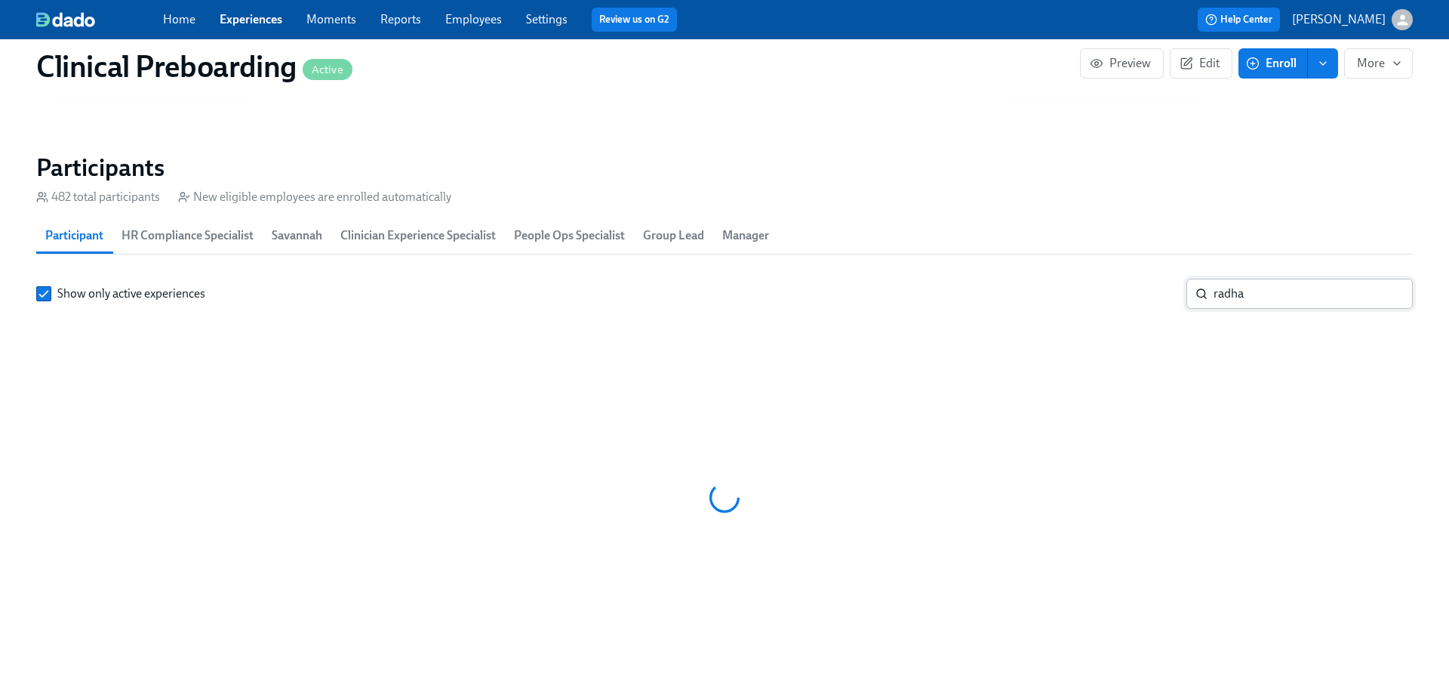
click at [1281, 293] on input "radha" at bounding box center [1313, 293] width 199 height 30
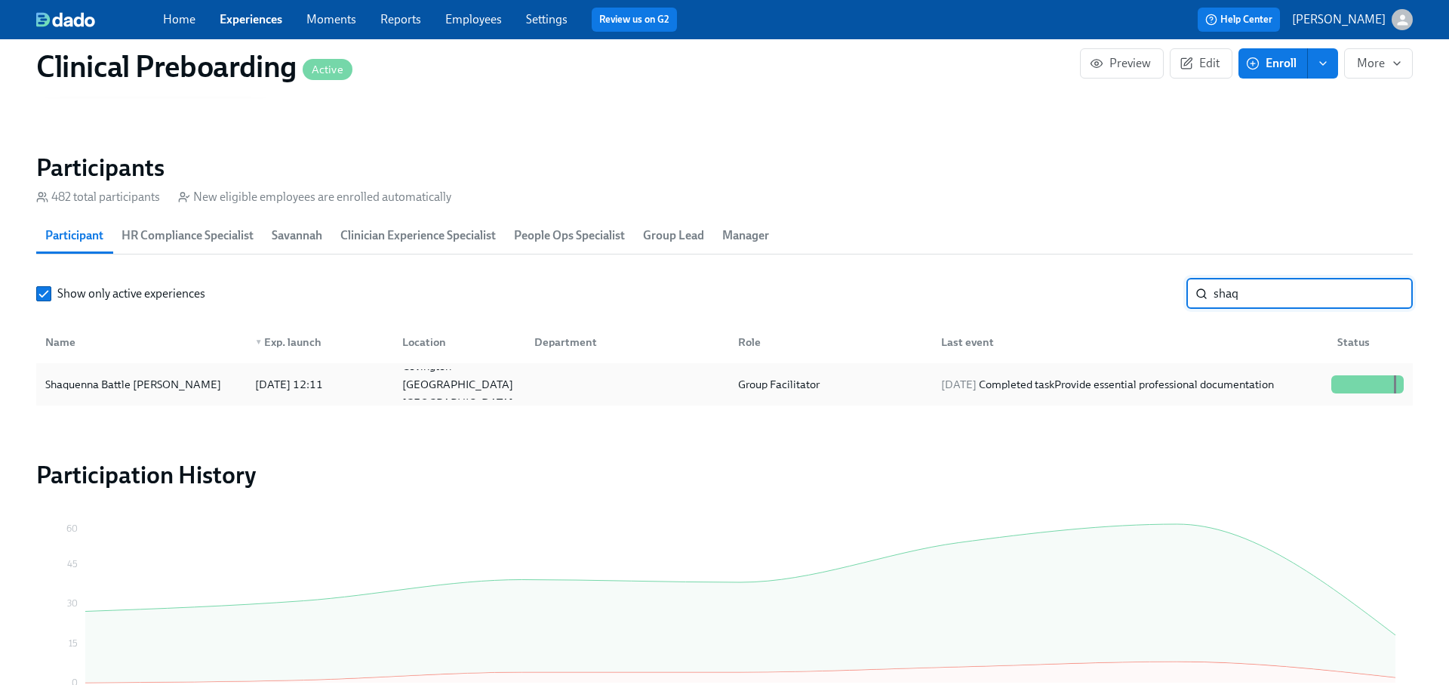
type input "shaq"
click at [1201, 386] on div "[DATE] Completed task Provide essential professional documentation" at bounding box center [1107, 384] width 345 height 18
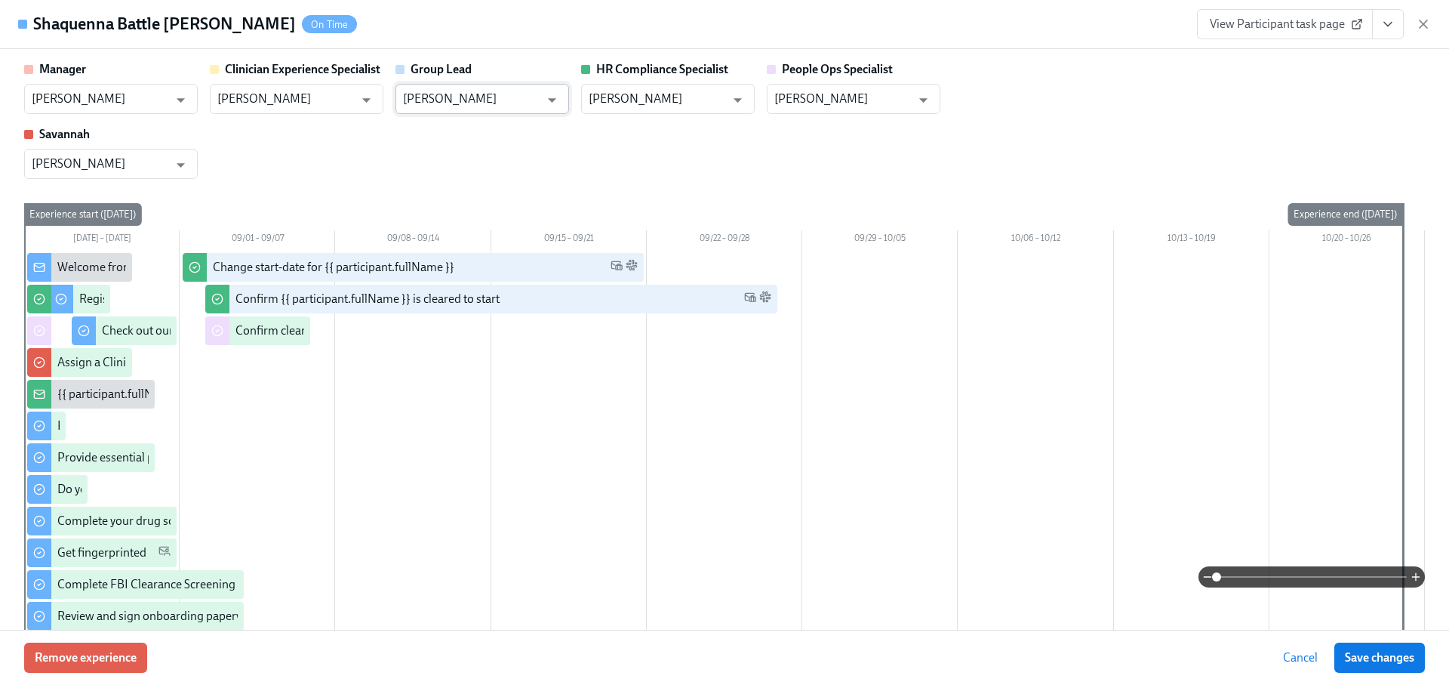
click at [469, 100] on input "[PERSON_NAME]" at bounding box center [471, 99] width 137 height 30
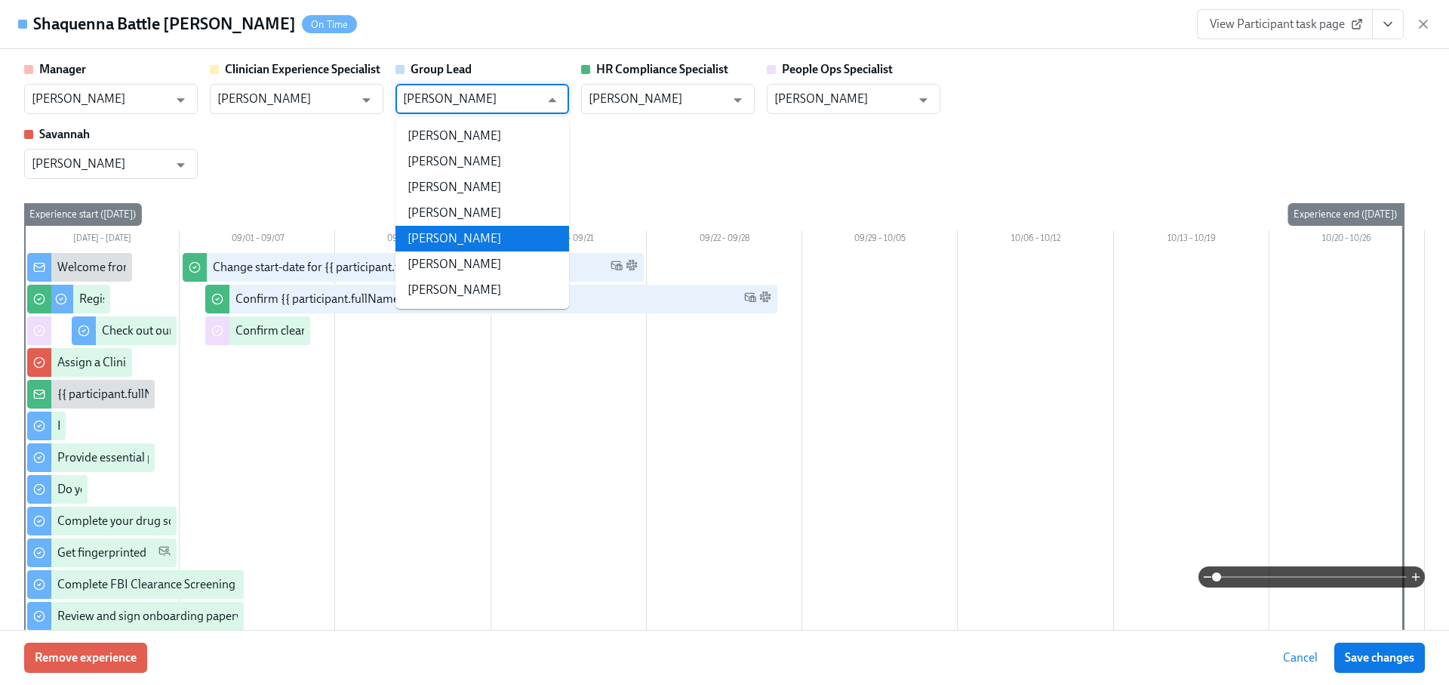
click at [472, 238] on li "[PERSON_NAME]" at bounding box center [482, 239] width 174 height 26
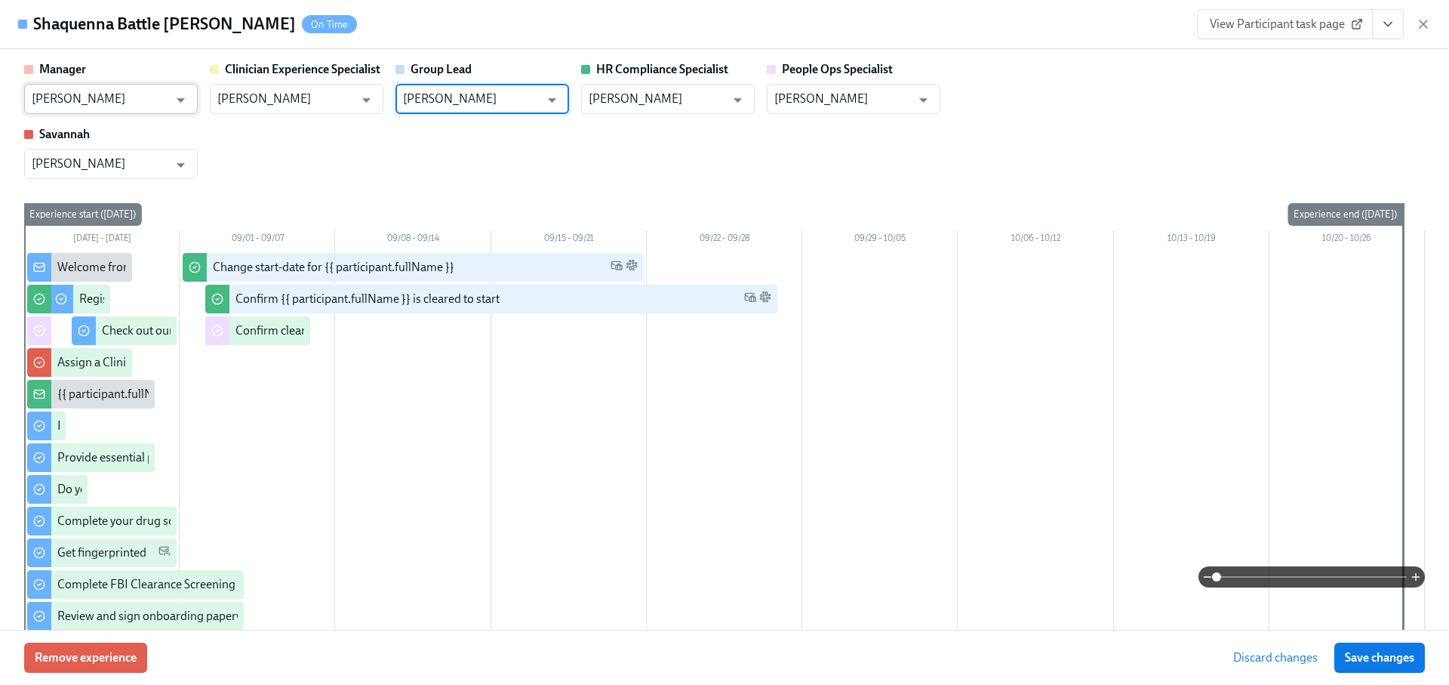
type input "[PERSON_NAME]"
click at [121, 95] on input "[PERSON_NAME]" at bounding box center [100, 99] width 137 height 30
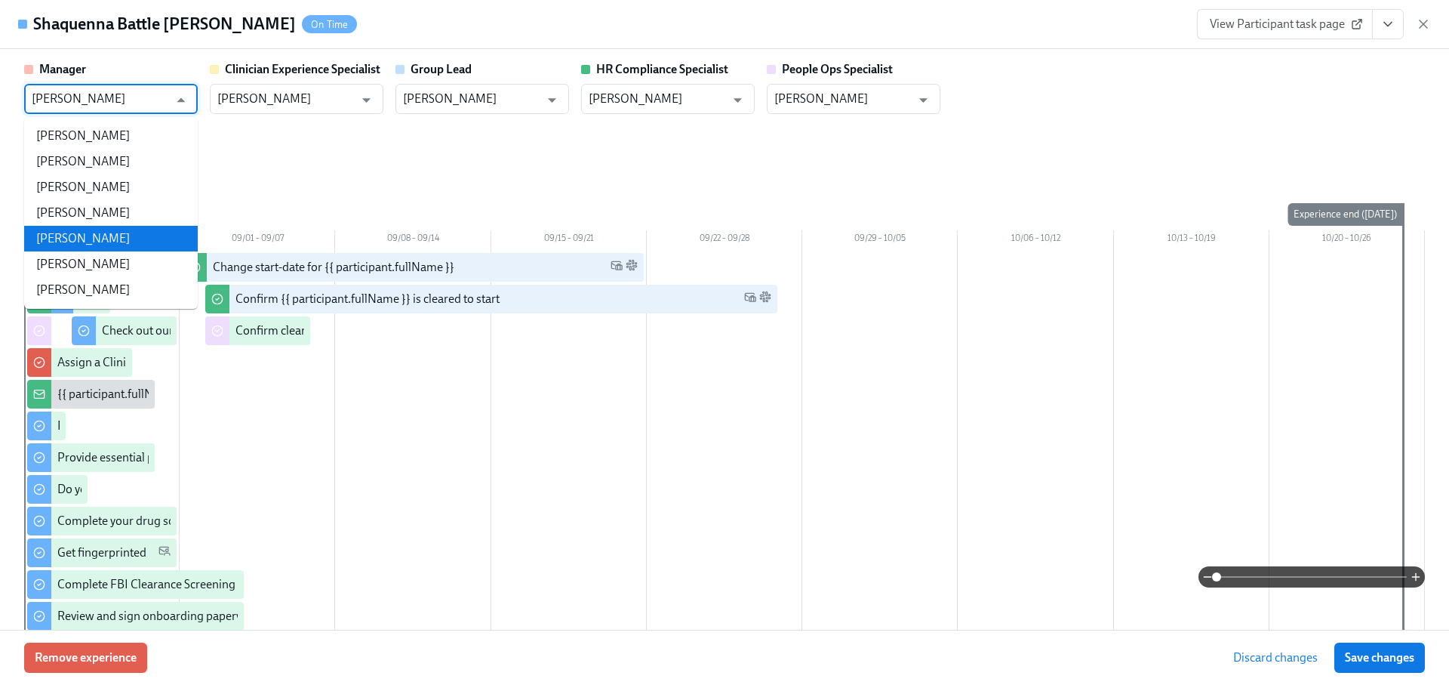
click at [104, 237] on li "[PERSON_NAME]" at bounding box center [111, 239] width 174 height 26
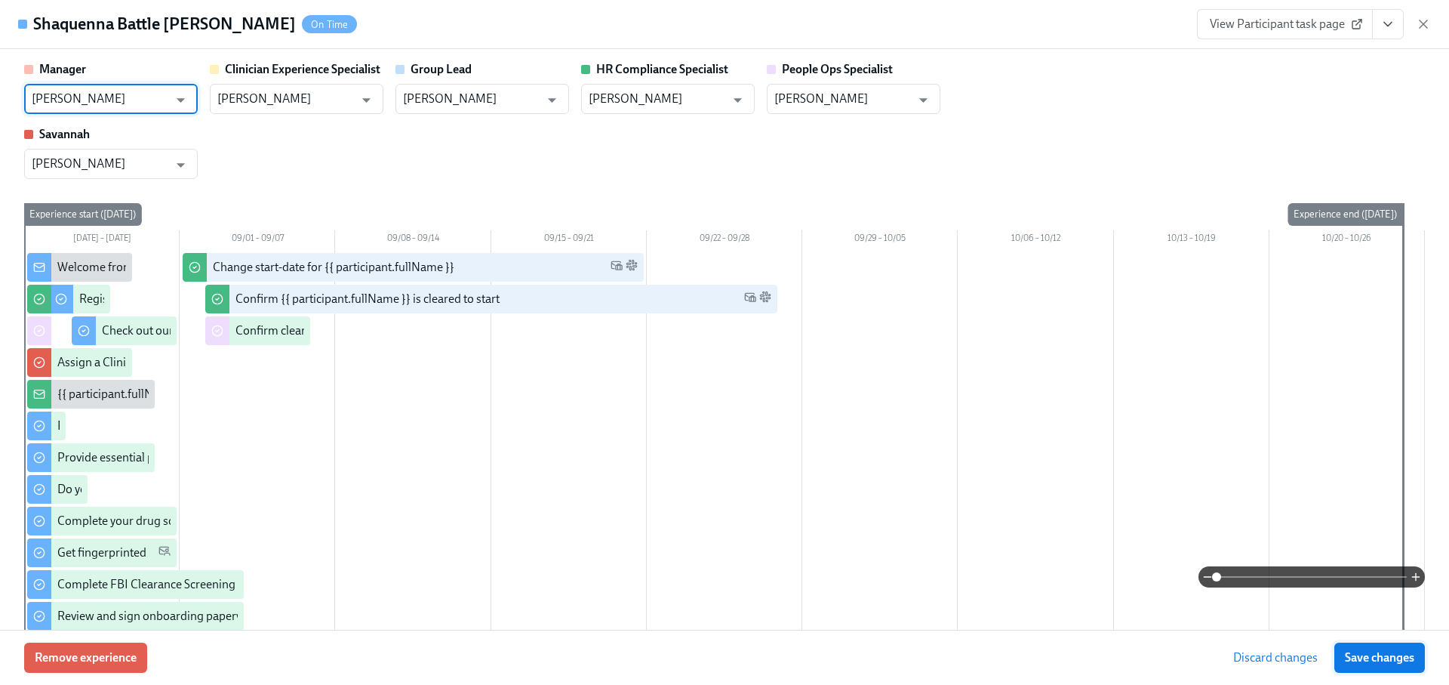
type input "[PERSON_NAME]"
click at [1355, 657] on span "Save changes" at bounding box center [1379, 657] width 69 height 15
type input "[PERSON_NAME]"
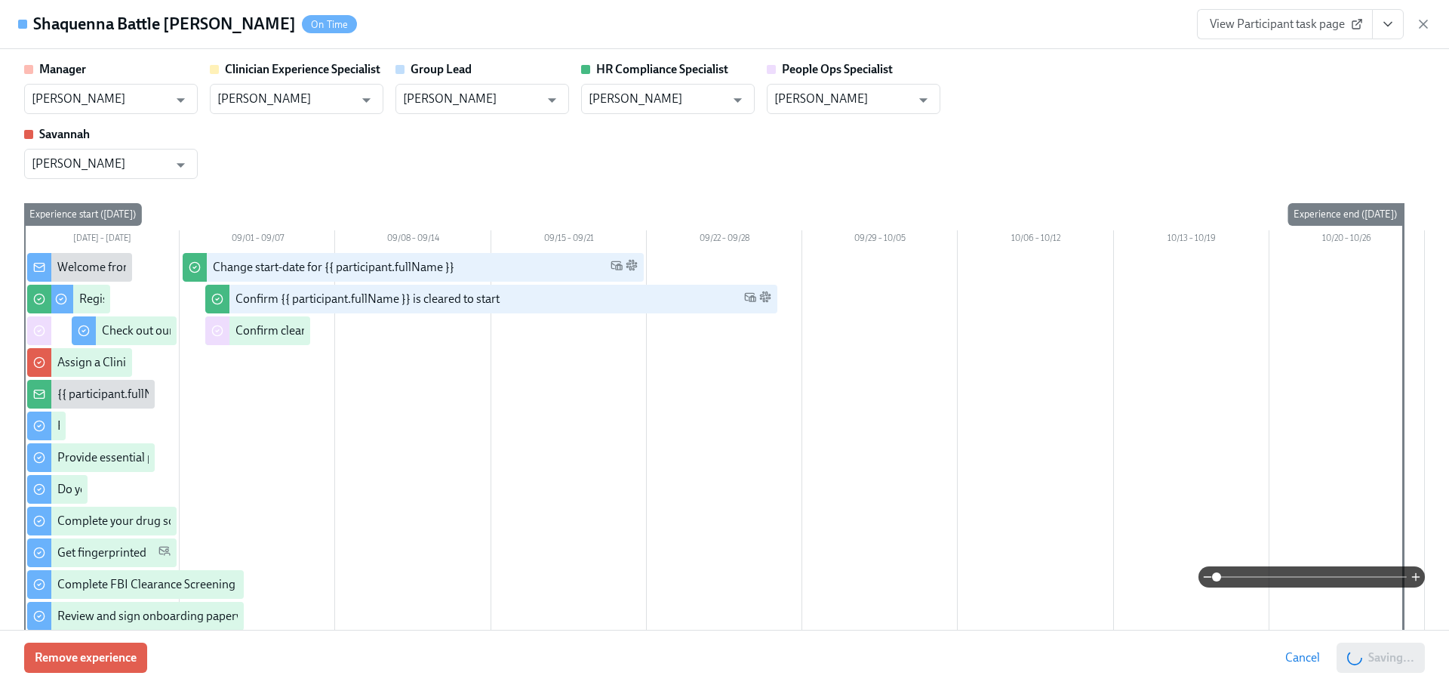
scroll to position [0, 19599]
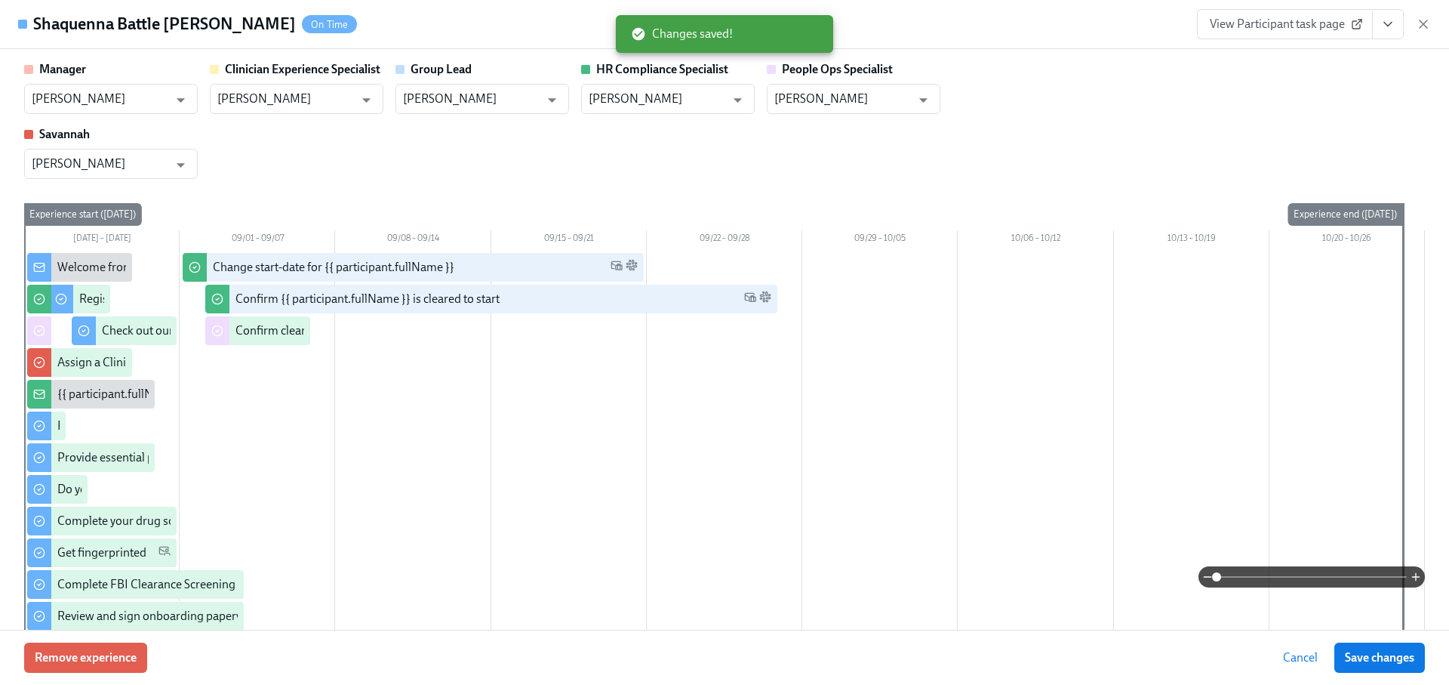
click at [1422, 26] on icon "button" at bounding box center [1423, 24] width 15 height 15
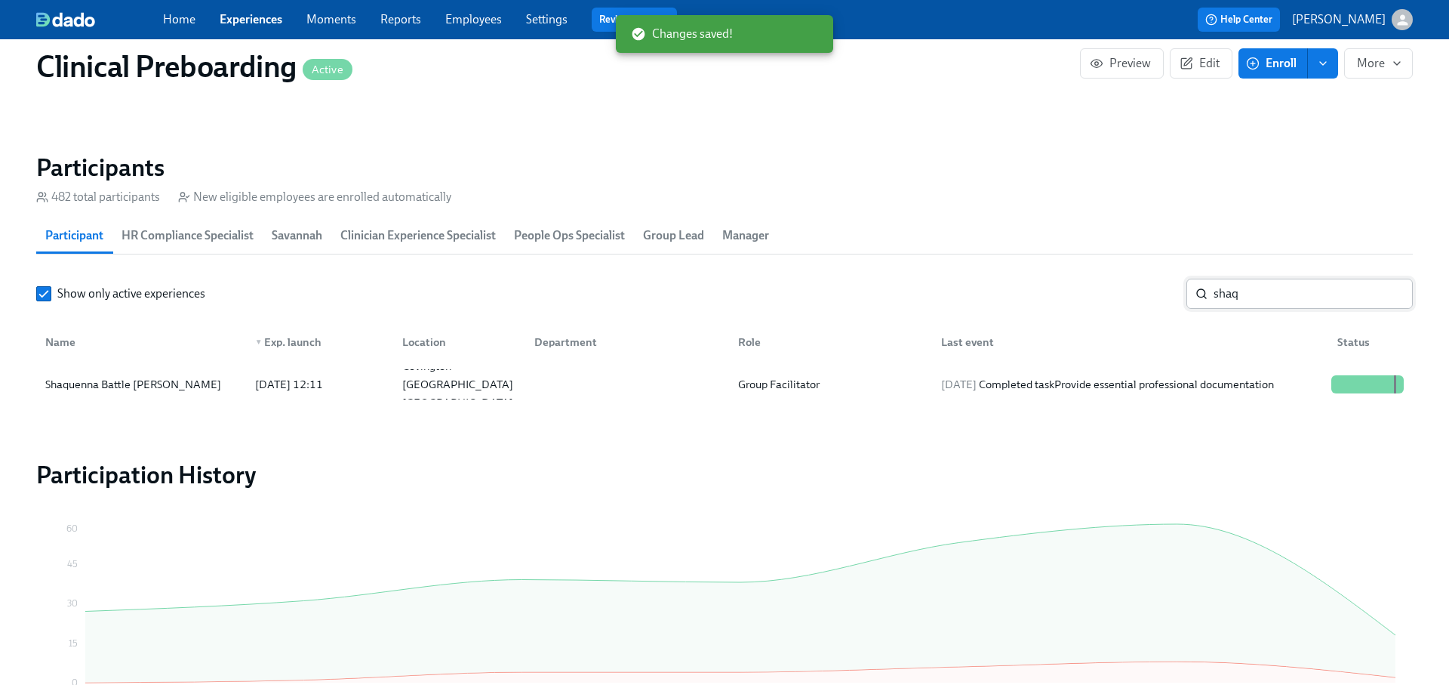
click at [1235, 291] on input "shaq" at bounding box center [1313, 293] width 199 height 30
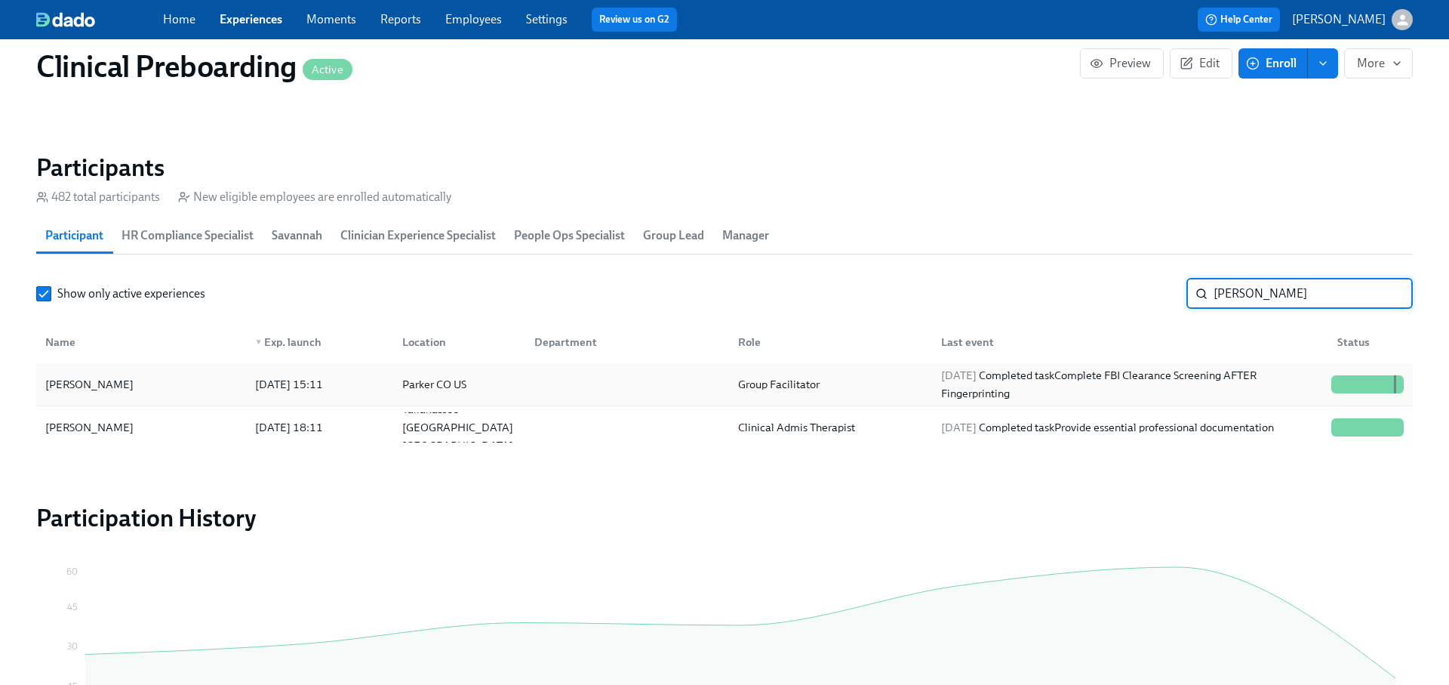
type input "[PERSON_NAME]"
click at [1203, 371] on div "[DATE] Completed task Complete FBI Clearance Screening AFTER Fingerprinting" at bounding box center [1130, 384] width 390 height 36
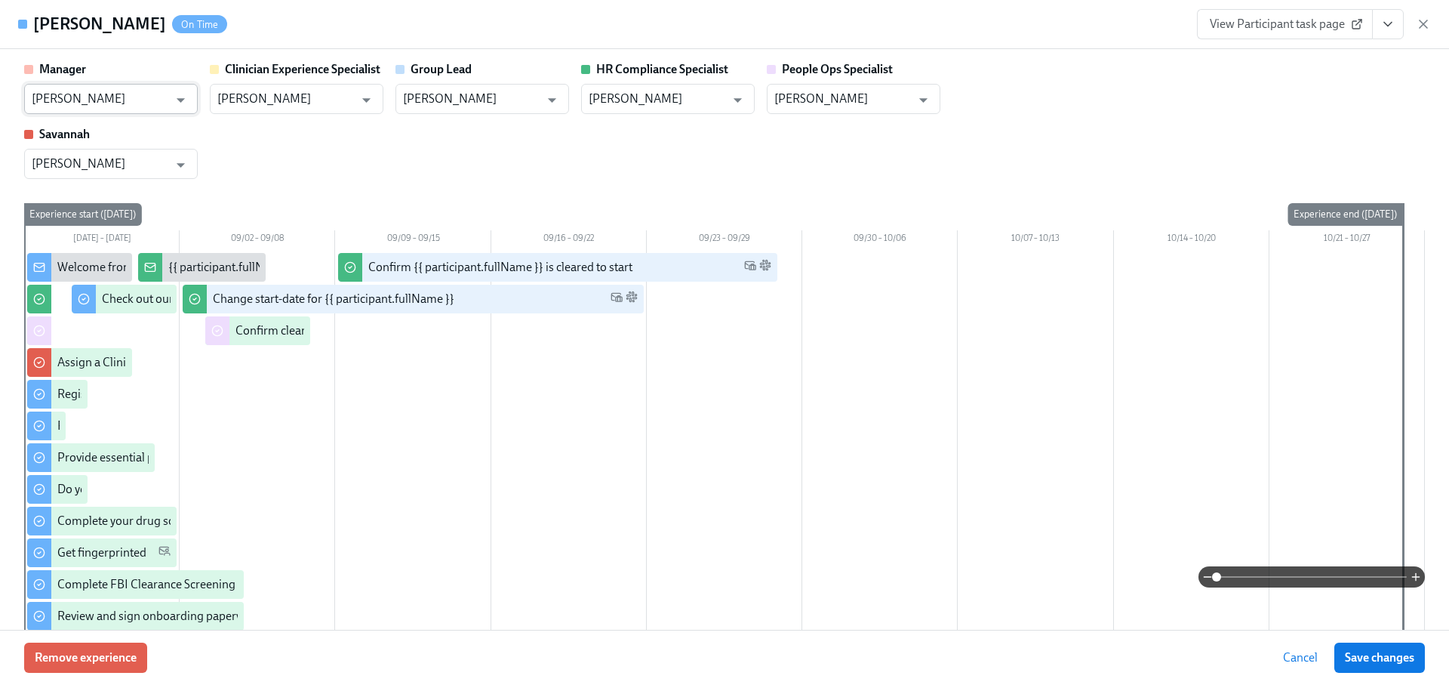
click at [156, 93] on input "[PERSON_NAME]" at bounding box center [100, 99] width 137 height 30
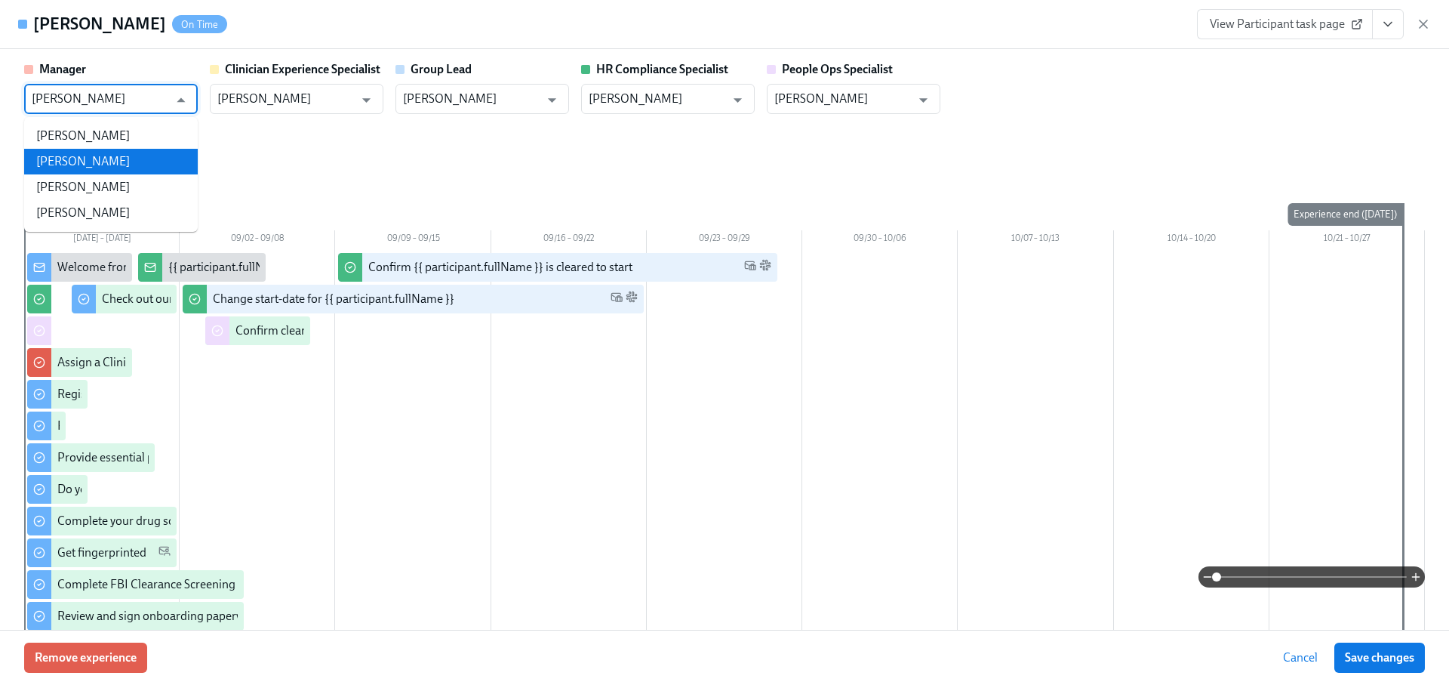
click at [123, 154] on li "[PERSON_NAME]" at bounding box center [111, 162] width 174 height 26
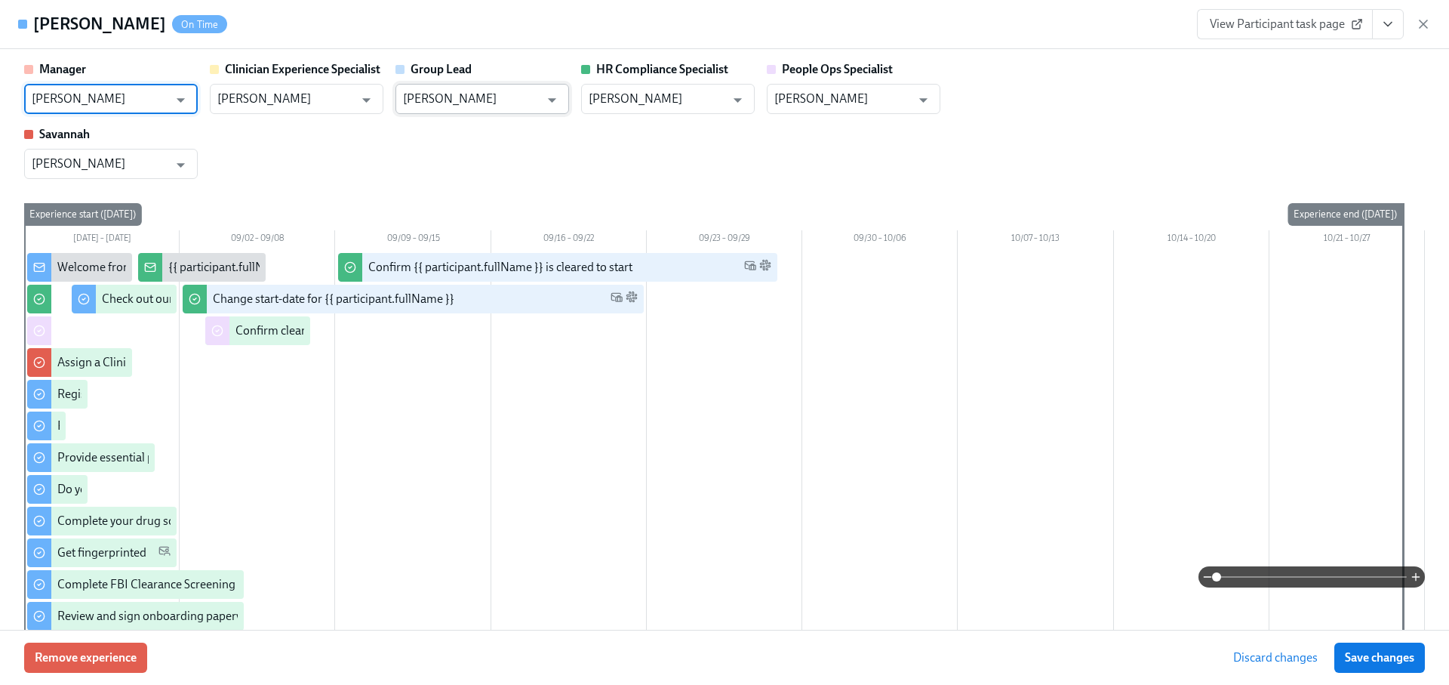
type input "[PERSON_NAME]"
click at [466, 96] on input "[PERSON_NAME]" at bounding box center [471, 99] width 137 height 30
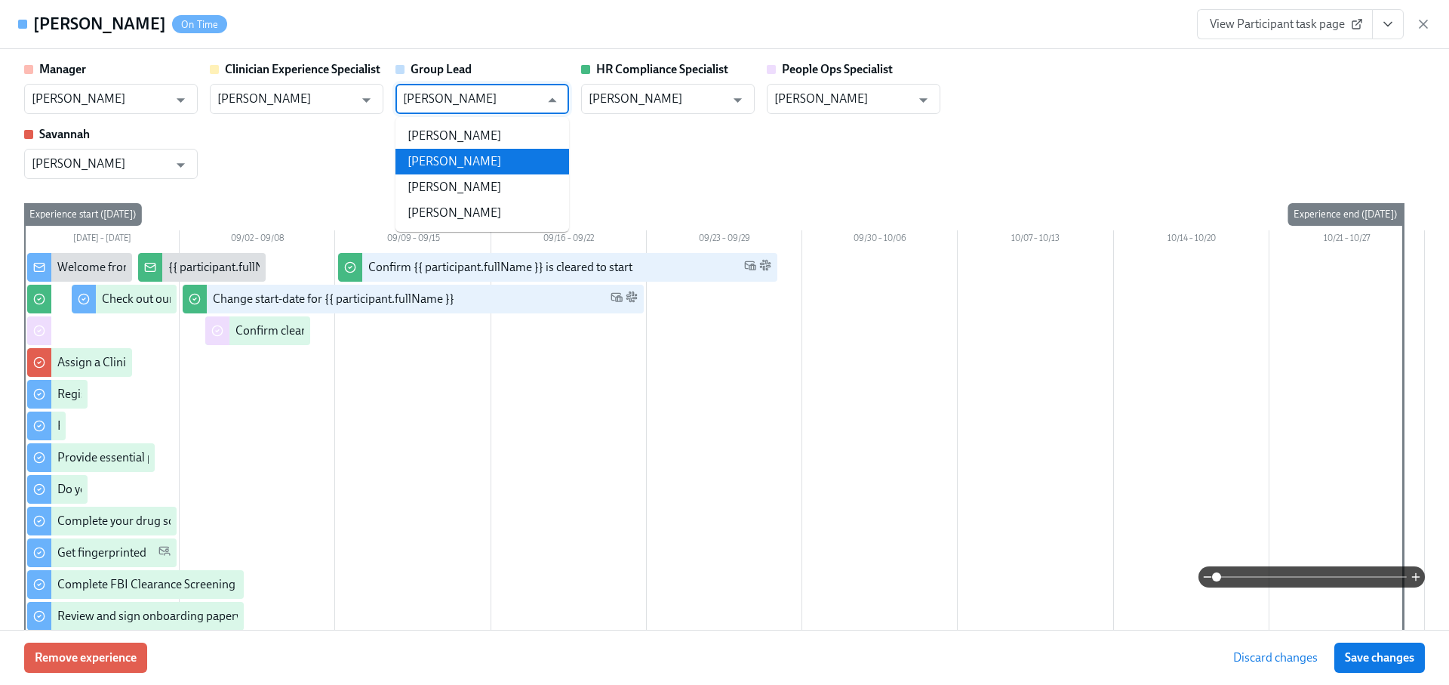
click at [471, 151] on li "[PERSON_NAME]" at bounding box center [482, 162] width 174 height 26
type input "[PERSON_NAME]"
click at [1360, 661] on span "Save changes" at bounding box center [1379, 657] width 69 height 15
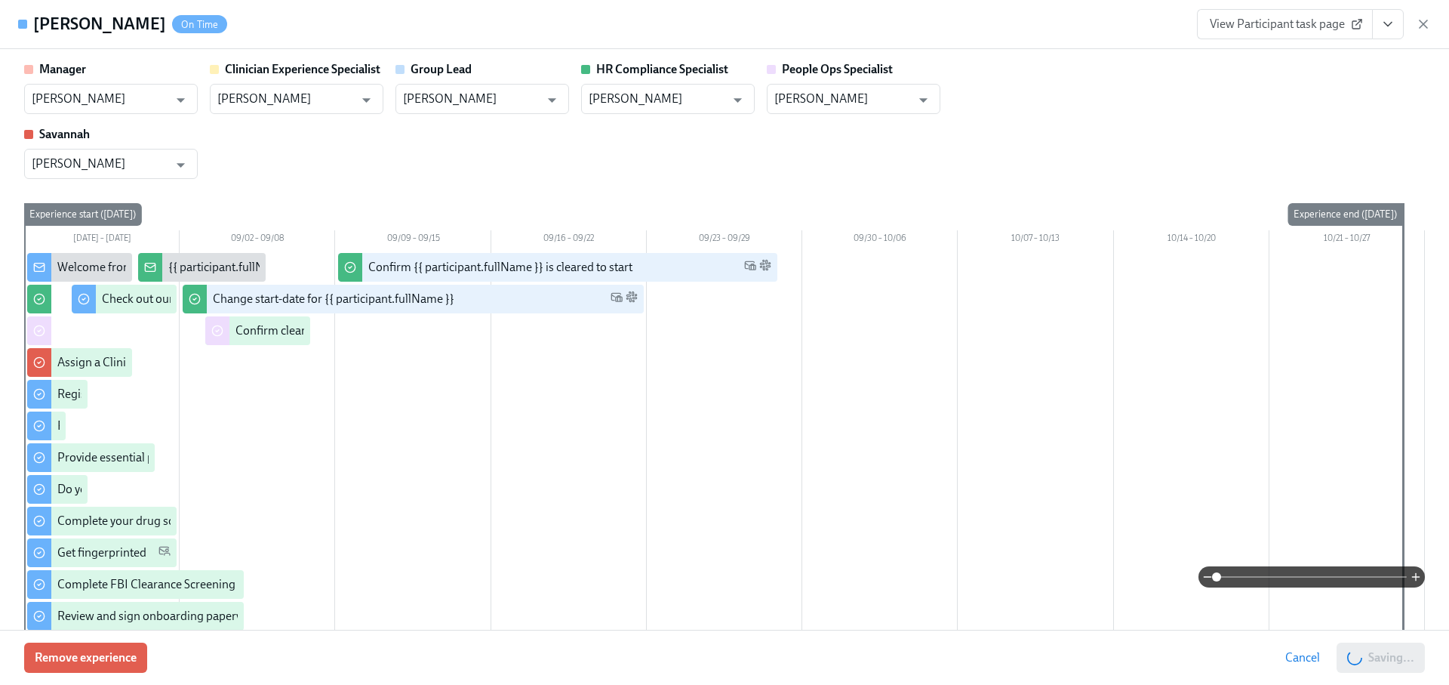
type input "[PERSON_NAME]"
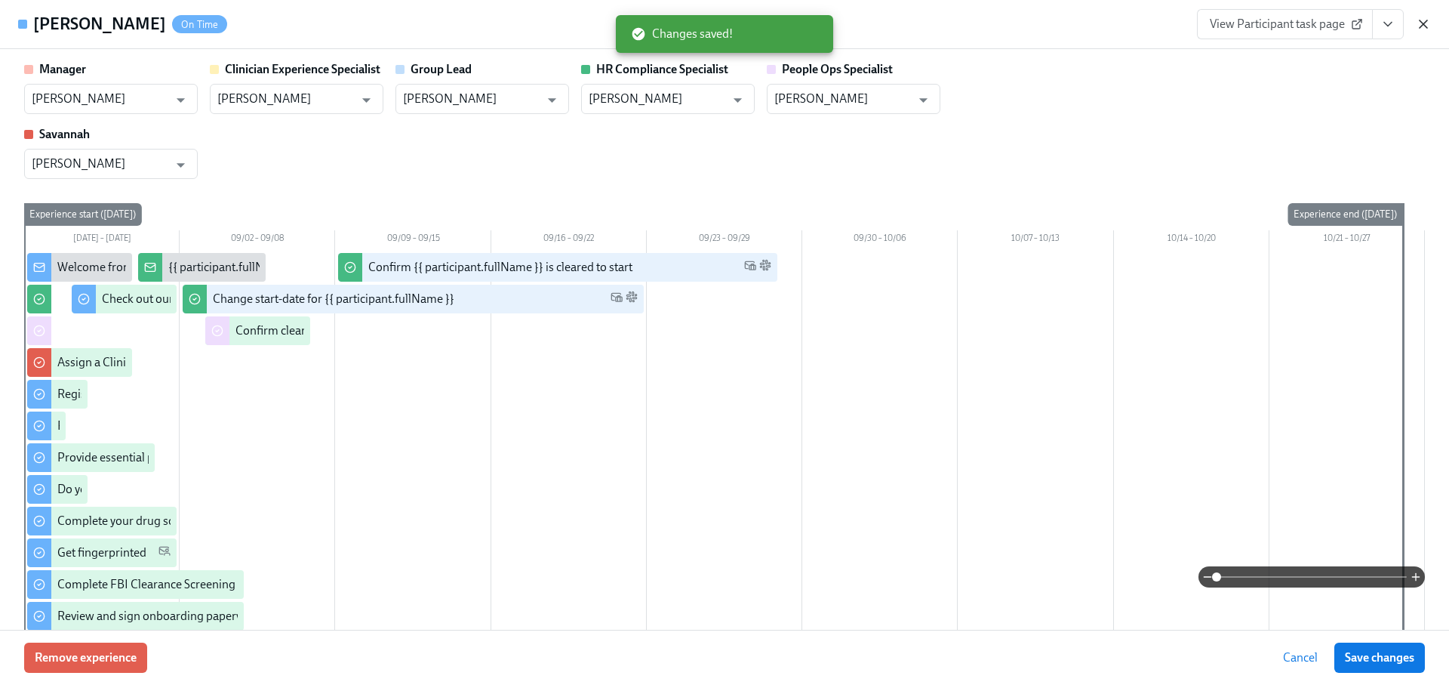
click at [1427, 23] on icon "button" at bounding box center [1423, 24] width 15 height 15
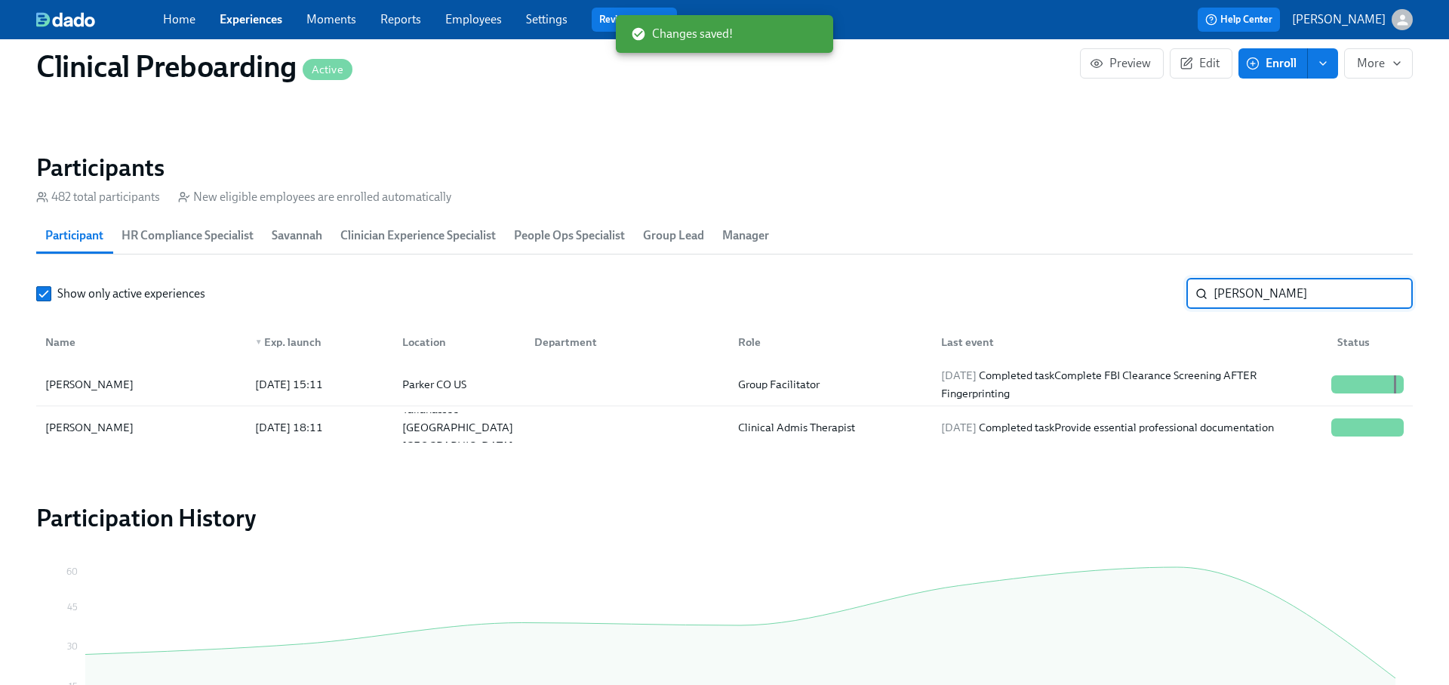
click at [1226, 294] on input "[PERSON_NAME]" at bounding box center [1313, 293] width 199 height 30
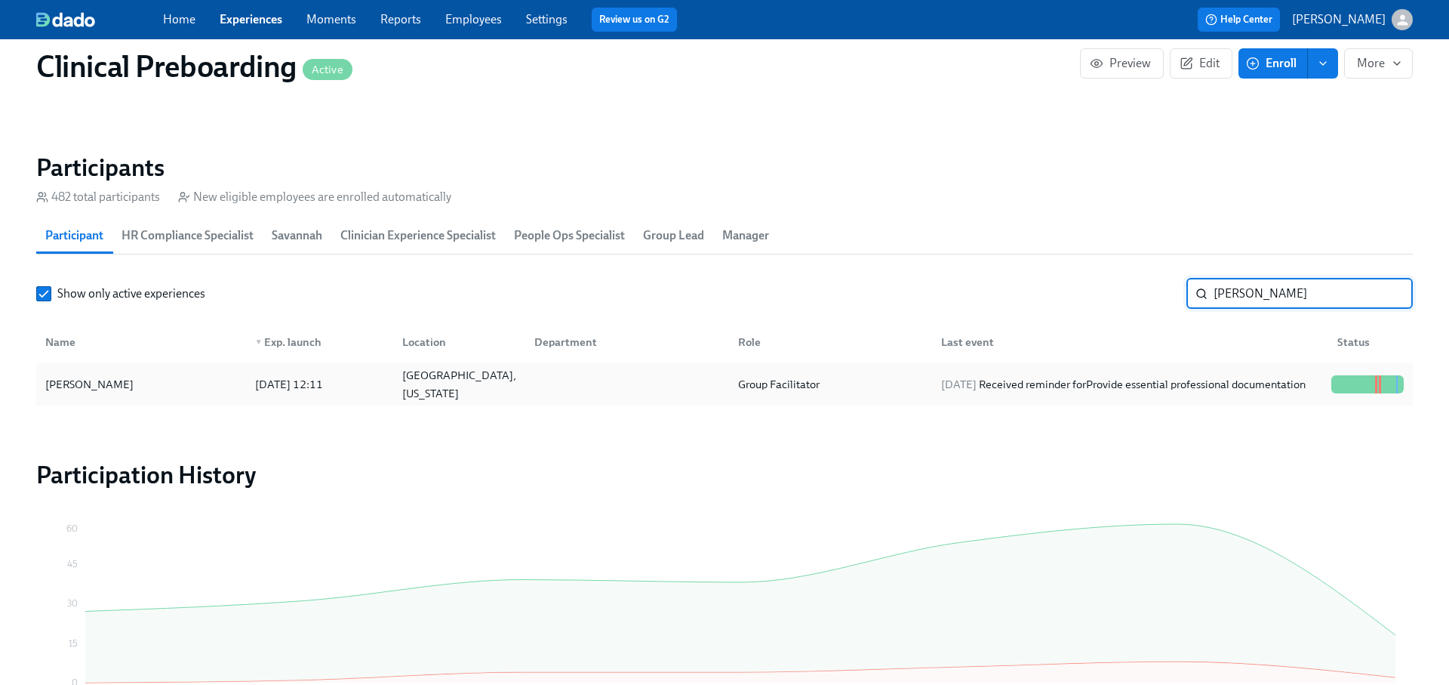
type input "[PERSON_NAME]"
click at [1228, 375] on div "[DATE] Received reminder for Provide essential professional documentation" at bounding box center [1123, 384] width 377 height 18
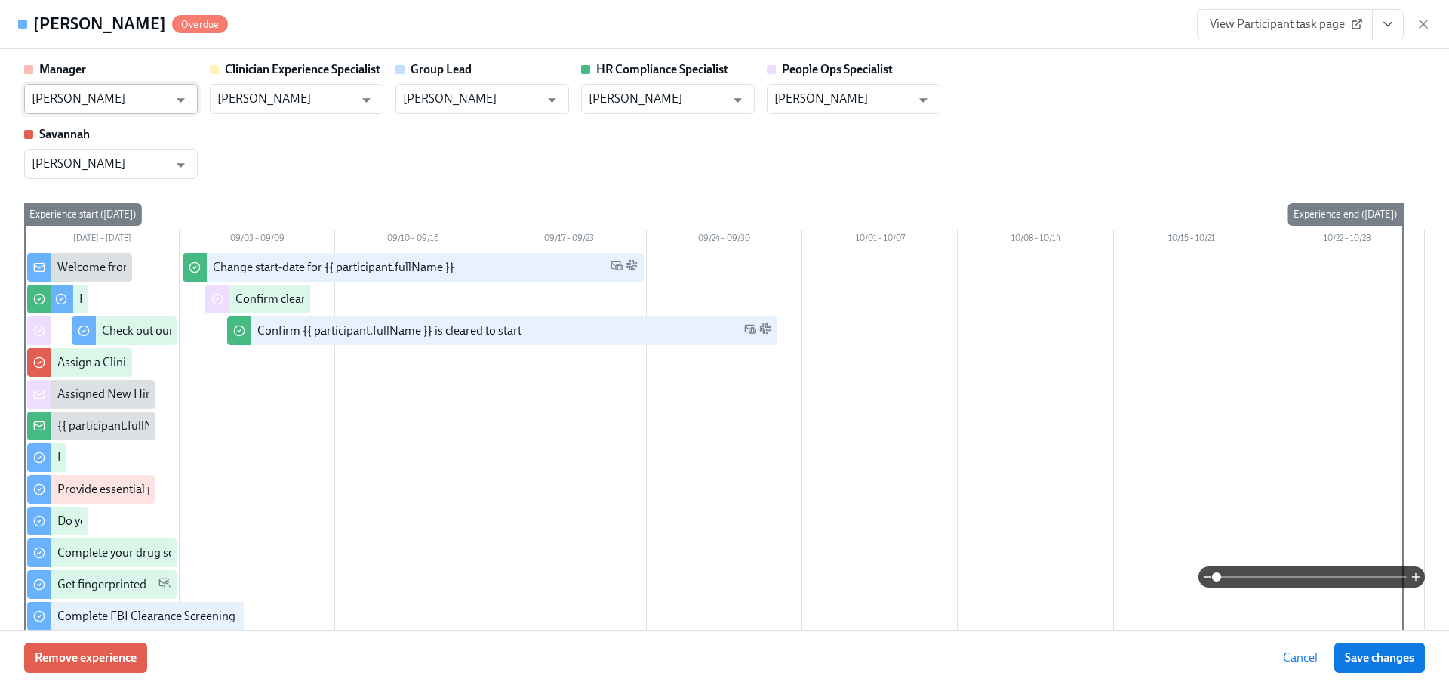
click at [106, 102] on input "[PERSON_NAME]" at bounding box center [100, 99] width 137 height 30
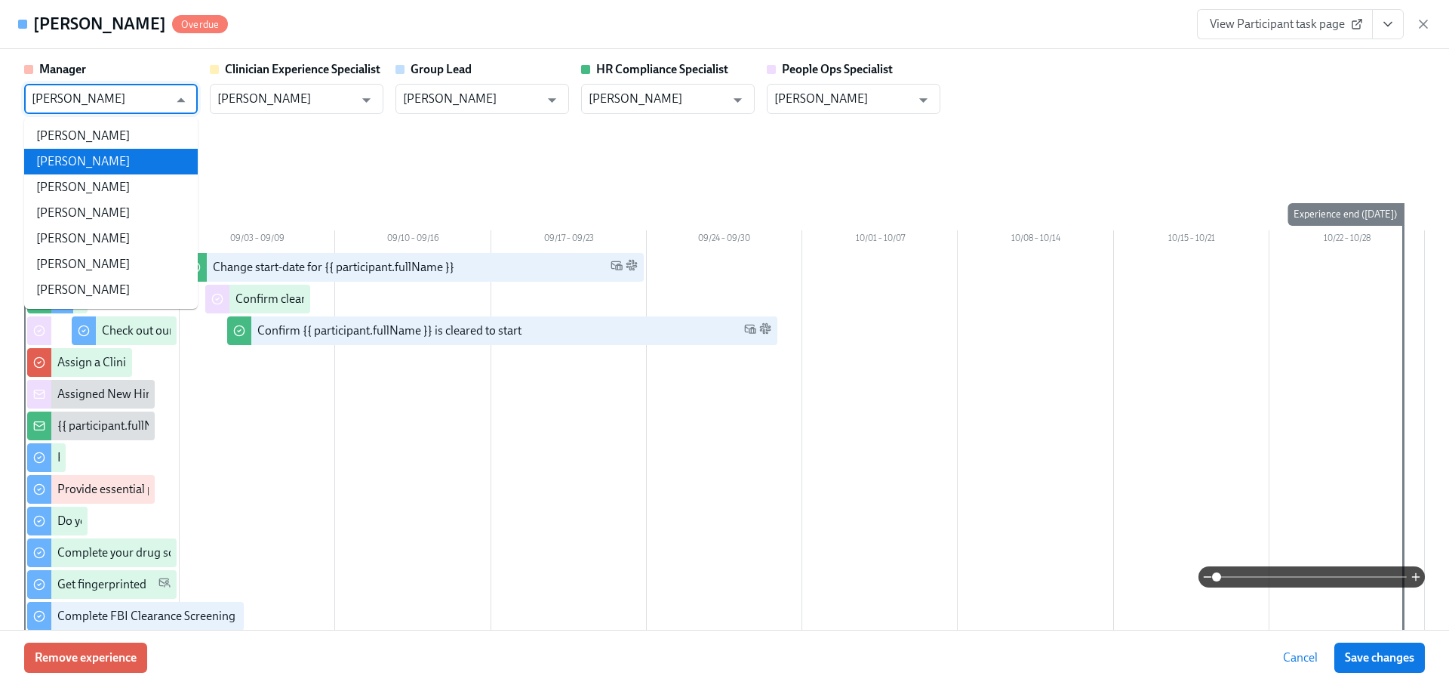
click at [122, 168] on li "[PERSON_NAME]" at bounding box center [111, 162] width 174 height 26
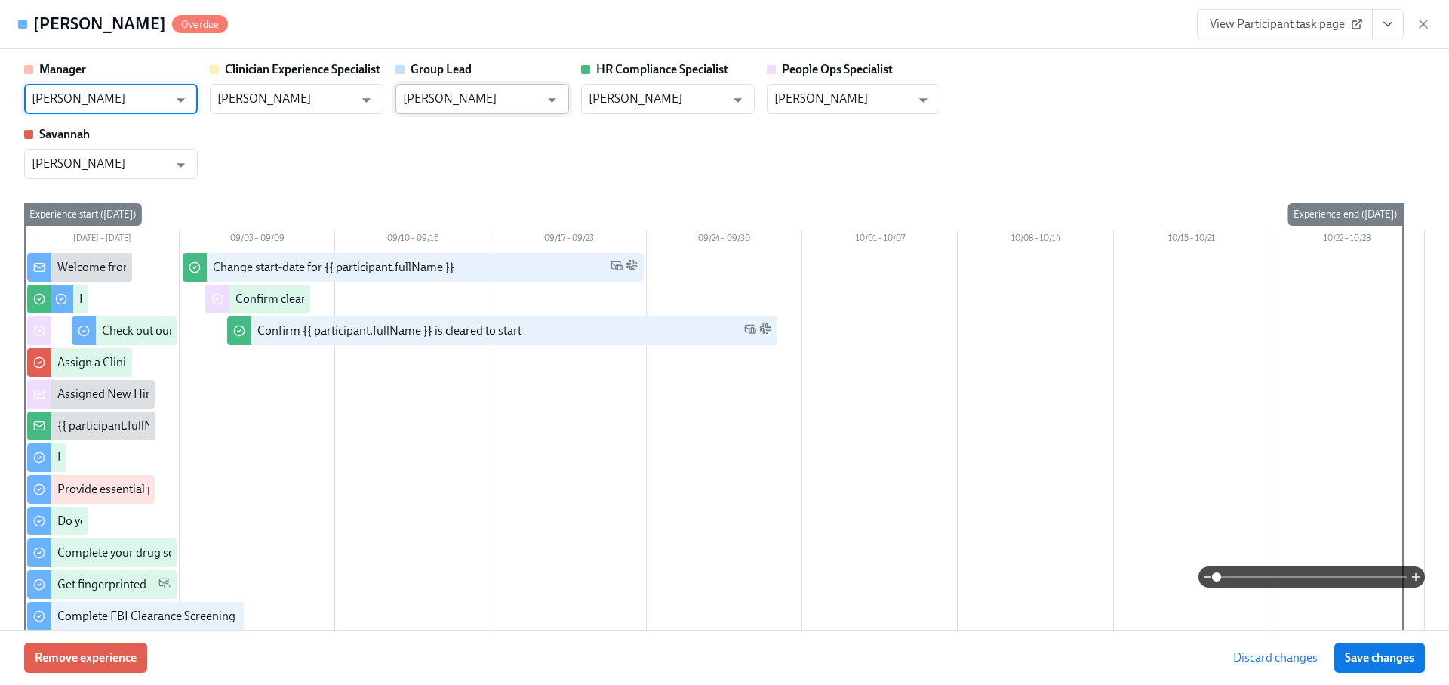
type input "[PERSON_NAME]"
click at [484, 97] on input "[PERSON_NAME]" at bounding box center [471, 99] width 137 height 30
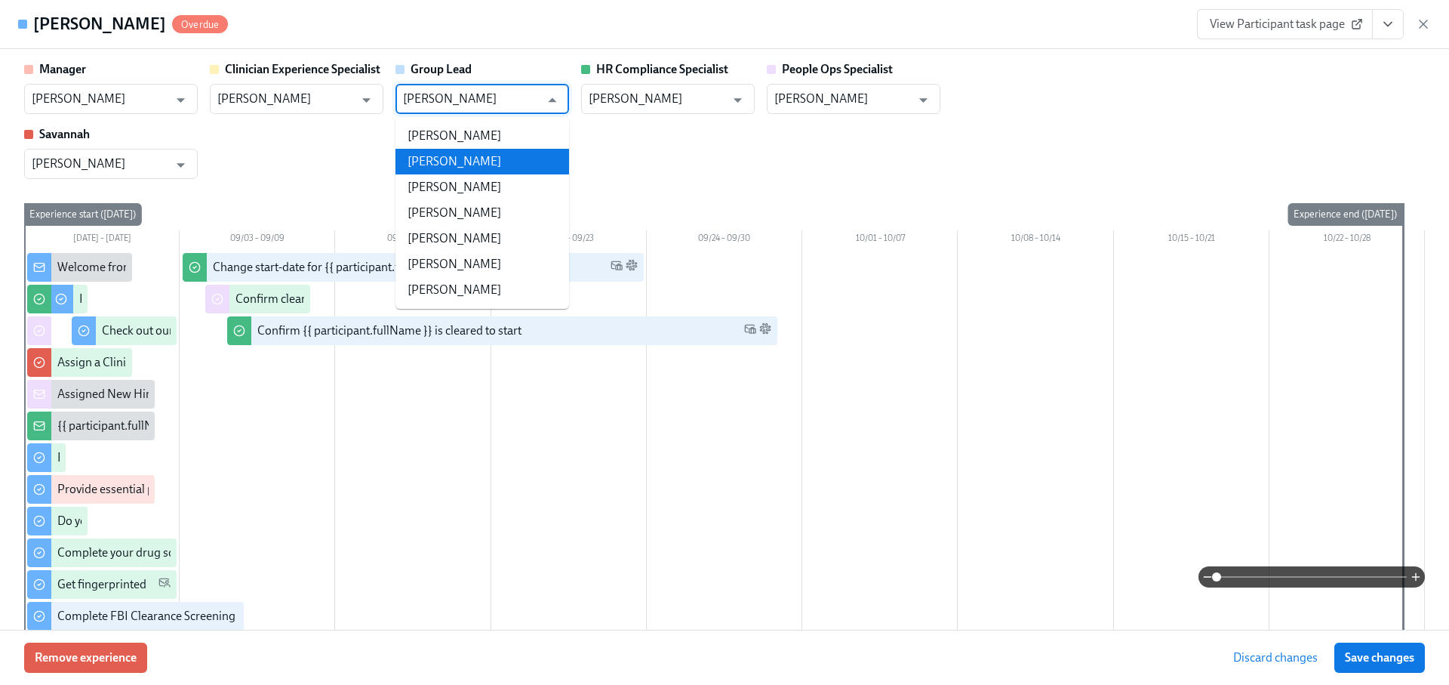
click at [497, 168] on li "[PERSON_NAME]" at bounding box center [482, 162] width 174 height 26
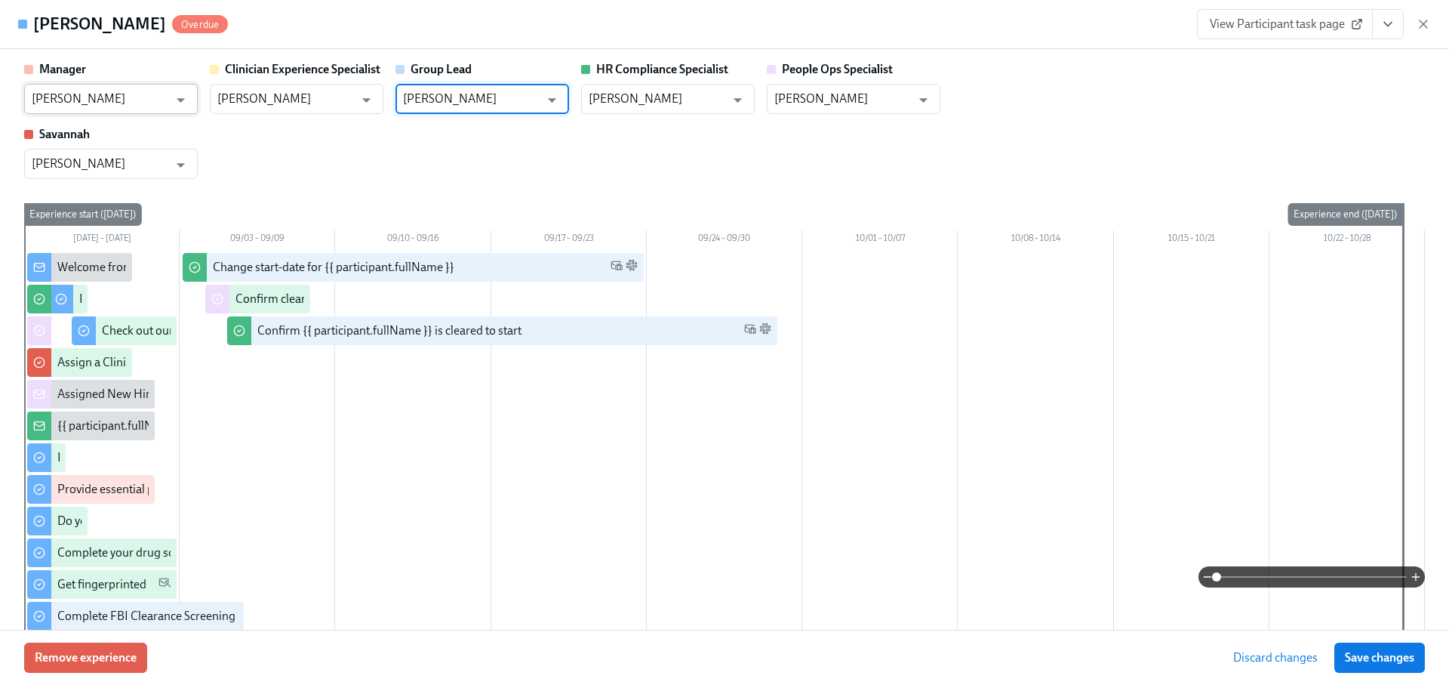
type input "[PERSON_NAME]"
click at [88, 99] on input "[PERSON_NAME]" at bounding box center [100, 99] width 137 height 30
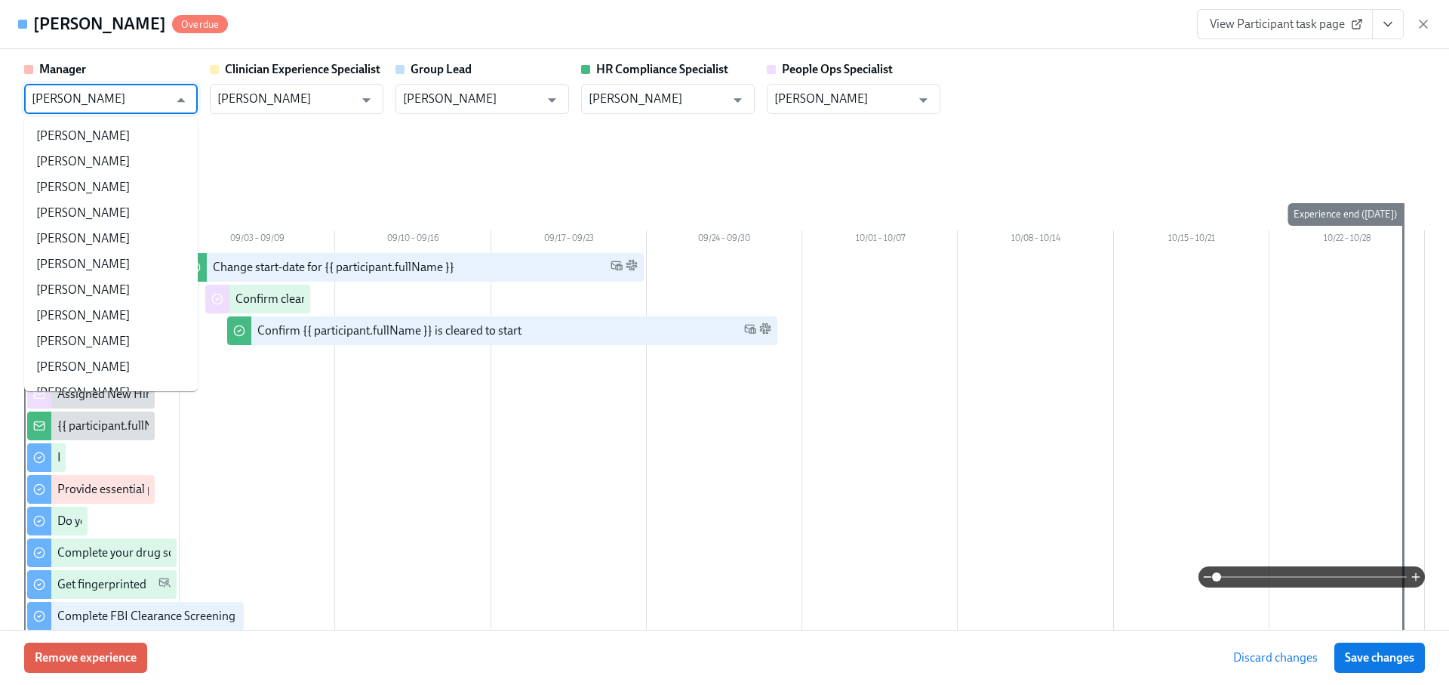
click at [88, 99] on input "[PERSON_NAME]" at bounding box center [100, 99] width 137 height 30
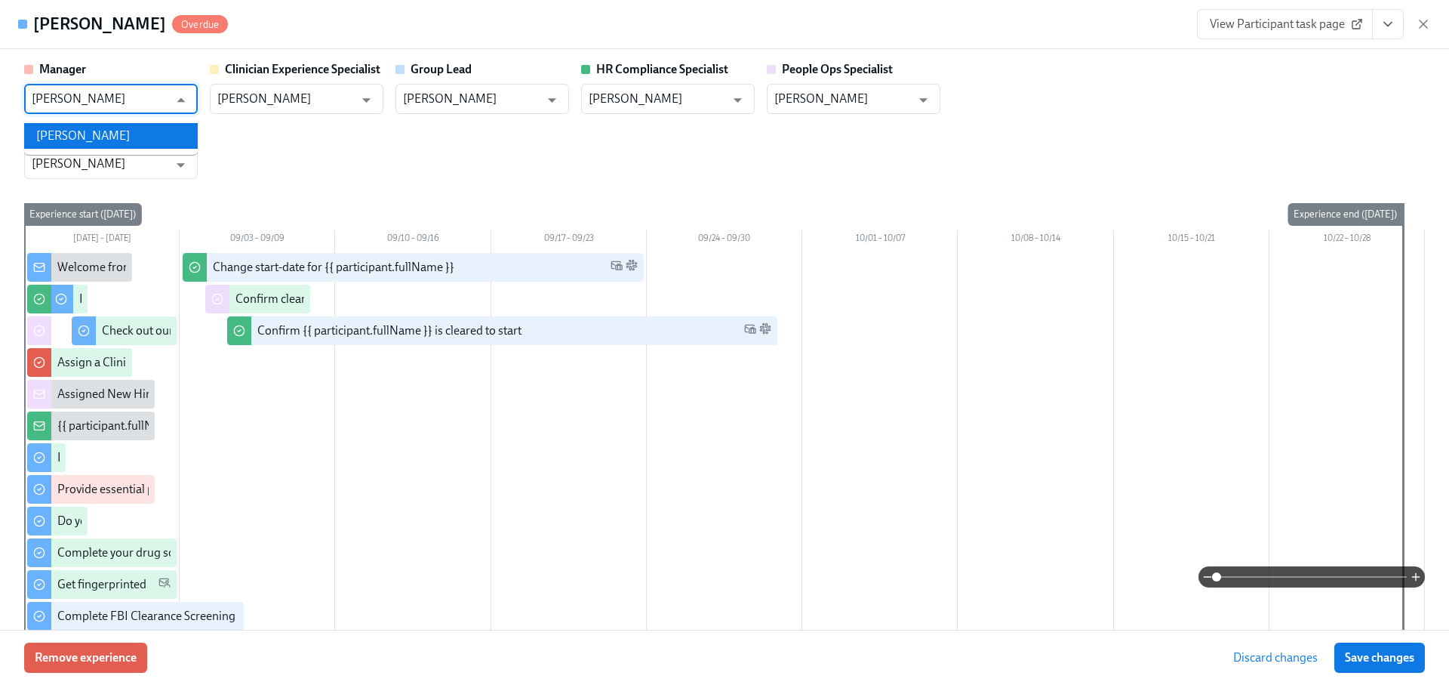
click at [100, 129] on li "[PERSON_NAME]" at bounding box center [111, 136] width 174 height 26
type input "[PERSON_NAME]"
click at [478, 102] on input "[PERSON_NAME]" at bounding box center [471, 99] width 137 height 30
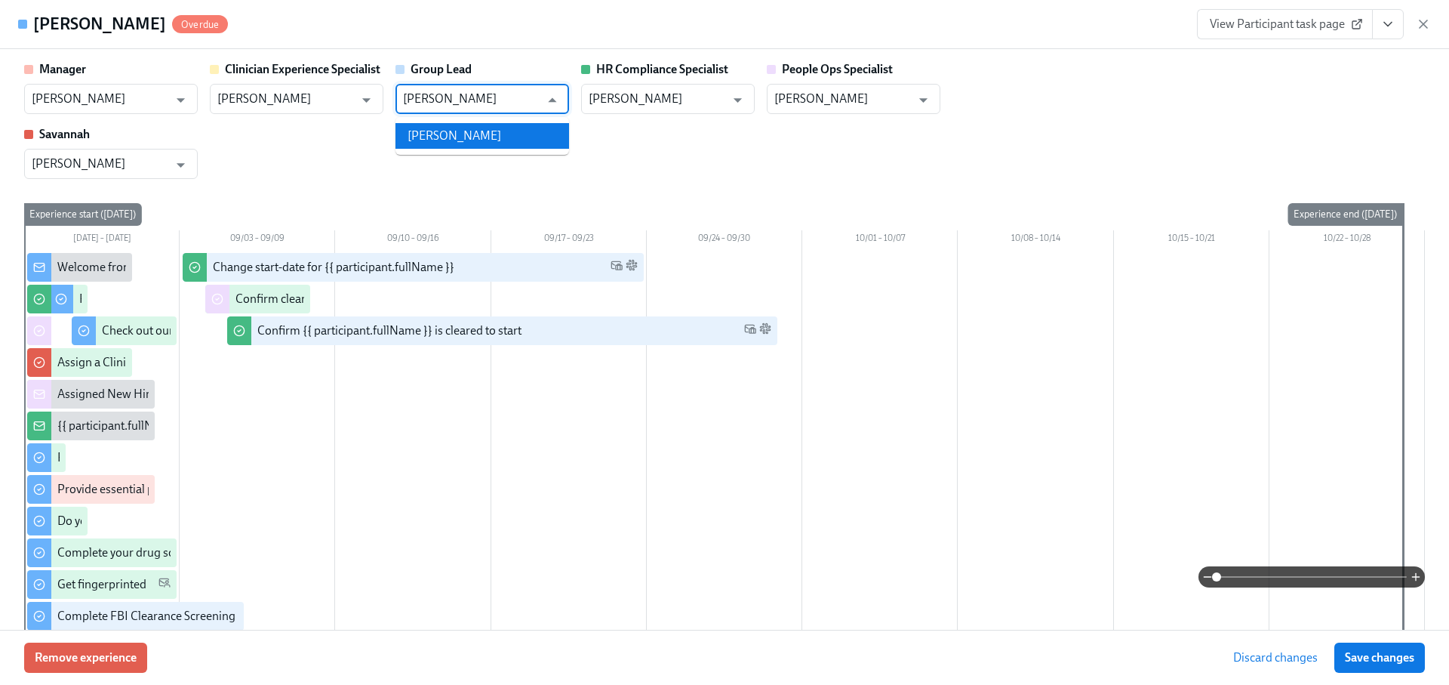
click at [484, 139] on li "[PERSON_NAME]" at bounding box center [482, 136] width 174 height 26
type input "[PERSON_NAME]"
click at [1363, 647] on button "Save changes" at bounding box center [1379, 657] width 91 height 30
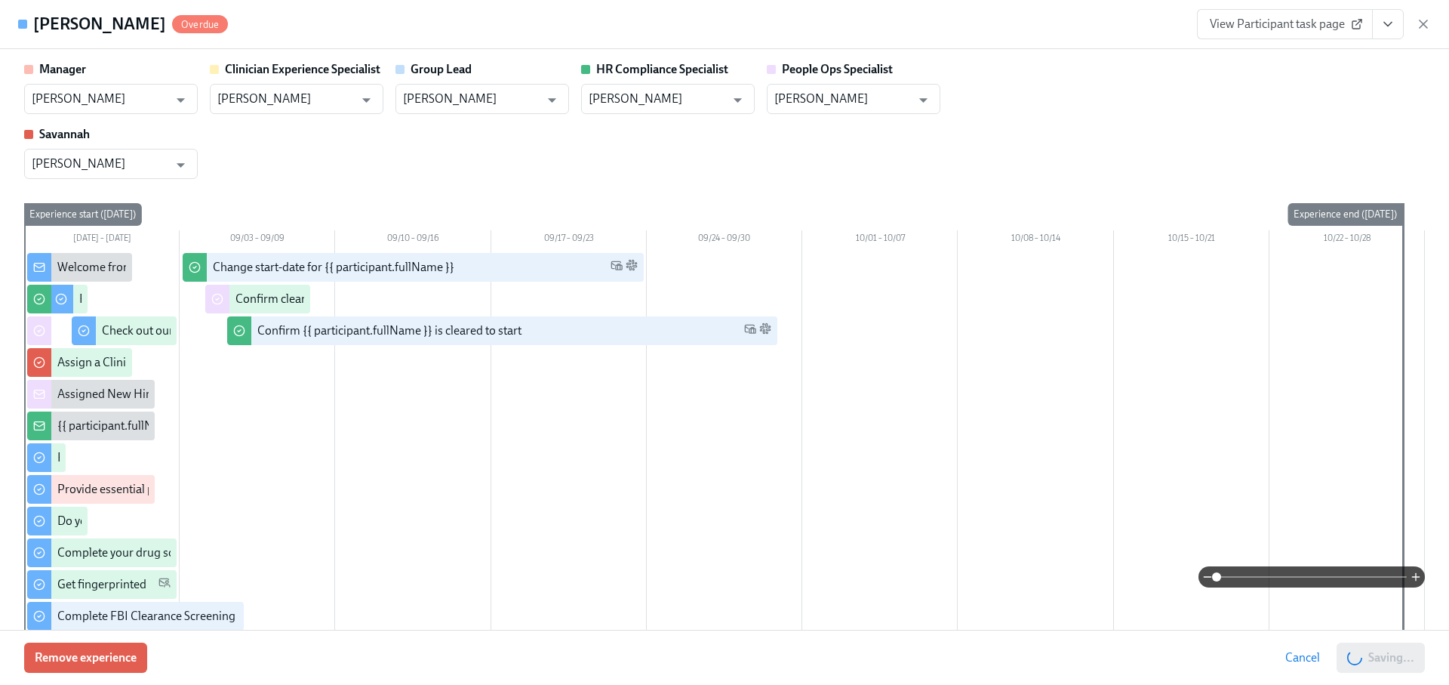
type input "[PERSON_NAME]"
click at [1426, 20] on icon "button" at bounding box center [1424, 24] width 8 height 8
